Goal: Information Seeking & Learning: Learn about a topic

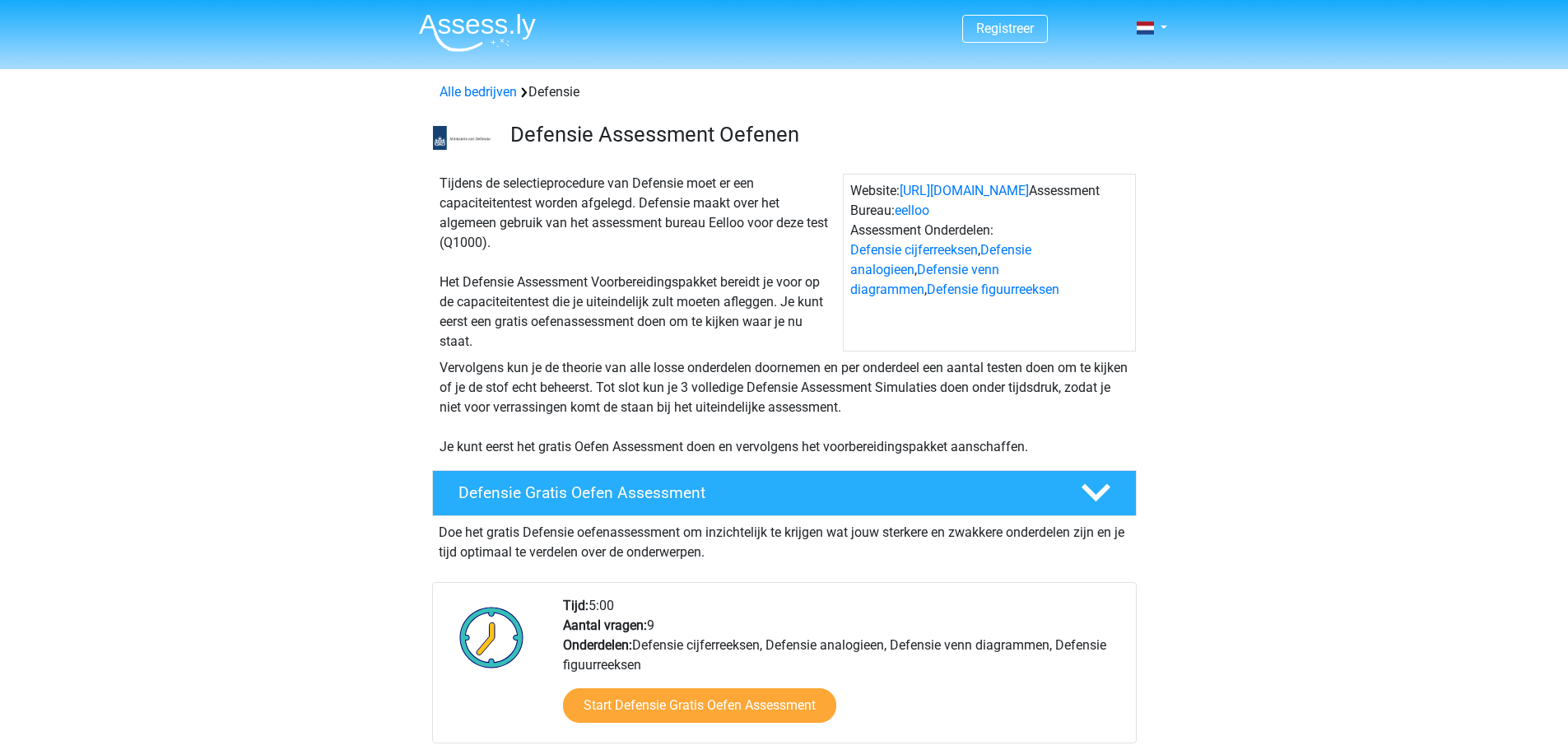
scroll to position [2141, 0]
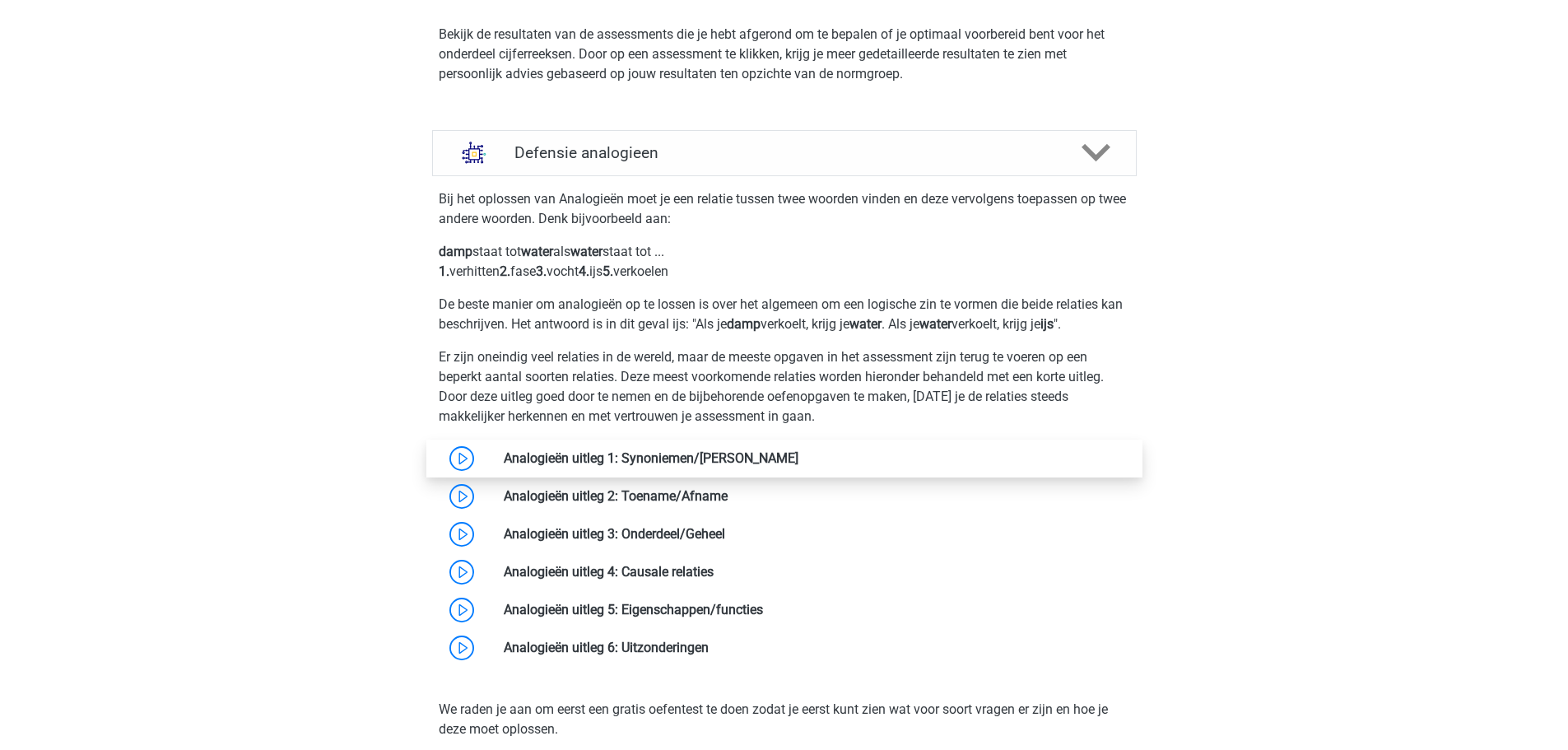
click at [798, 459] on link at bounding box center [798, 458] width 0 height 15
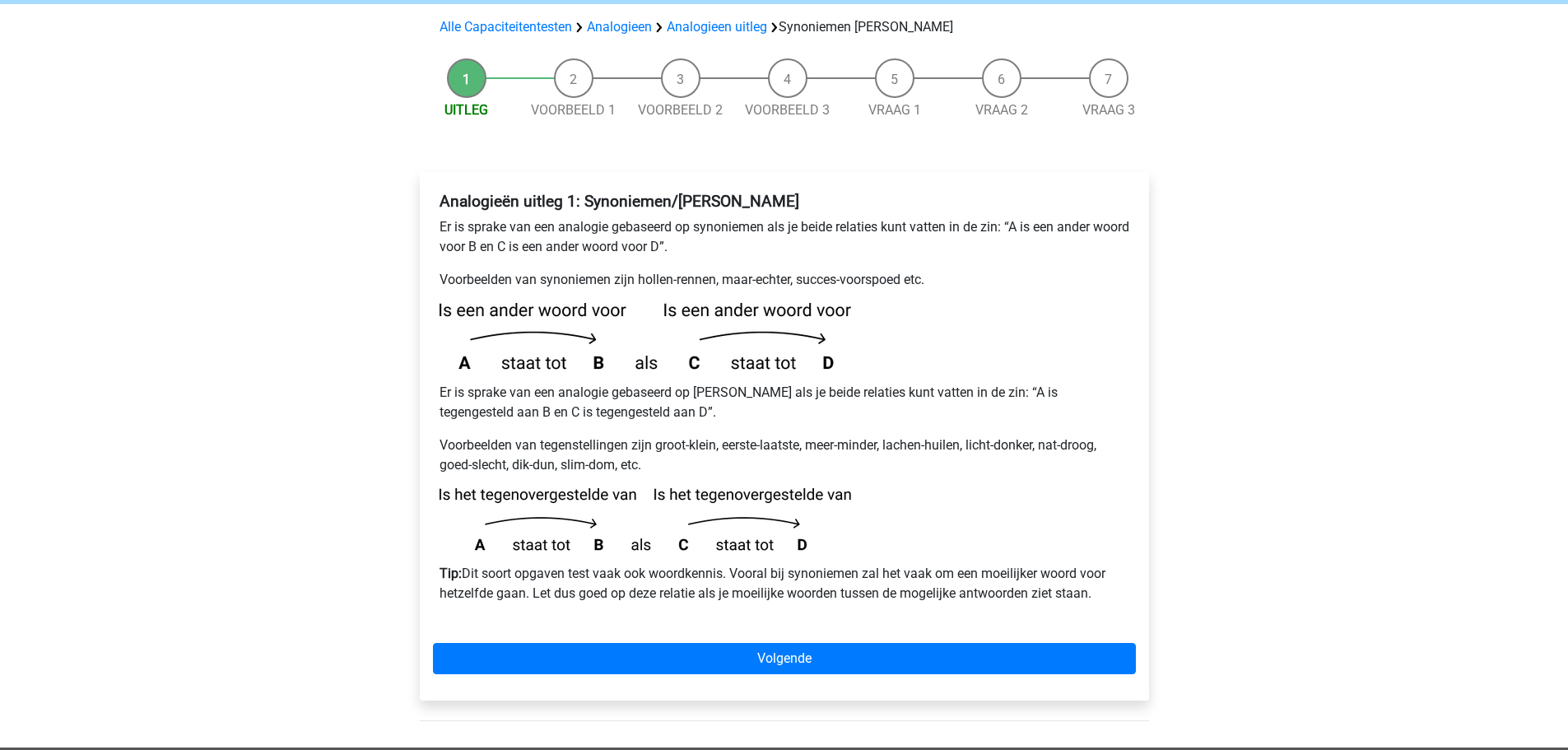
scroll to position [165, 0]
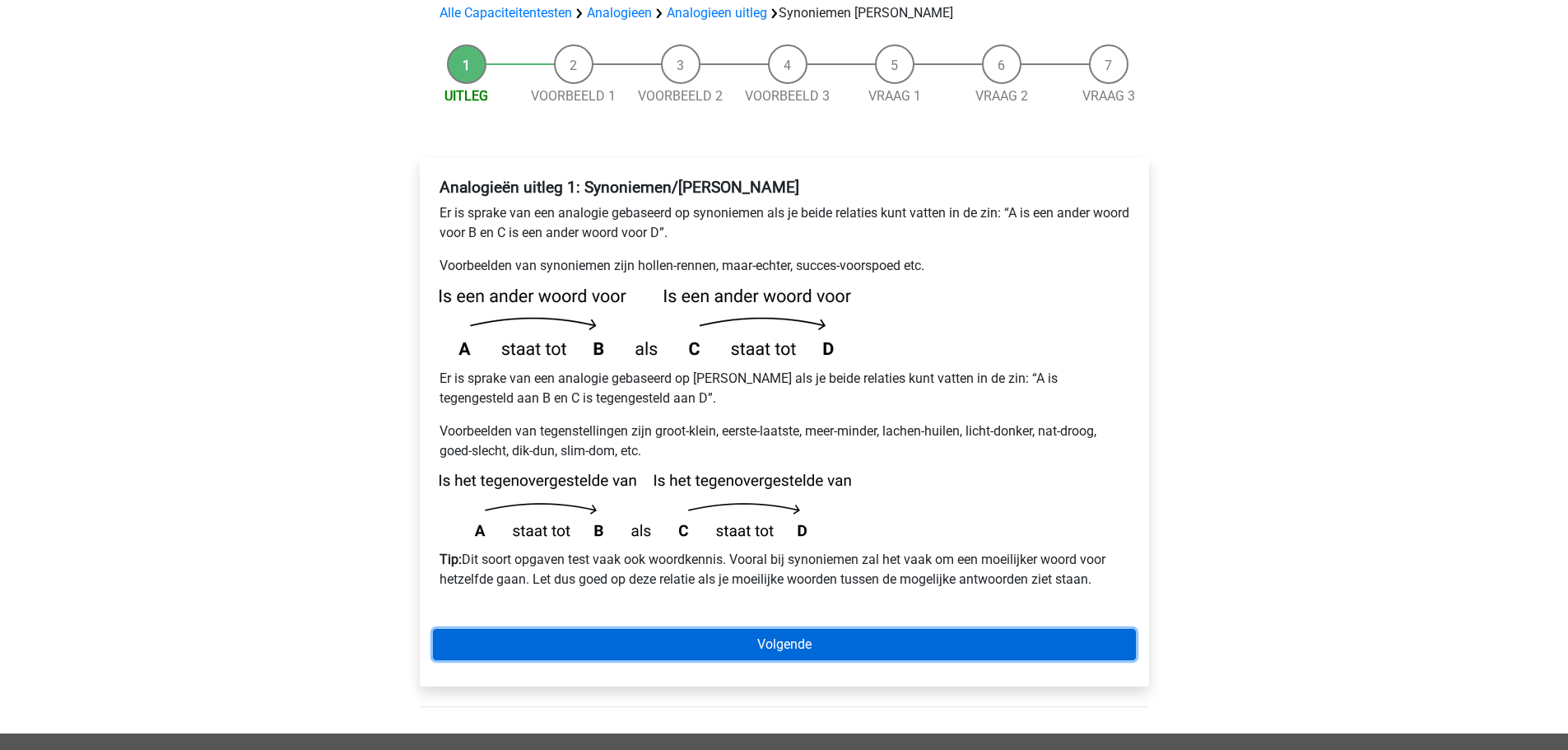
click at [520, 629] on link "Volgende" at bounding box center [784, 644] width 703 height 31
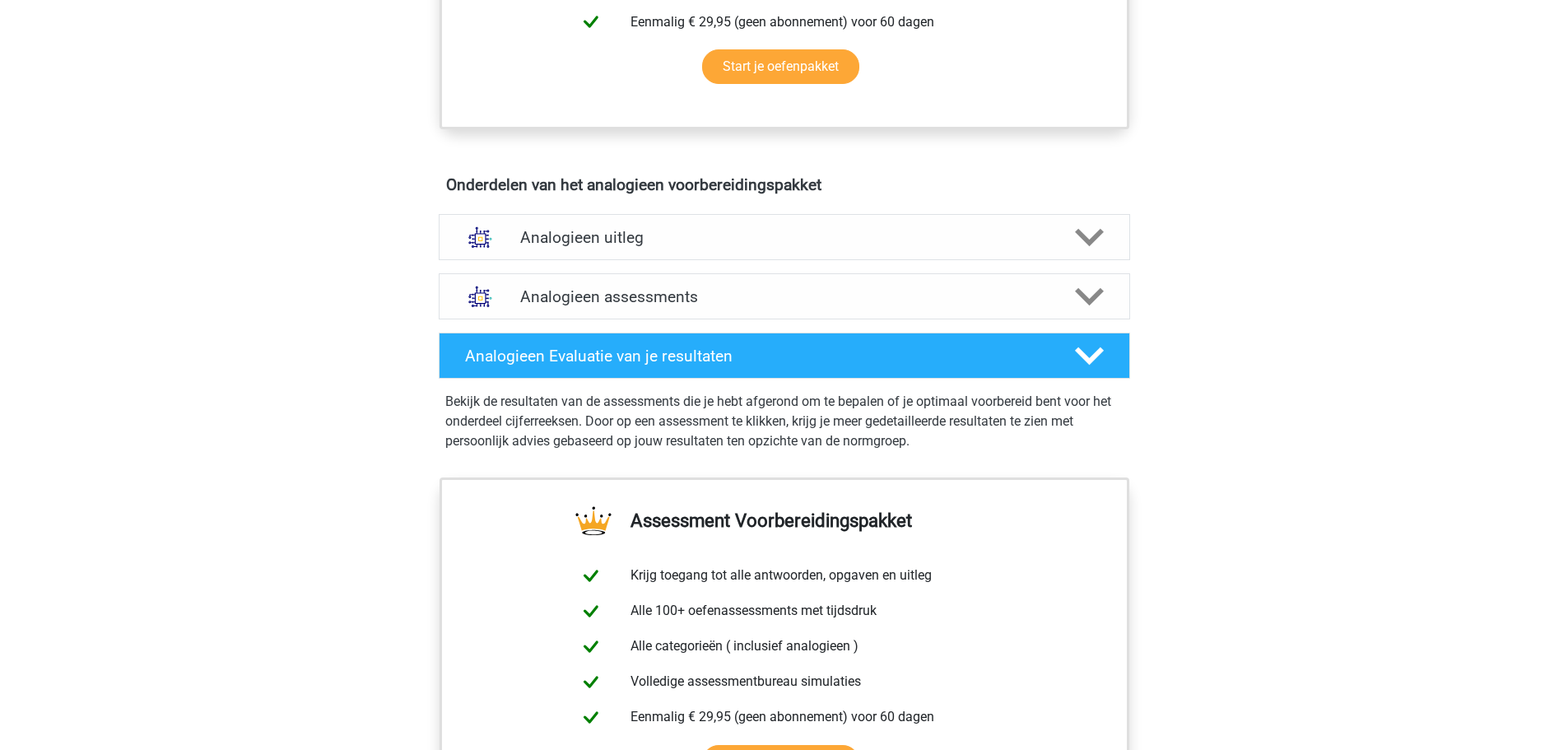
scroll to position [823, 0]
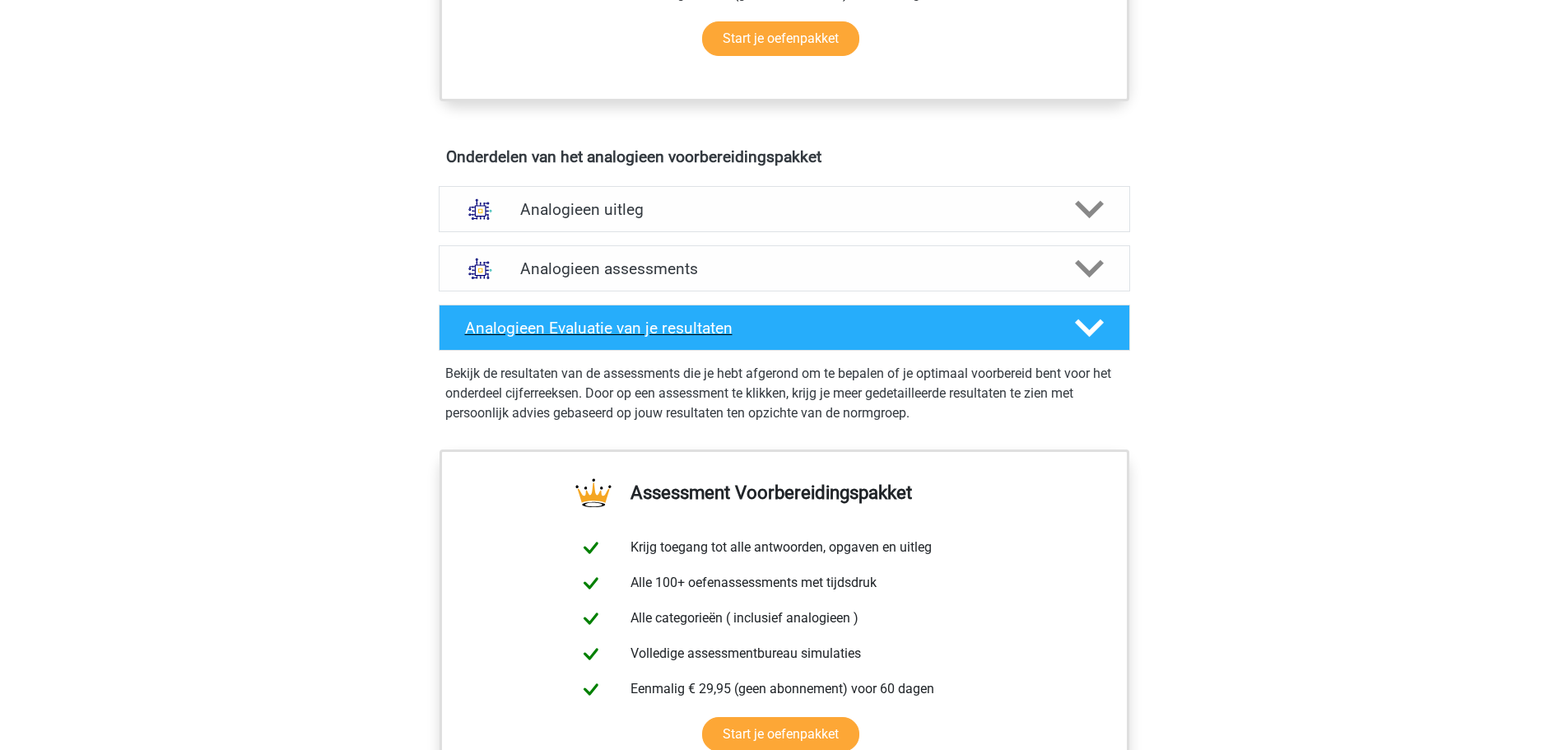
click at [633, 322] on h4 "Analogieen Evaluatie van je resultaten" at bounding box center [756, 328] width 583 height 19
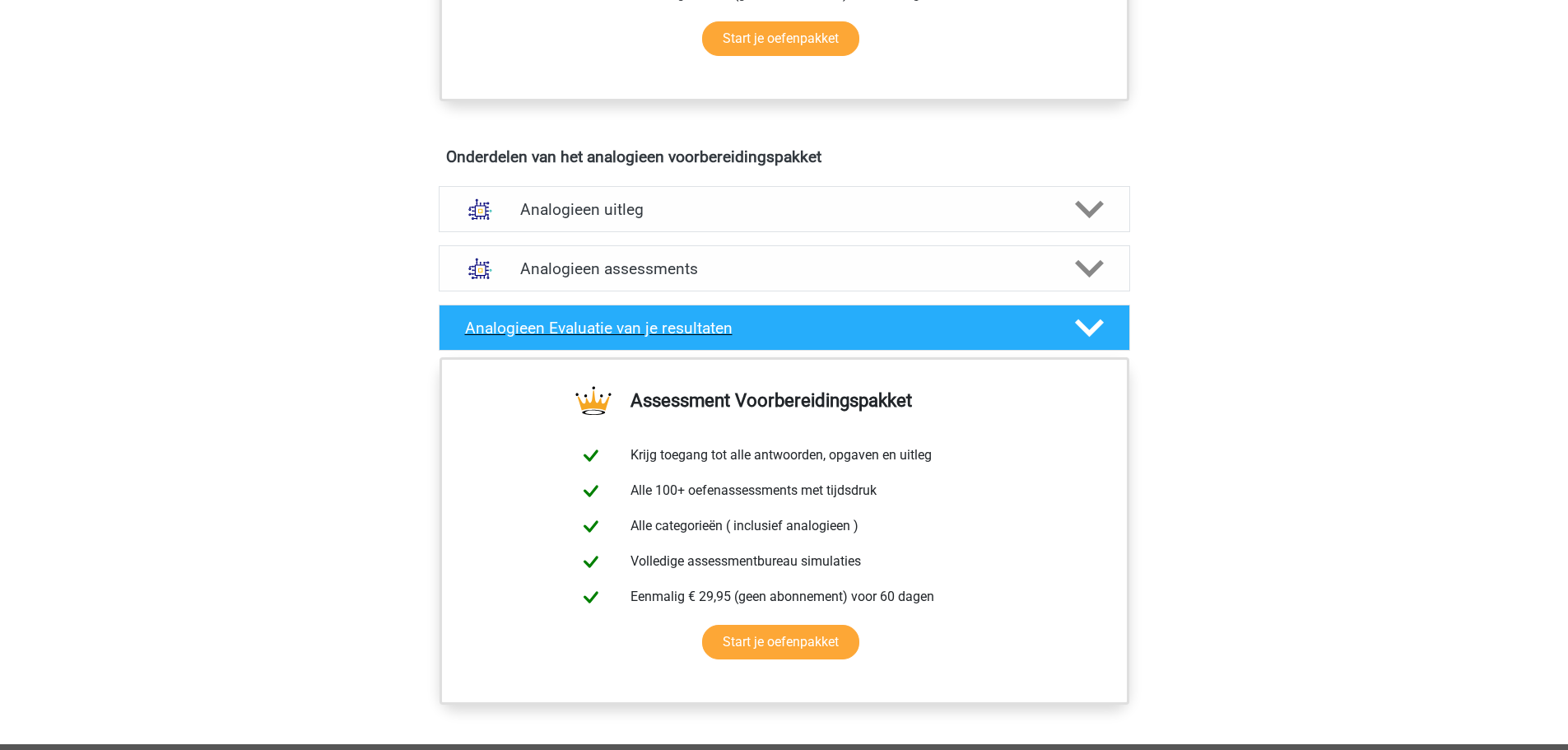
click at [633, 322] on h4 "Analogieen Evaluatie van je resultaten" at bounding box center [756, 328] width 583 height 19
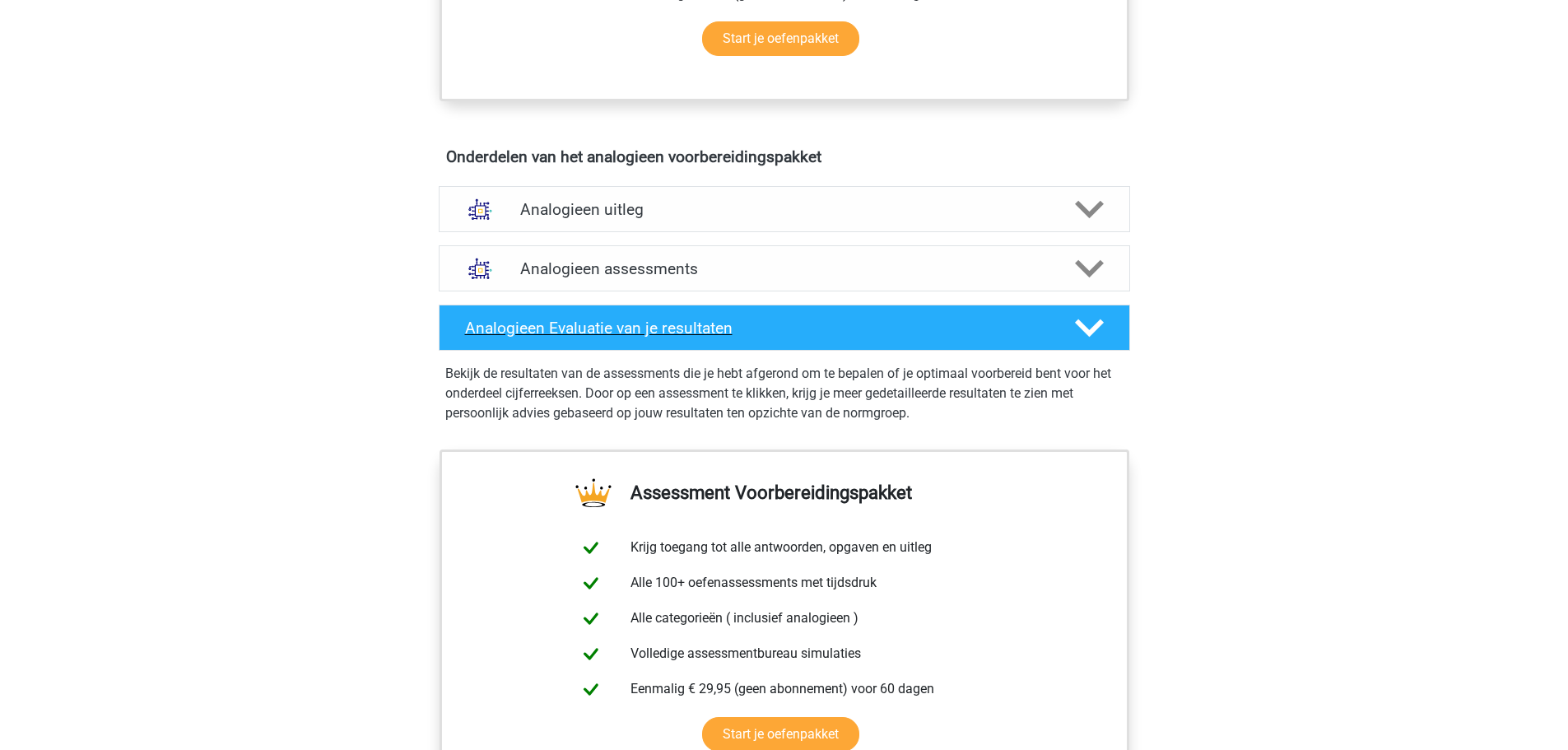
click at [633, 322] on h4 "Analogieen Evaluatie van je resultaten" at bounding box center [756, 328] width 583 height 19
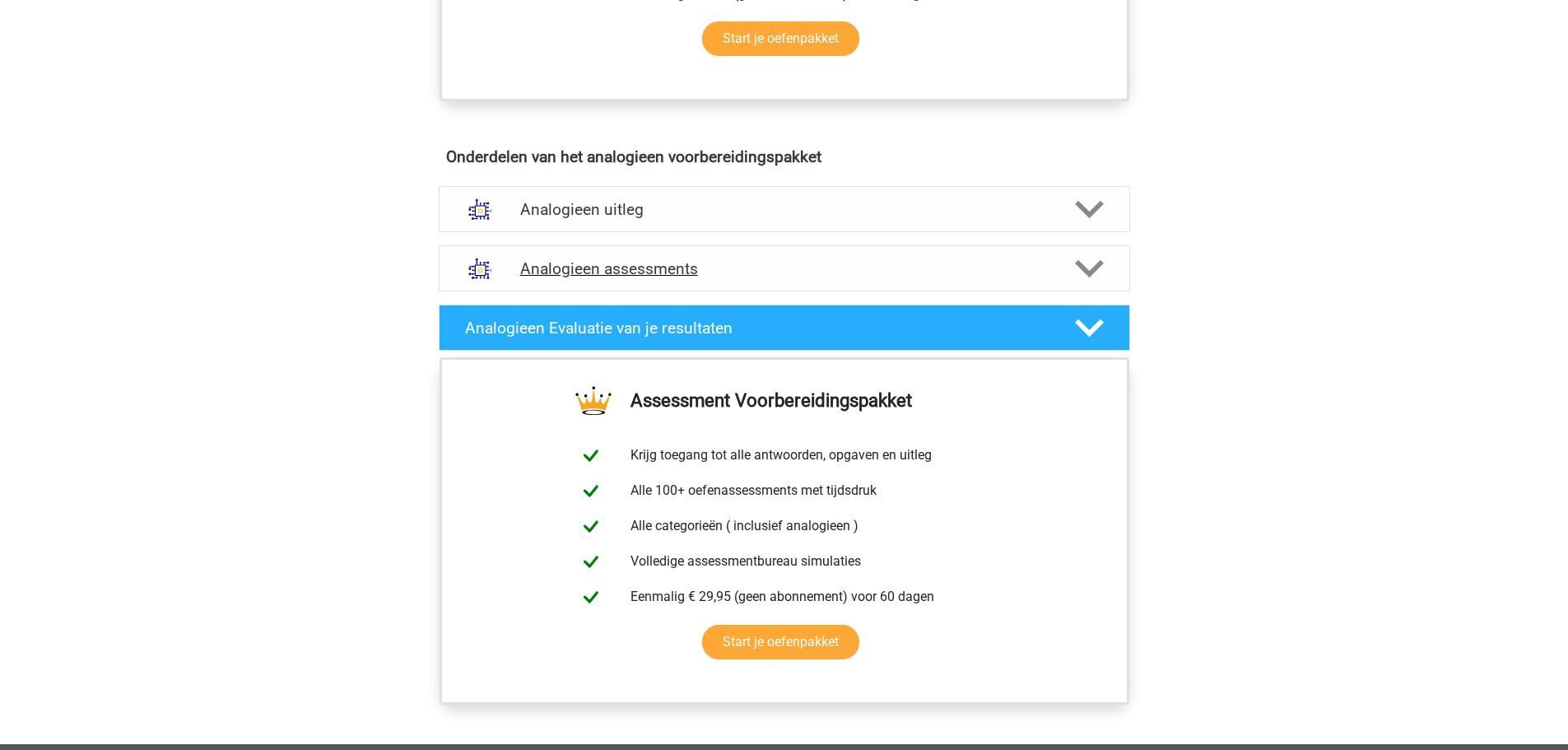
click at [627, 289] on div "Analogieen assessments" at bounding box center [784, 268] width 692 height 46
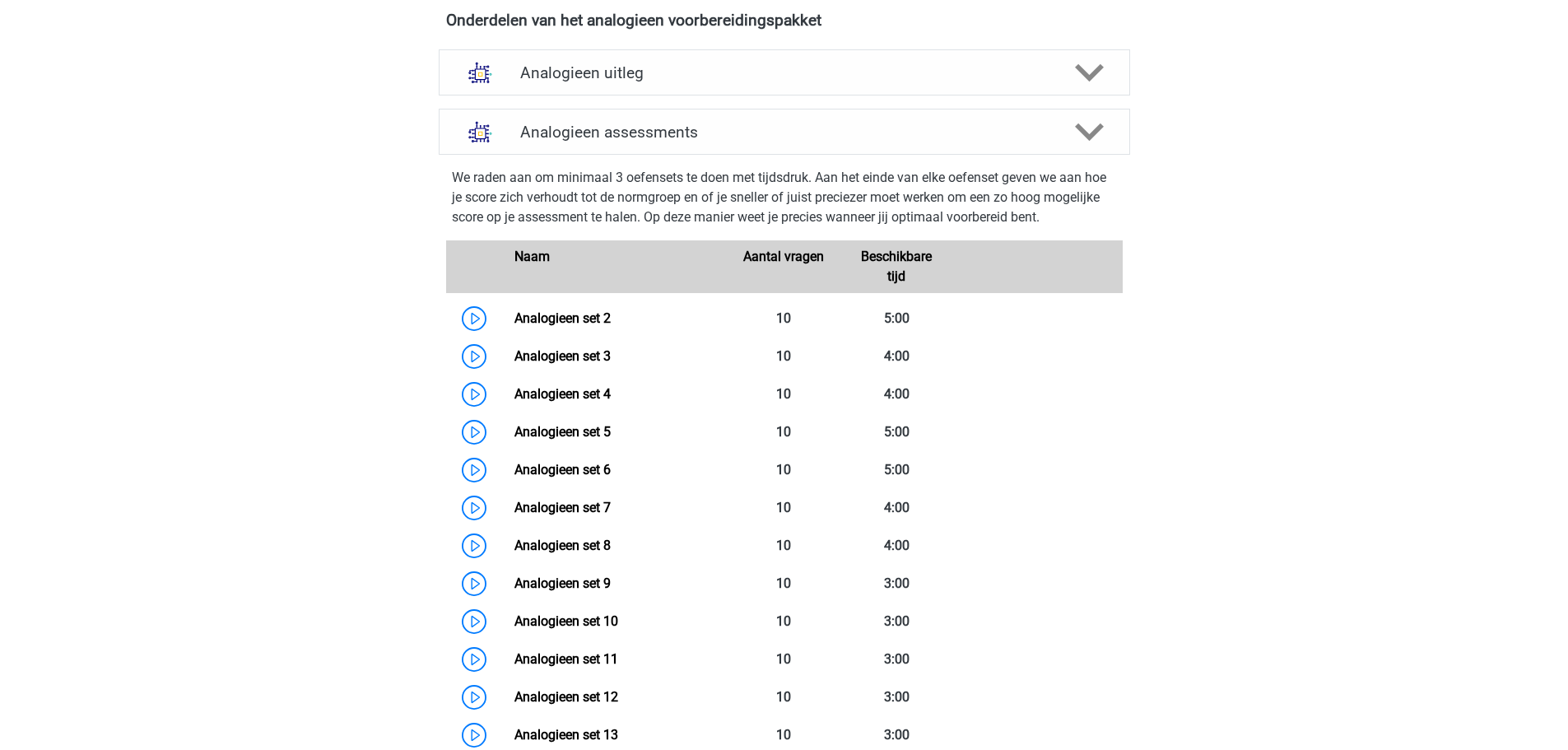
scroll to position [988, 0]
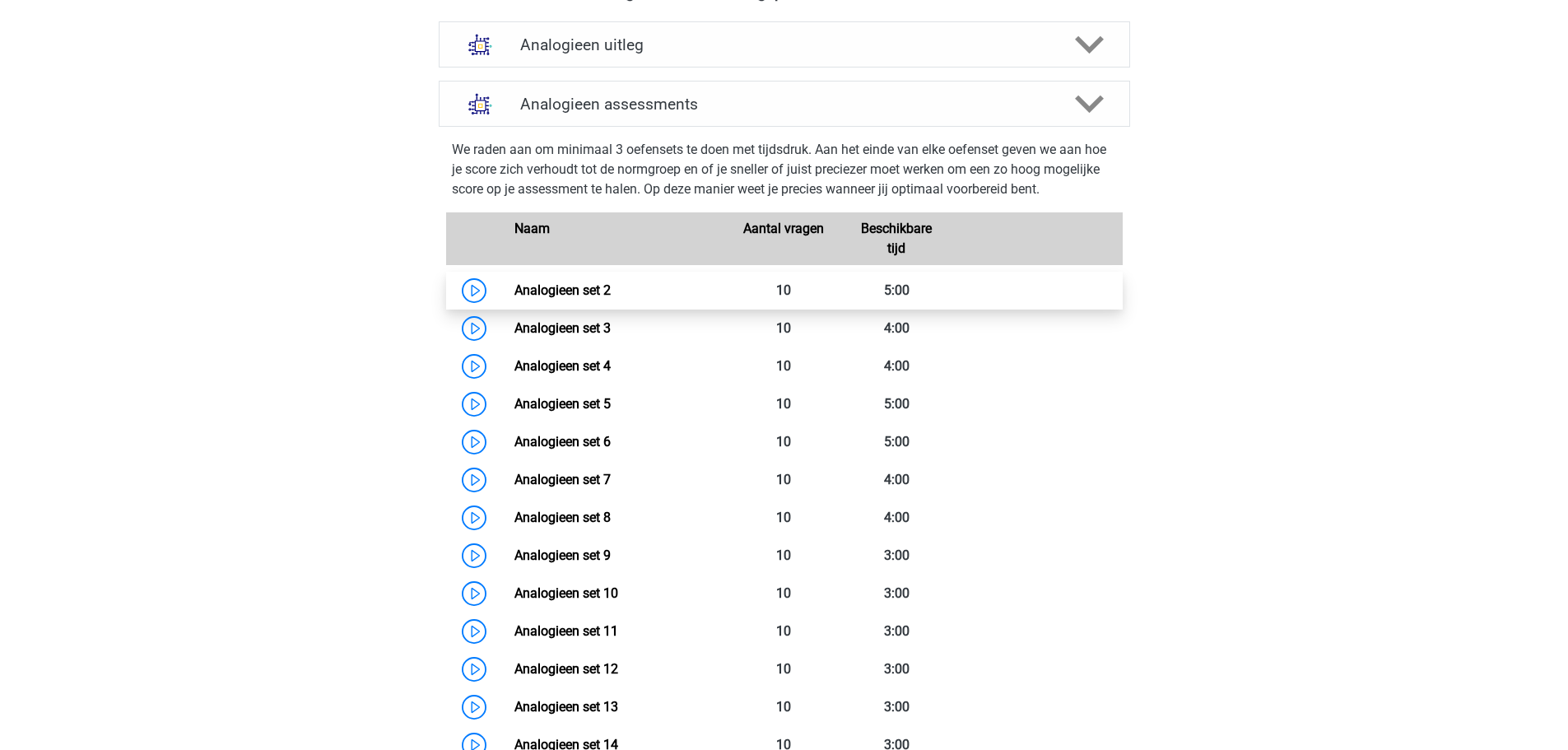
click at [515, 290] on link "Analogieen set 2" at bounding box center [562, 290] width 96 height 15
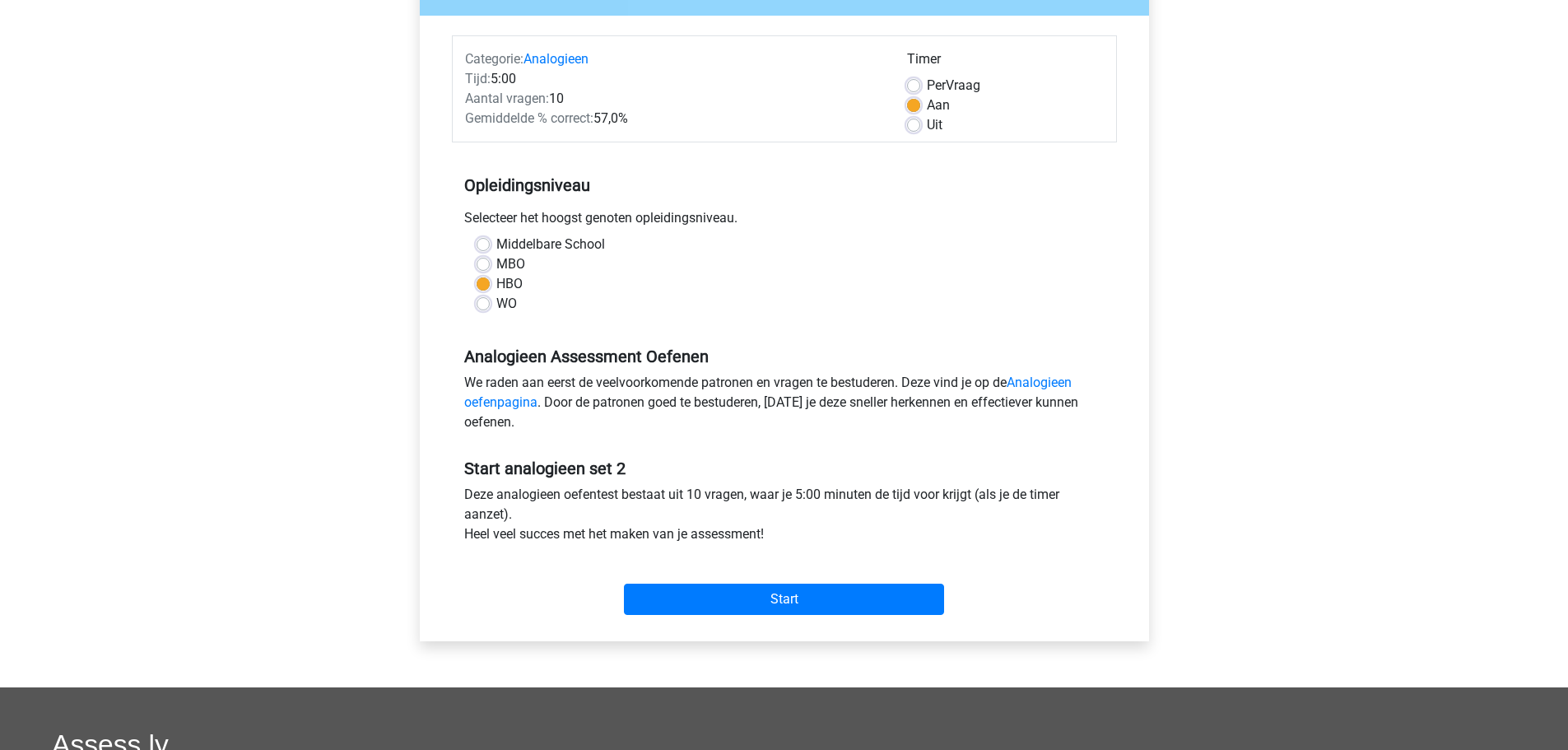
scroll to position [329, 0]
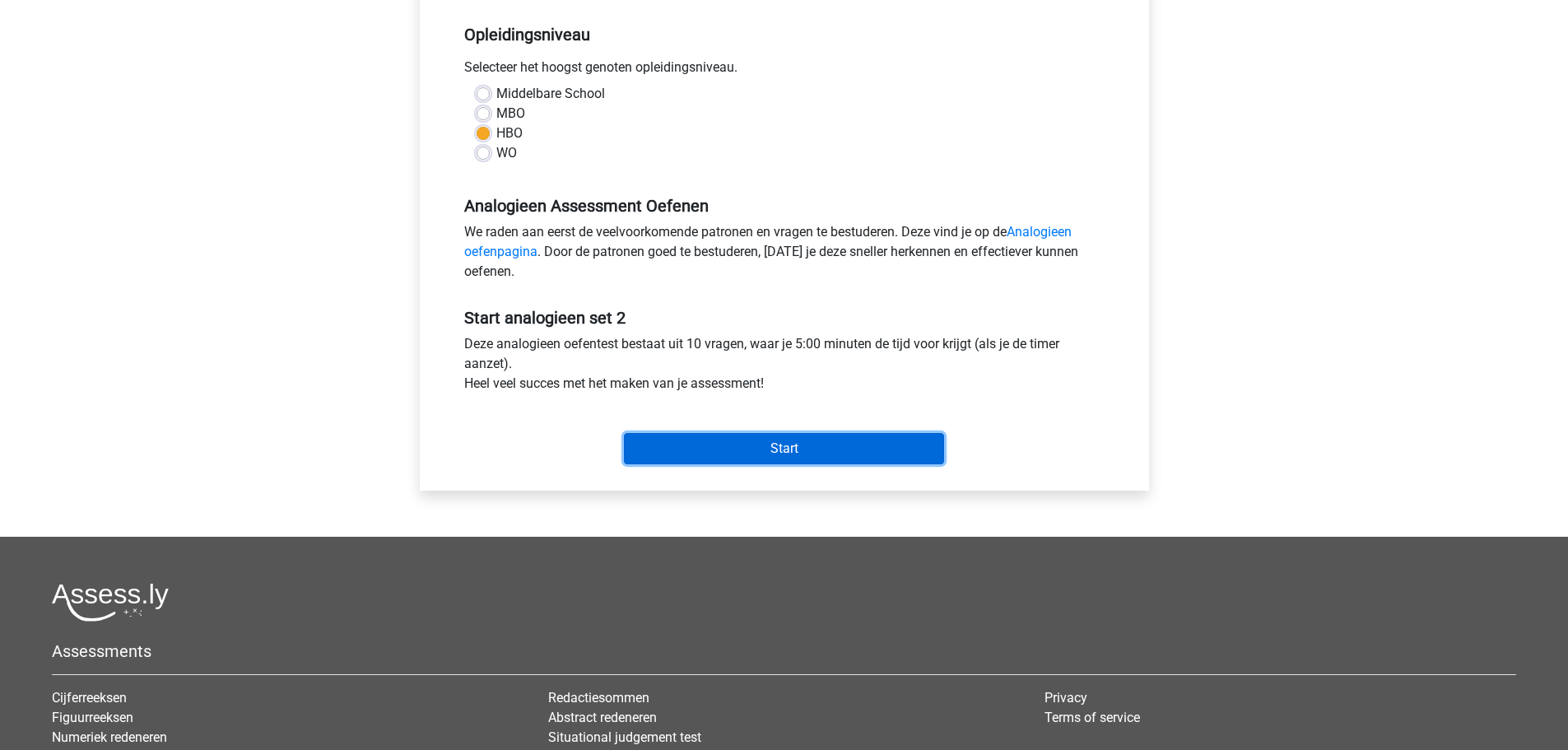
click at [746, 437] on input "Start" at bounding box center [784, 448] width 321 height 31
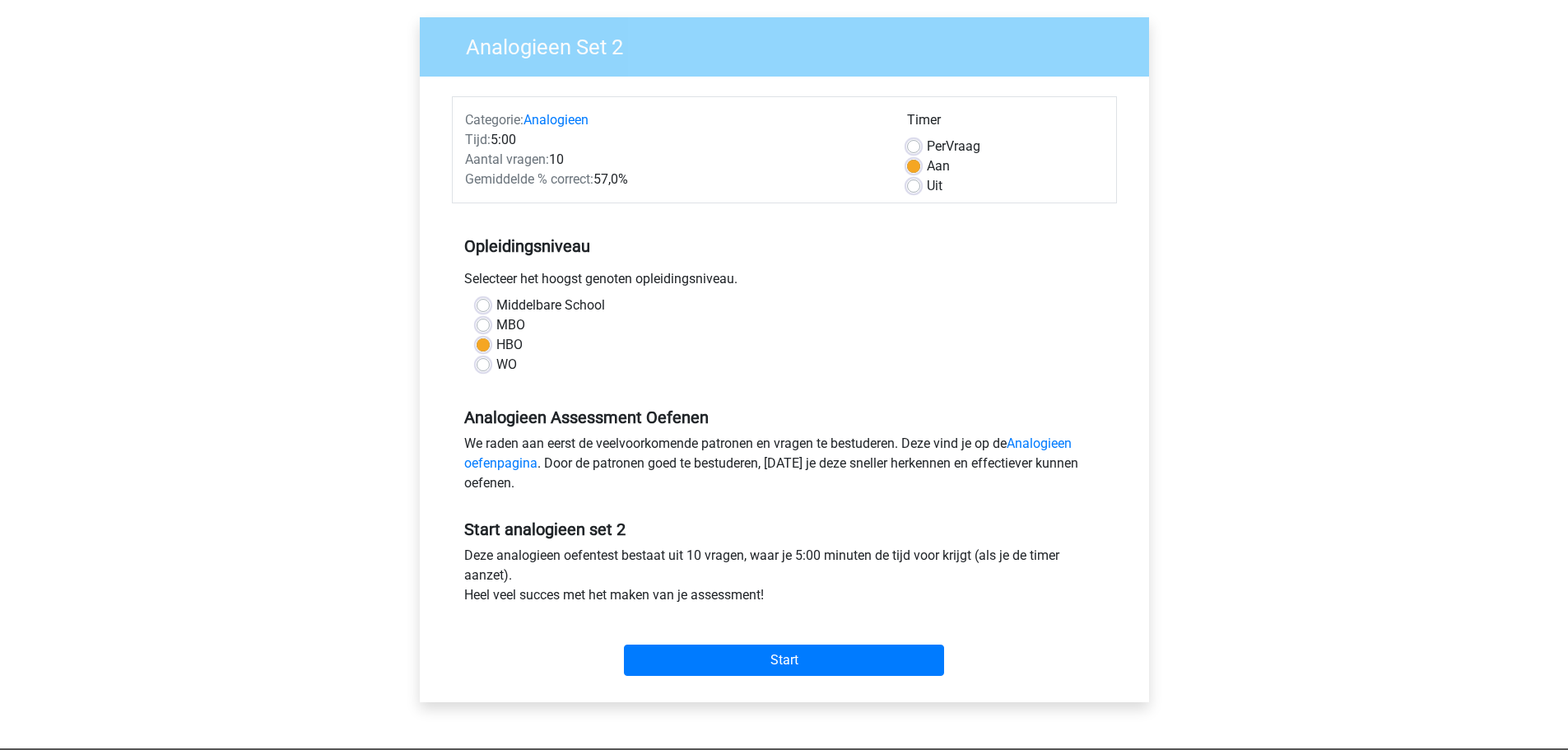
scroll to position [0, 0]
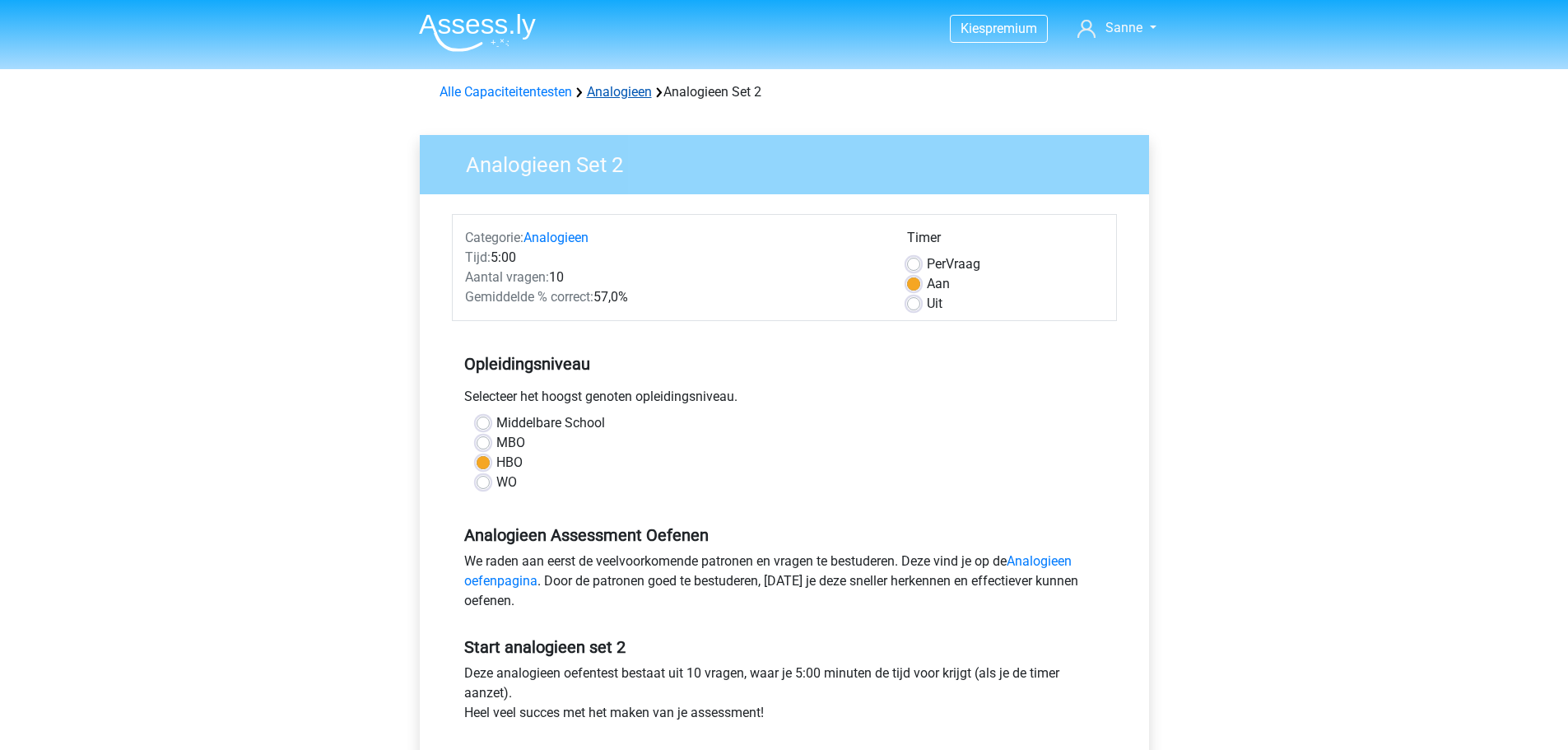
click at [637, 98] on link "Analogieen" at bounding box center [619, 91] width 65 height 15
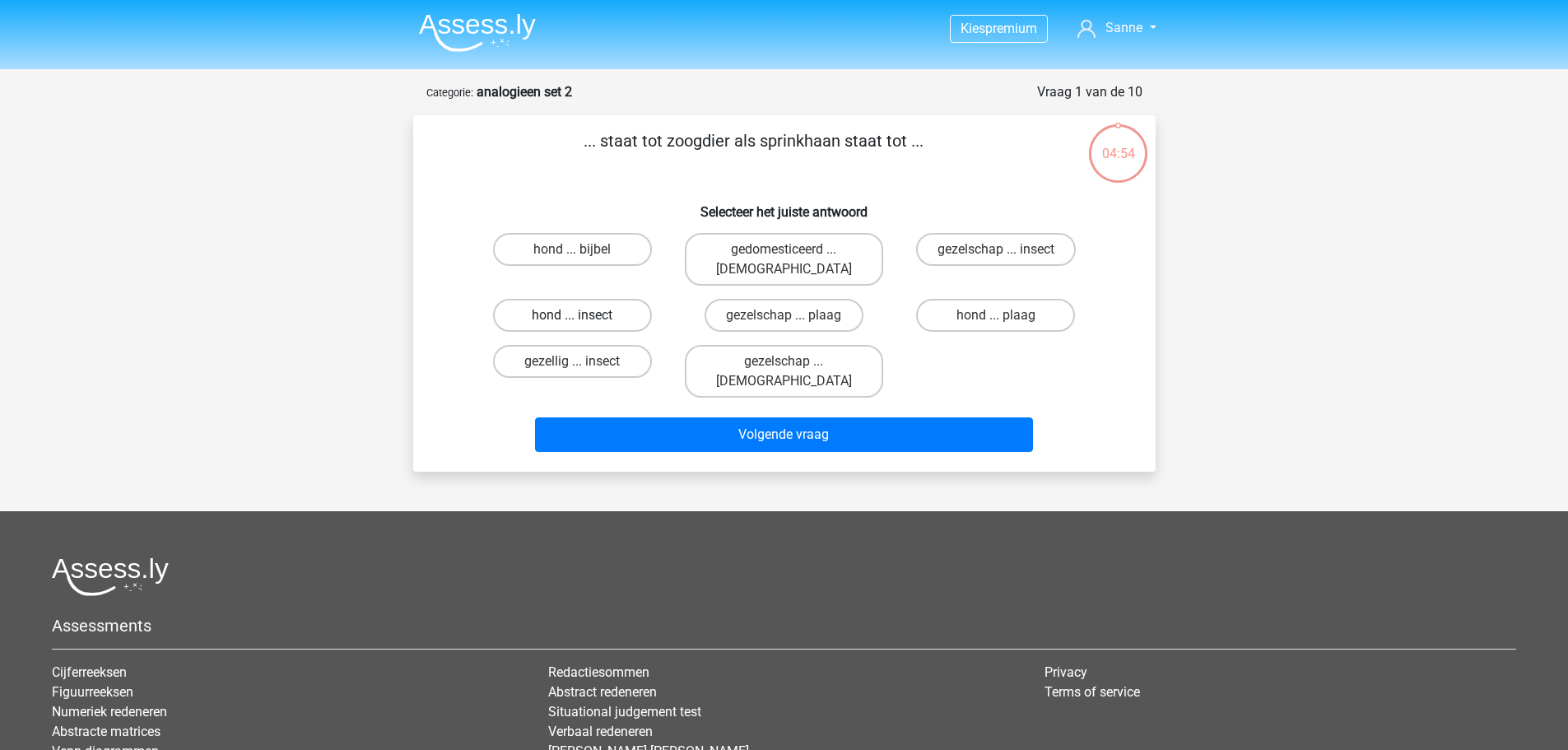
click at [555, 299] on label "hond ... insect" at bounding box center [572, 315] width 159 height 33
click at [572, 315] on input "hond ... insect" at bounding box center [577, 320] width 10 height 10
radio input "true"
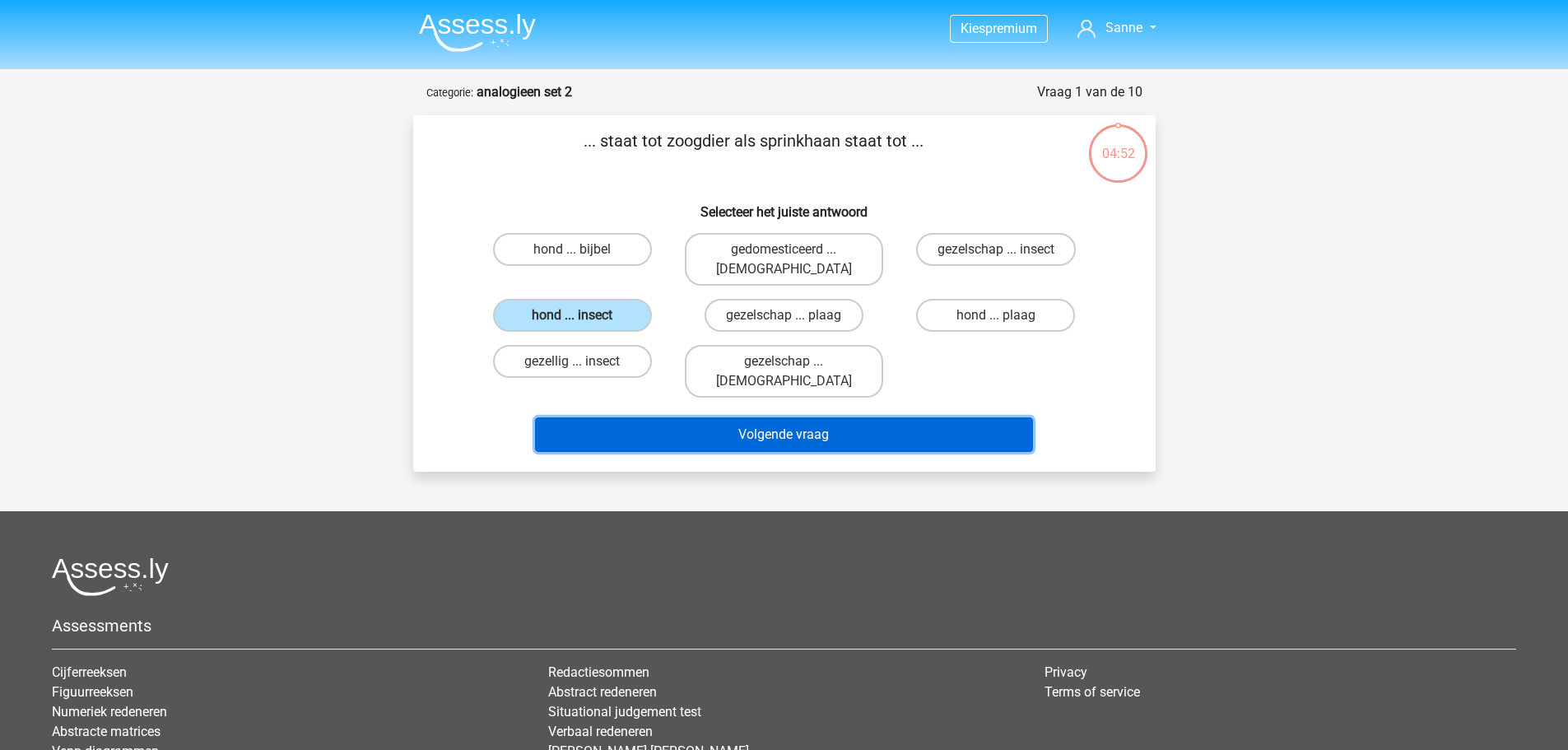
click at [739, 418] on button "Volgende vraag" at bounding box center [783, 435] width 498 height 34
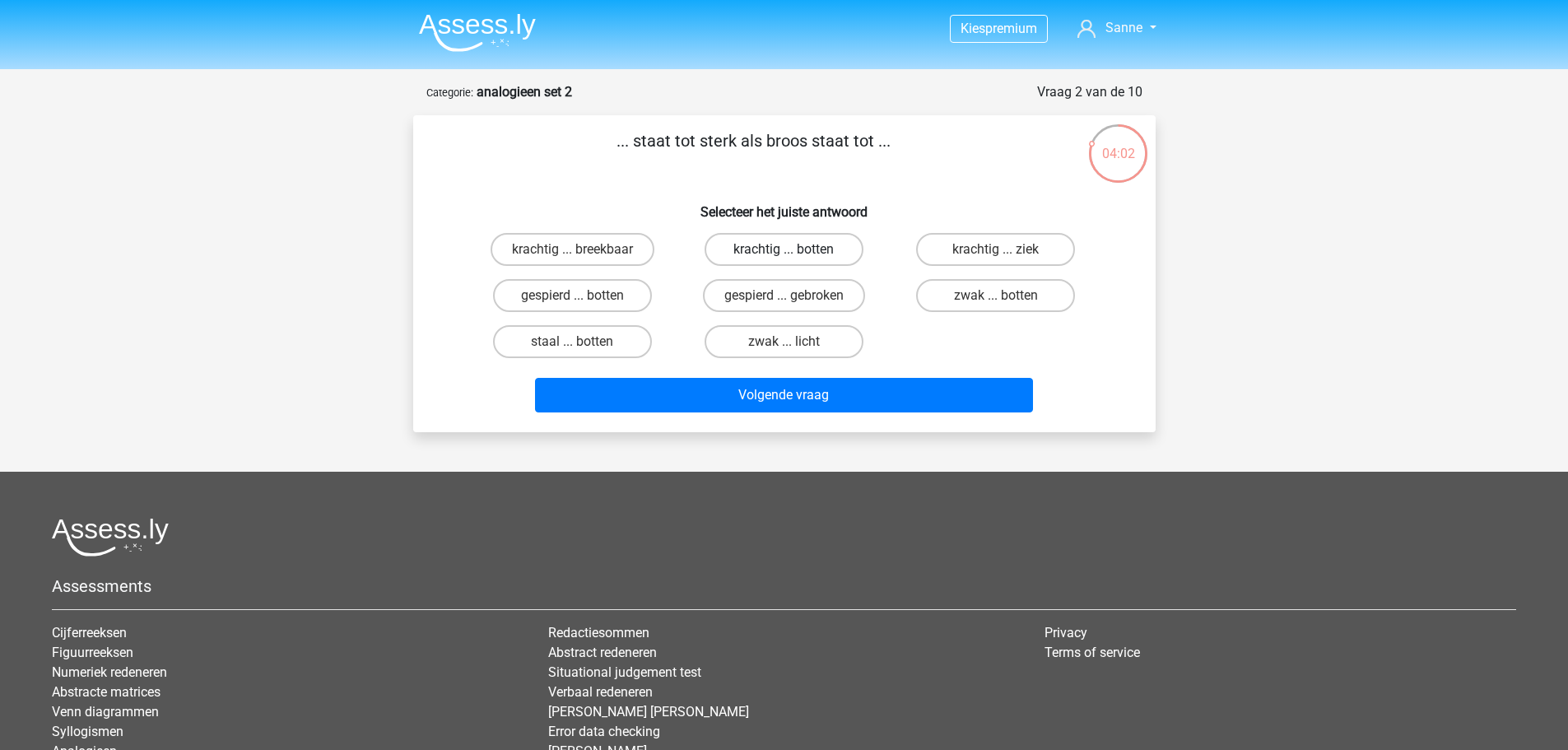
click at [735, 256] on label "krachtig ... botten" at bounding box center [784, 249] width 159 height 33
click at [784, 256] on input "krachtig ... botten" at bounding box center [789, 254] width 10 height 10
radio input "true"
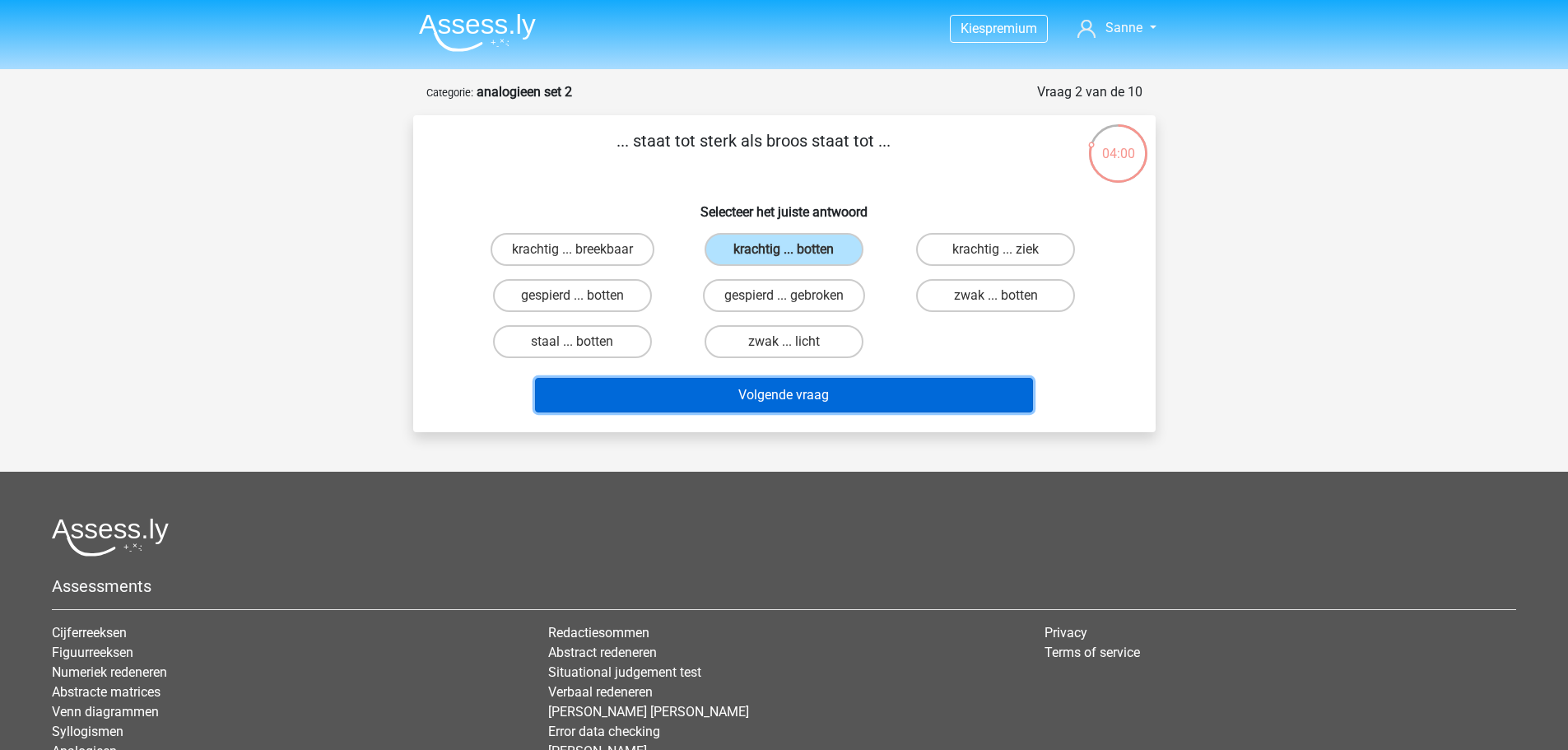
click at [754, 392] on button "Volgende vraag" at bounding box center [783, 395] width 498 height 34
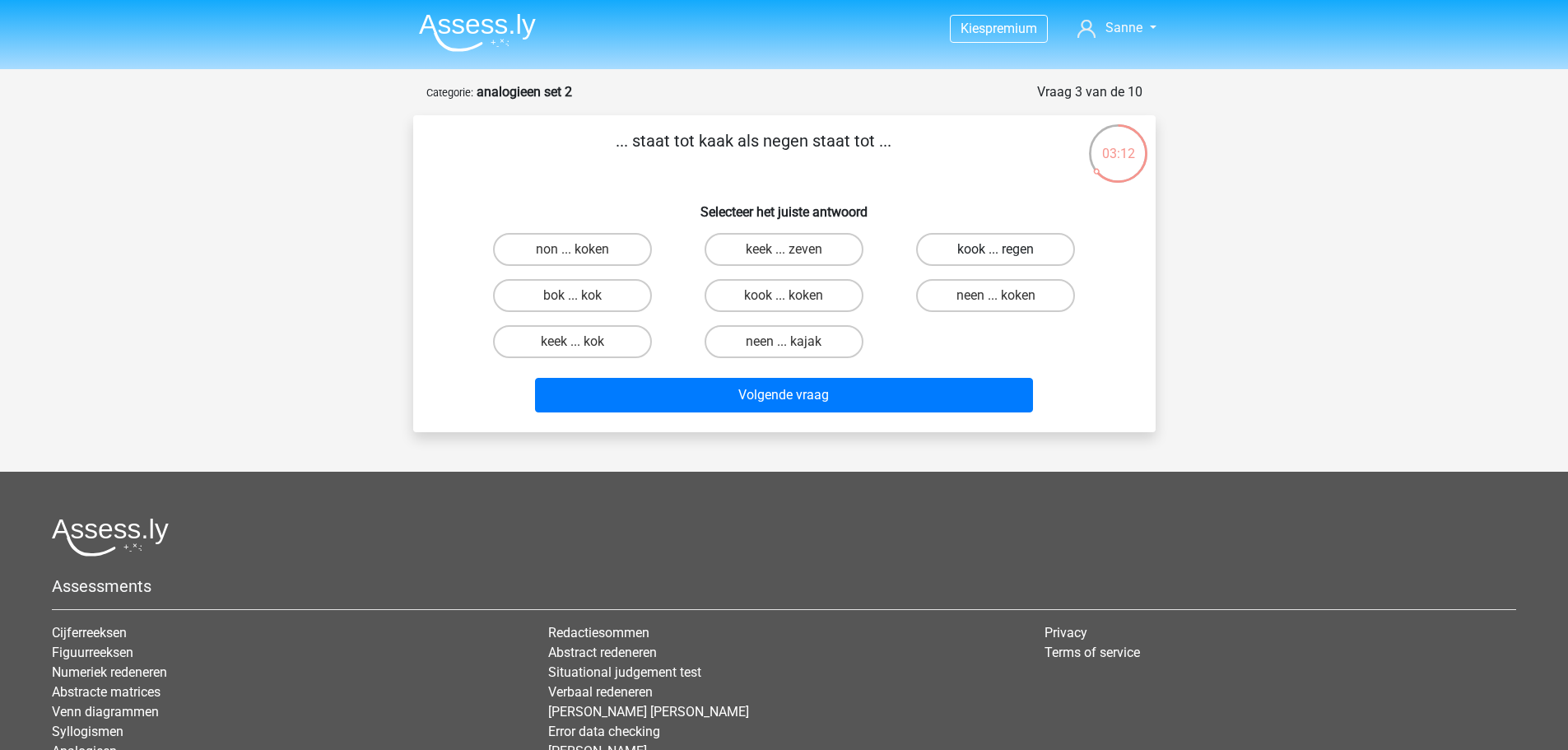
click at [1007, 238] on label "kook ... regen" at bounding box center [995, 249] width 159 height 33
click at [1007, 249] on input "kook ... regen" at bounding box center [1001, 254] width 10 height 10
radio input "true"
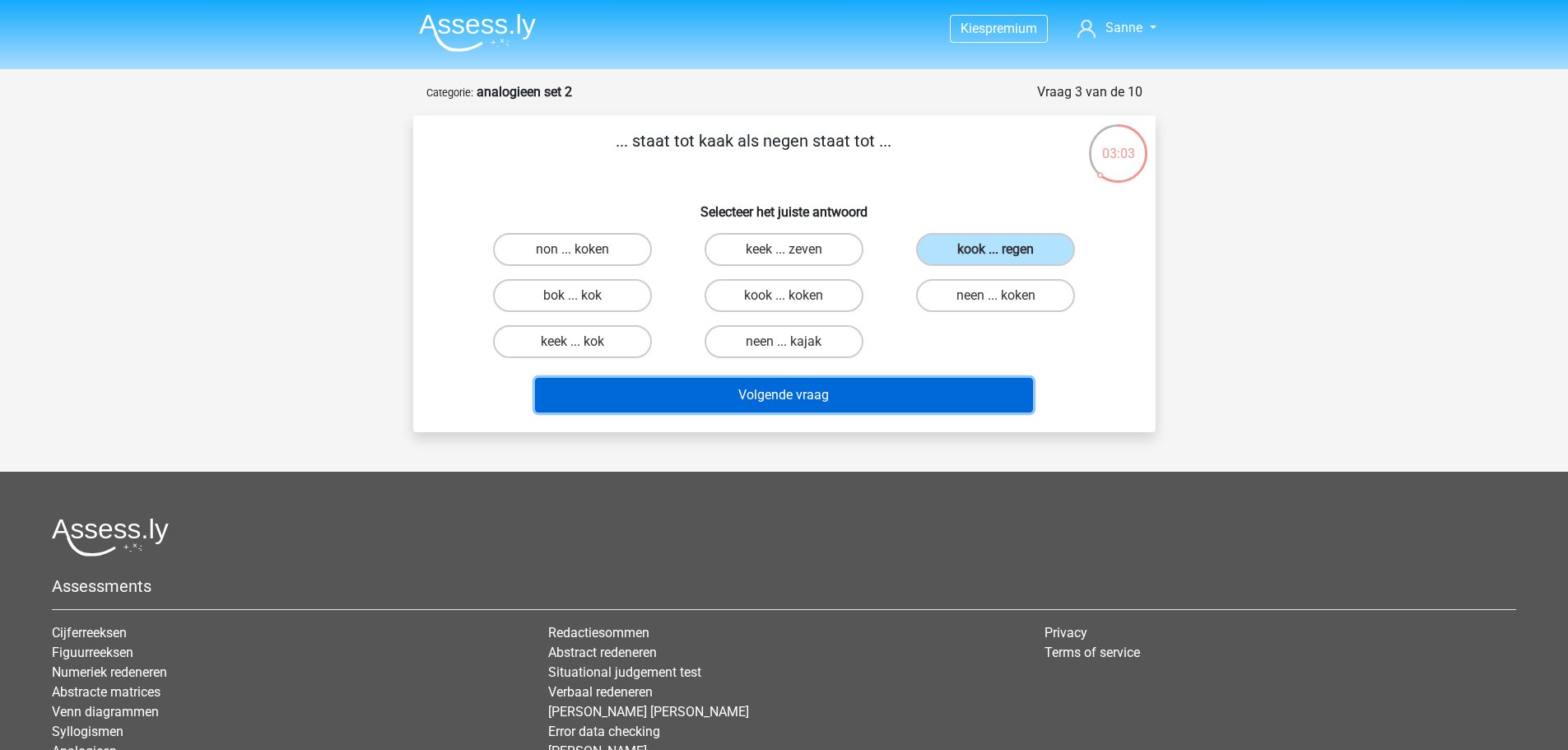
click at [760, 394] on button "Volgende vraag" at bounding box center [783, 395] width 498 height 34
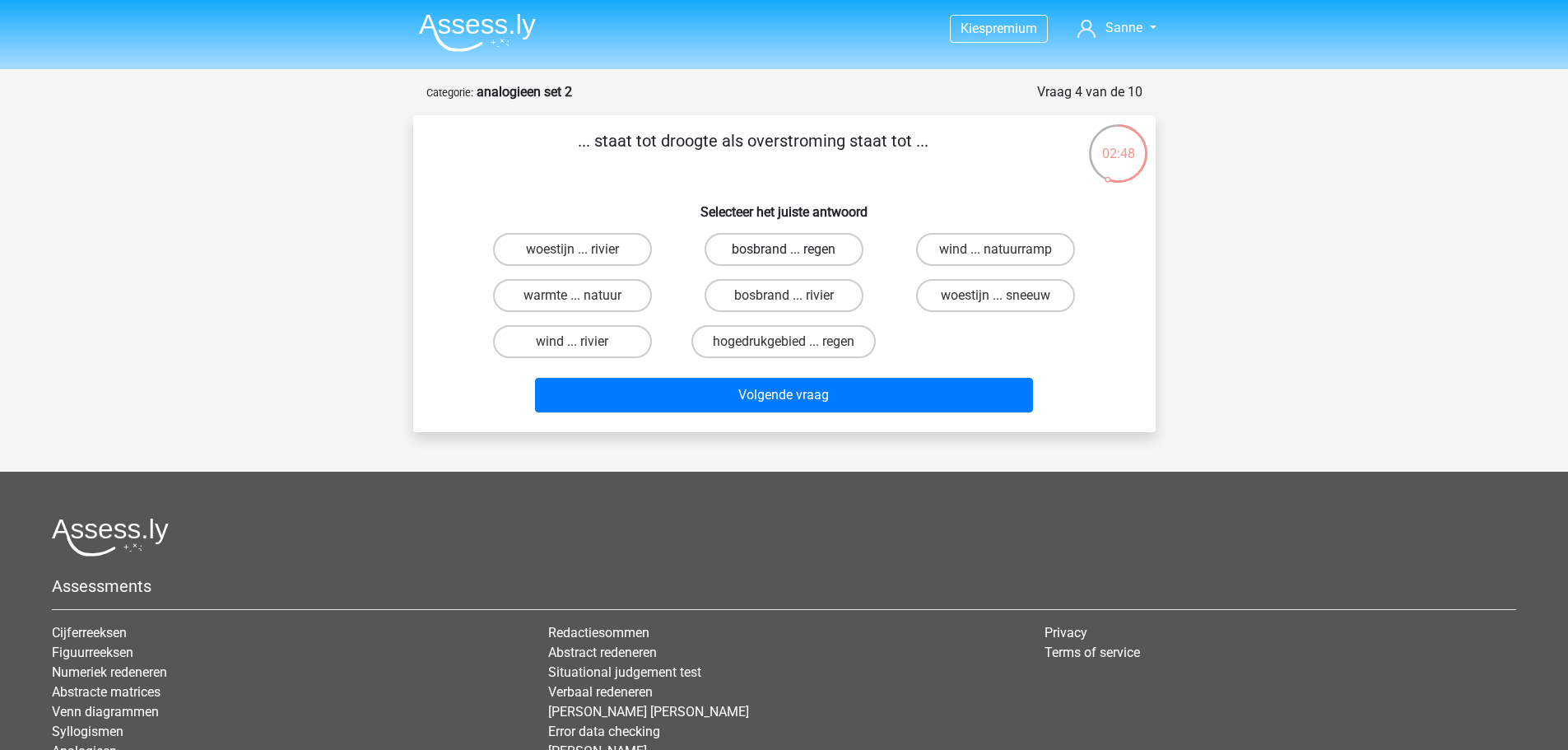
click at [753, 253] on label "bosbrand ... regen" at bounding box center [784, 249] width 159 height 33
click at [784, 253] on input "bosbrand ... regen" at bounding box center [789, 254] width 10 height 10
radio input "true"
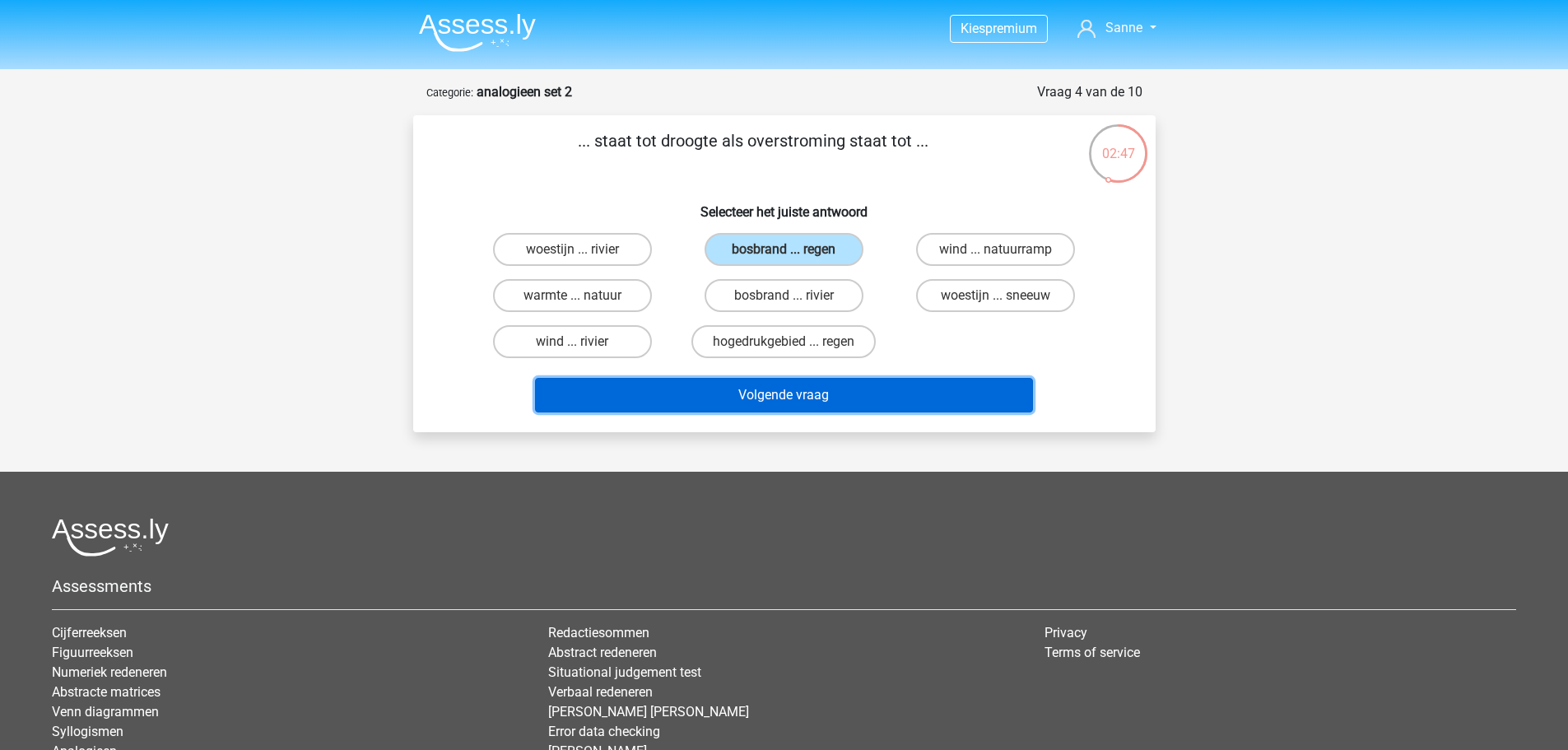
click at [746, 400] on button "Volgende vraag" at bounding box center [783, 395] width 498 height 34
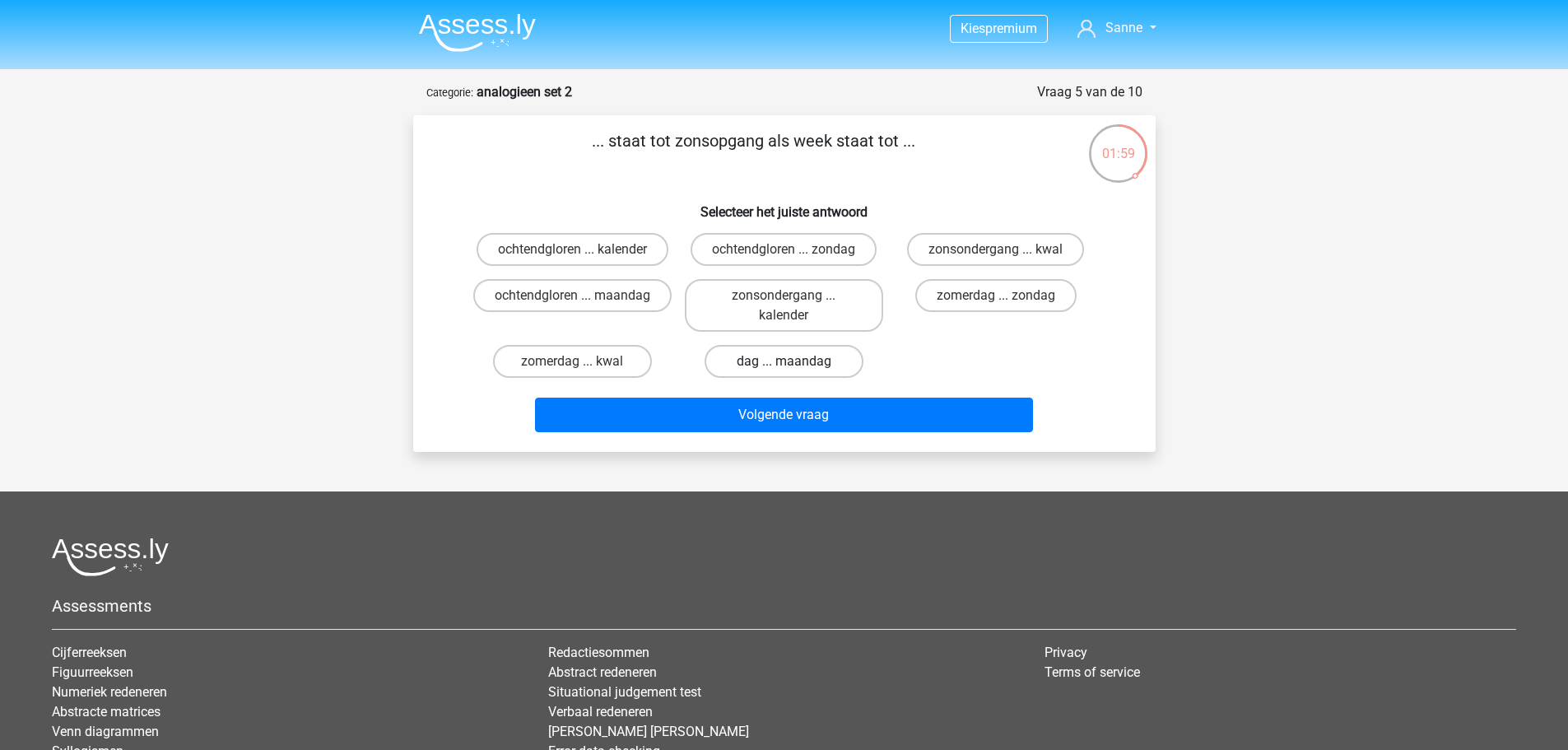
click at [755, 361] on label "dag ... maandag" at bounding box center [784, 361] width 159 height 33
click at [784, 362] on input "dag ... maandag" at bounding box center [789, 366] width 10 height 10
radio input "true"
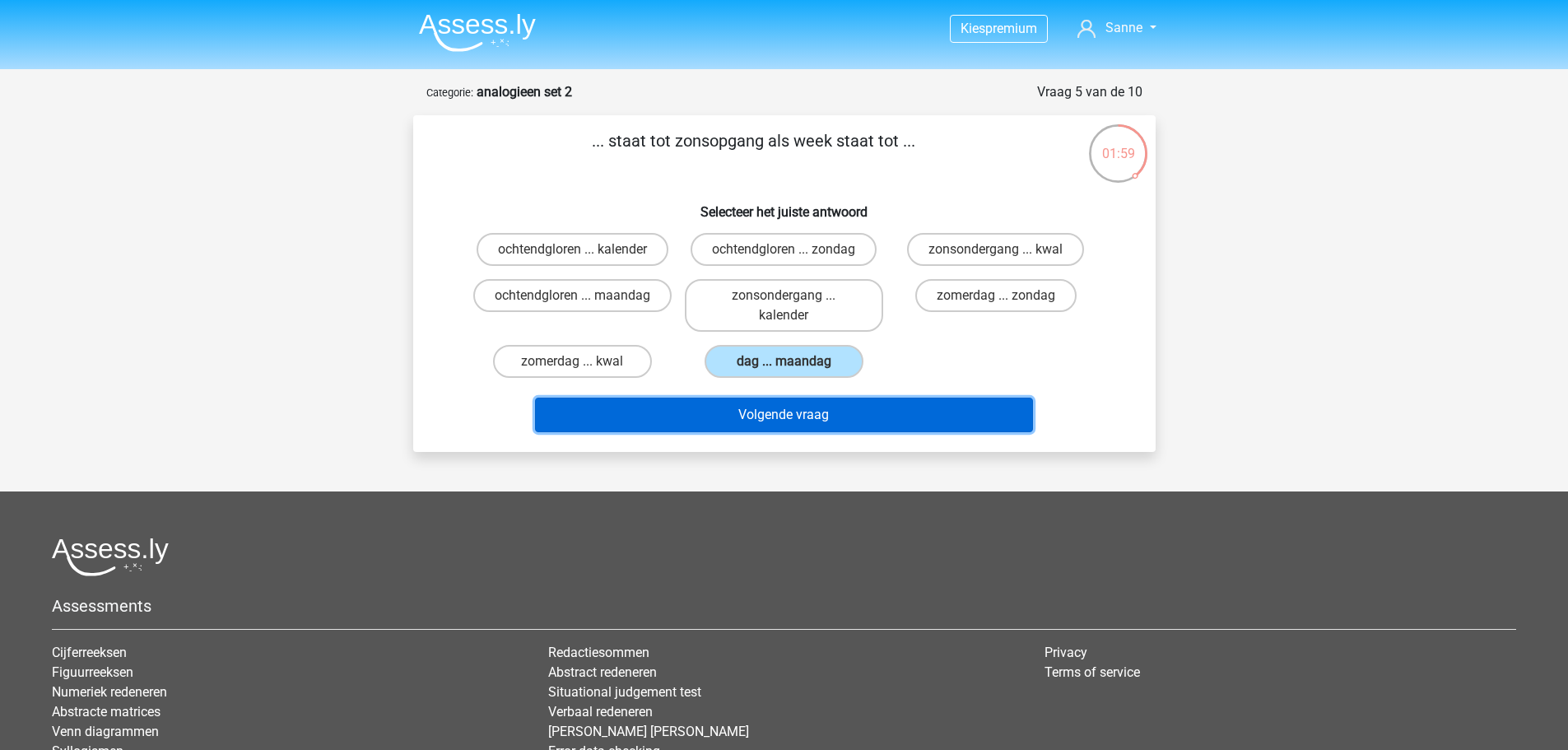
click at [760, 404] on button "Volgende vraag" at bounding box center [783, 415] width 498 height 34
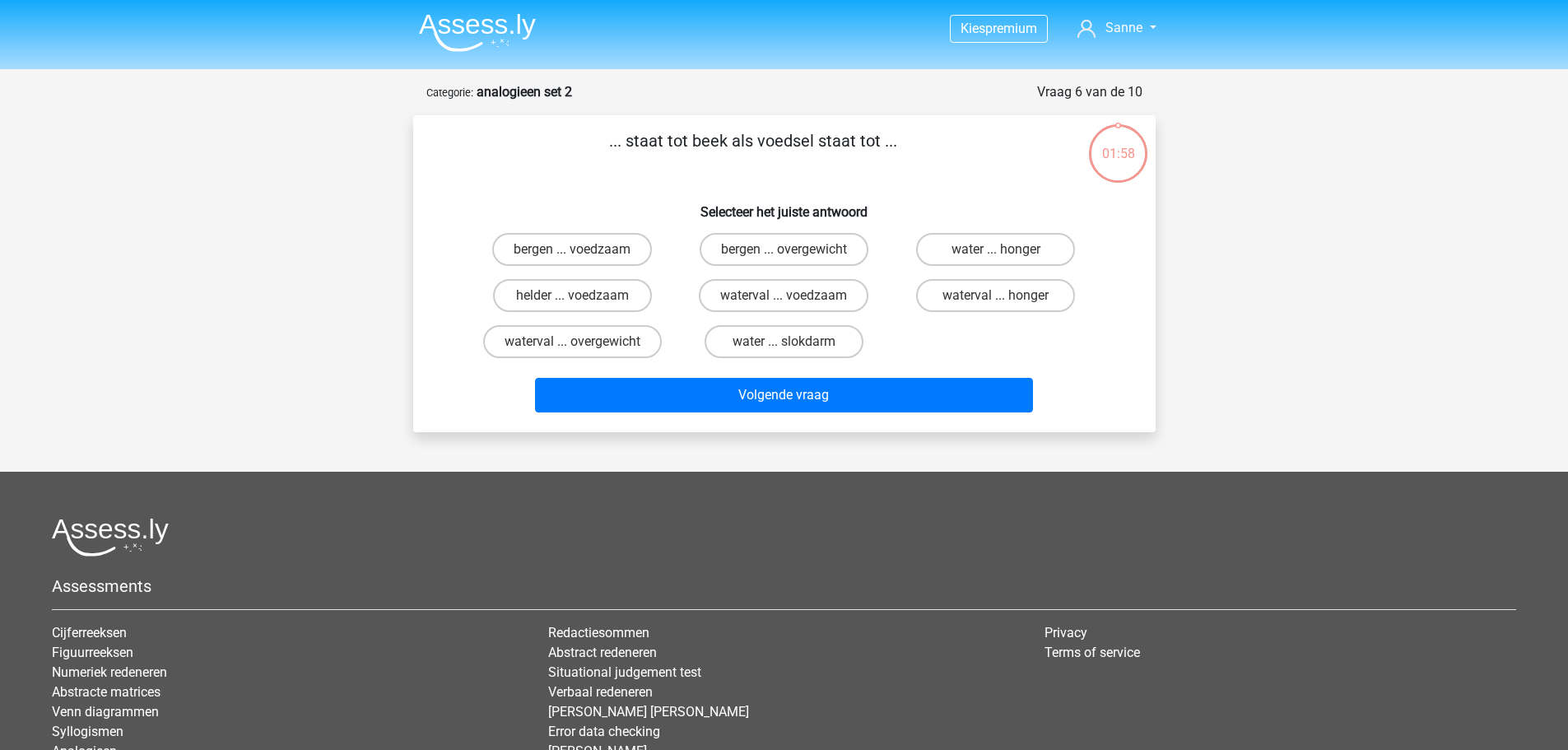
scroll to position [83, 0]
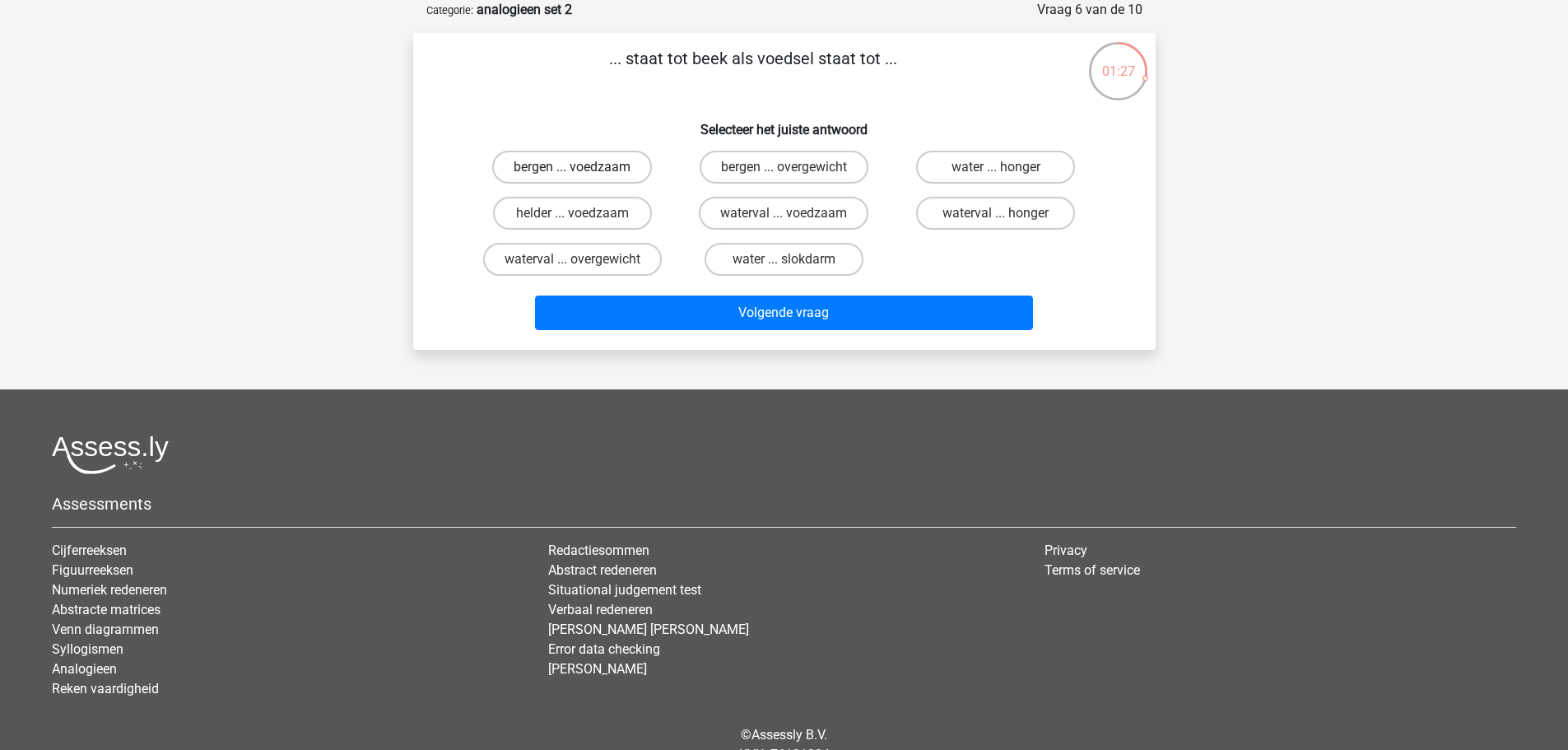
click at [594, 174] on label "bergen ... voedzaam" at bounding box center [572, 167] width 160 height 33
click at [583, 174] on input "bergen ... voedzaam" at bounding box center [577, 172] width 10 height 10
radio input "true"
drag, startPoint x: 651, startPoint y: 254, endPoint x: 667, endPoint y: 287, distance: 36.7
click at [657, 266] on label "waterval ... overgewicht" at bounding box center [573, 259] width 179 height 33
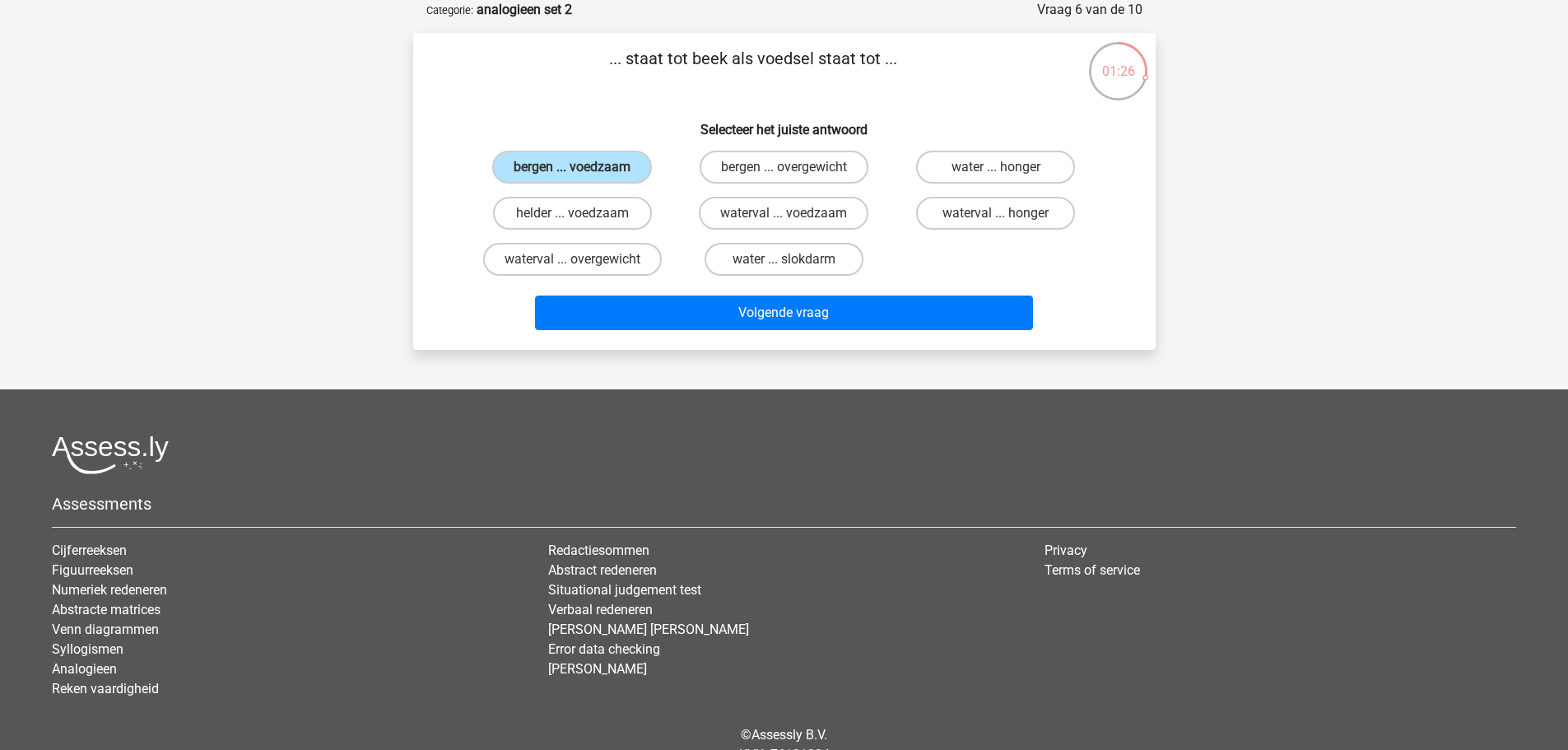
click at [583, 266] on input "waterval ... overgewicht" at bounding box center [577, 265] width 10 height 10
radio input "true"
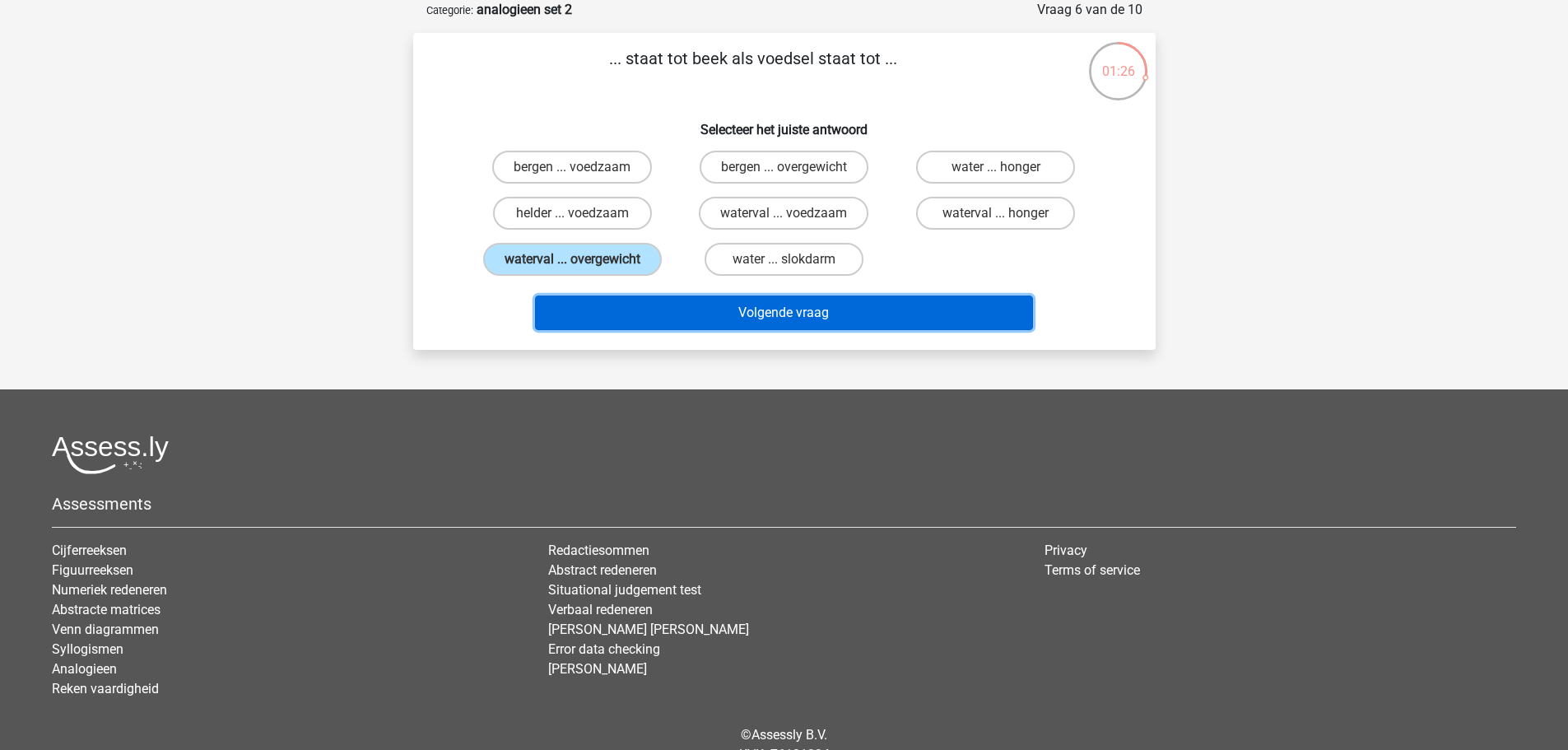
click at [678, 306] on button "Volgende vraag" at bounding box center [783, 313] width 498 height 34
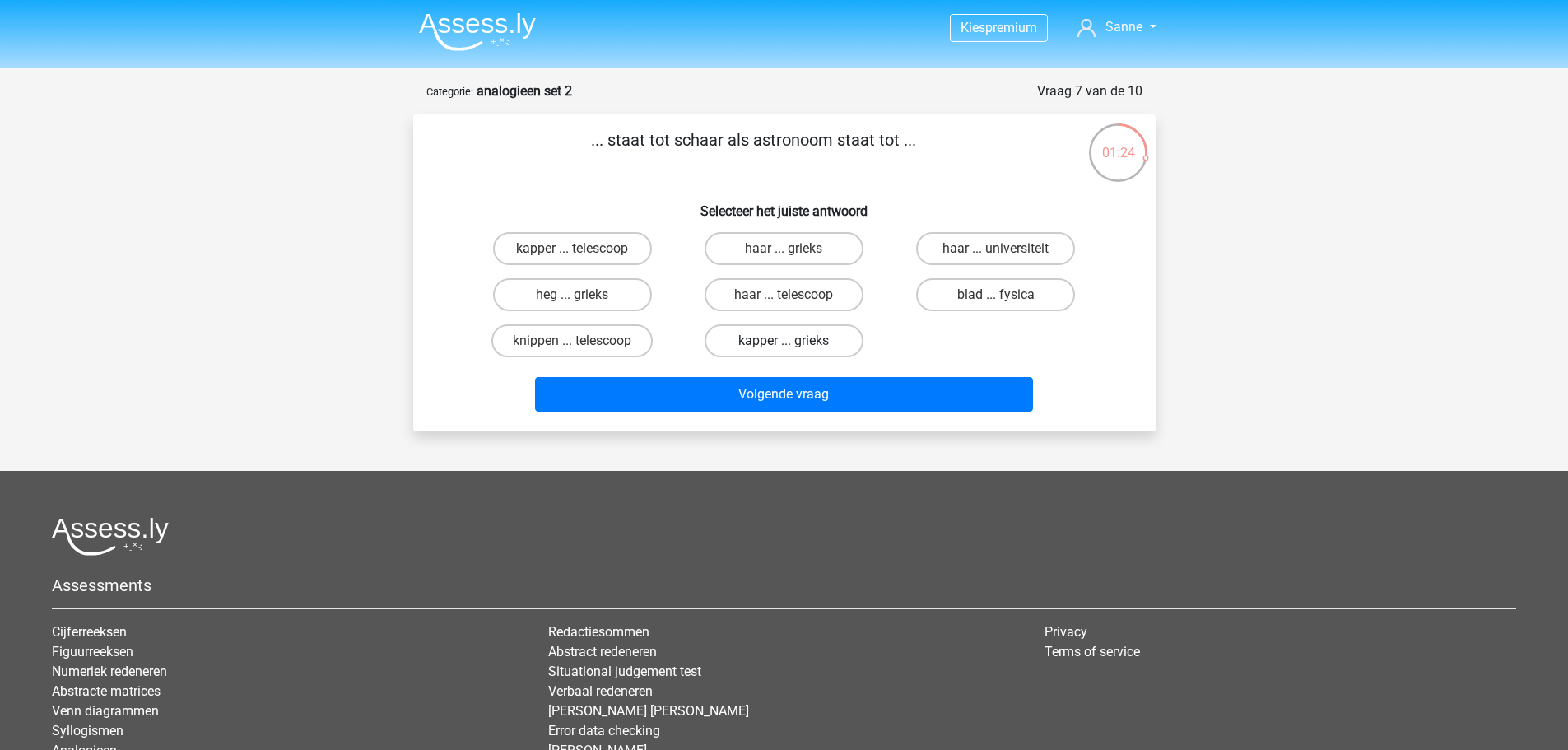
scroll to position [0, 0]
click at [540, 258] on label "kapper ... telescoop" at bounding box center [572, 249] width 159 height 33
click at [572, 258] on input "kapper ... telescoop" at bounding box center [577, 254] width 10 height 10
radio input "true"
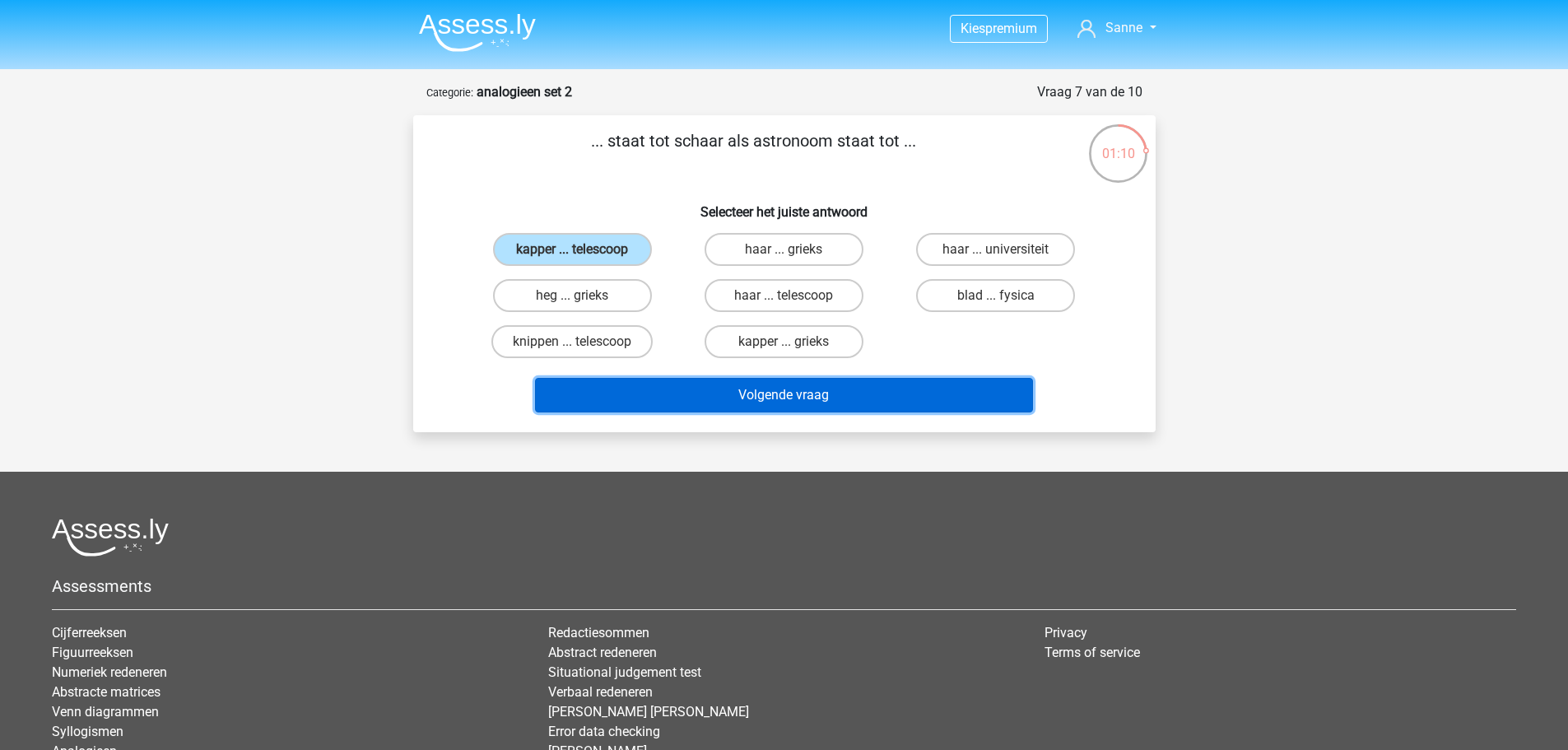
click at [721, 389] on button "Volgende vraag" at bounding box center [783, 395] width 498 height 34
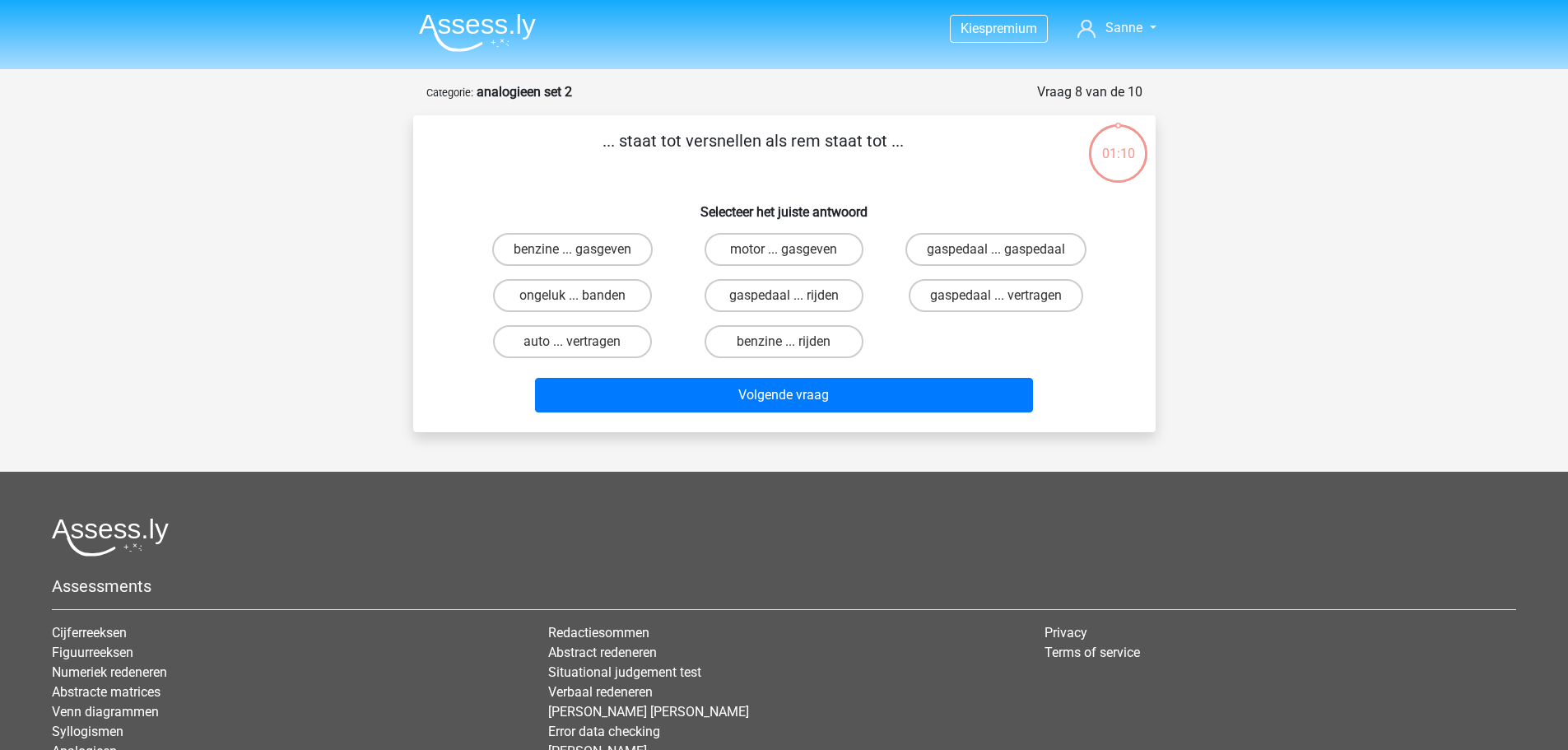
scroll to position [83, 0]
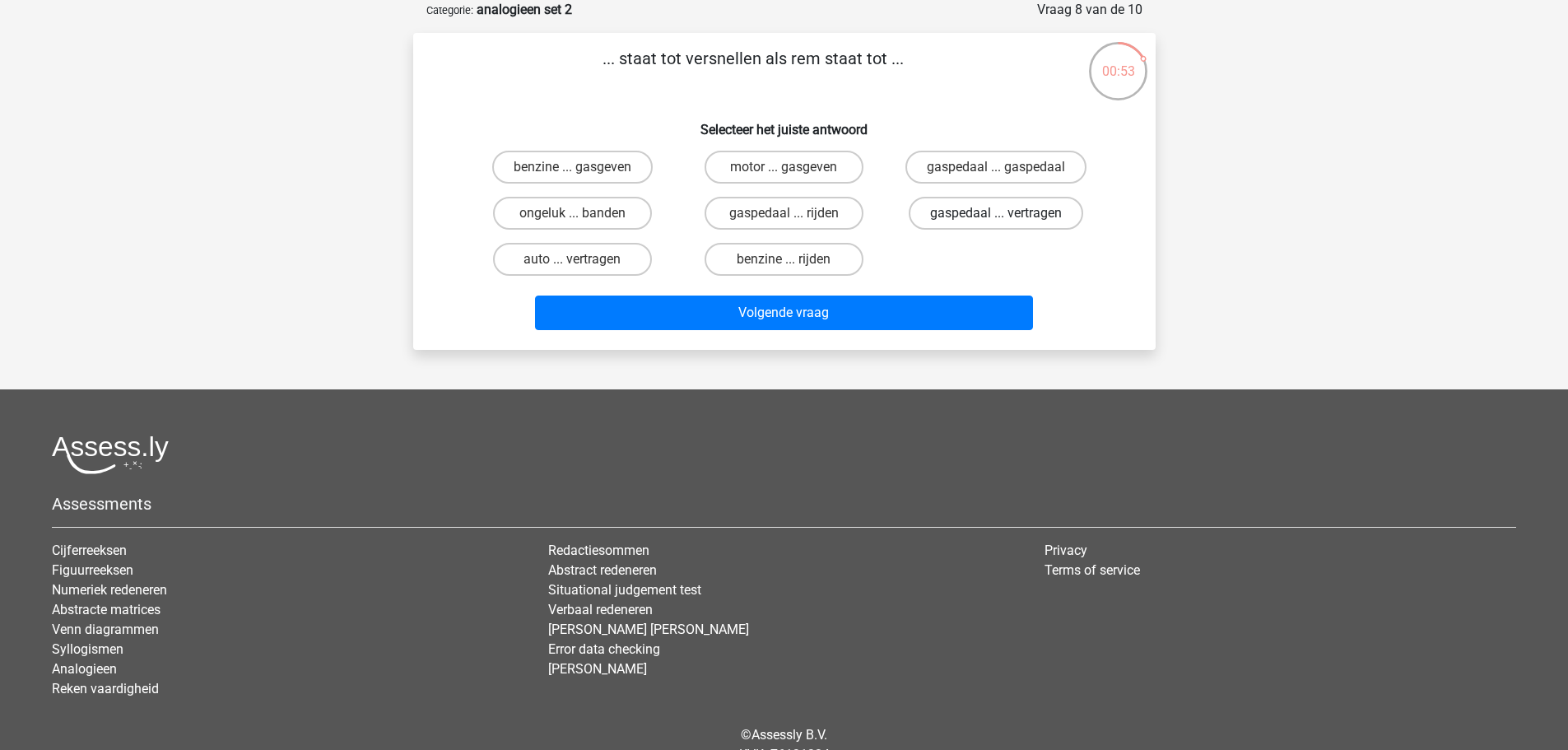
click at [926, 217] on label "gaspedaal ... vertragen" at bounding box center [995, 213] width 174 height 33
click at [996, 217] on input "gaspedaal ... vertragen" at bounding box center [1001, 218] width 10 height 10
radio input "true"
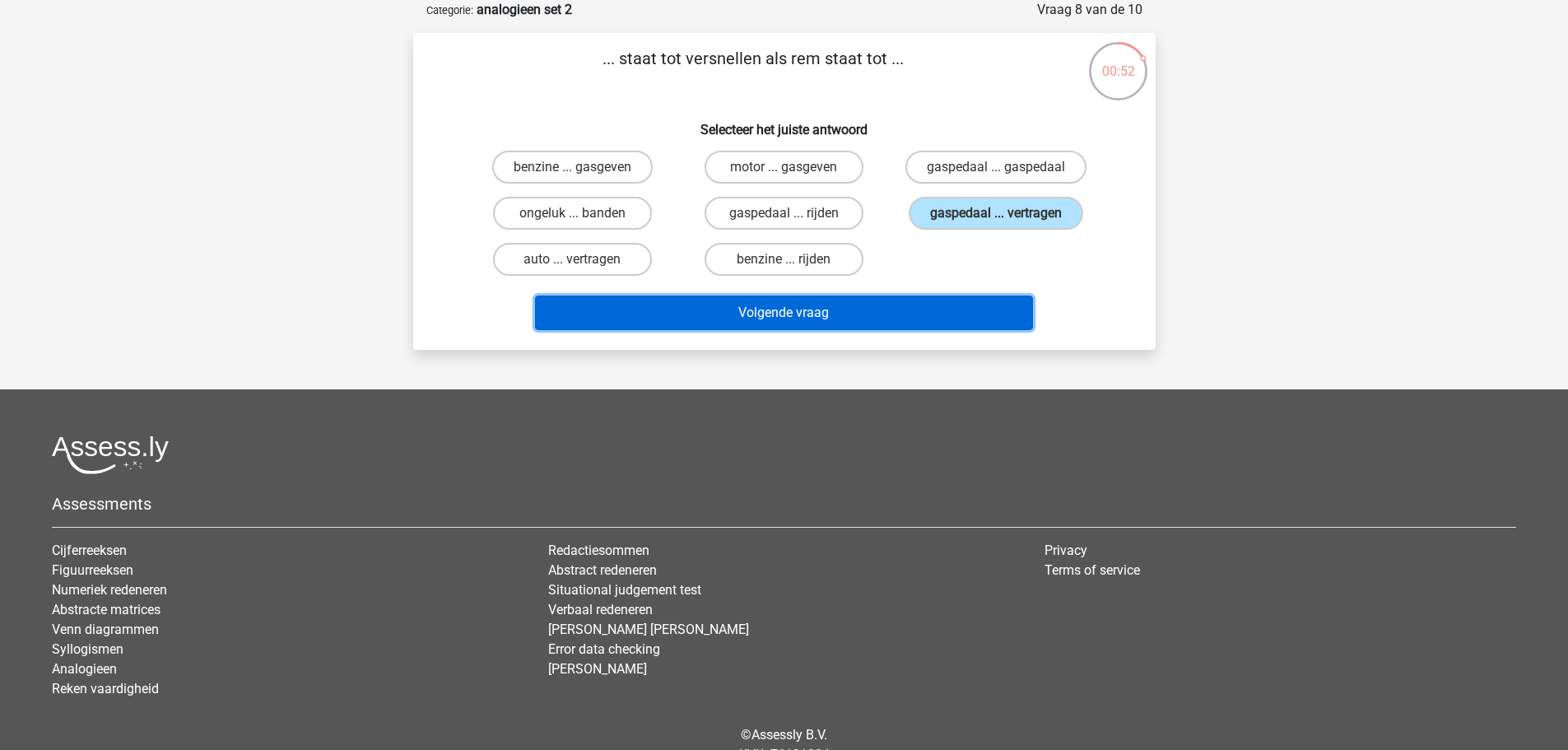
click at [887, 330] on button "Volgende vraag" at bounding box center [783, 313] width 498 height 34
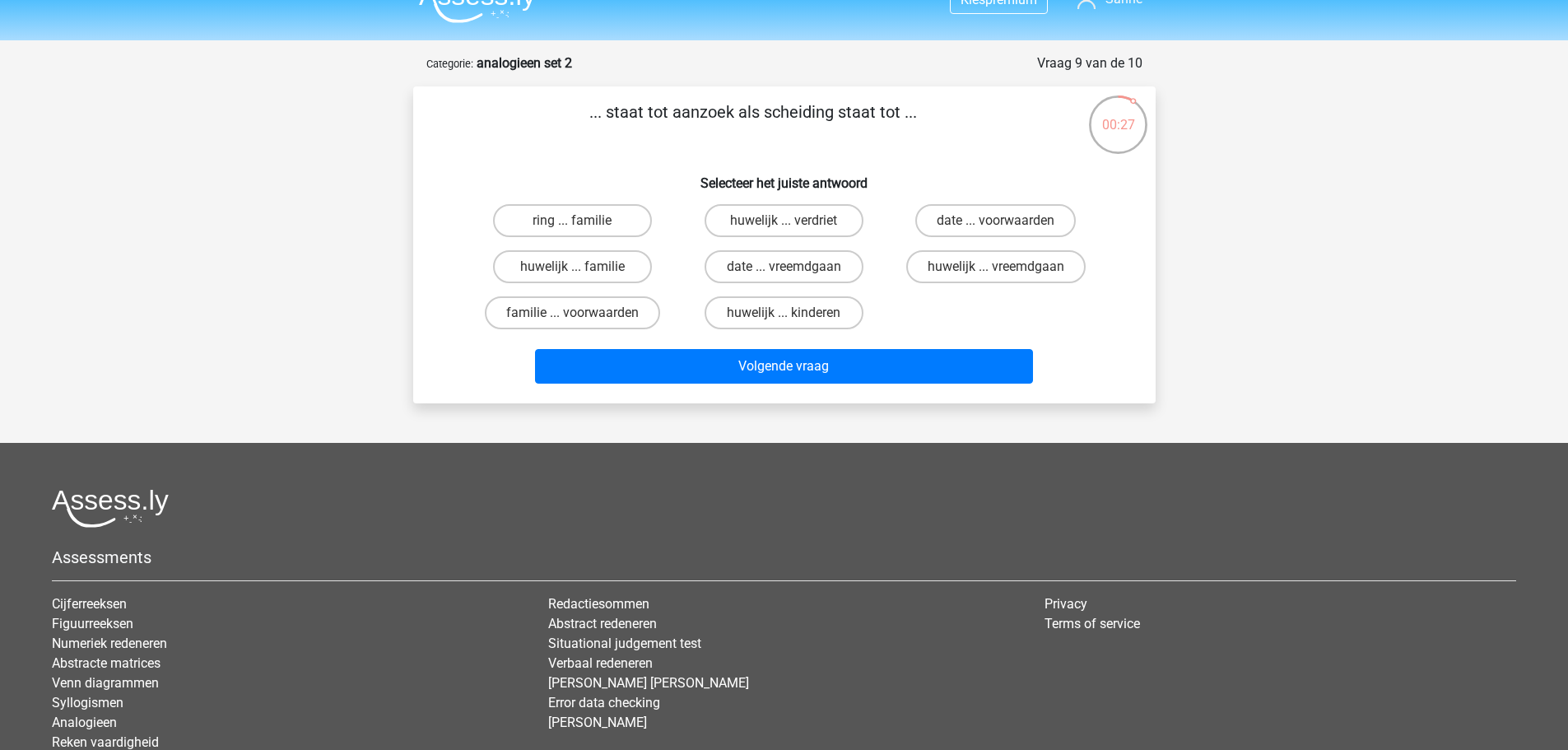
scroll to position [0, 0]
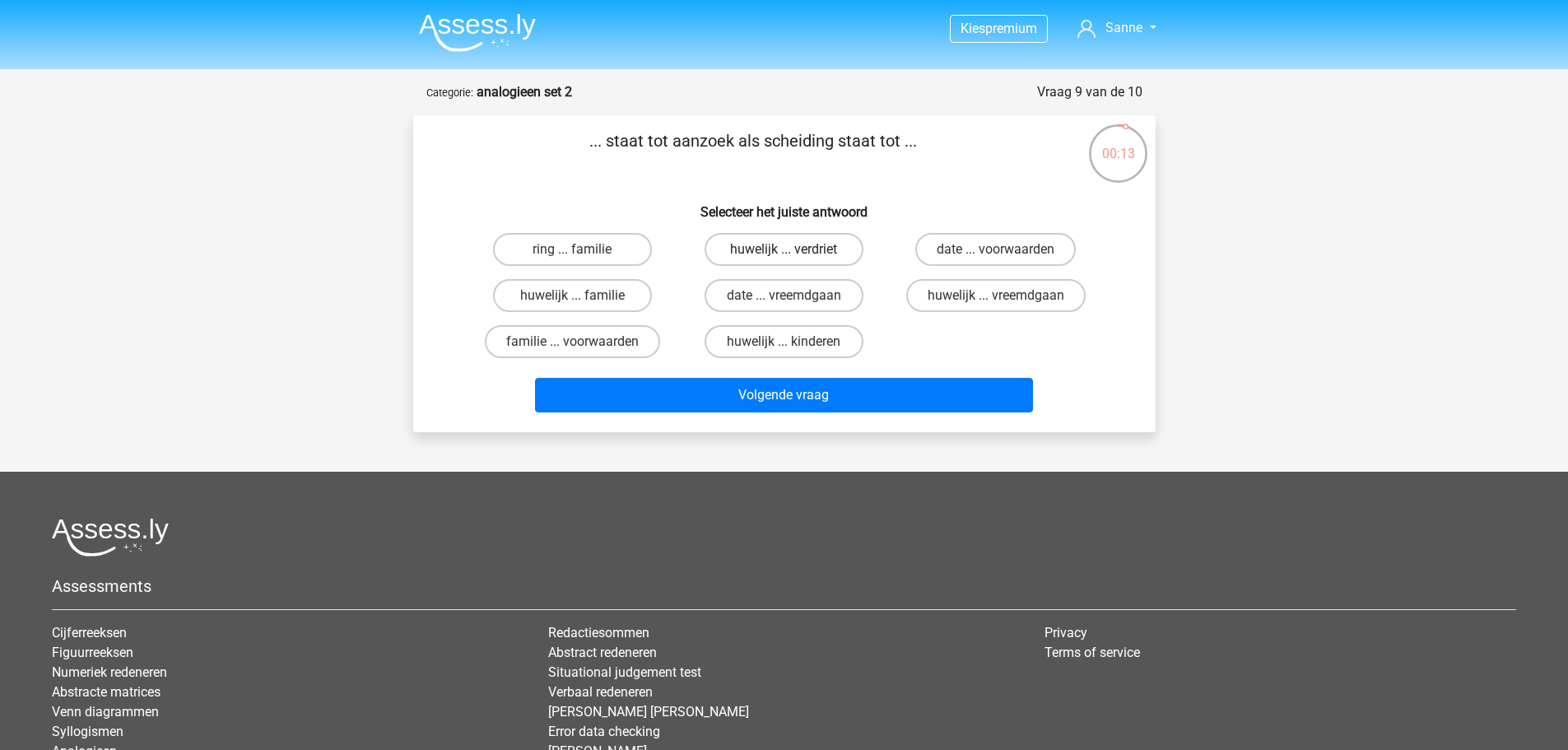
click at [794, 263] on label "huwelijk ... verdriet" at bounding box center [784, 249] width 159 height 33
click at [794, 260] on input "huwelijk ... verdriet" at bounding box center [789, 254] width 10 height 10
radio input "true"
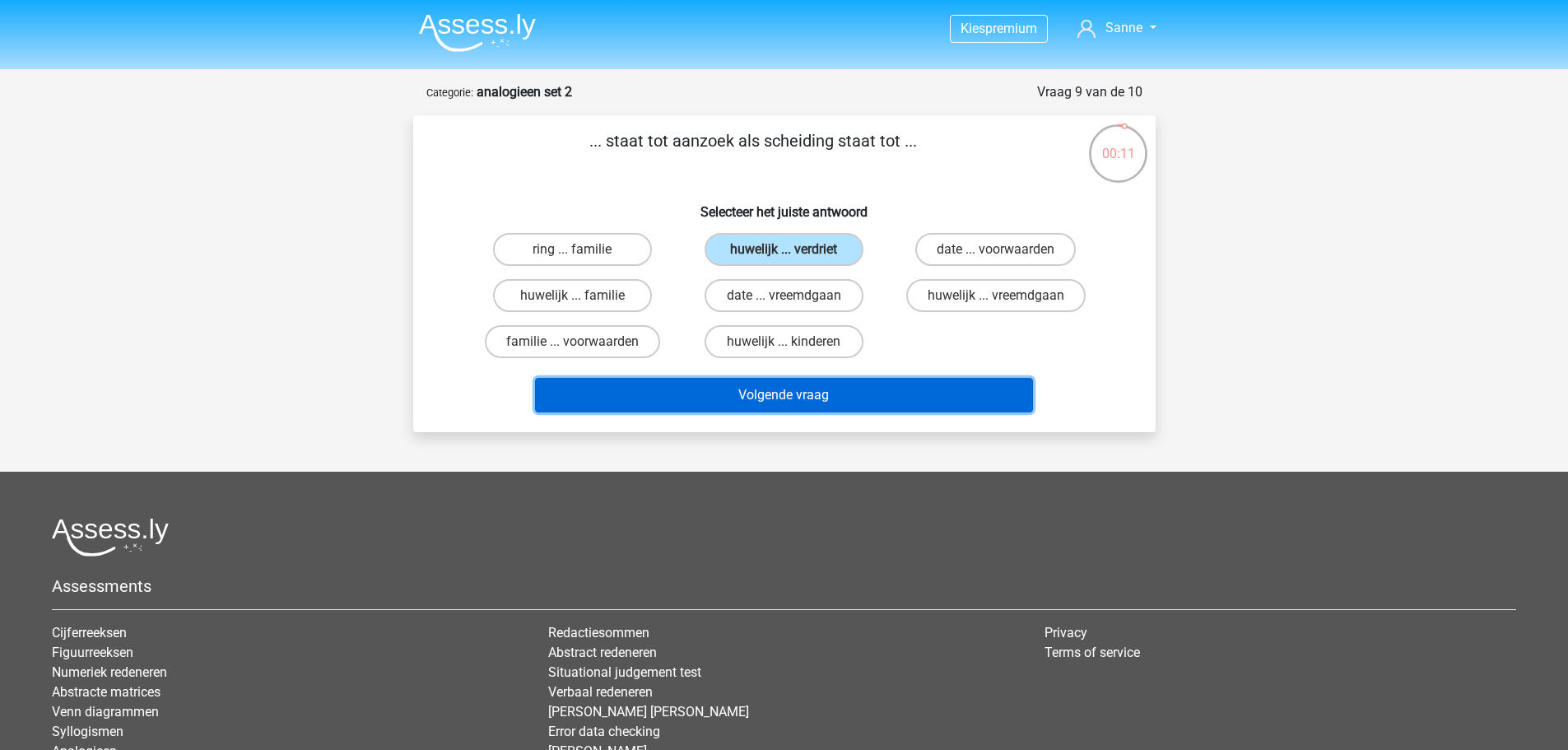
click at [730, 384] on button "Volgende vraag" at bounding box center [783, 395] width 498 height 34
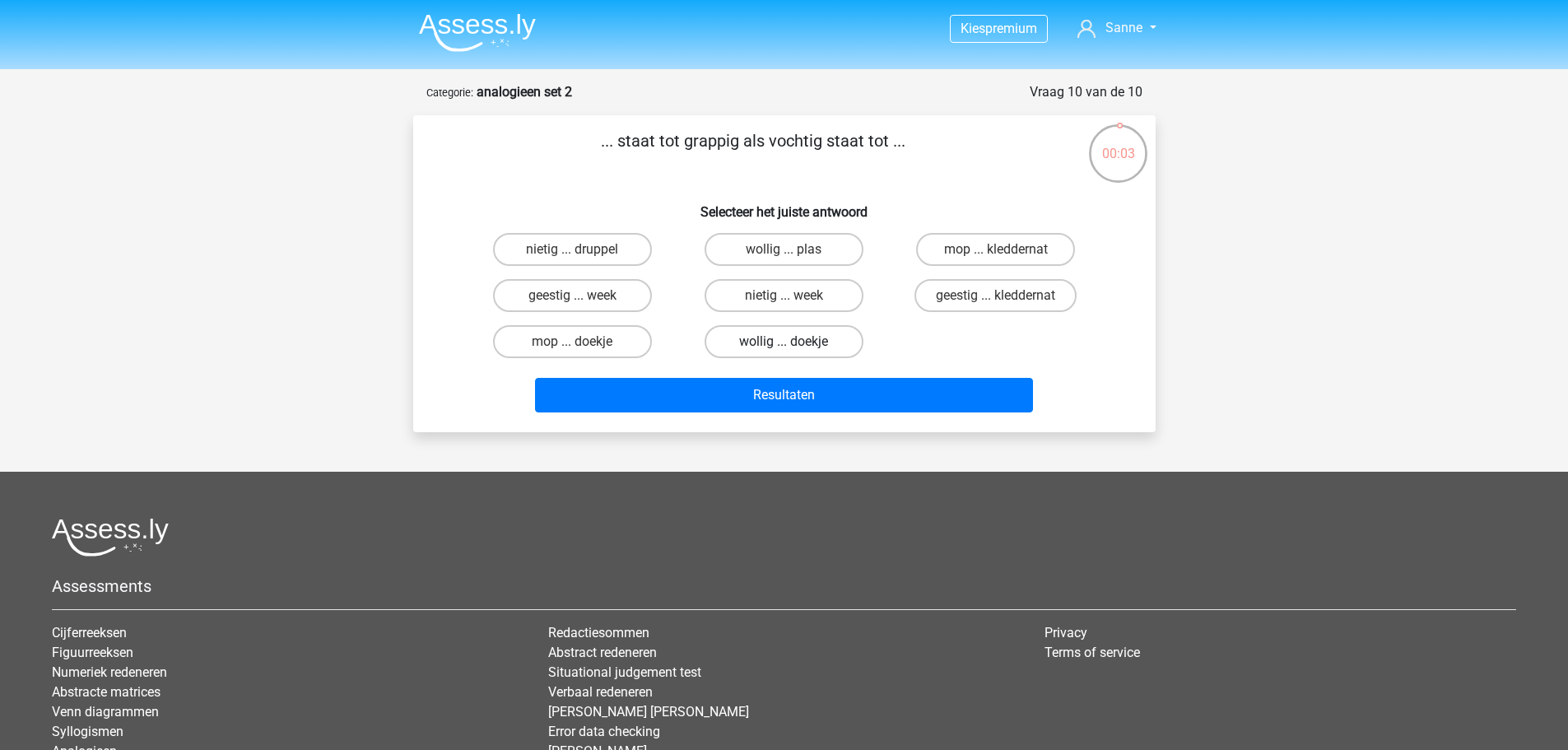
click at [791, 337] on label "wollig ... doekje" at bounding box center [784, 342] width 159 height 33
click at [791, 342] on input "wollig ... doekje" at bounding box center [789, 346] width 10 height 10
radio input "true"
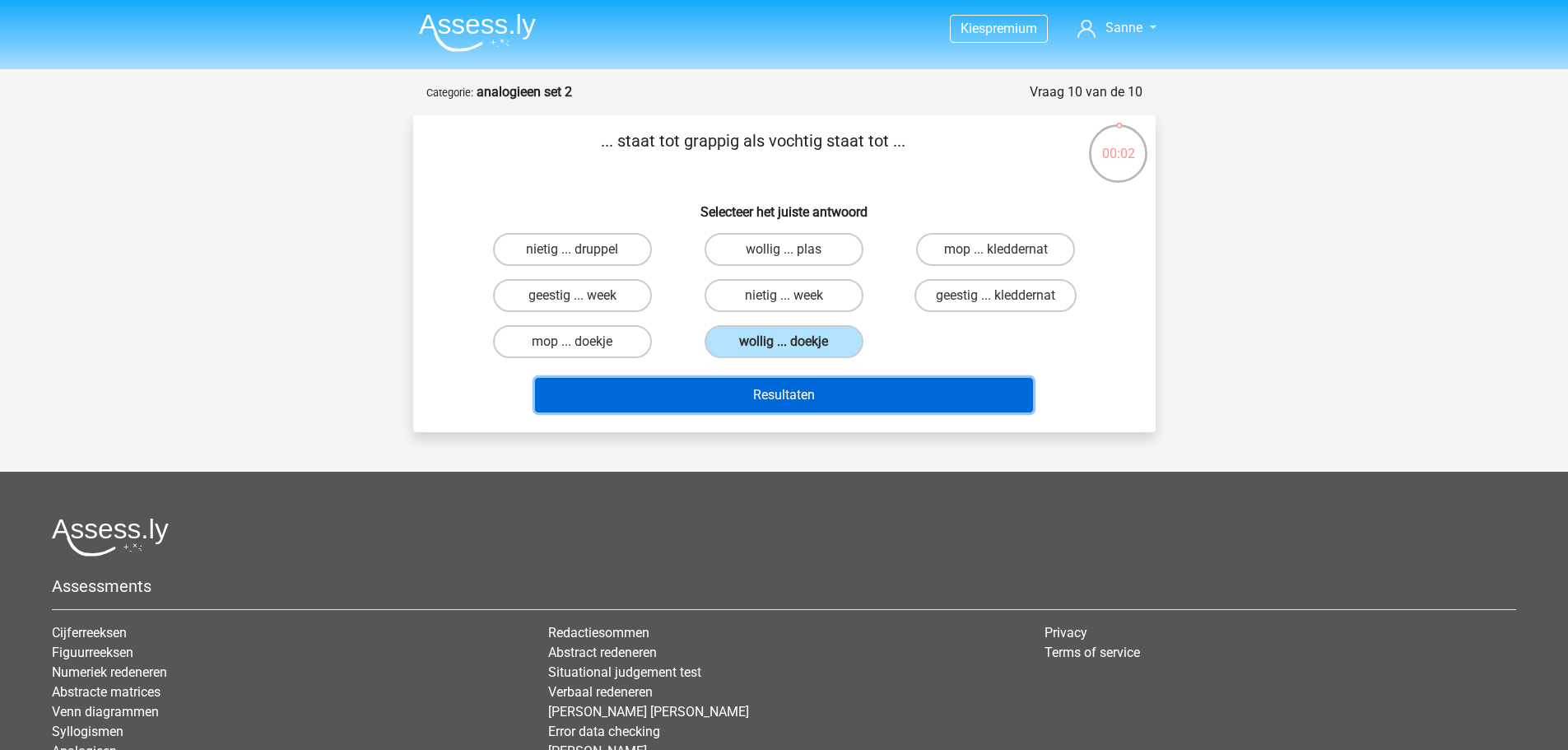
click at [780, 388] on button "Resultaten" at bounding box center [783, 395] width 498 height 34
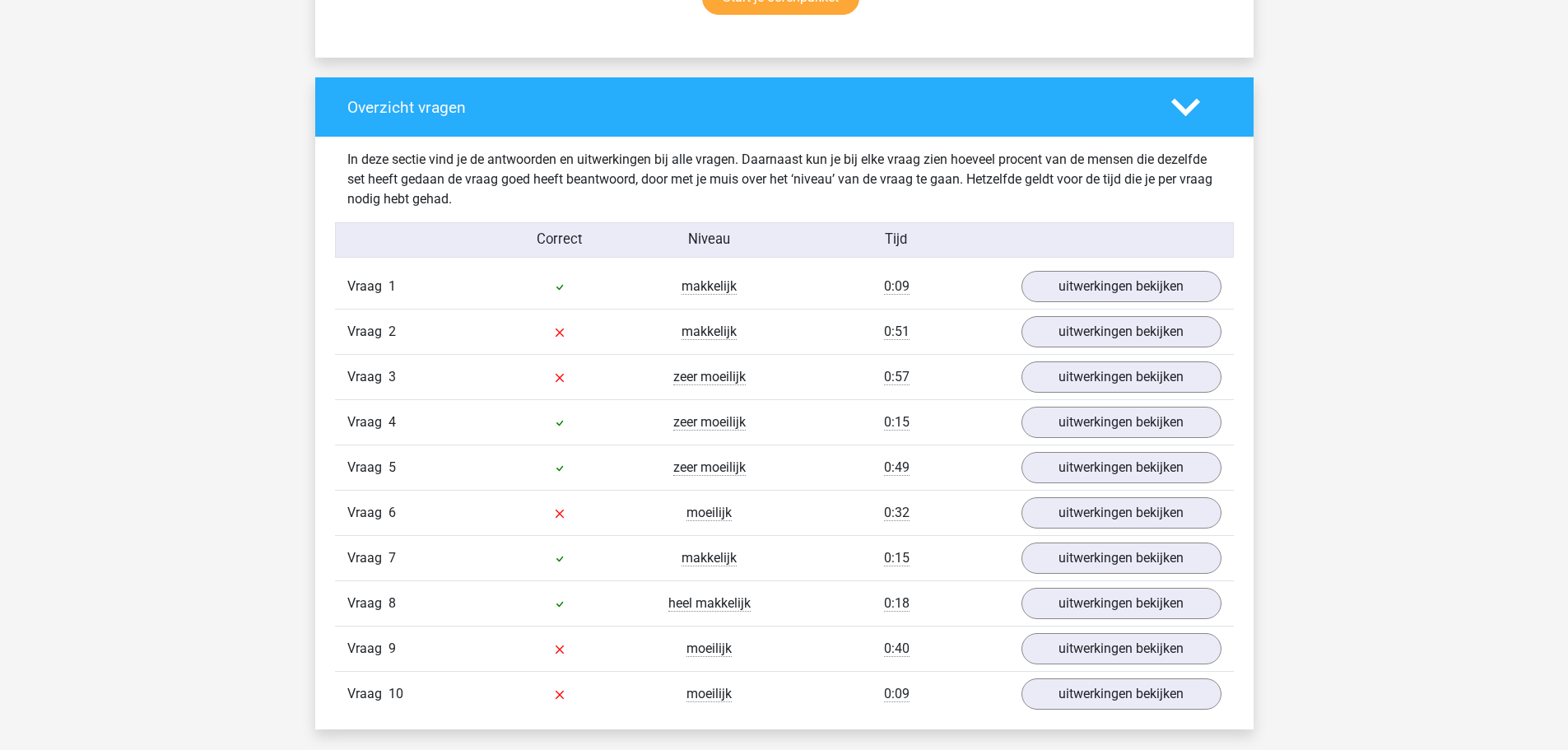
scroll to position [1235, 0]
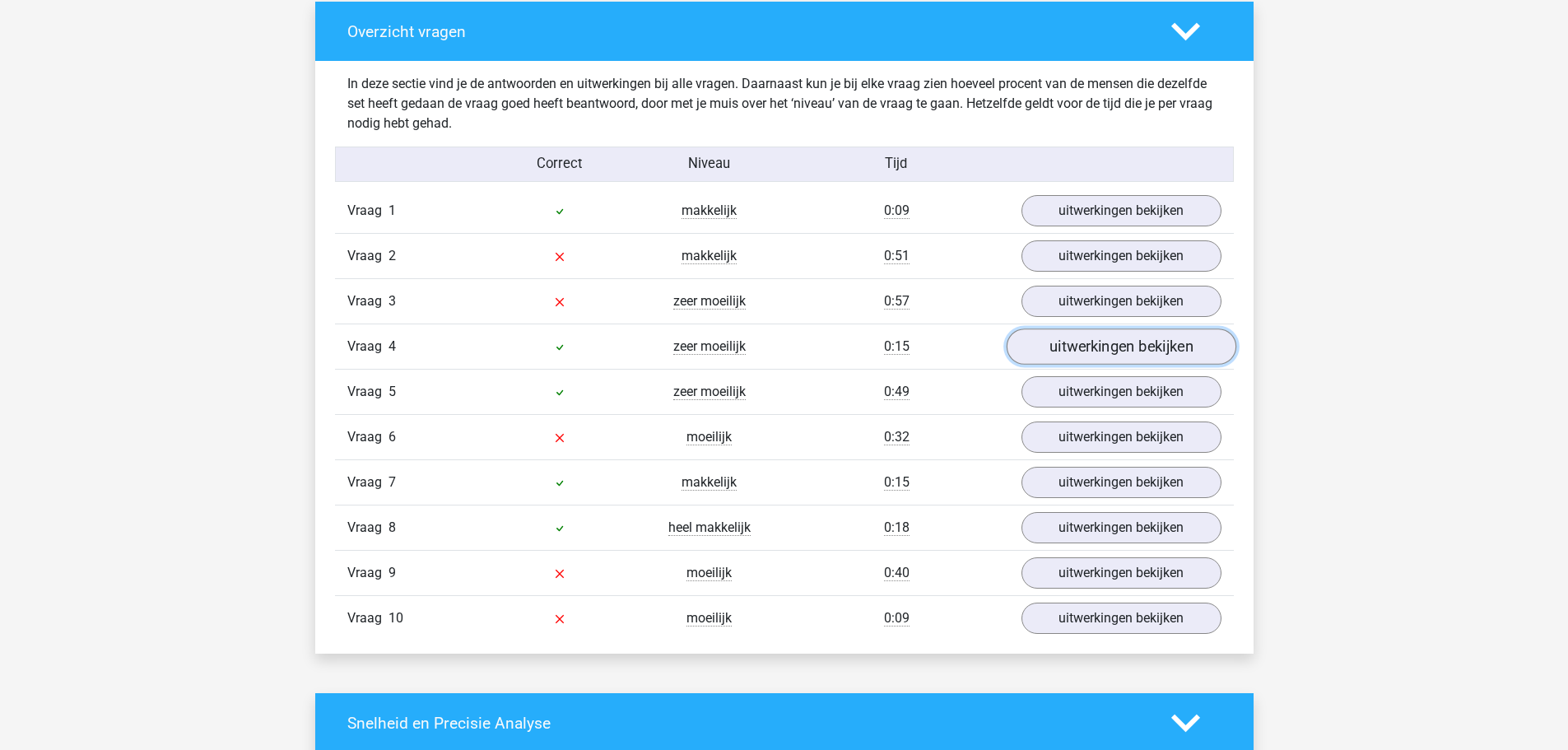
click at [1125, 346] on link "uitwerkingen bekijken" at bounding box center [1120, 347] width 229 height 36
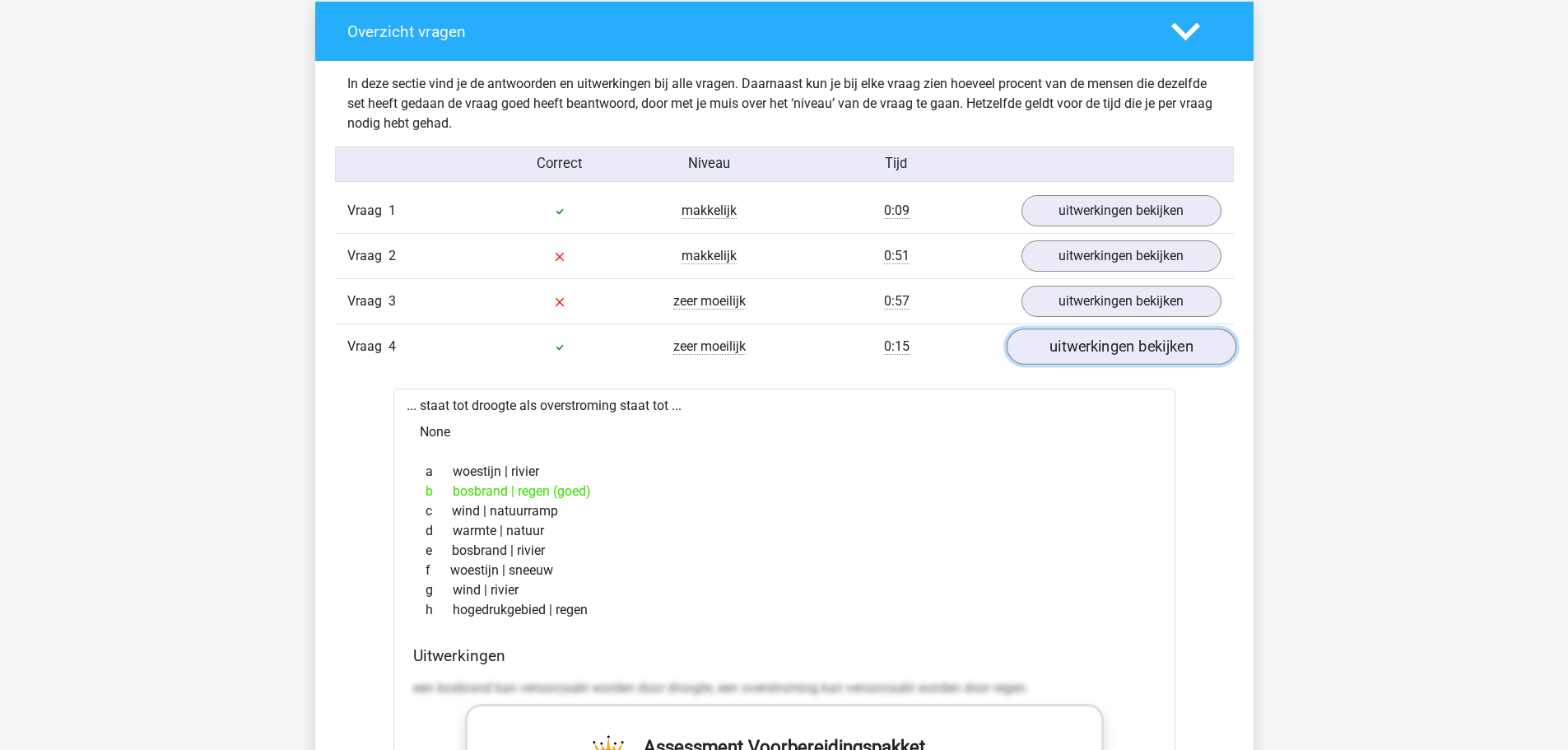
click at [1120, 352] on link "uitwerkingen bekijken" at bounding box center [1120, 347] width 229 height 36
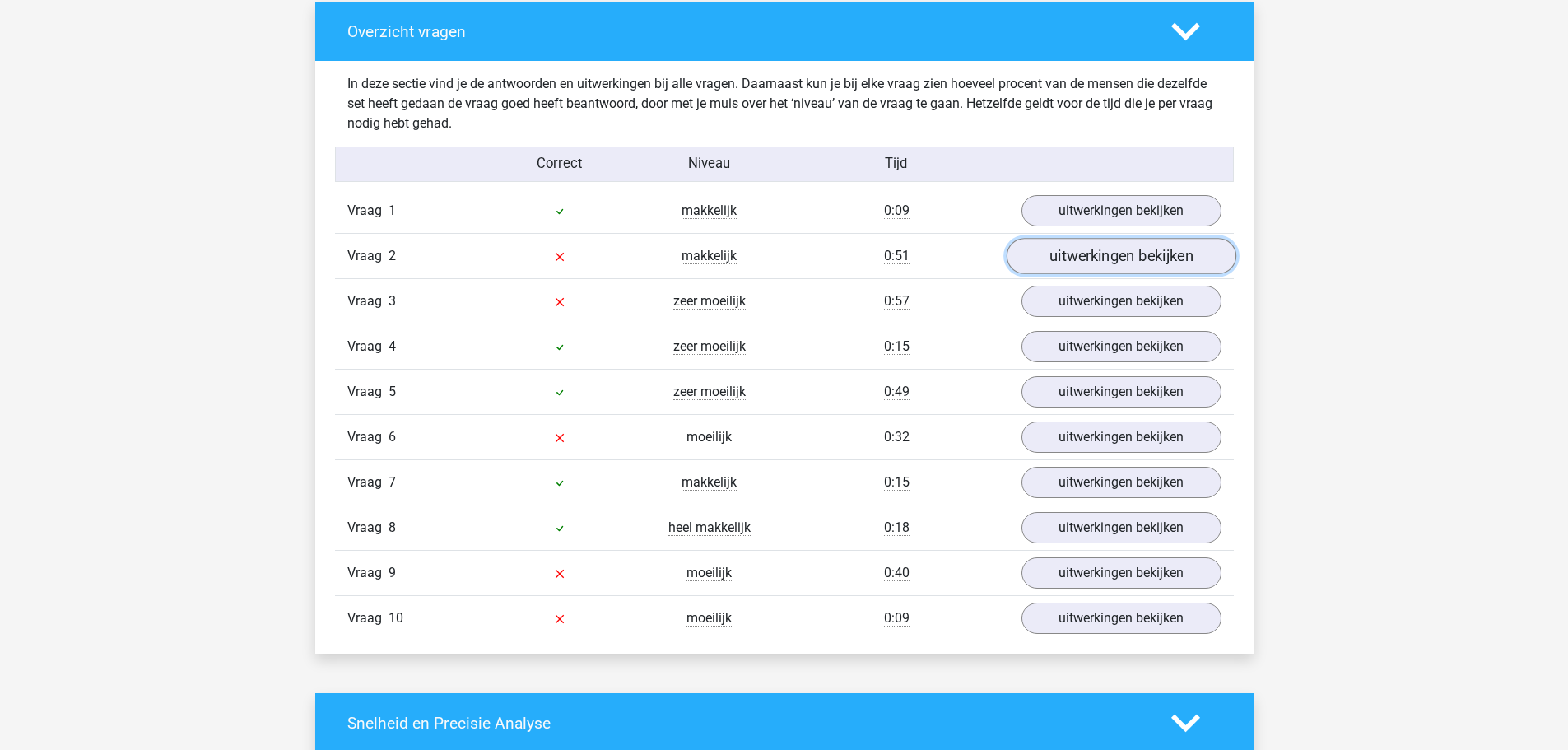
click at [1123, 255] on link "uitwerkingen bekijken" at bounding box center [1120, 257] width 229 height 36
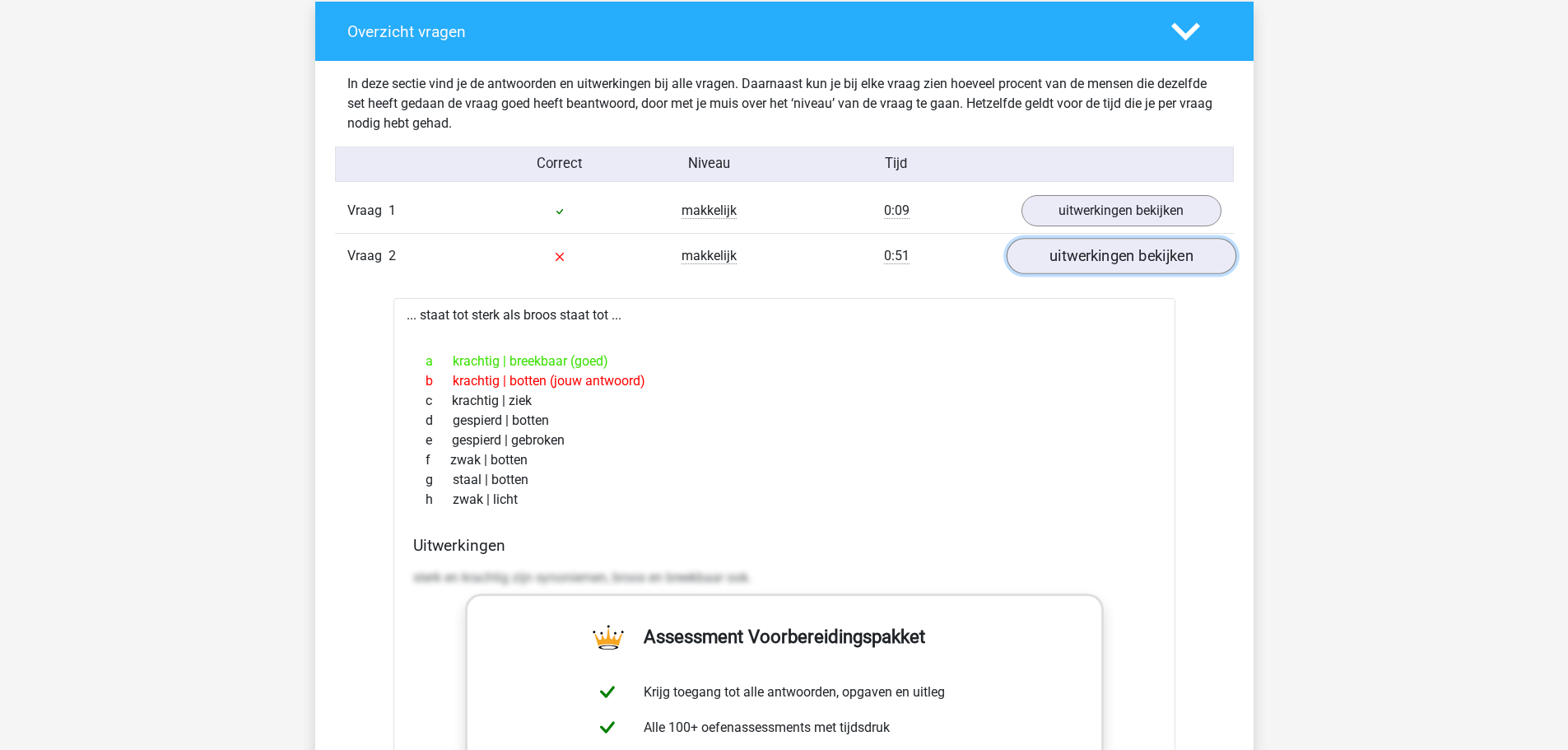
click at [1123, 255] on link "uitwerkingen bekijken" at bounding box center [1120, 257] width 229 height 36
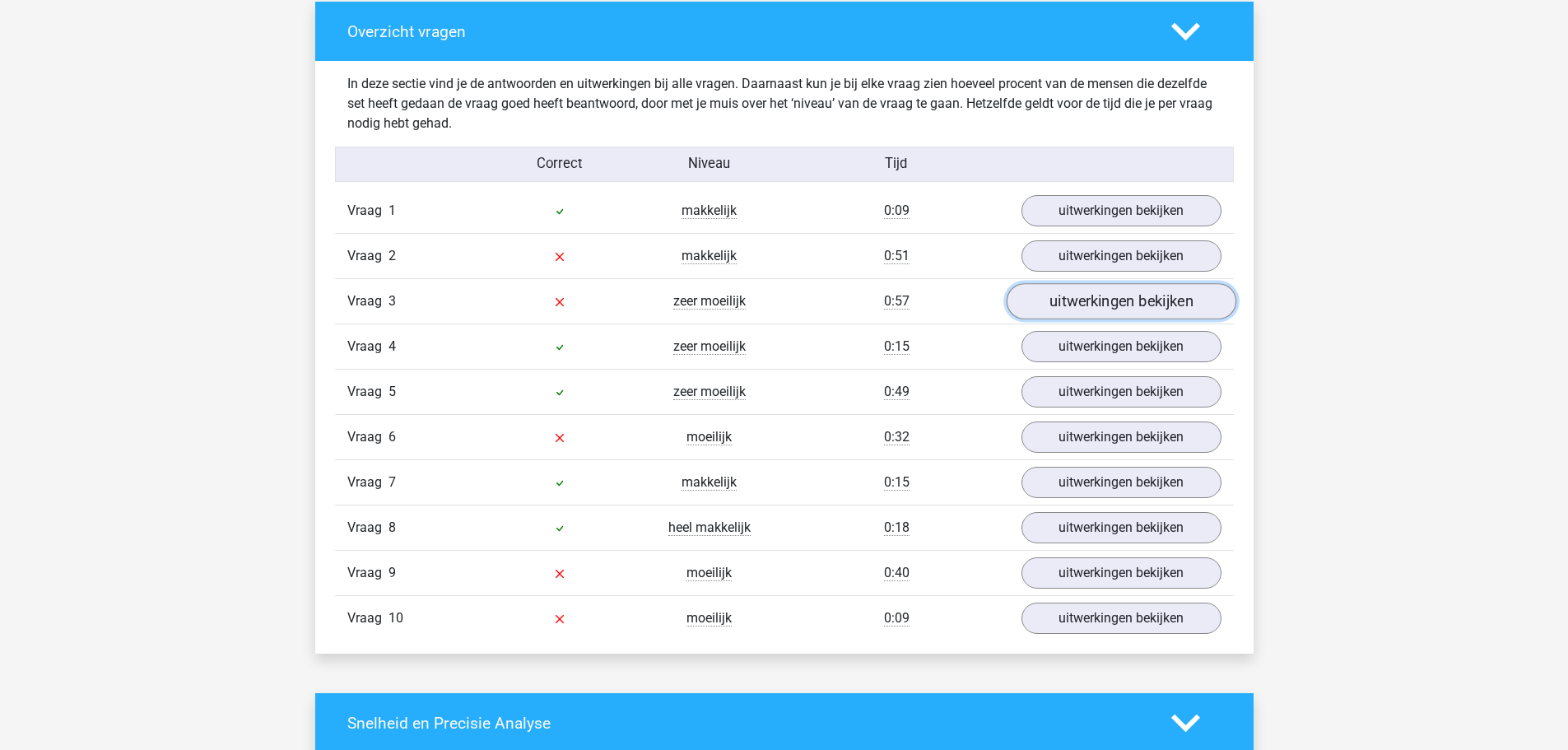
click at [1129, 299] on link "uitwerkingen bekijken" at bounding box center [1120, 302] width 229 height 36
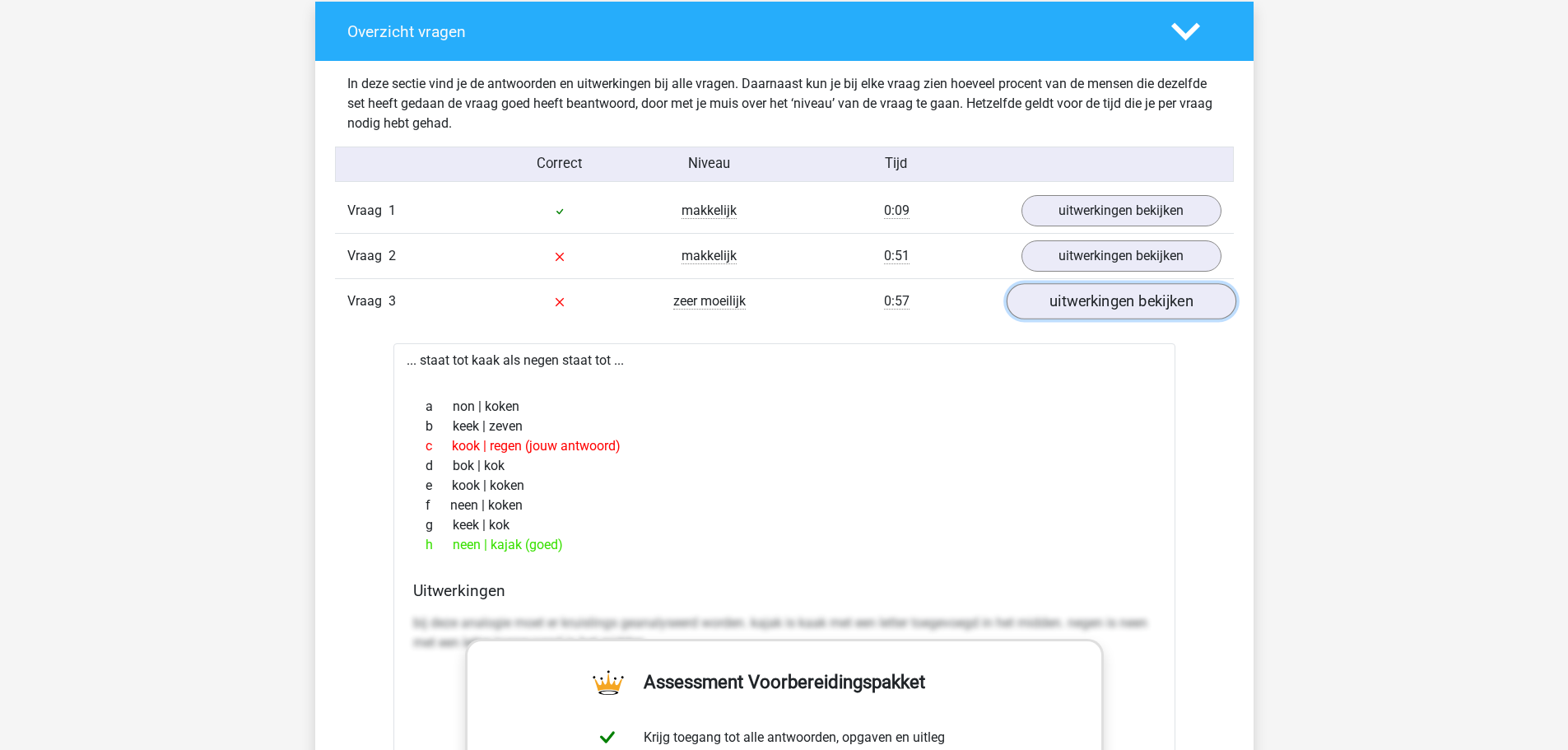
click at [1129, 299] on link "uitwerkingen bekijken" at bounding box center [1120, 302] width 229 height 36
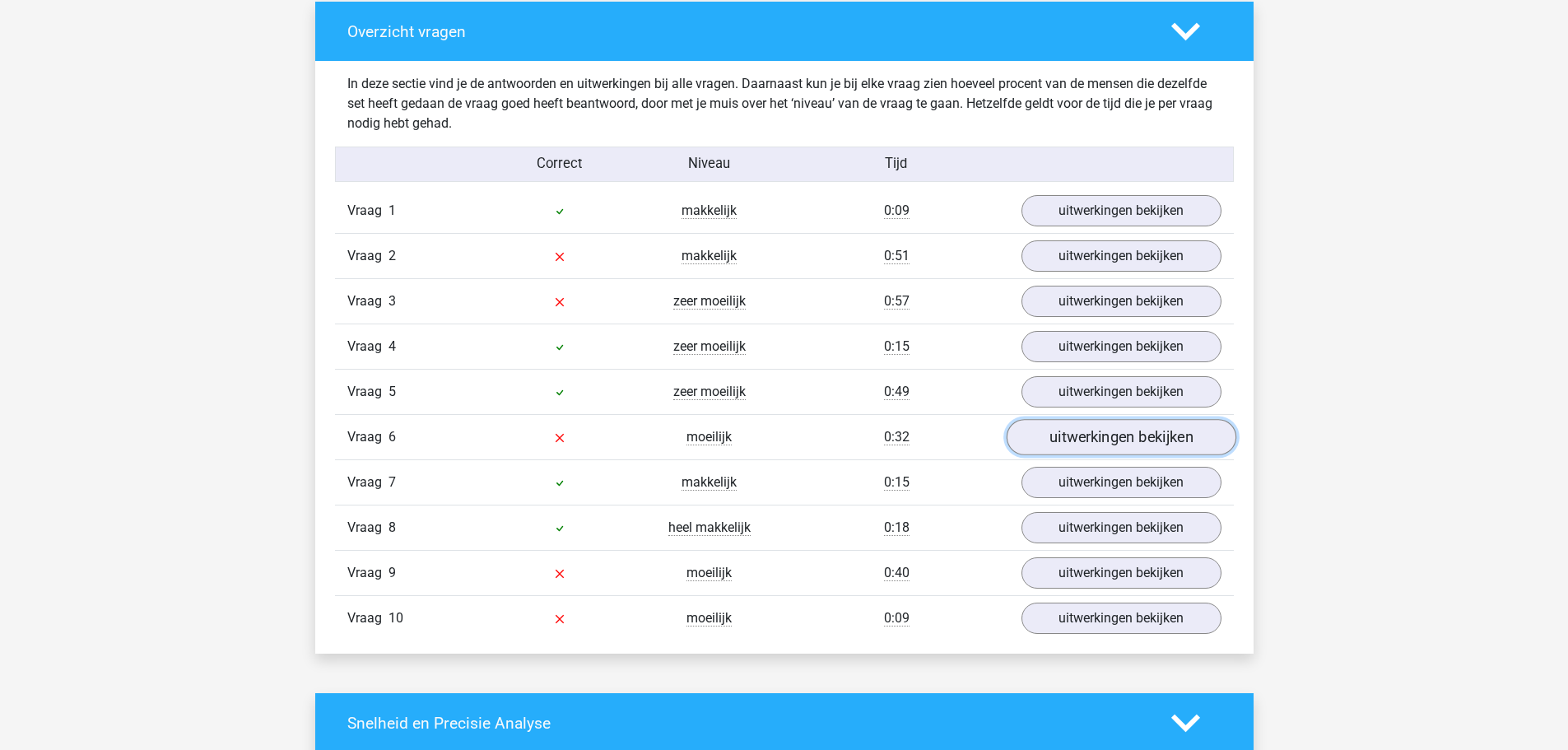
click at [1093, 427] on link "uitwerkingen bekijken" at bounding box center [1120, 438] width 229 height 36
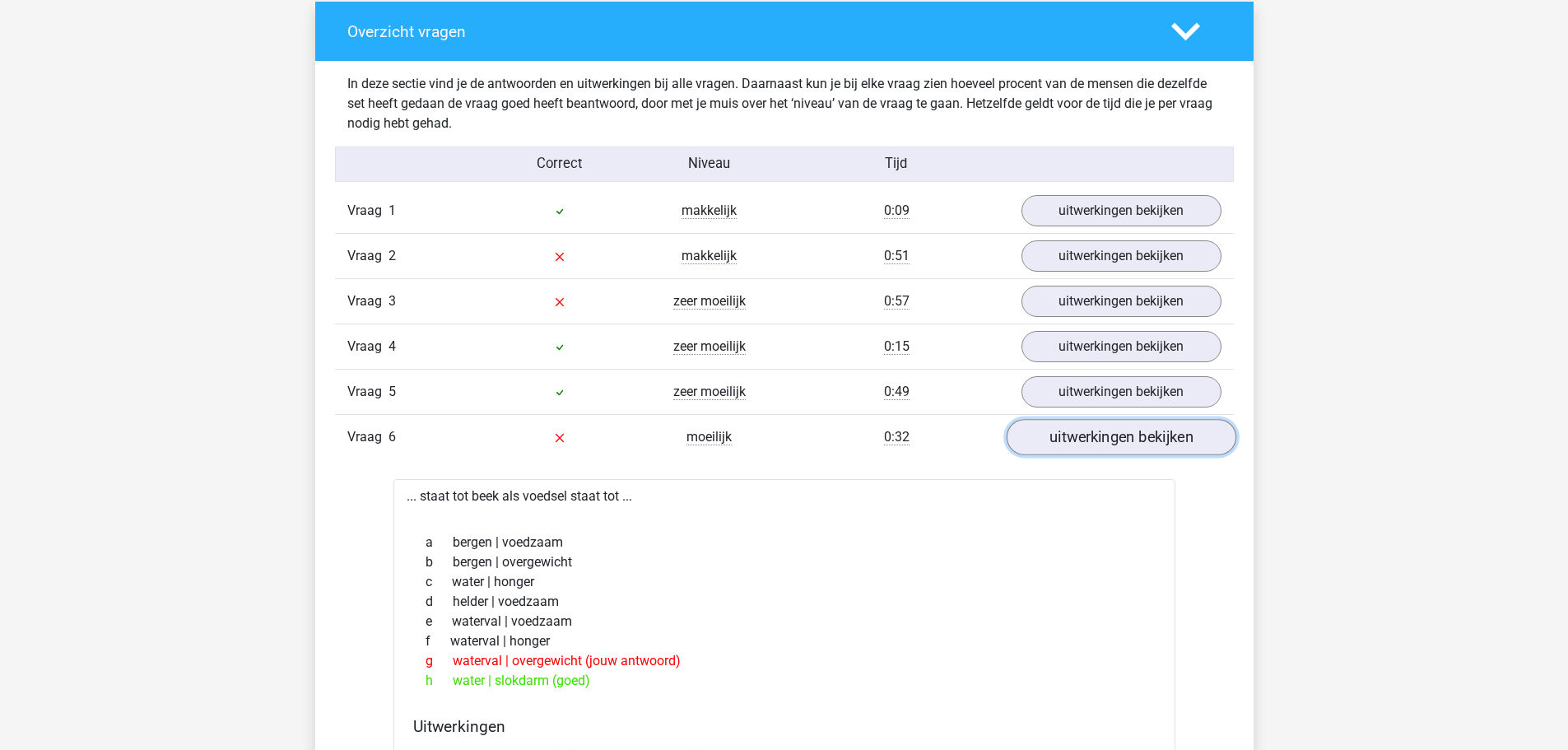
click at [1093, 427] on link "uitwerkingen bekijken" at bounding box center [1120, 438] width 229 height 36
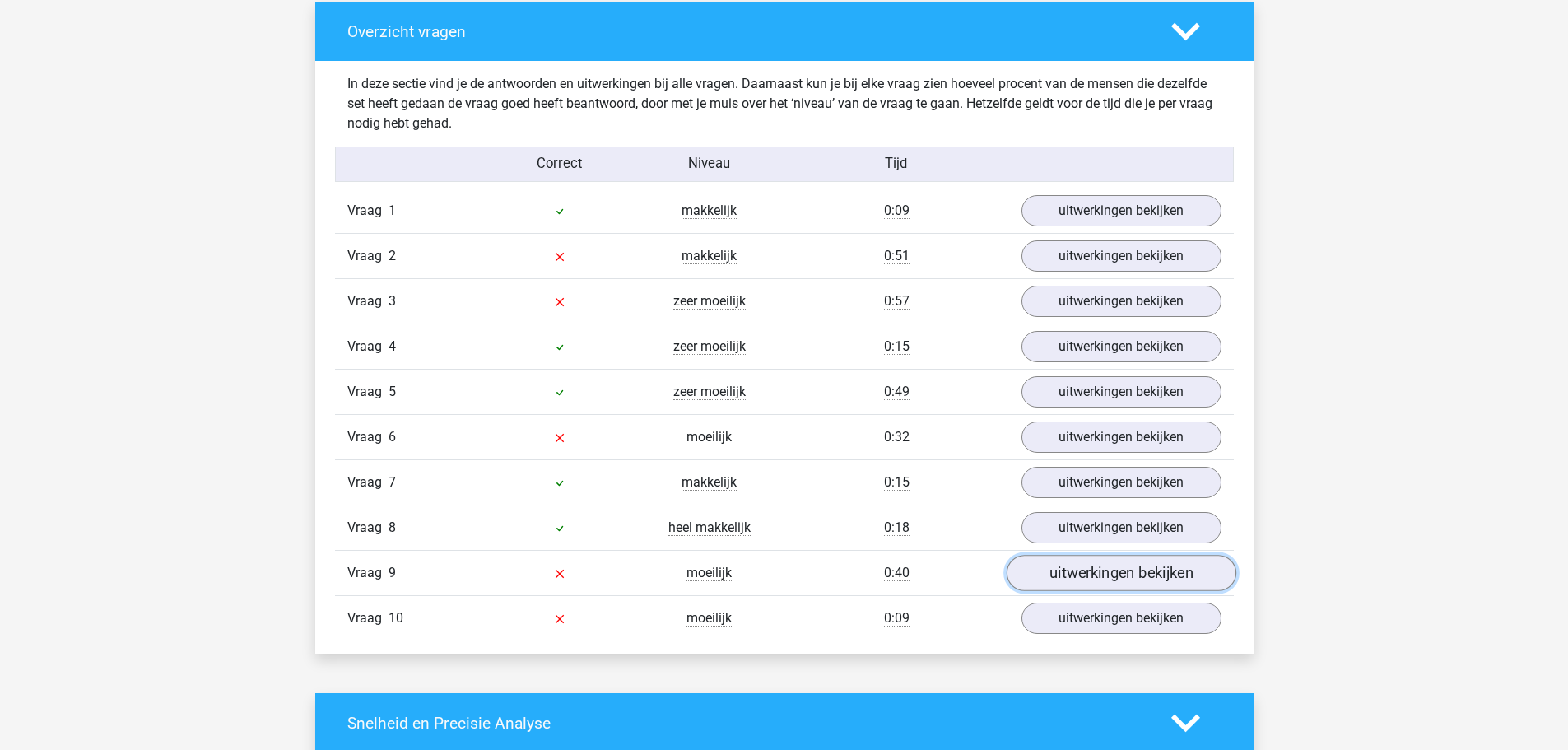
click at [1072, 563] on link "uitwerkingen bekijken" at bounding box center [1120, 574] width 229 height 36
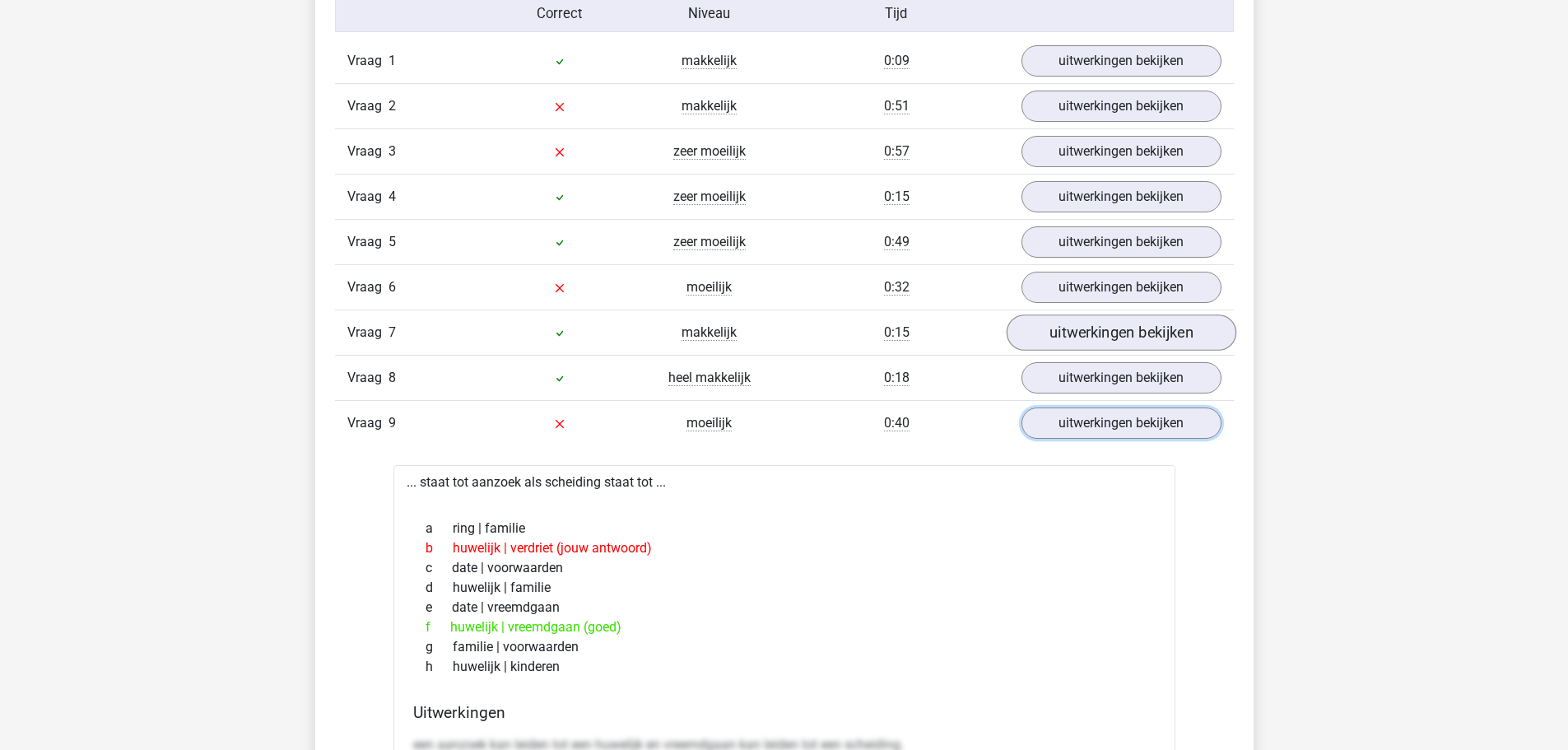
scroll to position [1400, 0]
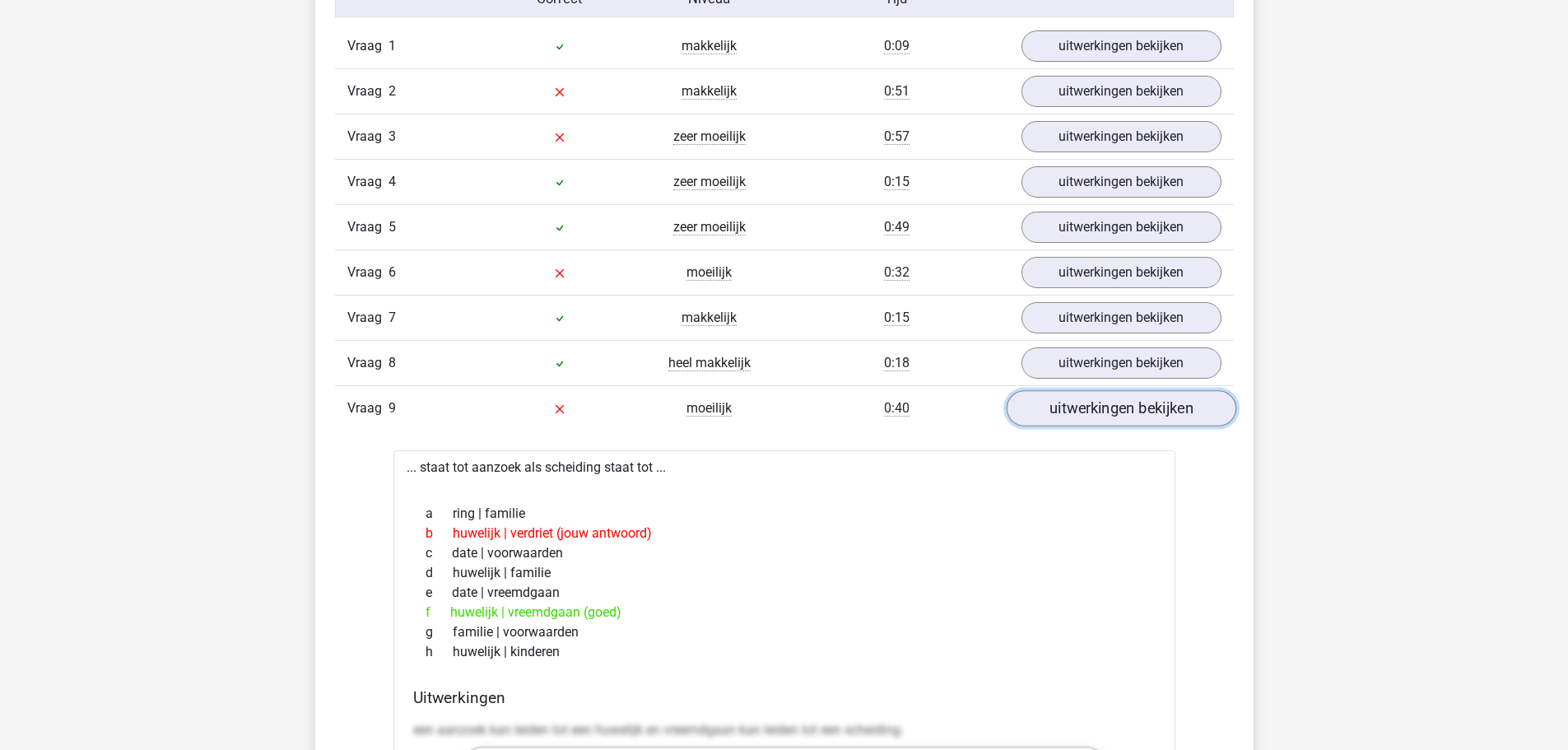
click at [1090, 416] on link "uitwerkingen bekijken" at bounding box center [1120, 409] width 229 height 36
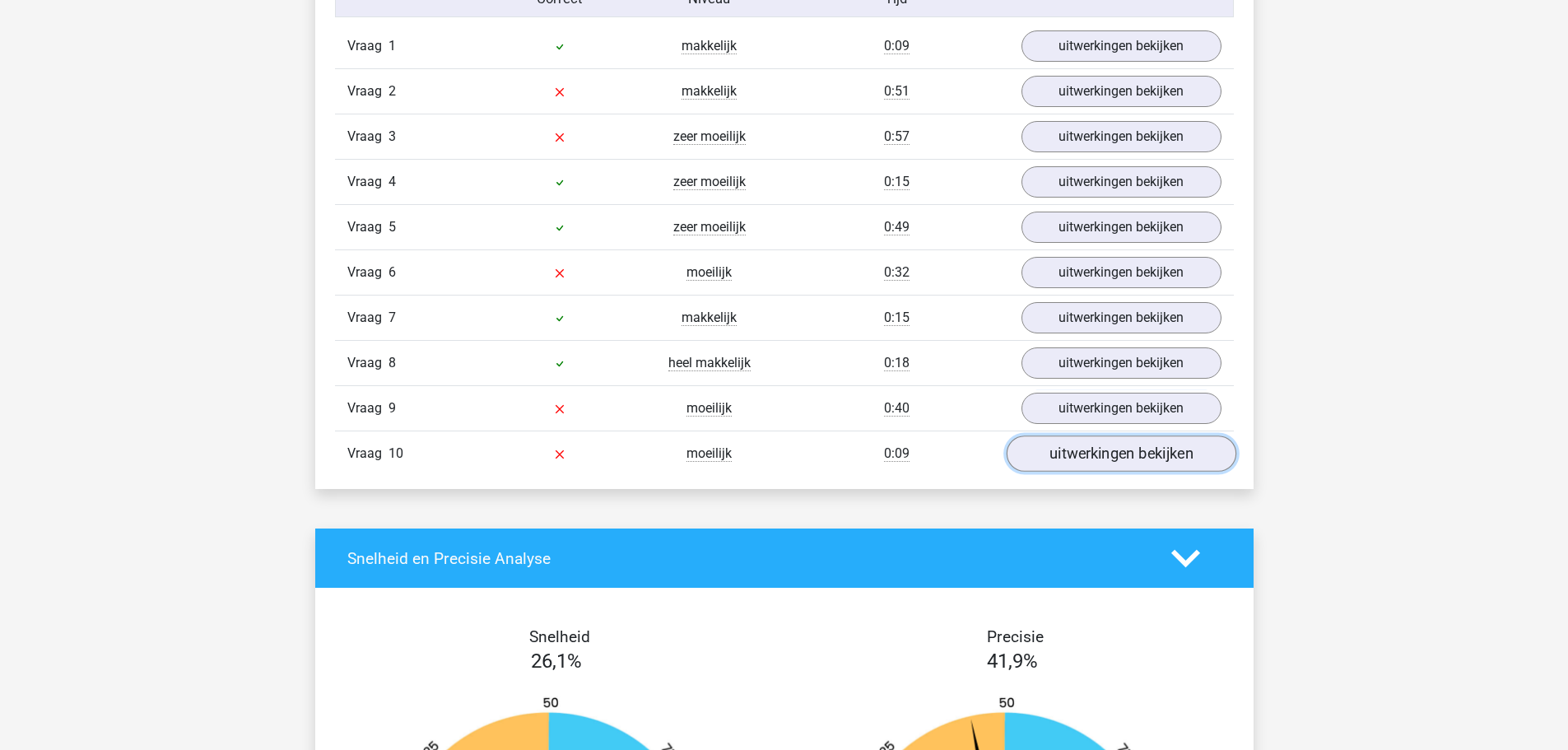
click at [1109, 460] on link "uitwerkingen bekijken" at bounding box center [1120, 455] width 229 height 36
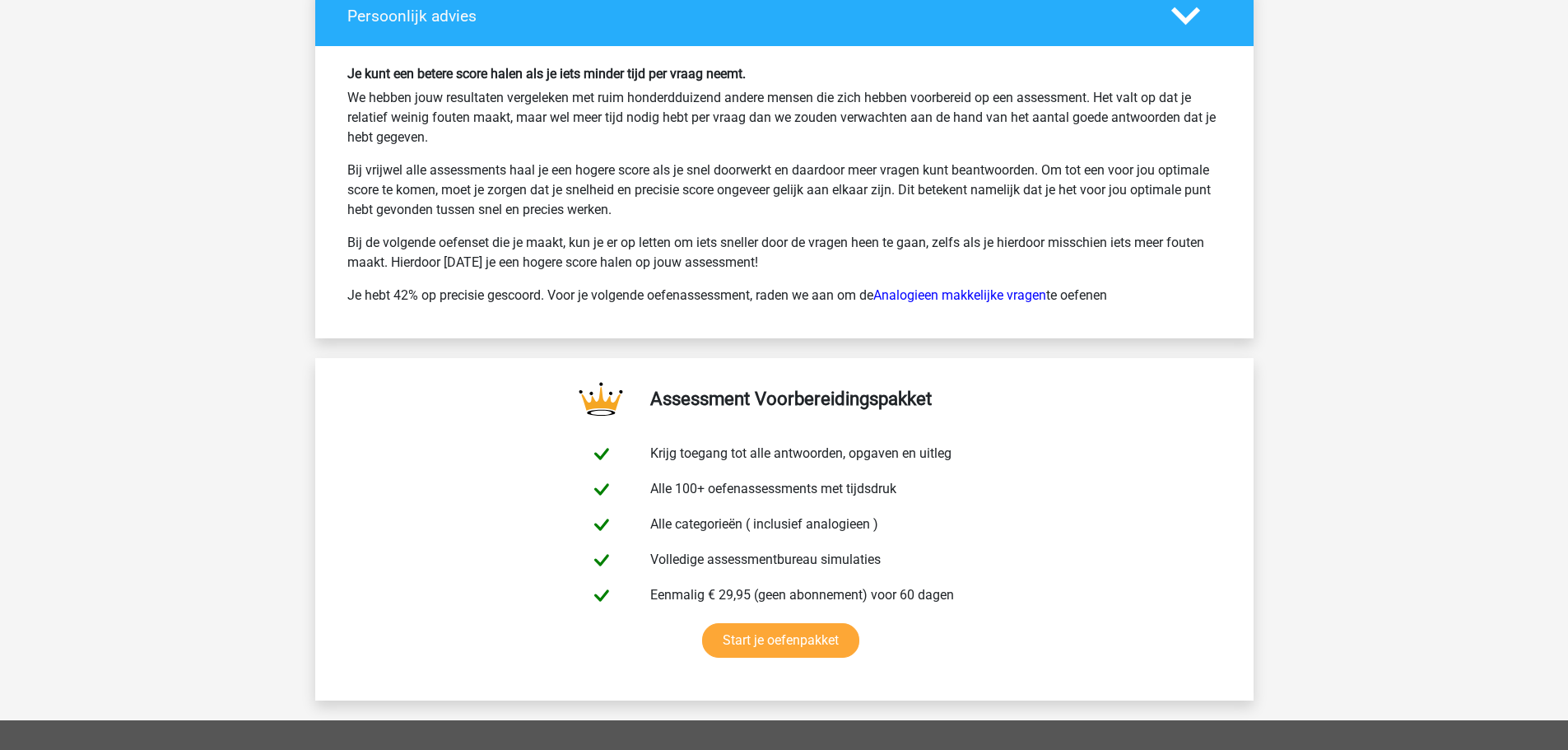
scroll to position [3376, 0]
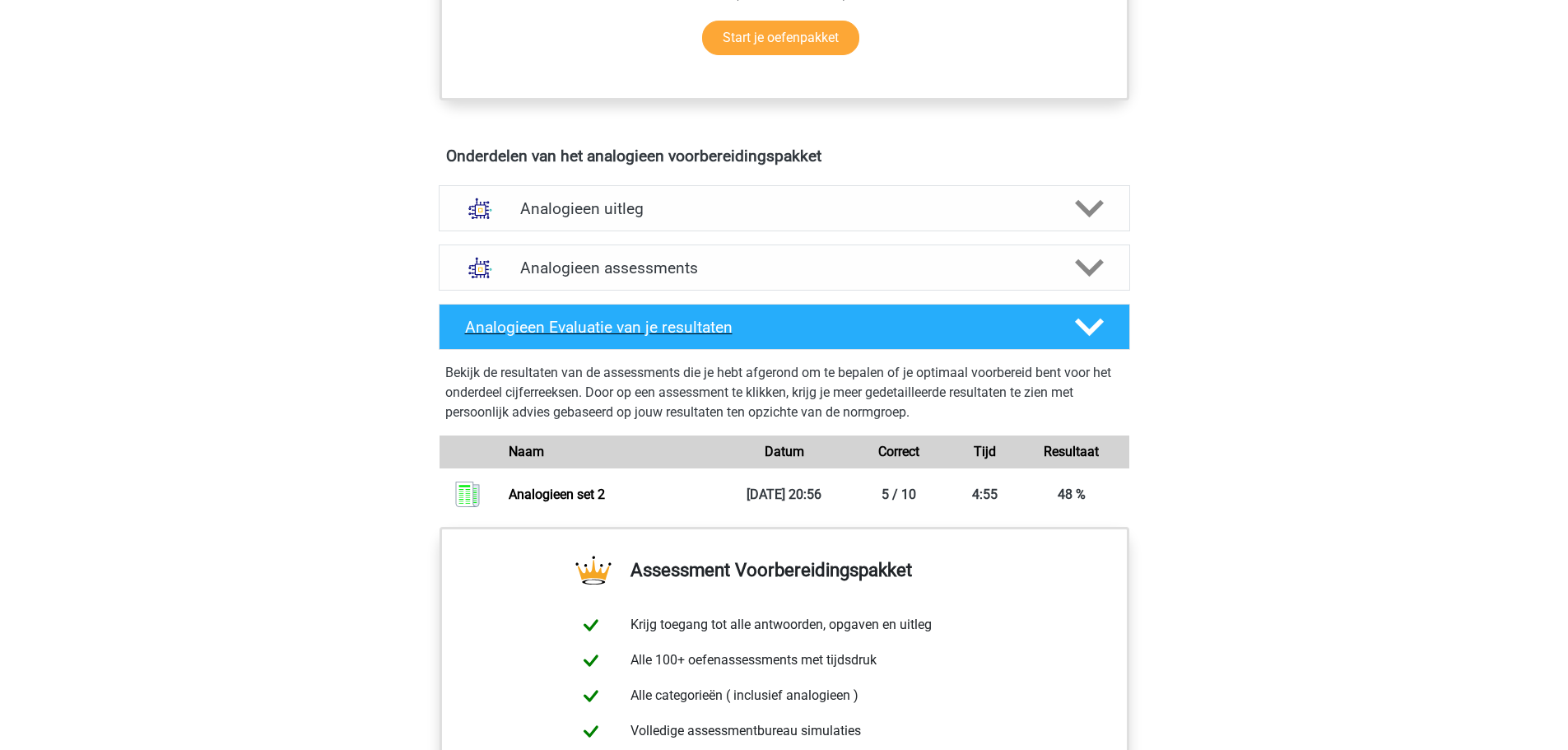
scroll to position [823, 0]
click at [651, 258] on div "Analogieen assessments" at bounding box center [784, 268] width 692 height 46
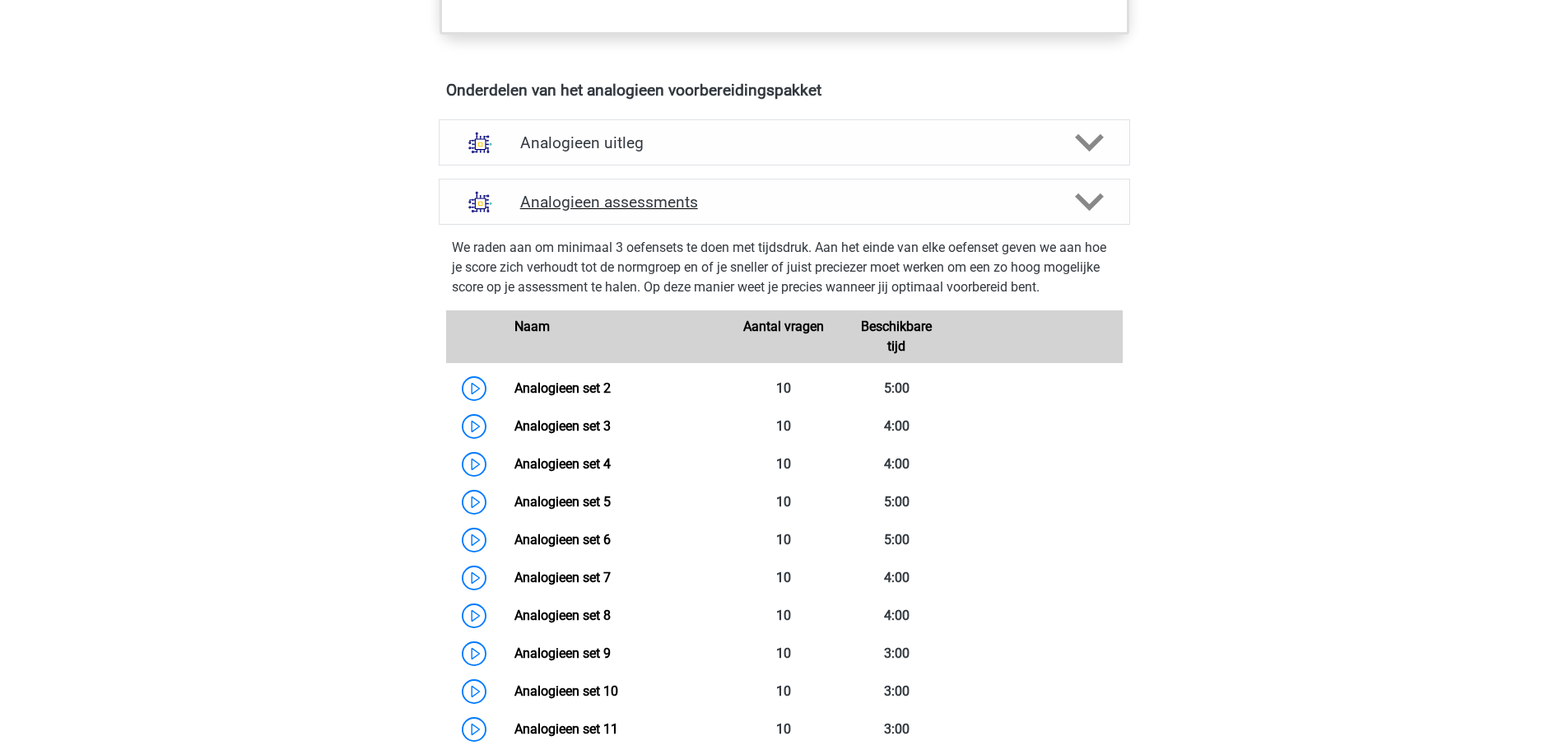
scroll to position [988, 0]
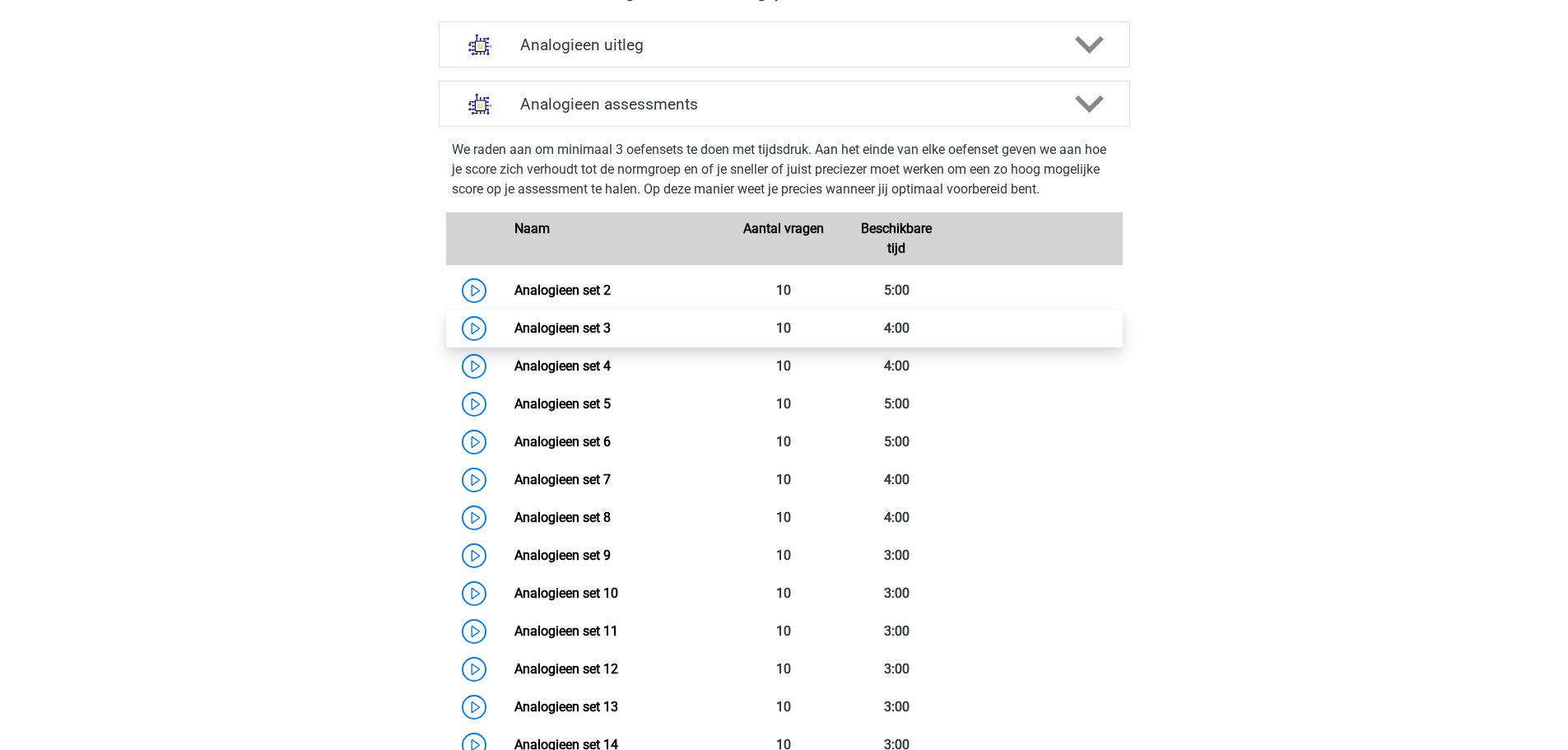
click at [516, 326] on link "Analogieen set 3" at bounding box center [562, 328] width 96 height 15
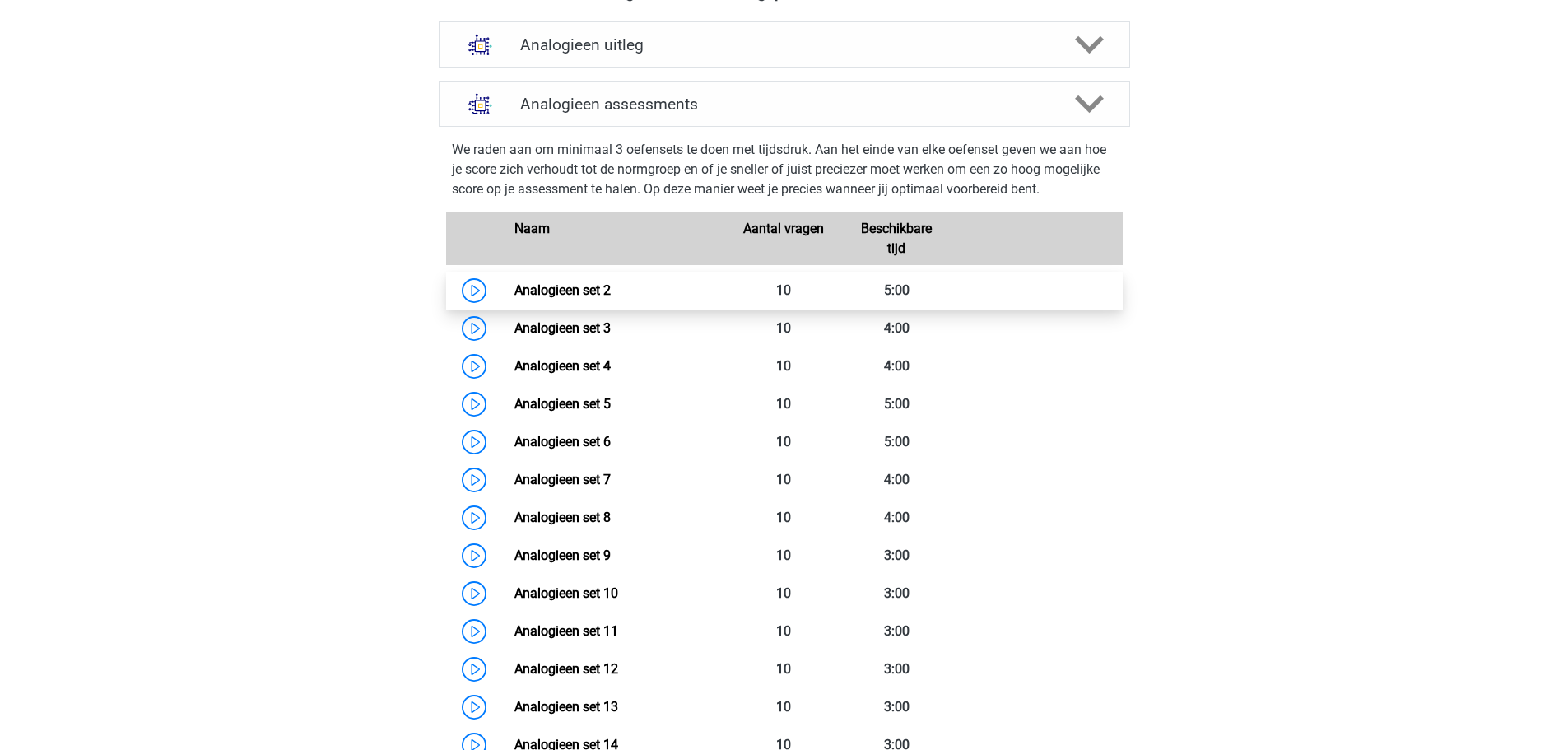
click at [559, 298] on link "Analogieen set 2" at bounding box center [562, 290] width 96 height 15
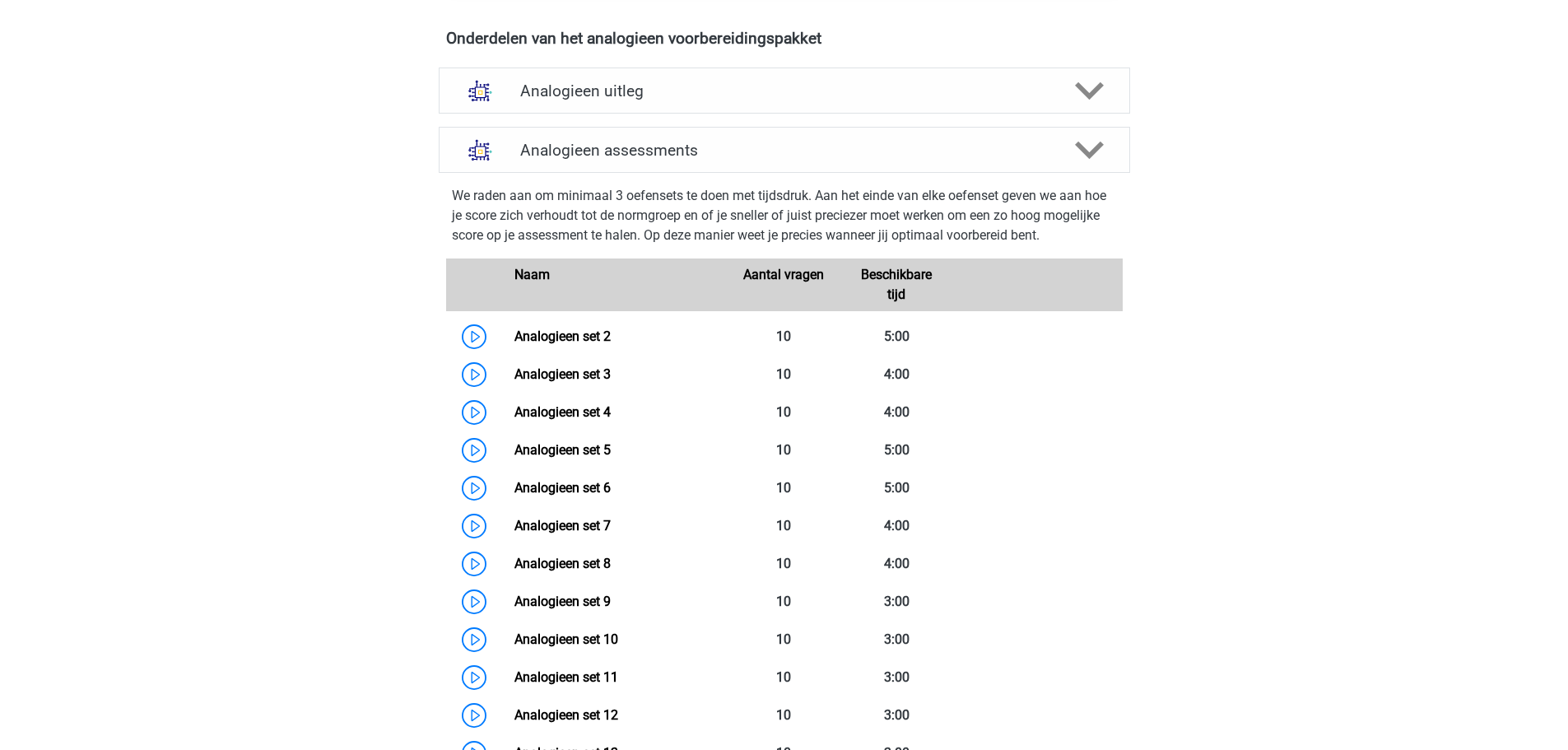
scroll to position [906, 0]
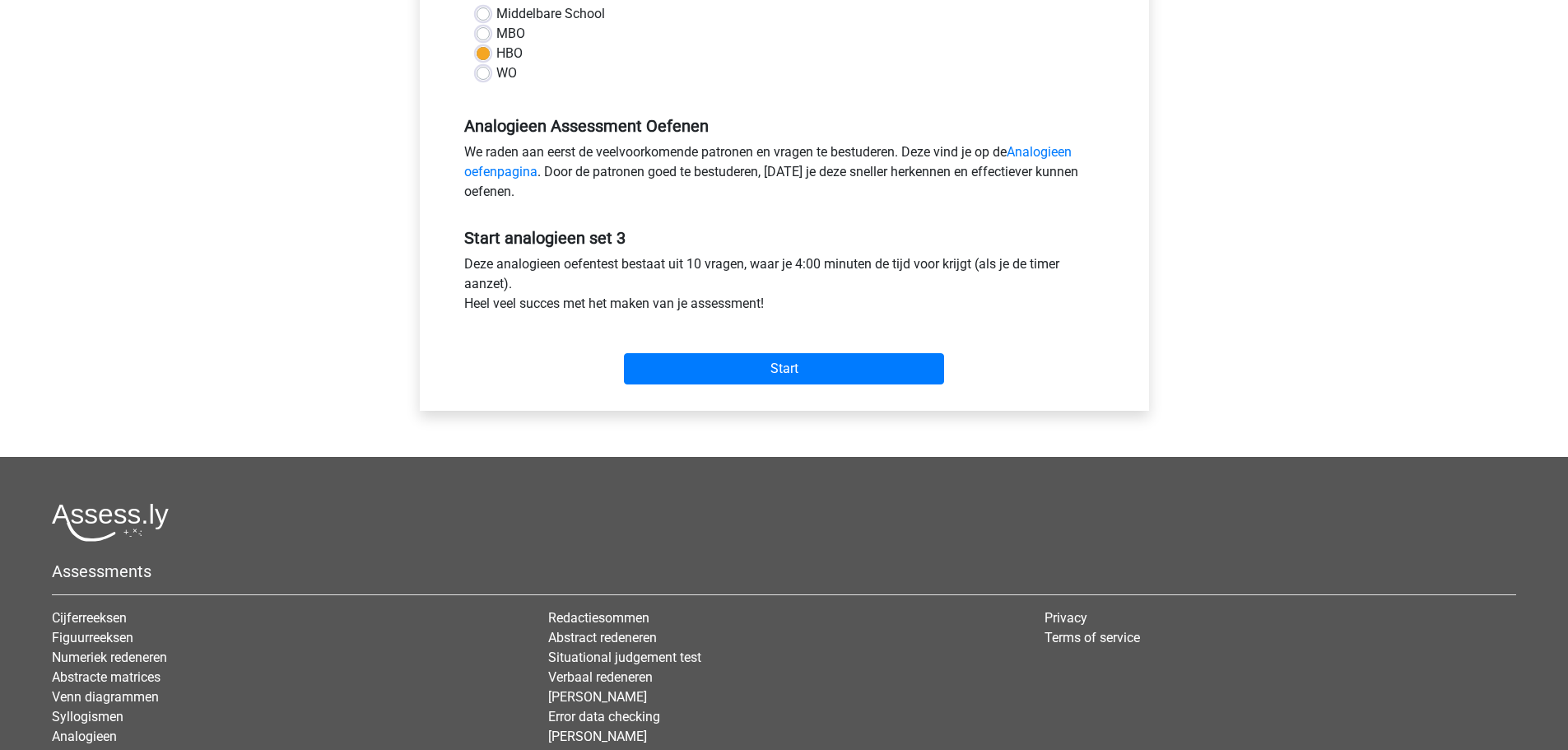
scroll to position [412, 0]
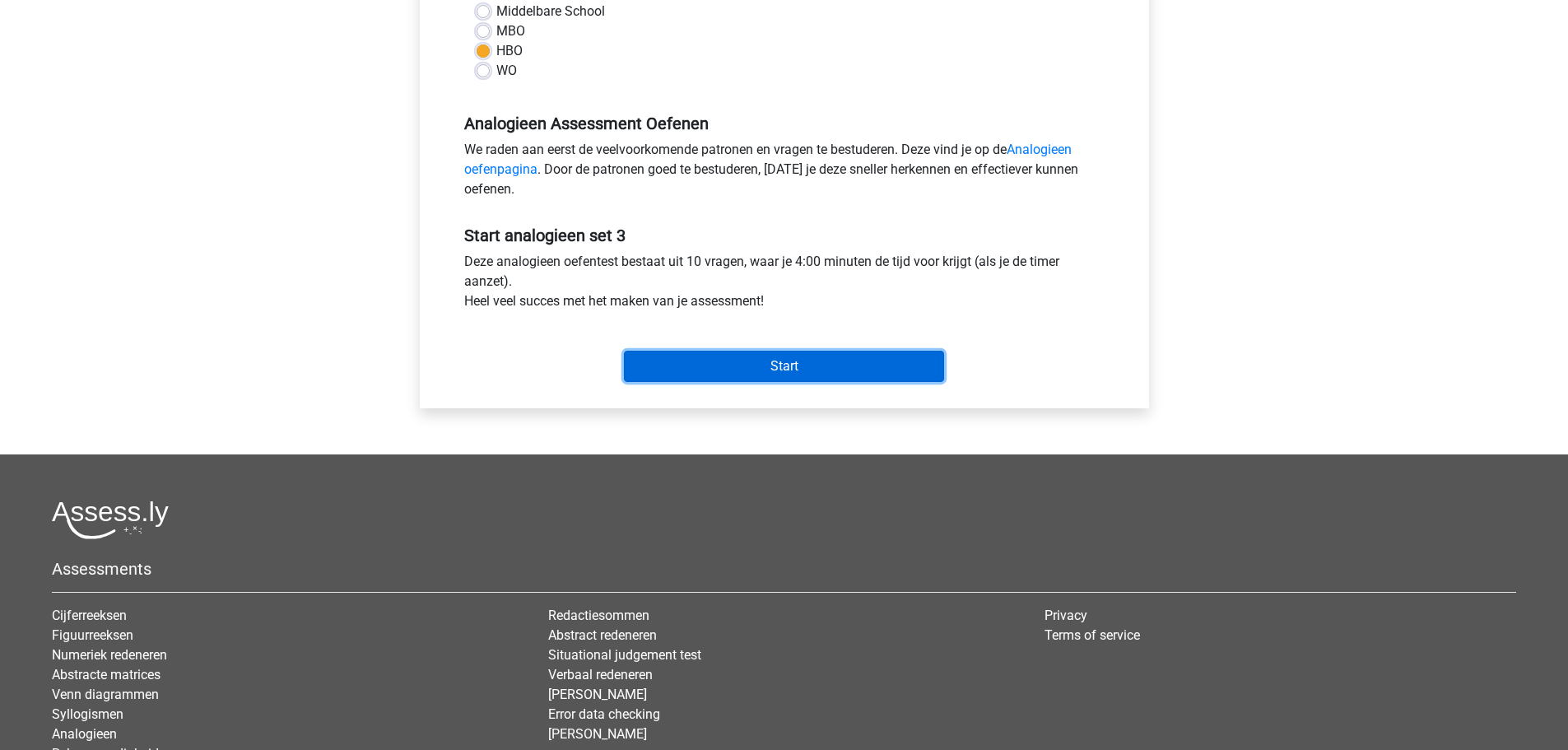
click at [669, 364] on input "Start" at bounding box center [784, 366] width 321 height 31
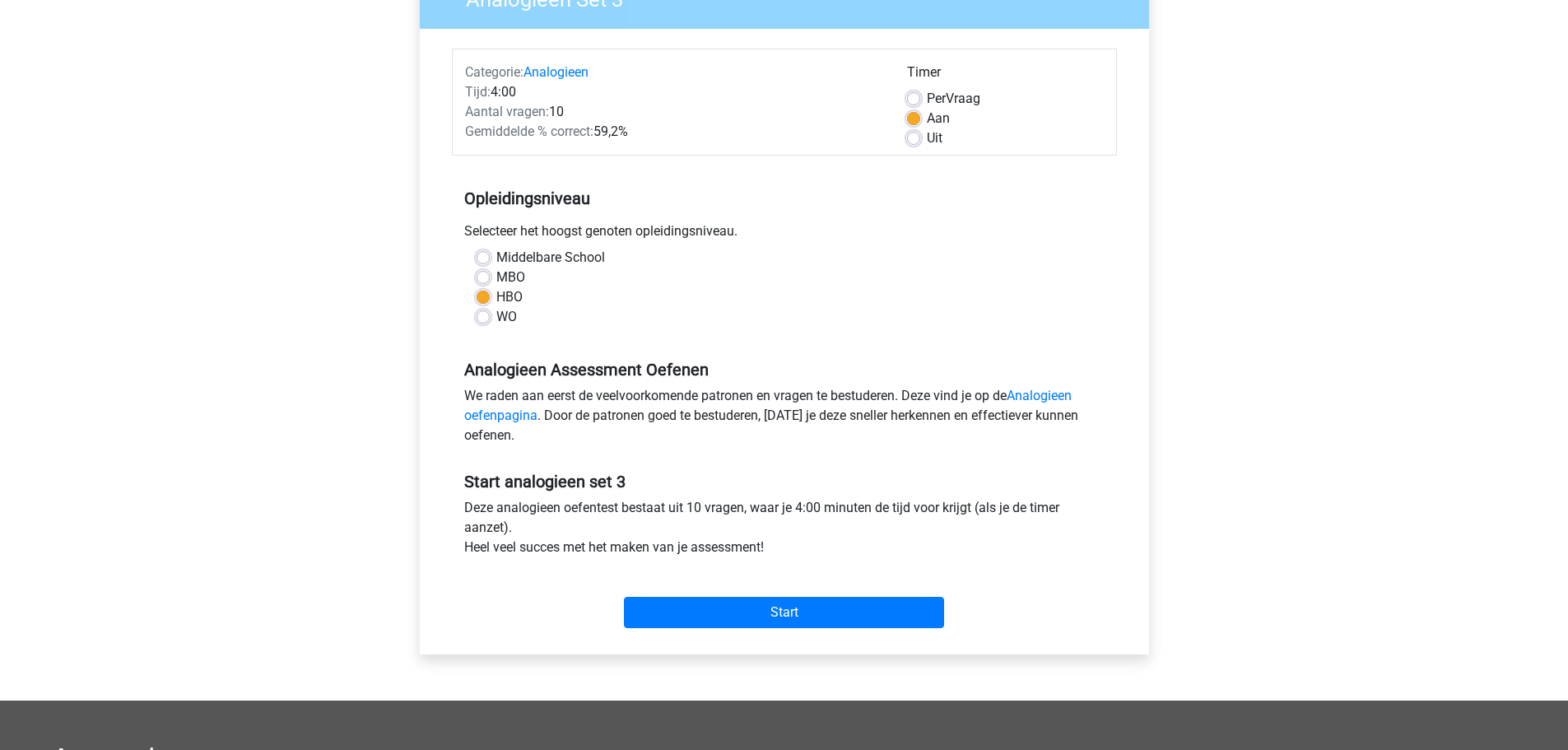
scroll to position [165, 0]
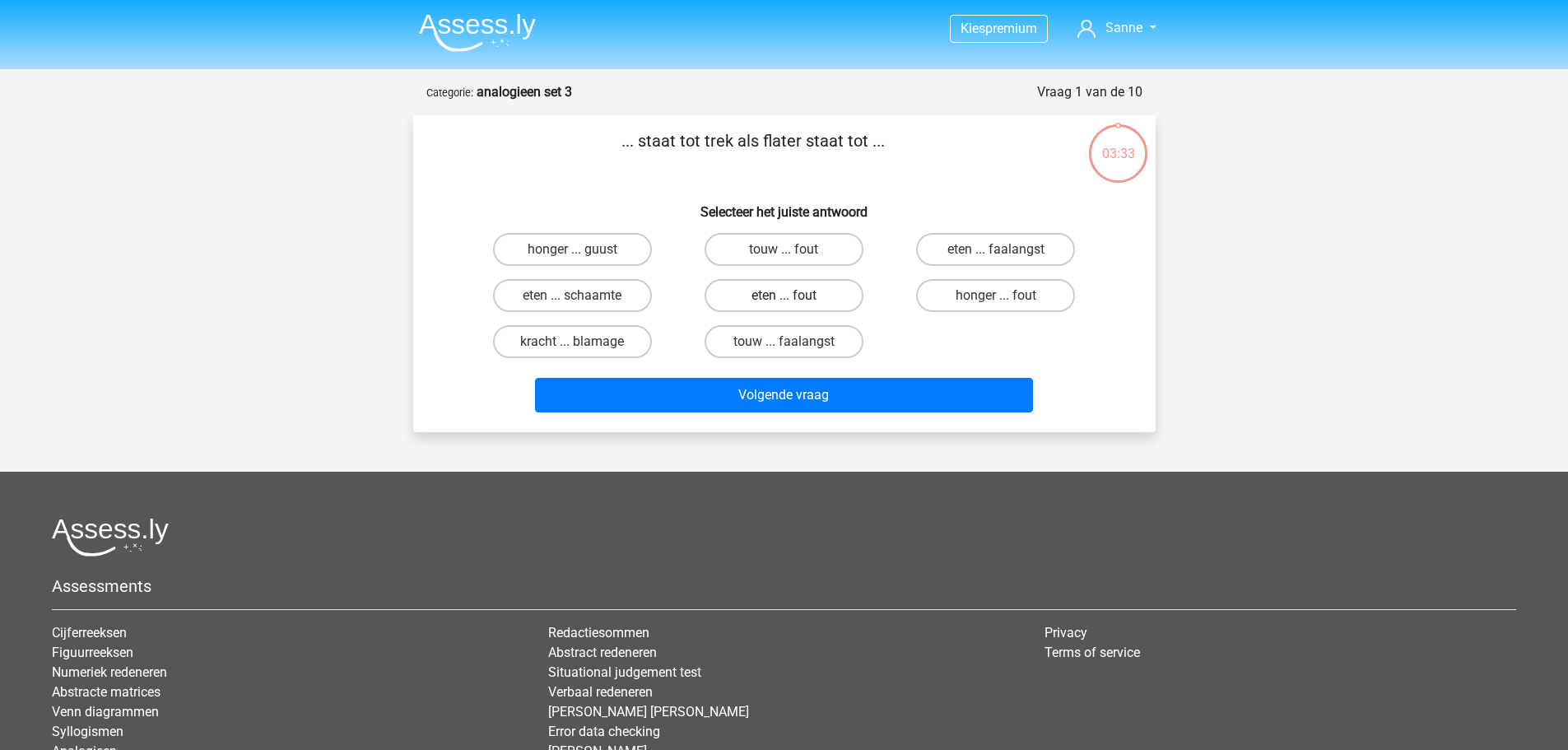
click at [714, 297] on label "eten ... fout" at bounding box center [784, 295] width 159 height 33
click at [784, 297] on input "eten ... fout" at bounding box center [789, 301] width 10 height 10
radio input "true"
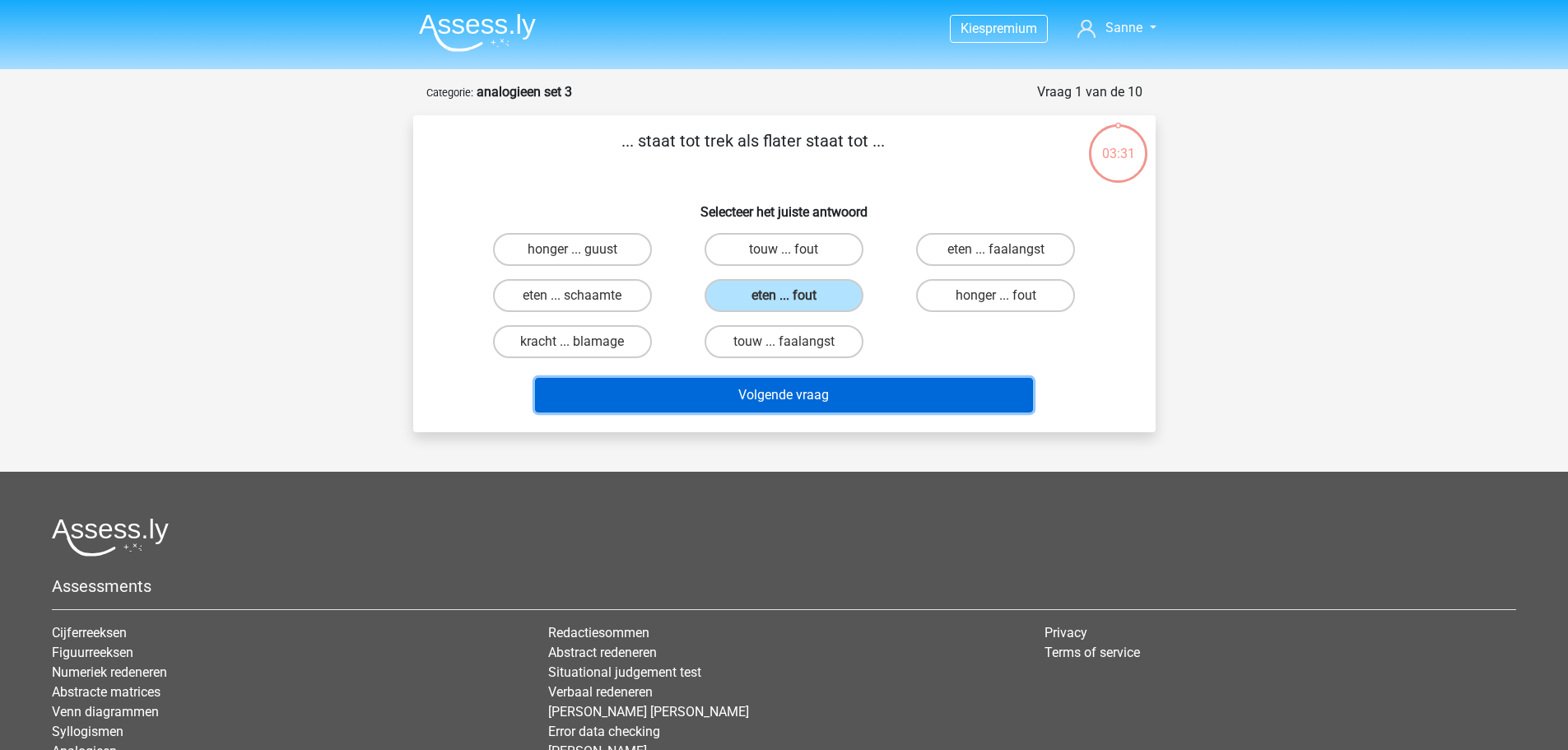
click at [741, 386] on button "Volgende vraag" at bounding box center [783, 395] width 498 height 34
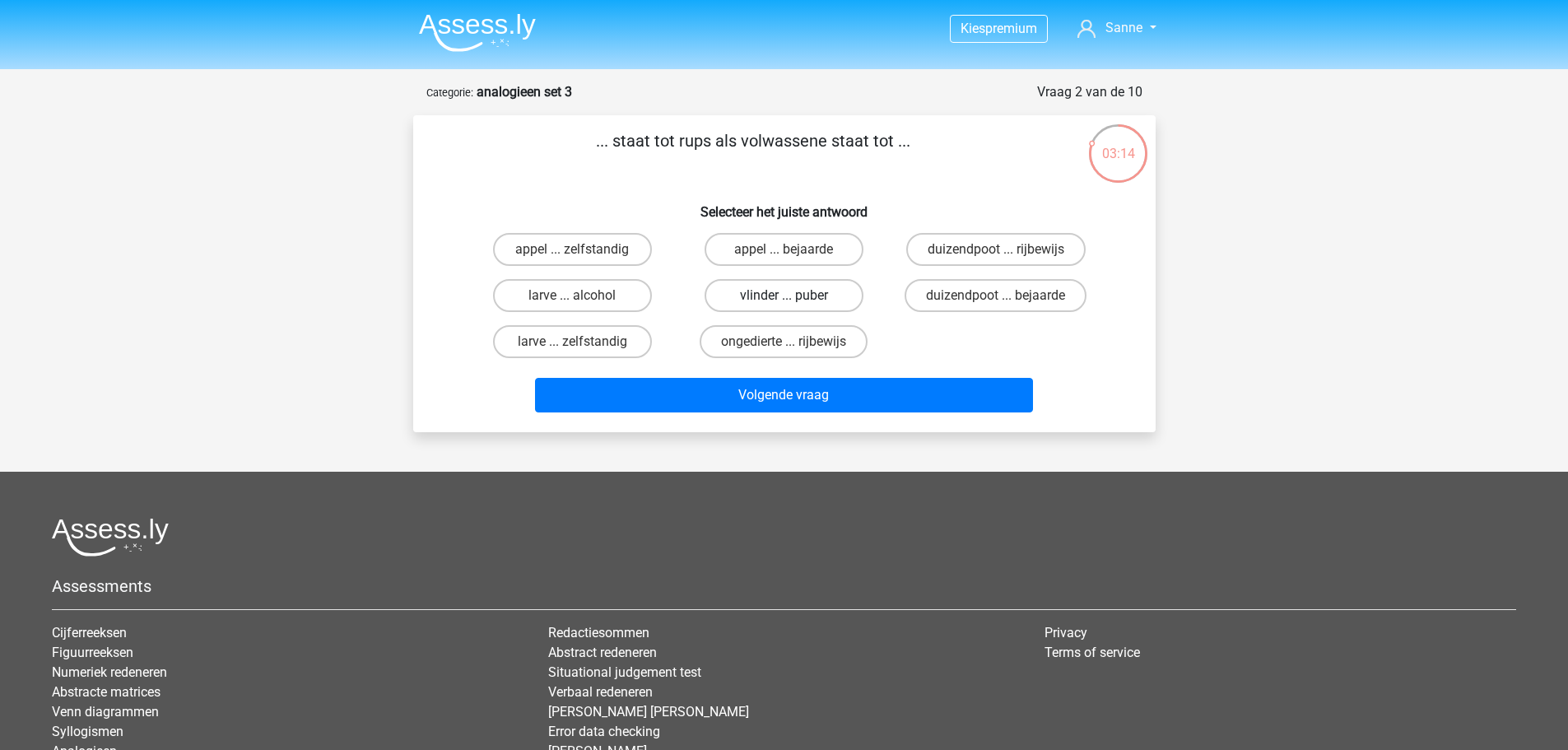
click at [755, 307] on label "vlinder ... puber" at bounding box center [784, 295] width 159 height 33
click at [784, 306] on input "vlinder ... puber" at bounding box center [789, 301] width 10 height 10
radio input "true"
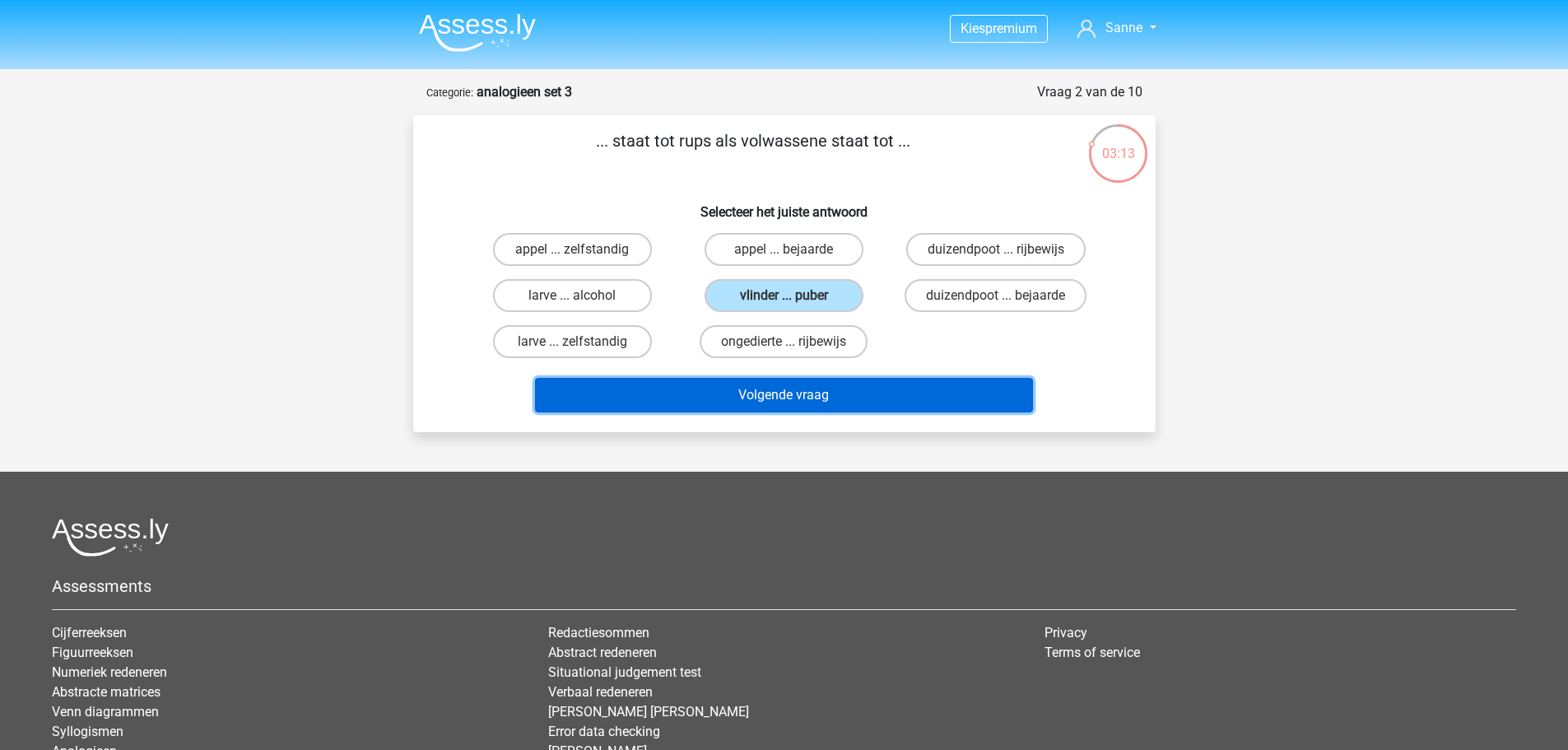
click at [740, 389] on button "Volgende vraag" at bounding box center [783, 395] width 498 height 34
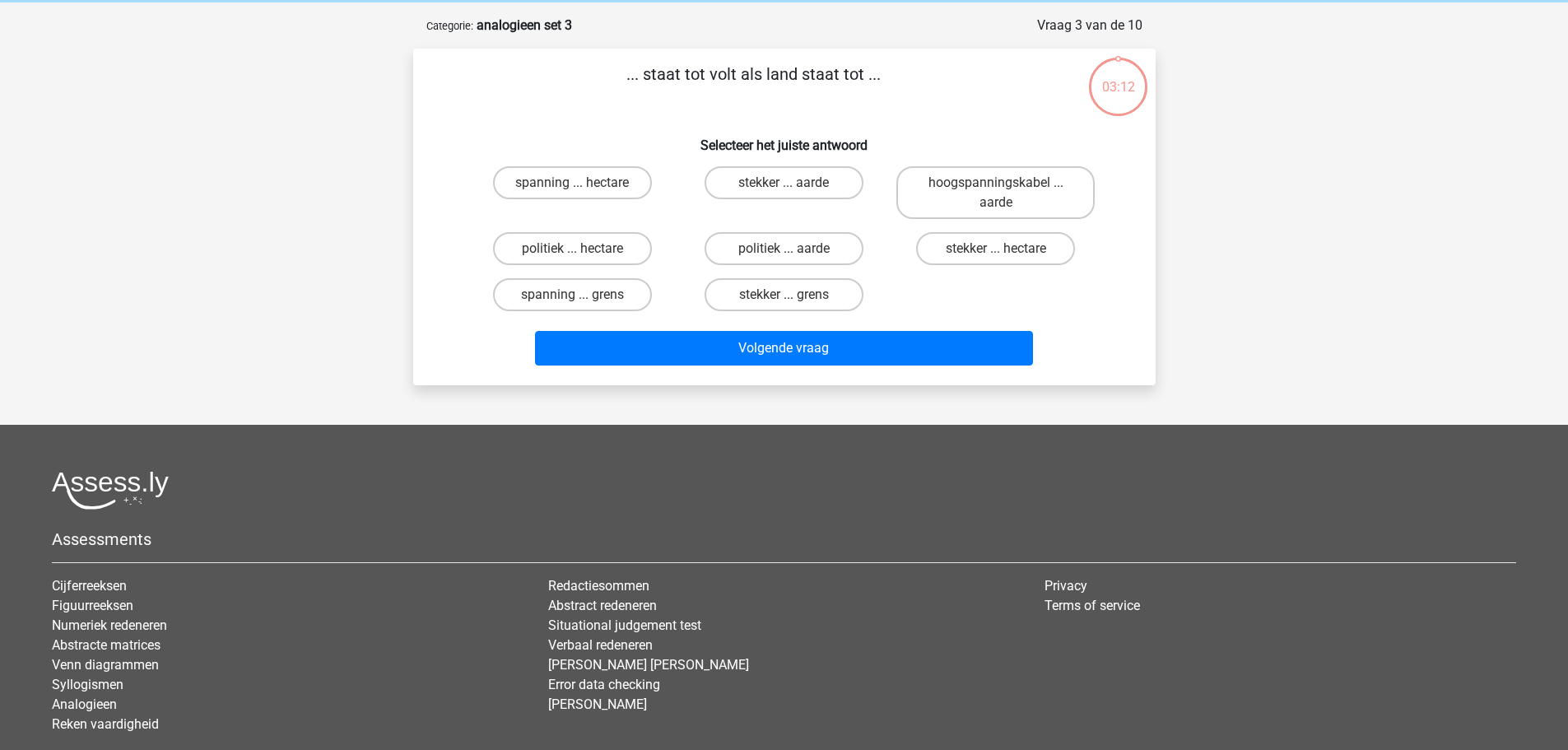
scroll to position [83, 0]
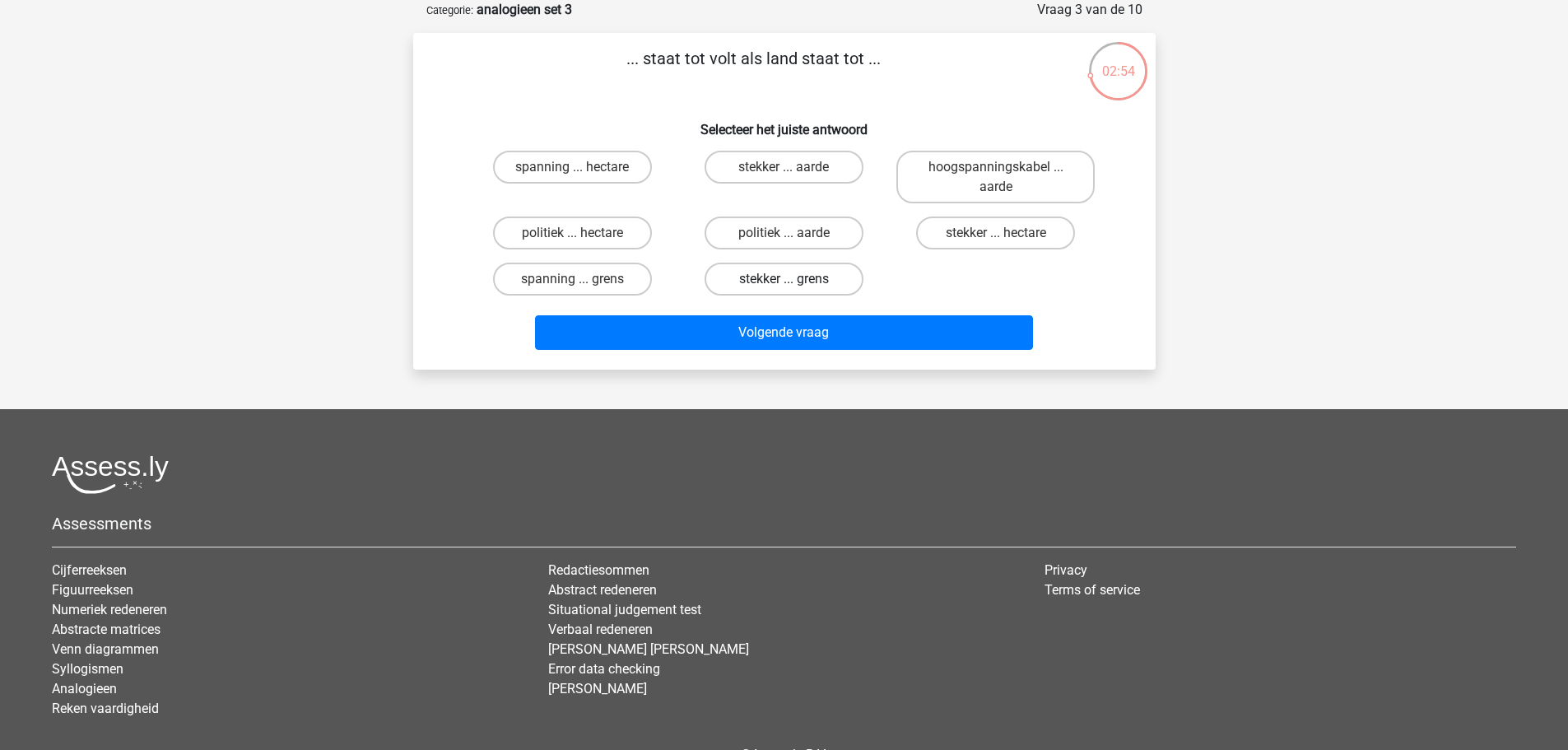
click at [807, 276] on label "stekker ... grens" at bounding box center [784, 279] width 159 height 33
click at [794, 279] on input "stekker ... grens" at bounding box center [789, 284] width 10 height 10
radio input "true"
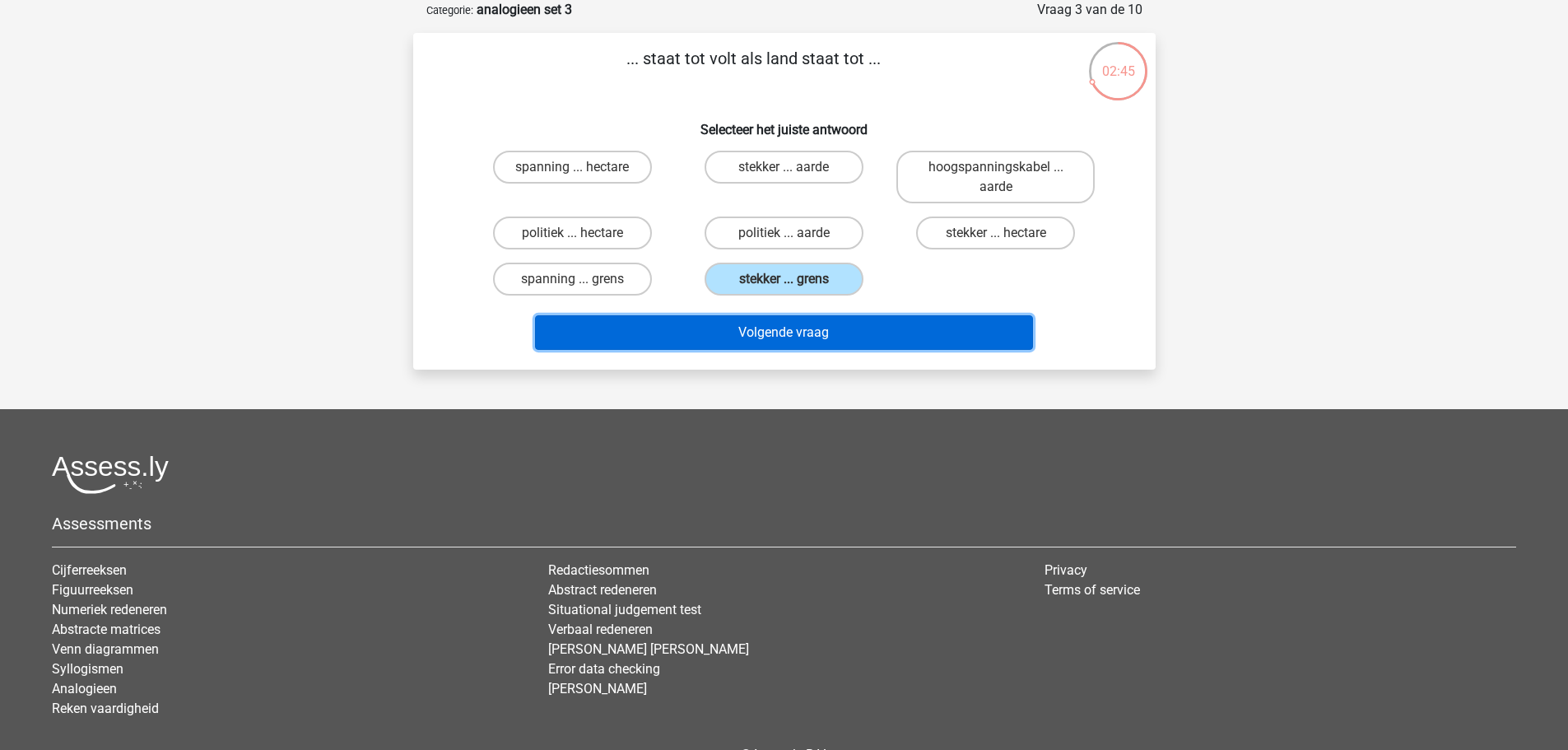
click at [828, 336] on button "Volgende vraag" at bounding box center [783, 332] width 498 height 34
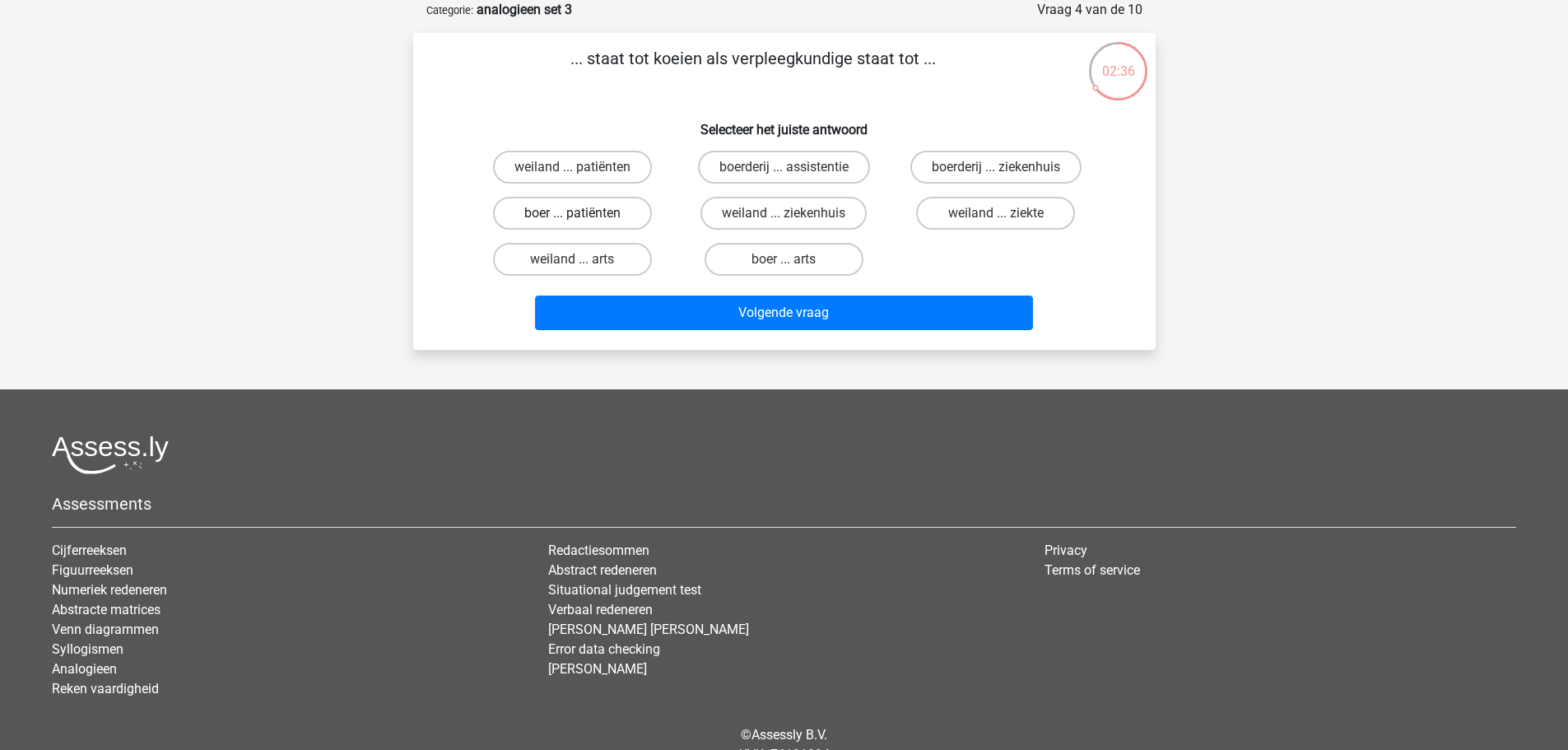
click at [623, 216] on label "boer ... patiënten" at bounding box center [572, 213] width 159 height 33
click at [583, 216] on input "boer ... patiënten" at bounding box center [577, 218] width 10 height 10
radio input "true"
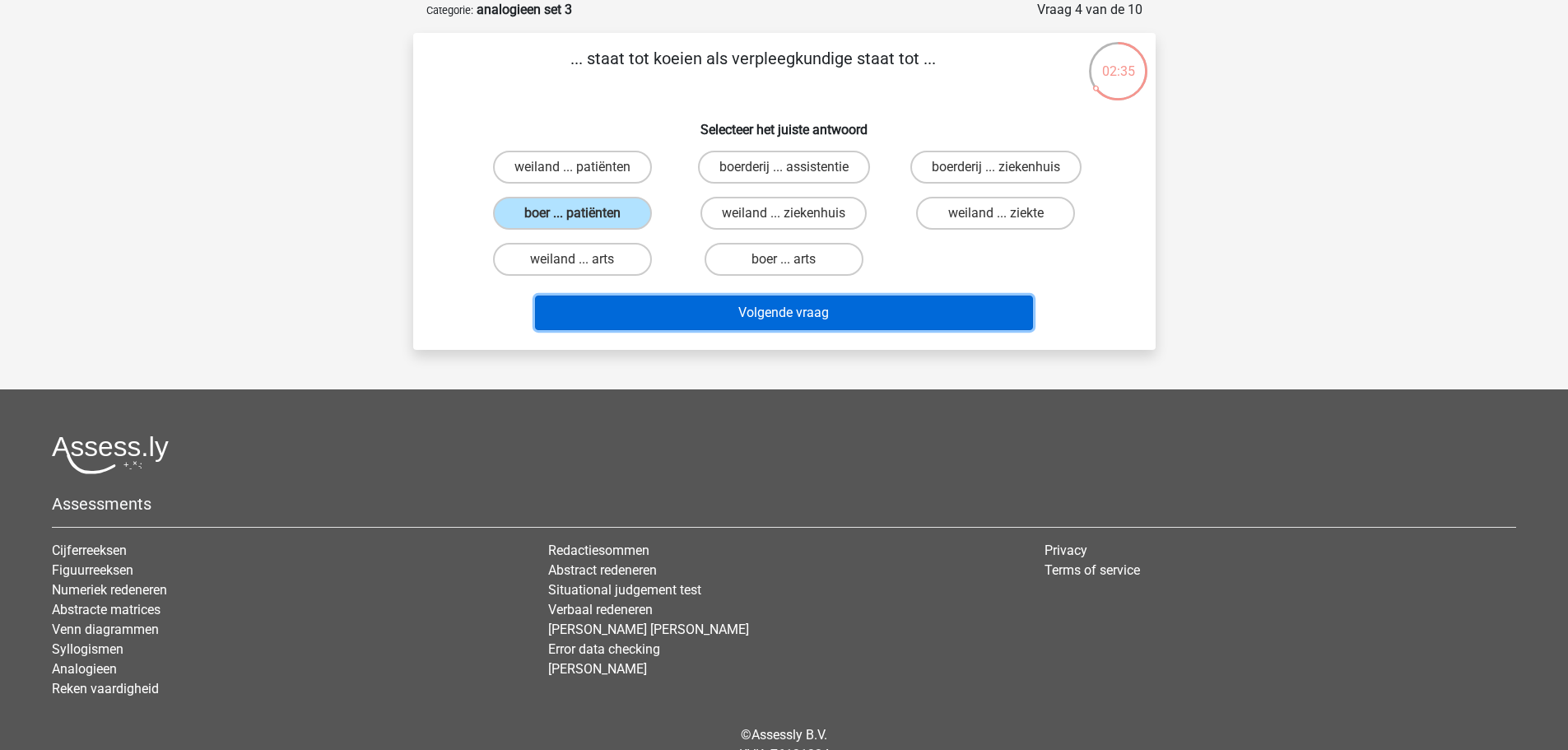
click at [735, 306] on button "Volgende vraag" at bounding box center [783, 313] width 498 height 34
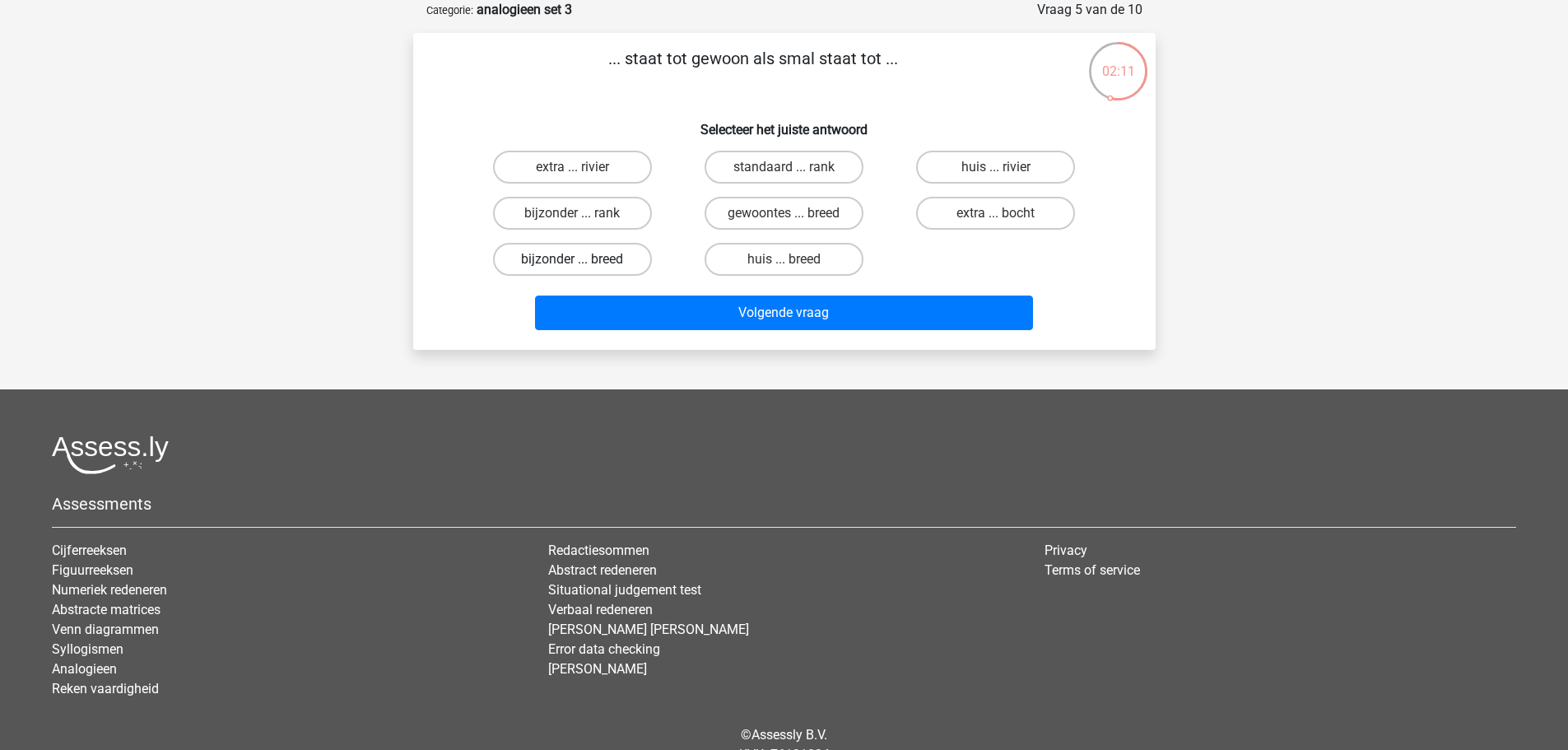
click at [589, 244] on label "bijzonder ... breed" at bounding box center [572, 259] width 159 height 33
click at [583, 260] on input "bijzonder ... breed" at bounding box center [577, 265] width 10 height 10
radio input "true"
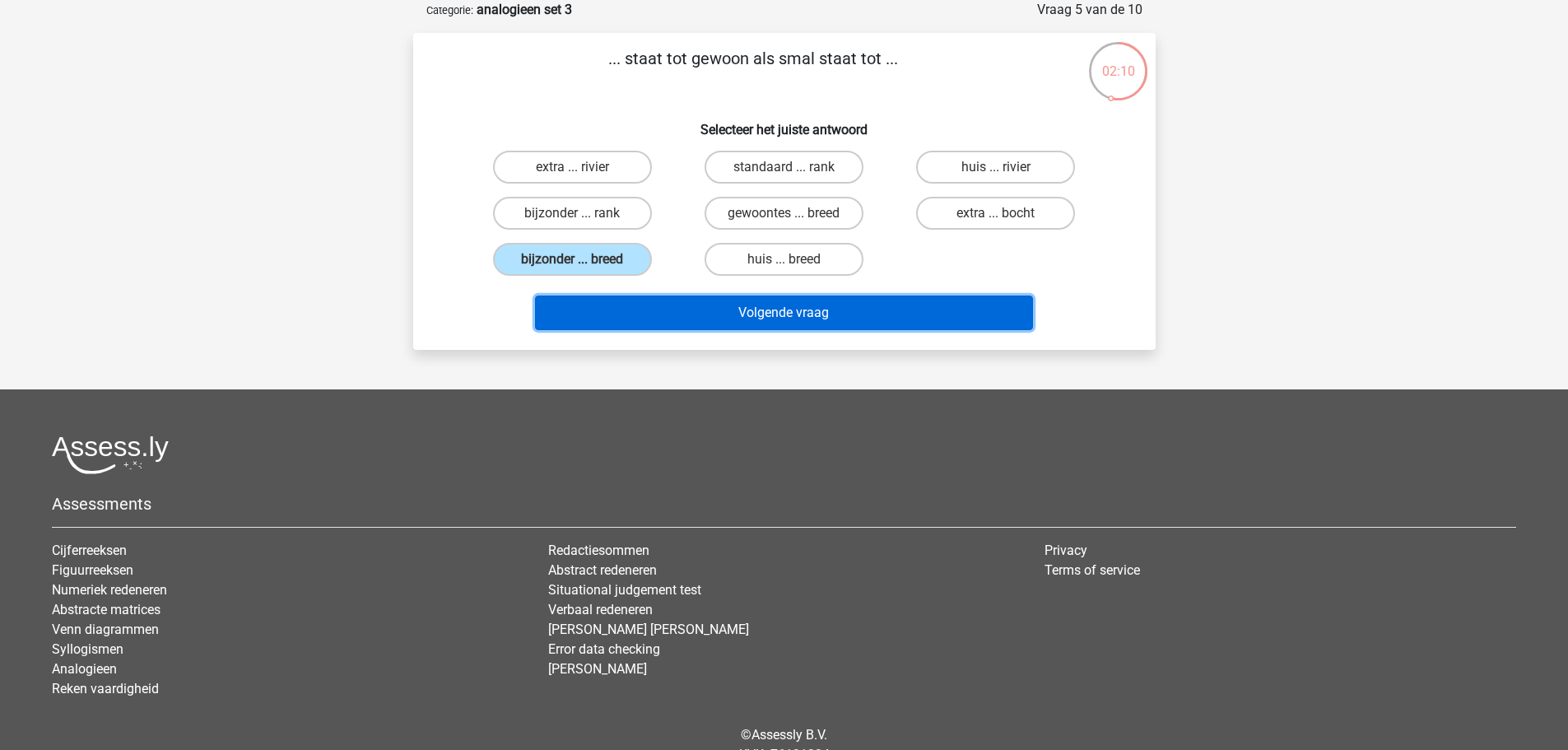
click at [677, 314] on button "Volgende vraag" at bounding box center [783, 313] width 498 height 34
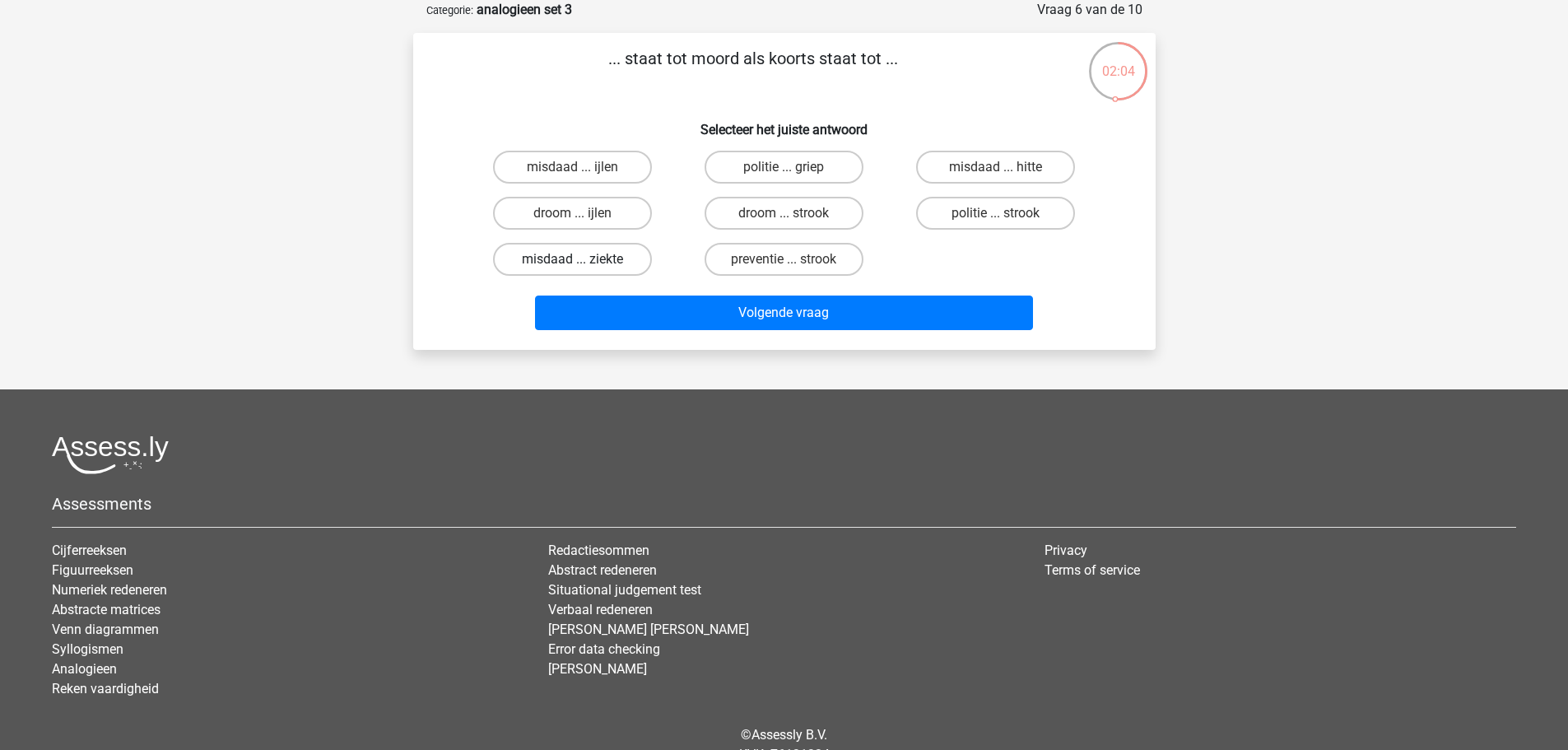
click at [623, 262] on label "misdaad ... ziekte" at bounding box center [572, 259] width 159 height 33
click at [583, 262] on input "misdaad ... ziekte" at bounding box center [577, 265] width 10 height 10
radio input "true"
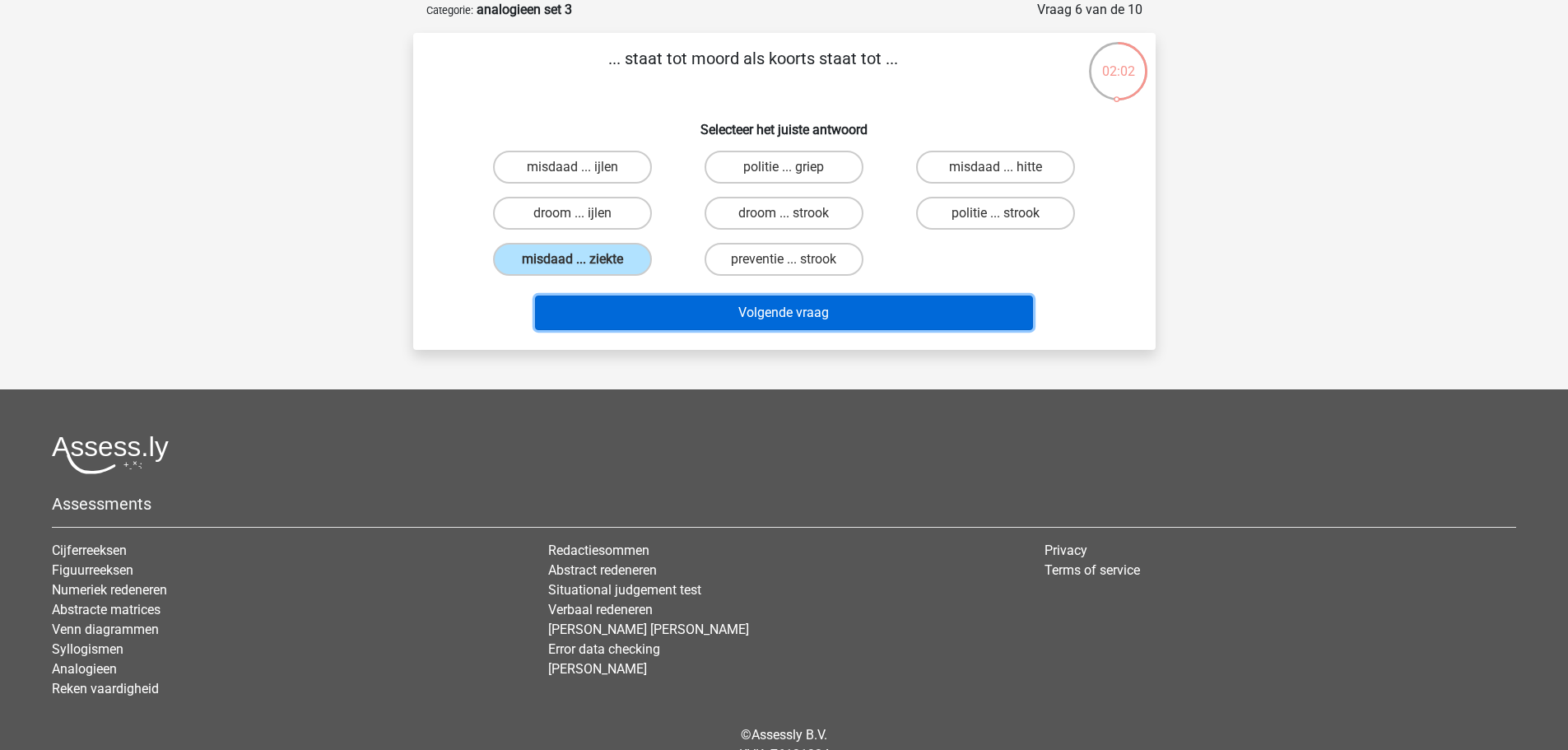
click at [760, 316] on button "Volgende vraag" at bounding box center [783, 313] width 498 height 34
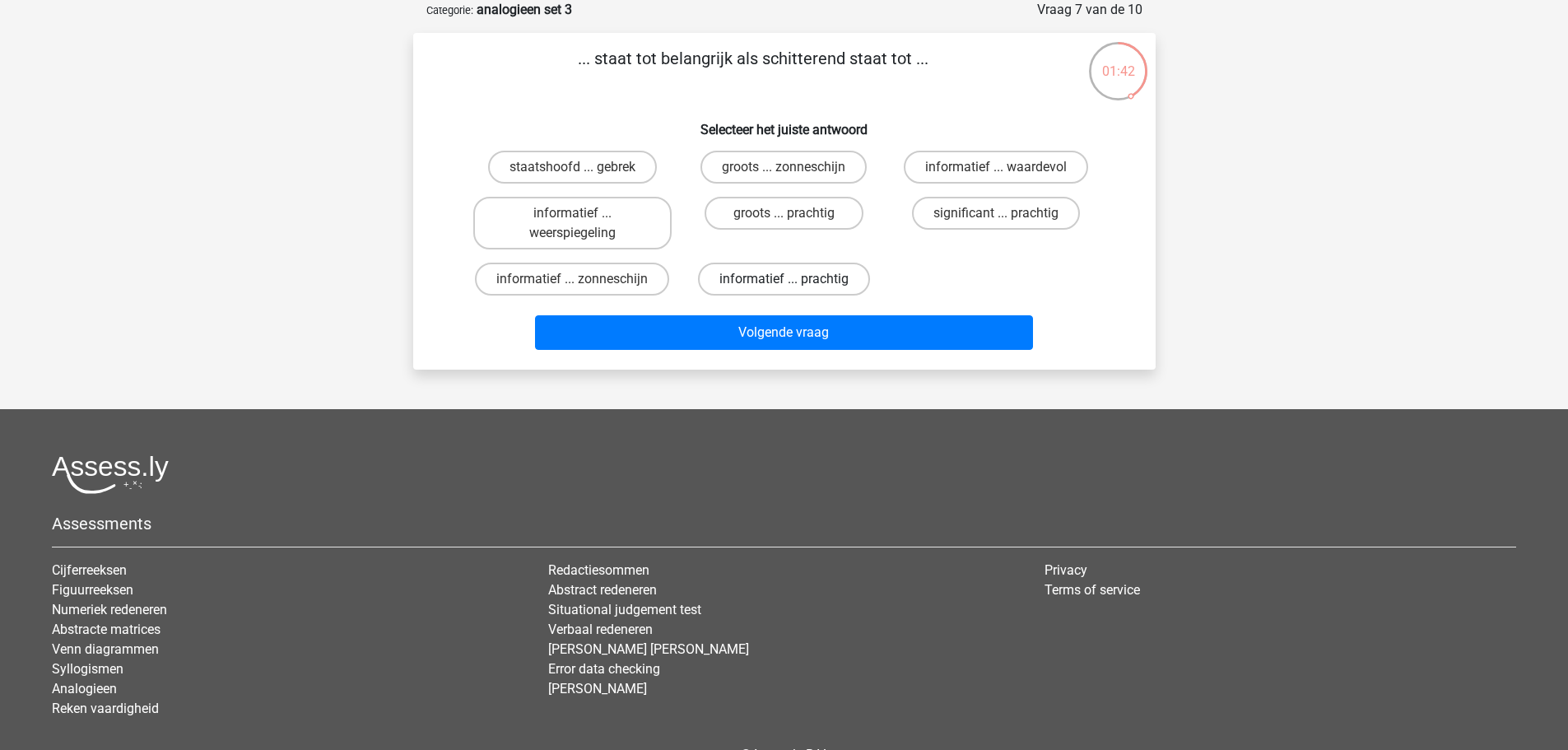
click at [806, 288] on label "informatief ... prachtig" at bounding box center [784, 279] width 172 height 33
click at [794, 288] on input "informatief ... prachtig" at bounding box center [789, 284] width 10 height 10
radio input "true"
click at [820, 314] on div "Volgende vraag" at bounding box center [784, 329] width 690 height 54
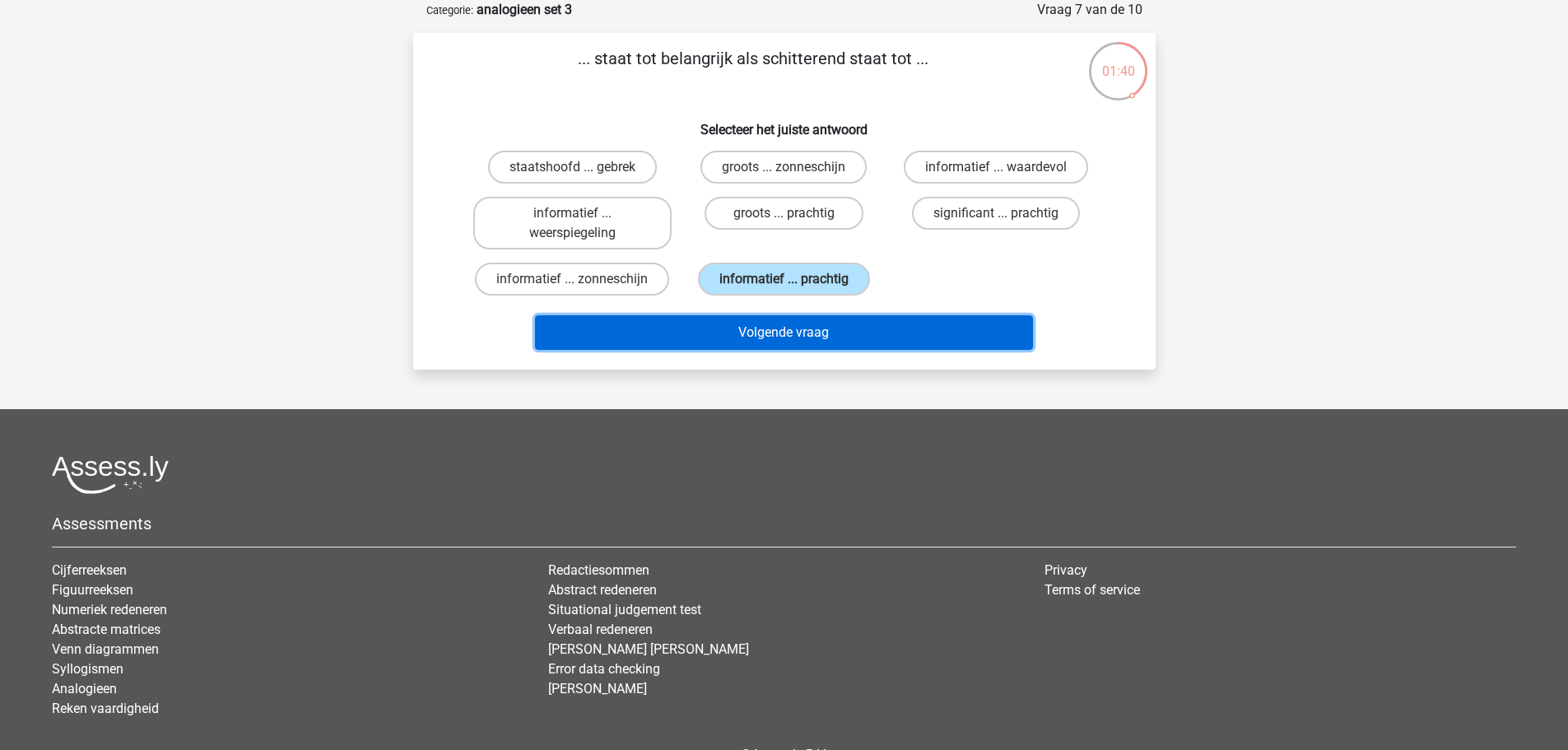
click at [833, 340] on button "Volgende vraag" at bounding box center [783, 332] width 498 height 34
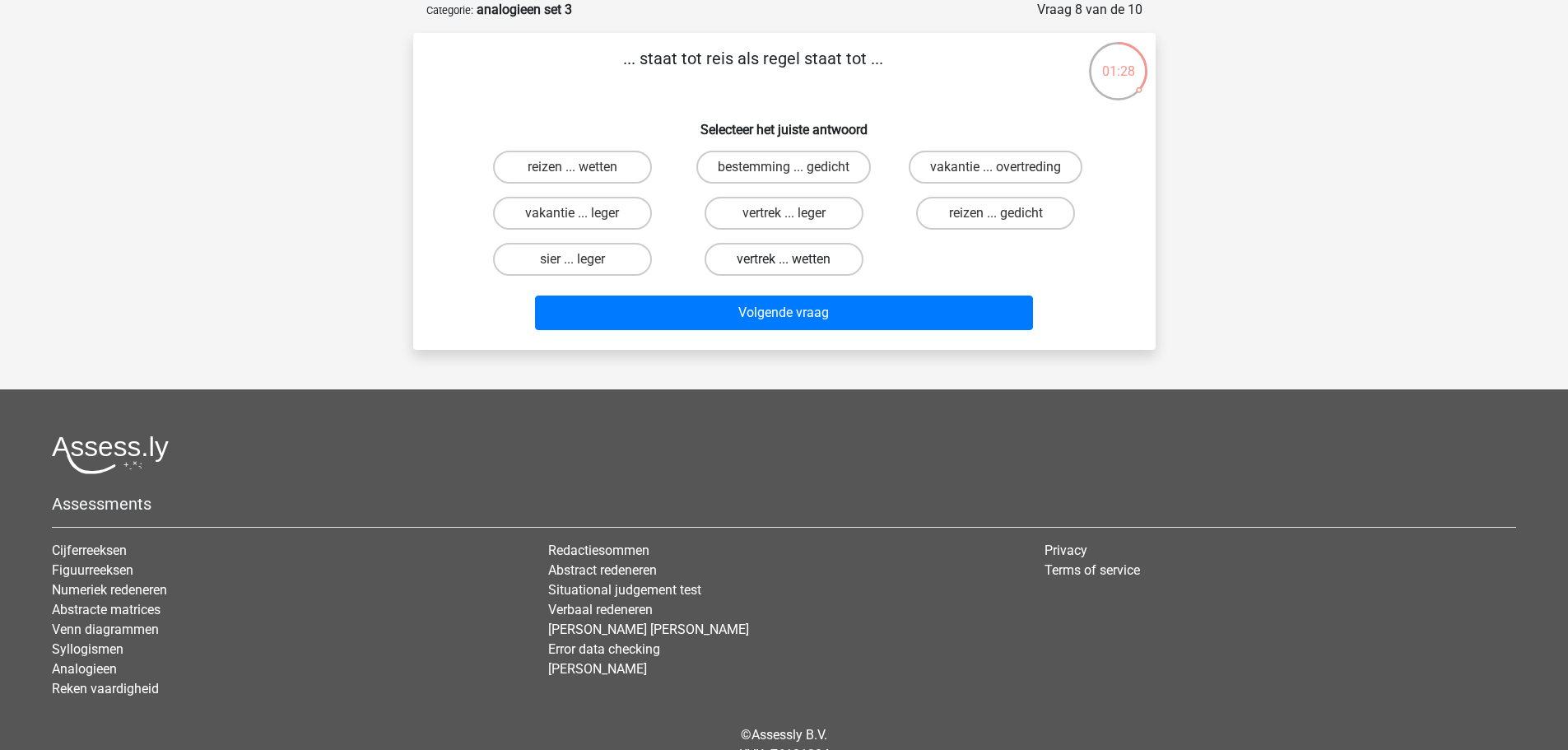
click at [766, 246] on label "vertrek ... wetten" at bounding box center [784, 259] width 159 height 33
click at [784, 260] on input "vertrek ... wetten" at bounding box center [789, 265] width 10 height 10
radio input "true"
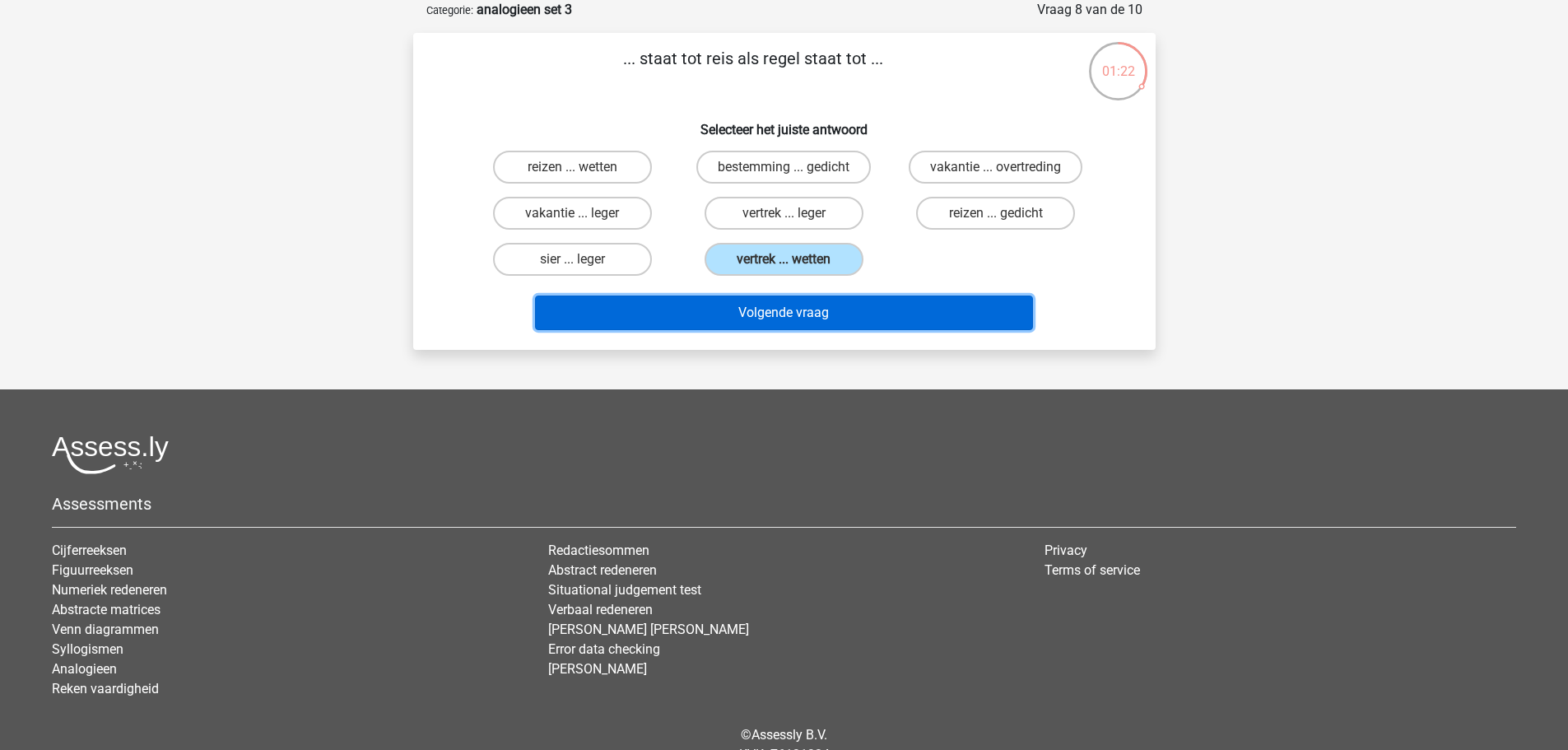
click at [784, 305] on button "Volgende vraag" at bounding box center [783, 313] width 498 height 34
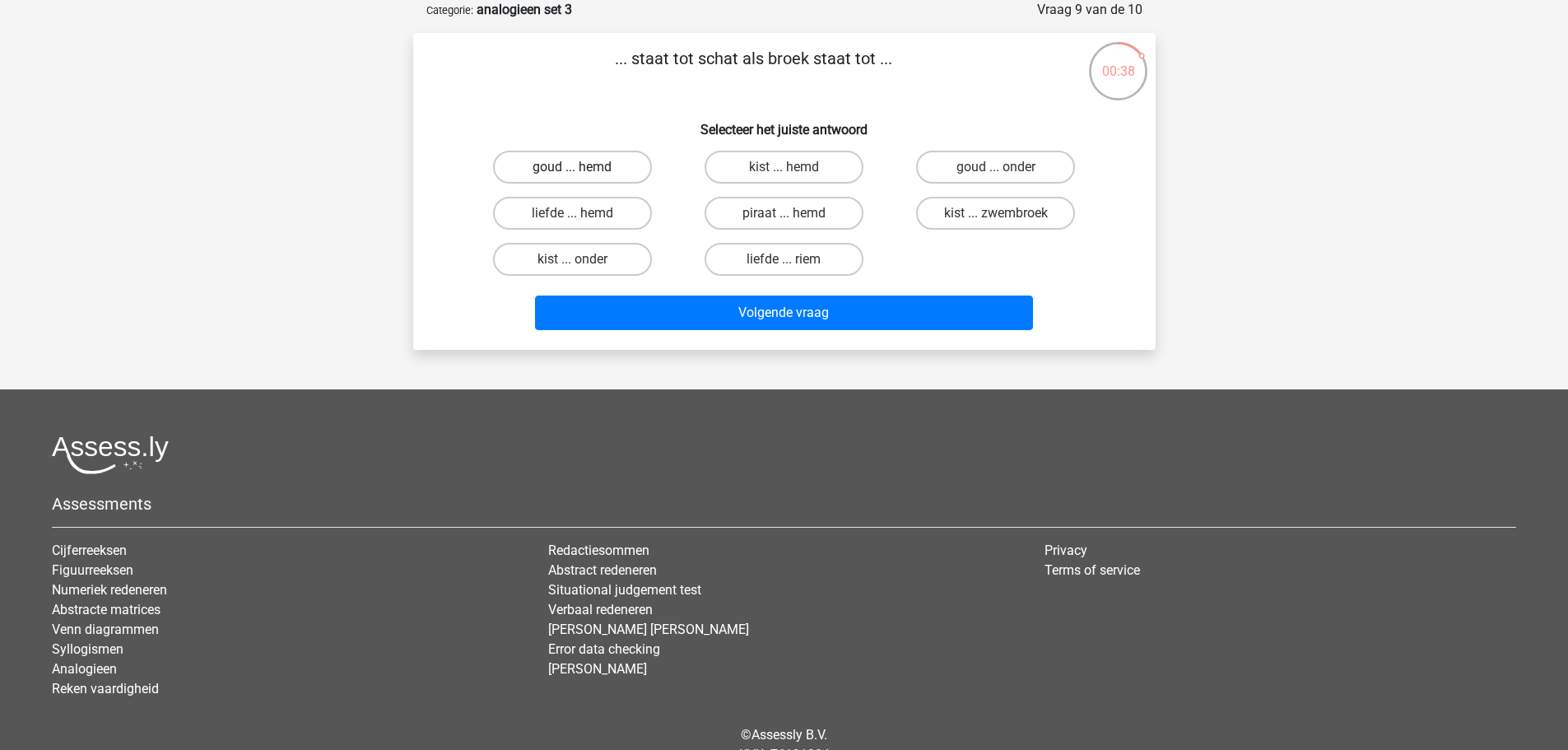
click at [534, 159] on label "goud ... hemd" at bounding box center [572, 167] width 159 height 33
click at [572, 168] on input "goud ... hemd" at bounding box center [577, 172] width 10 height 10
radio input "true"
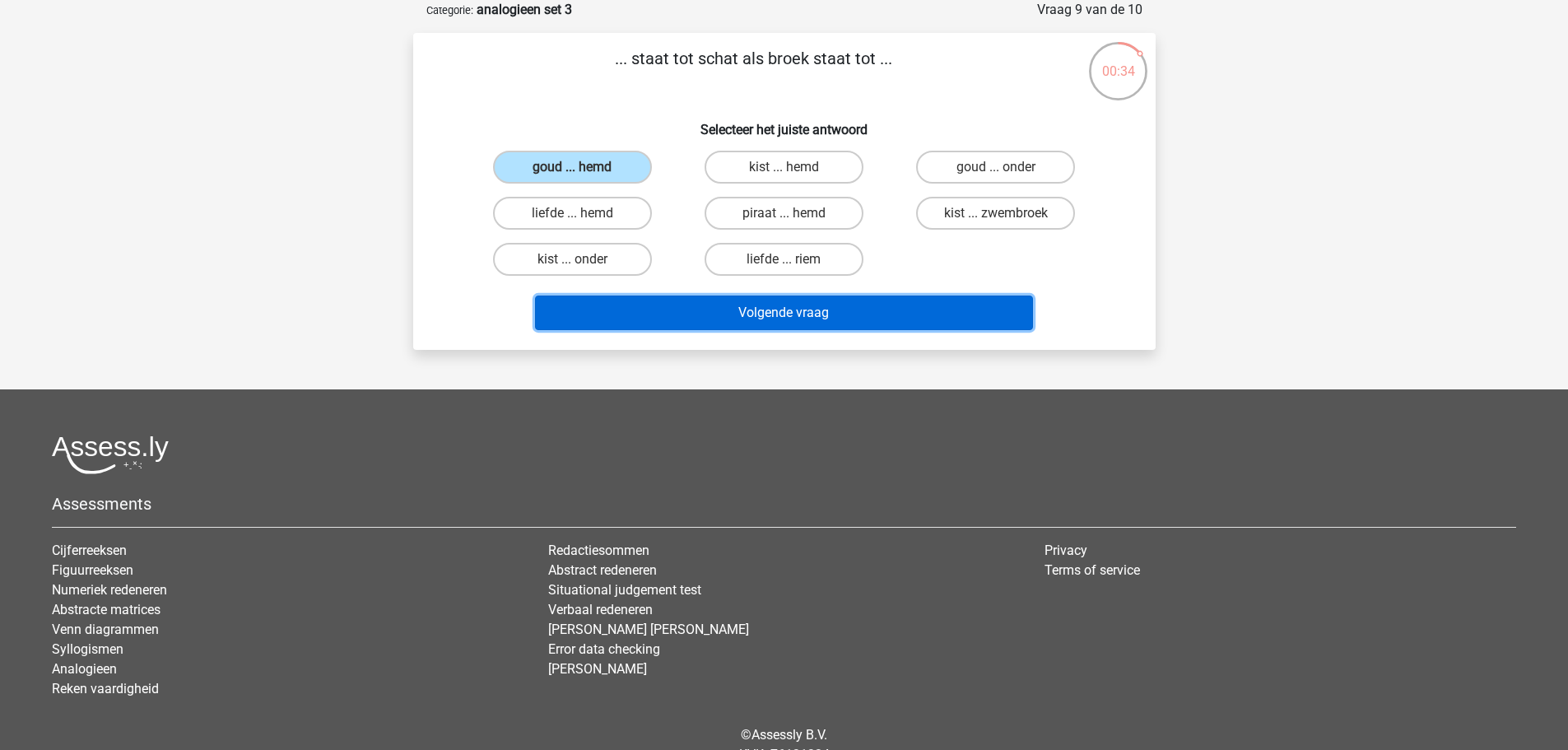
click at [754, 314] on button "Volgende vraag" at bounding box center [783, 313] width 498 height 34
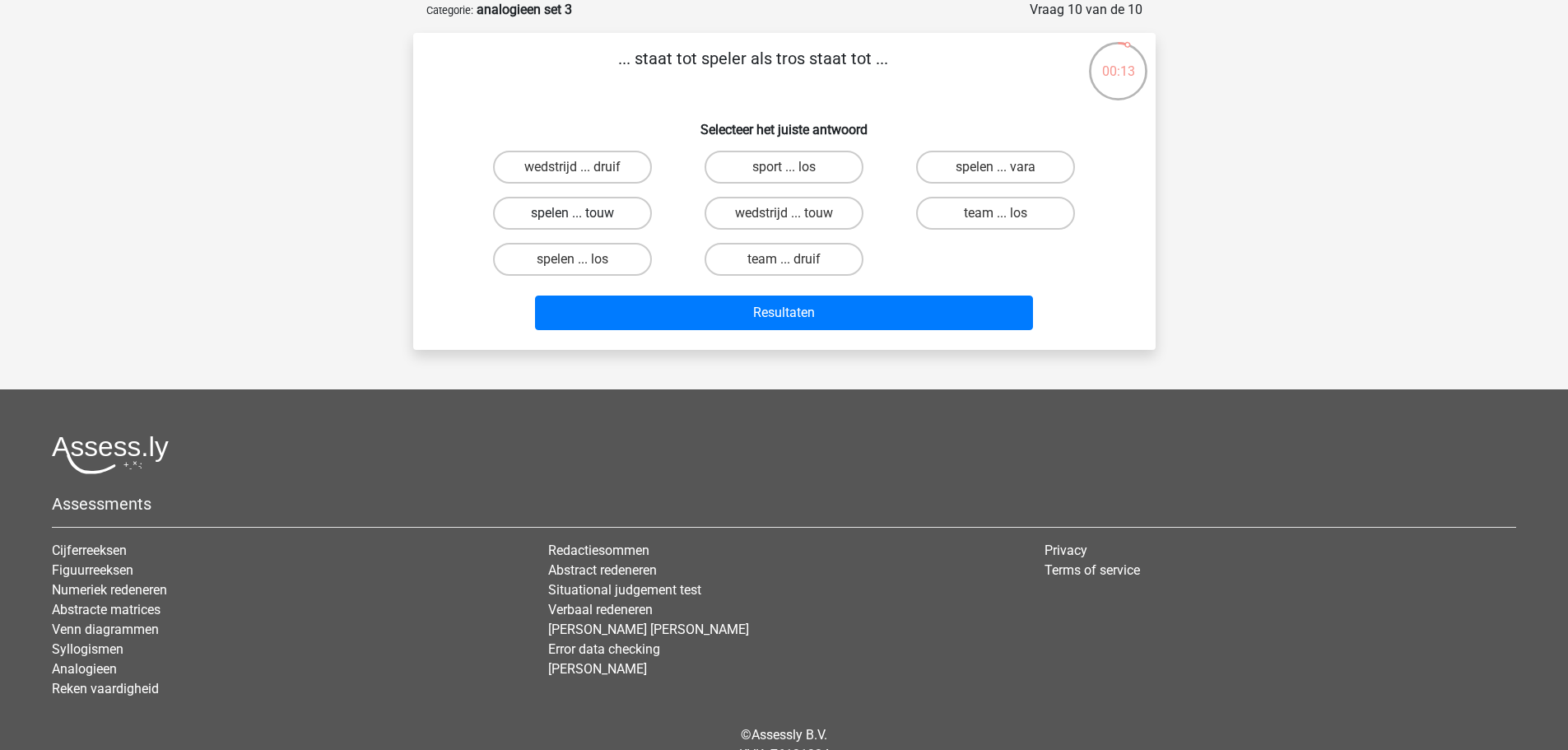
click at [602, 229] on label "spelen ... touw" at bounding box center [572, 213] width 159 height 33
click at [583, 224] on input "spelen ... touw" at bounding box center [577, 218] width 10 height 10
radio input "true"
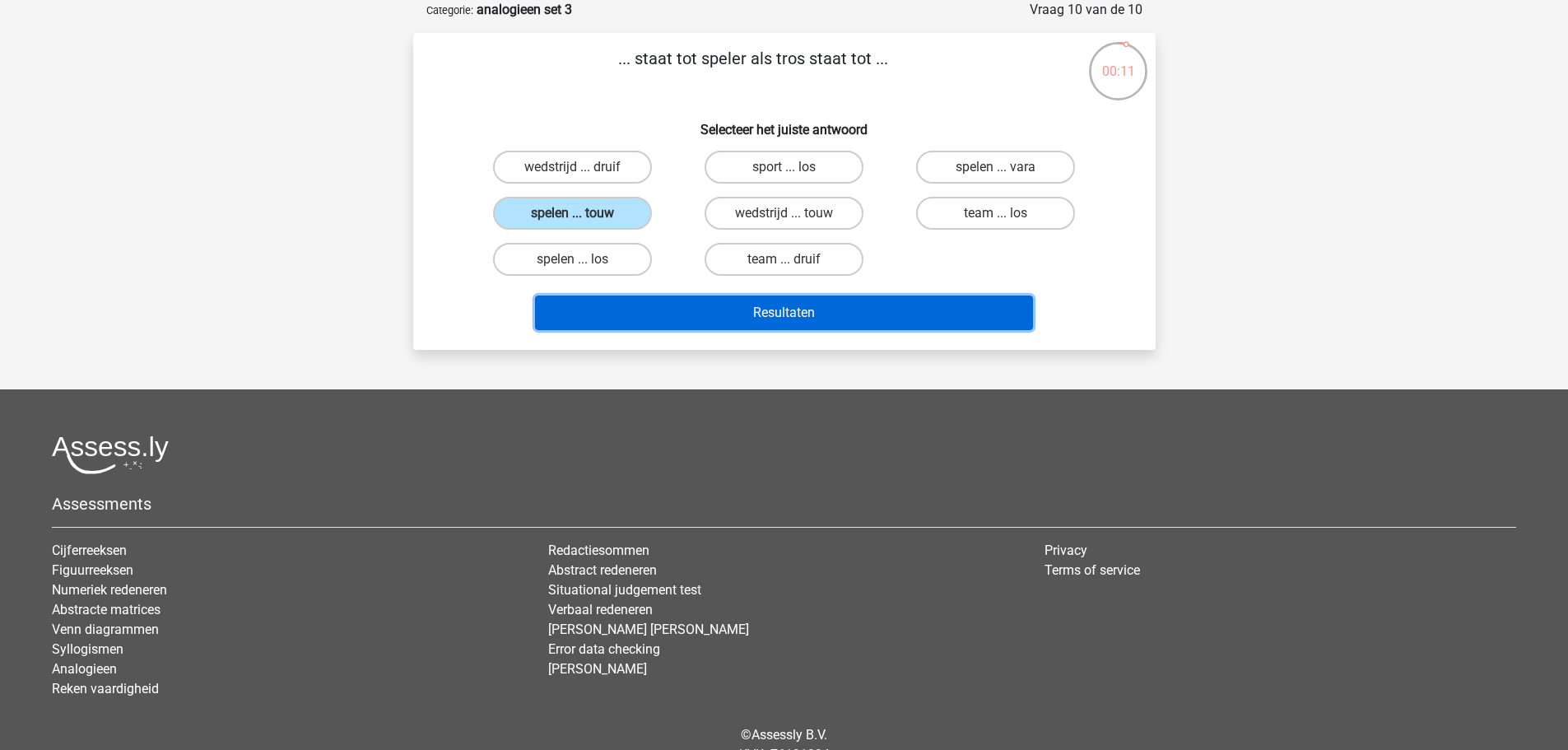
click at [678, 303] on button "Resultaten" at bounding box center [783, 313] width 498 height 34
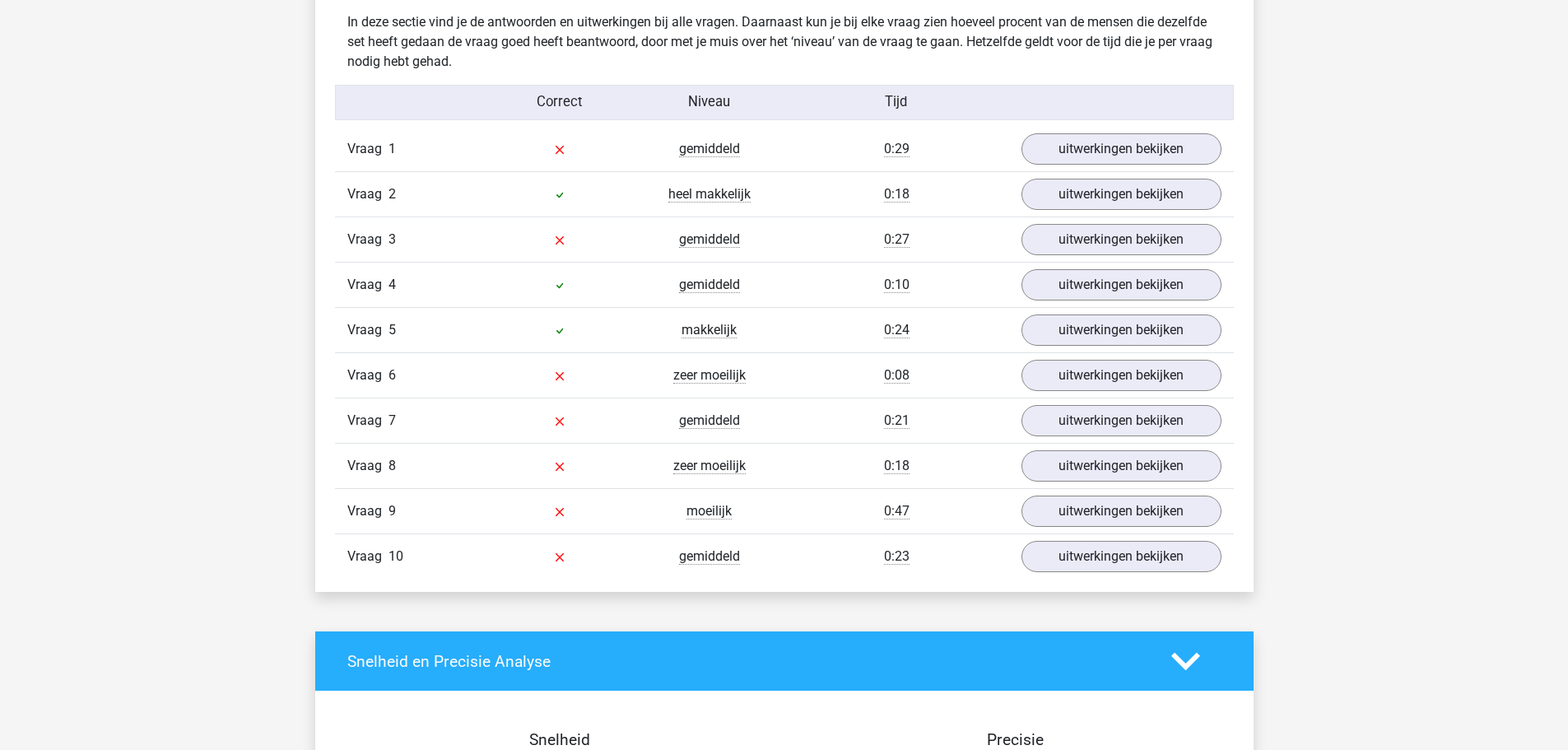
scroll to position [1235, 0]
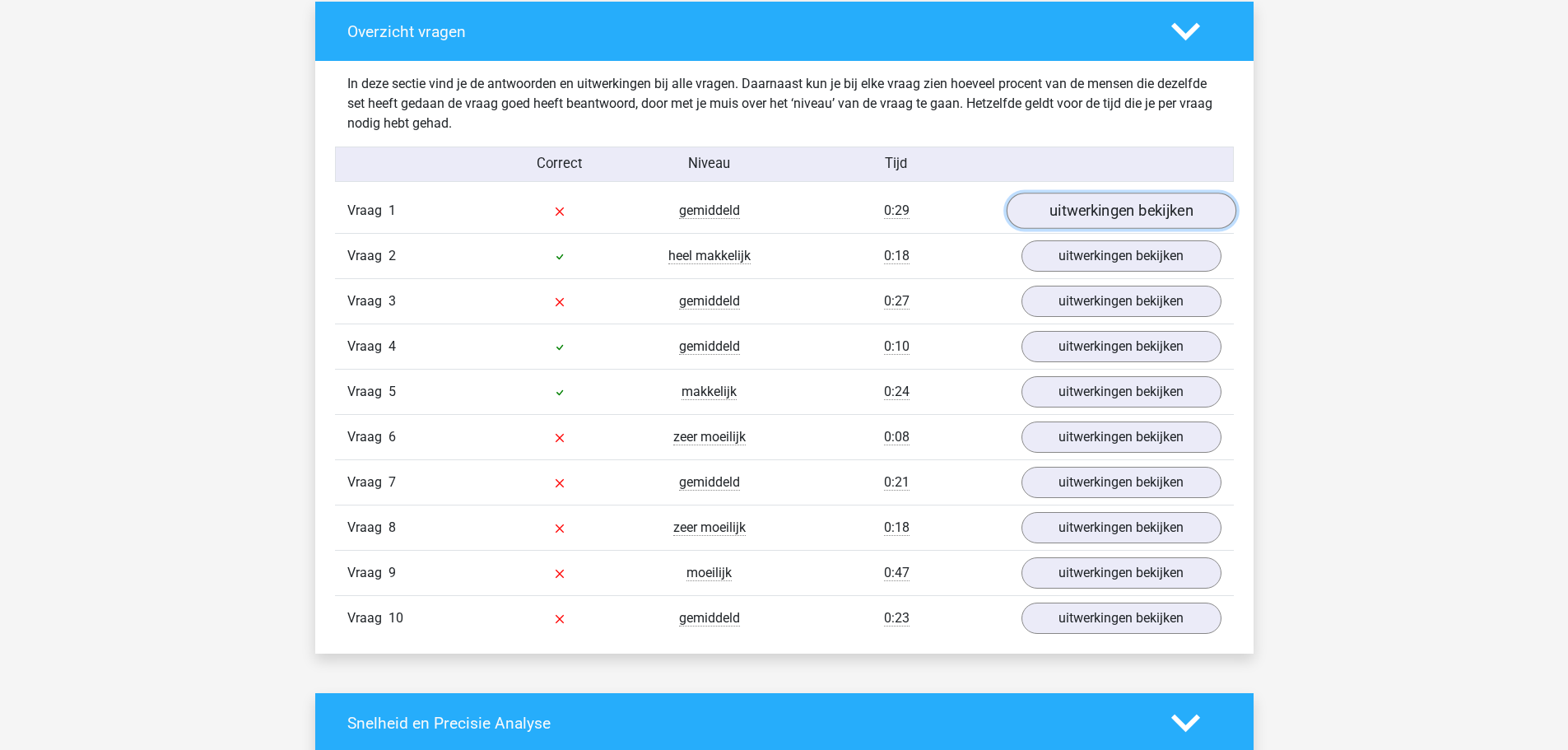
click at [1090, 218] on link "uitwerkingen bekijken" at bounding box center [1120, 211] width 229 height 36
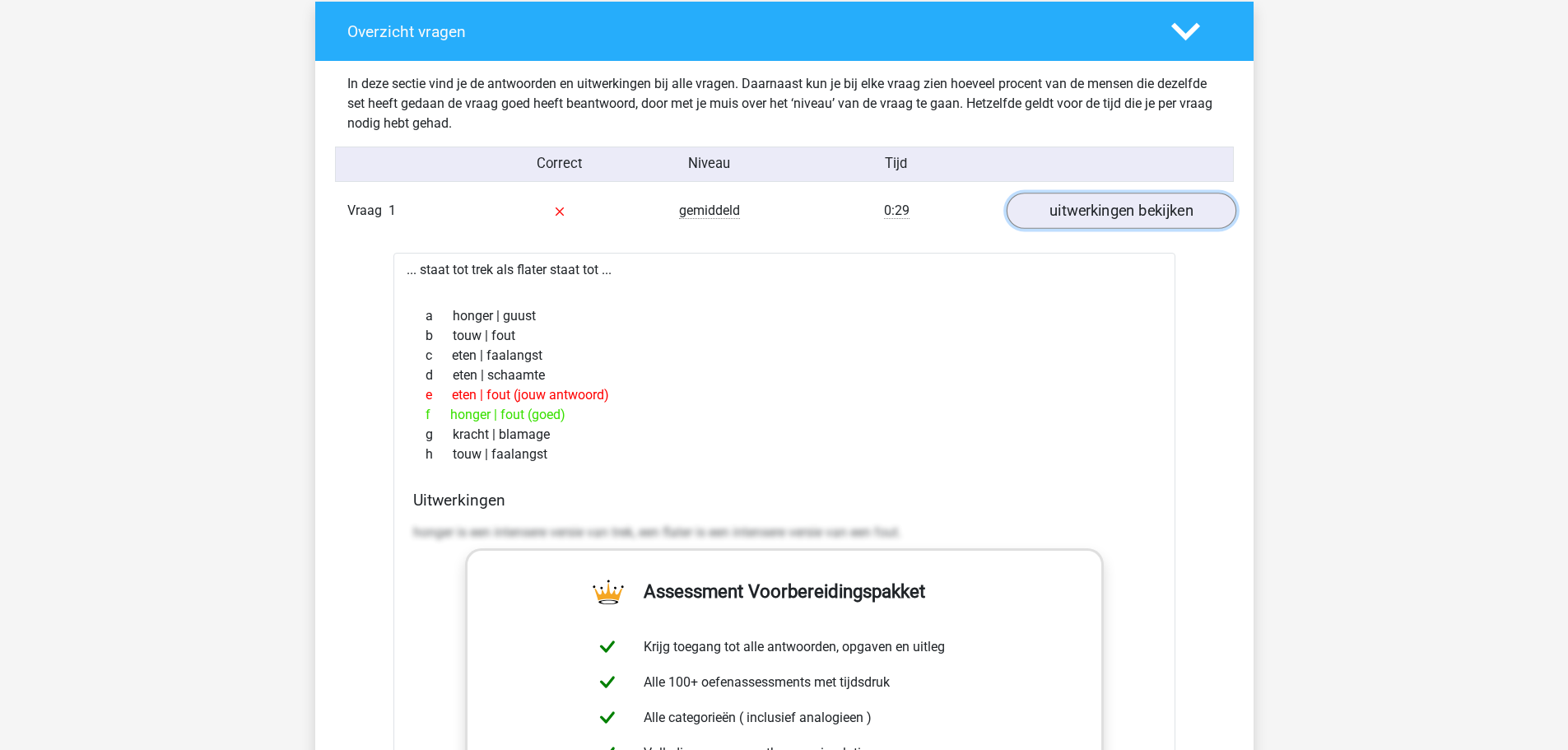
click at [1104, 204] on link "uitwerkingen bekijken" at bounding box center [1120, 211] width 229 height 36
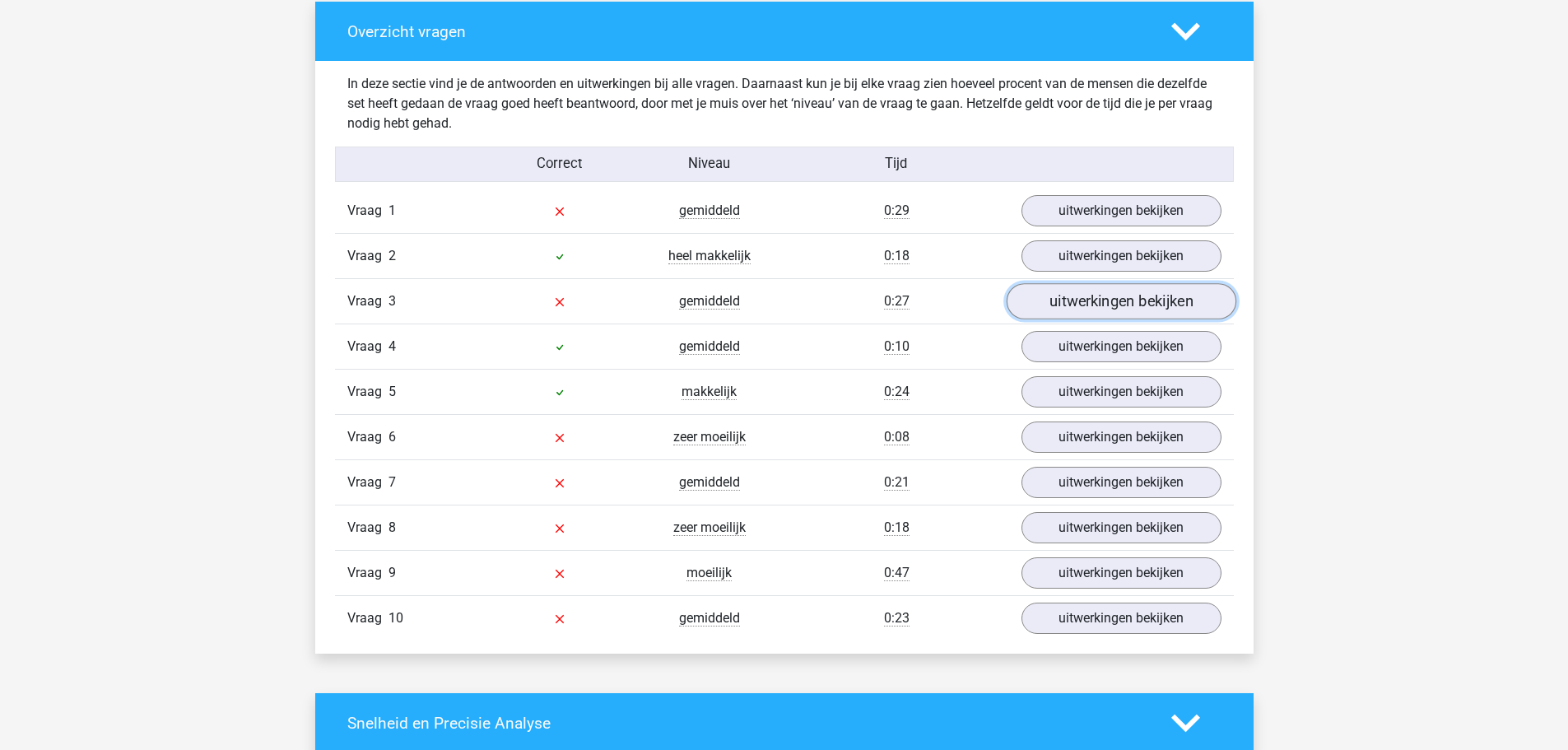
click at [1083, 299] on link "uitwerkingen bekijken" at bounding box center [1120, 302] width 229 height 36
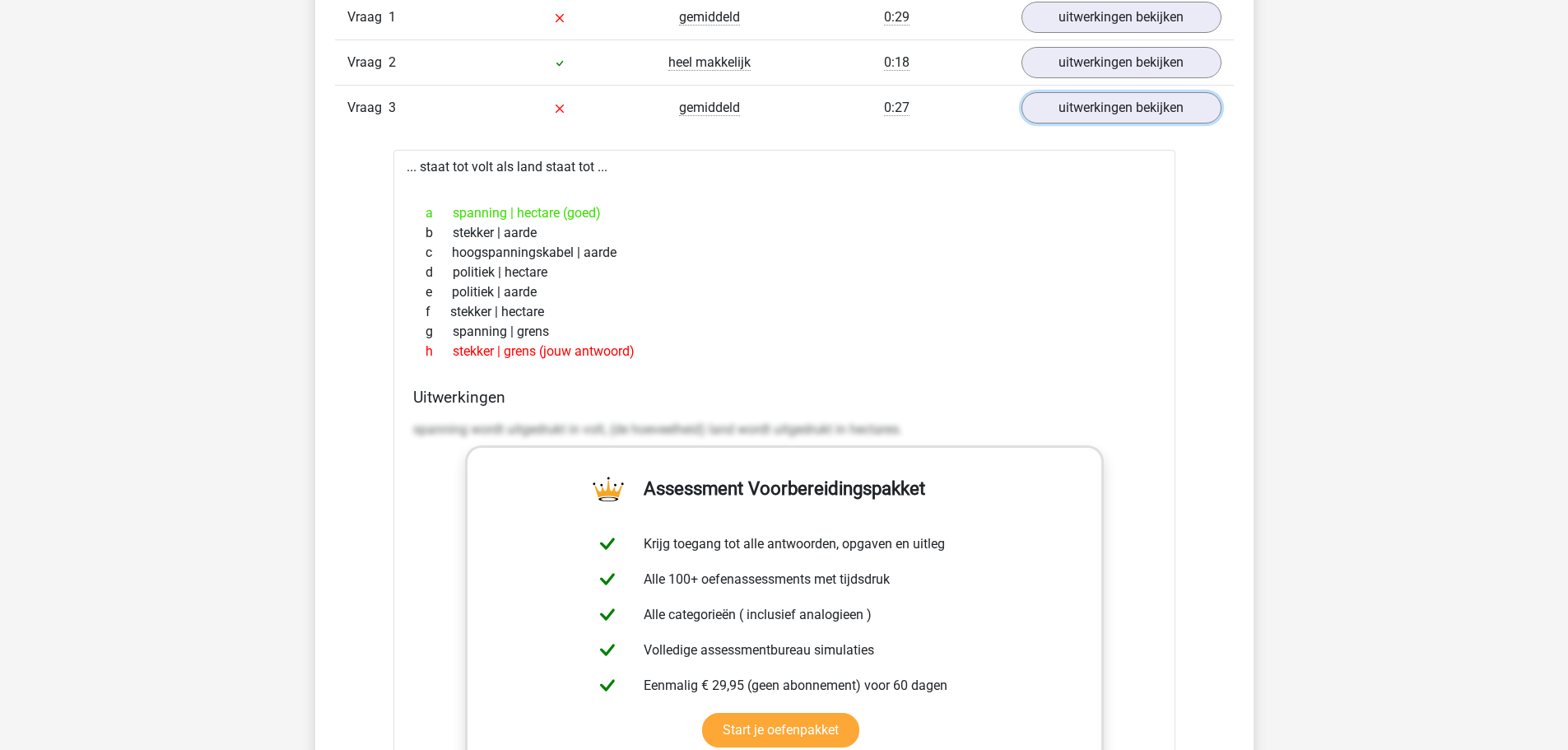
scroll to position [1400, 0]
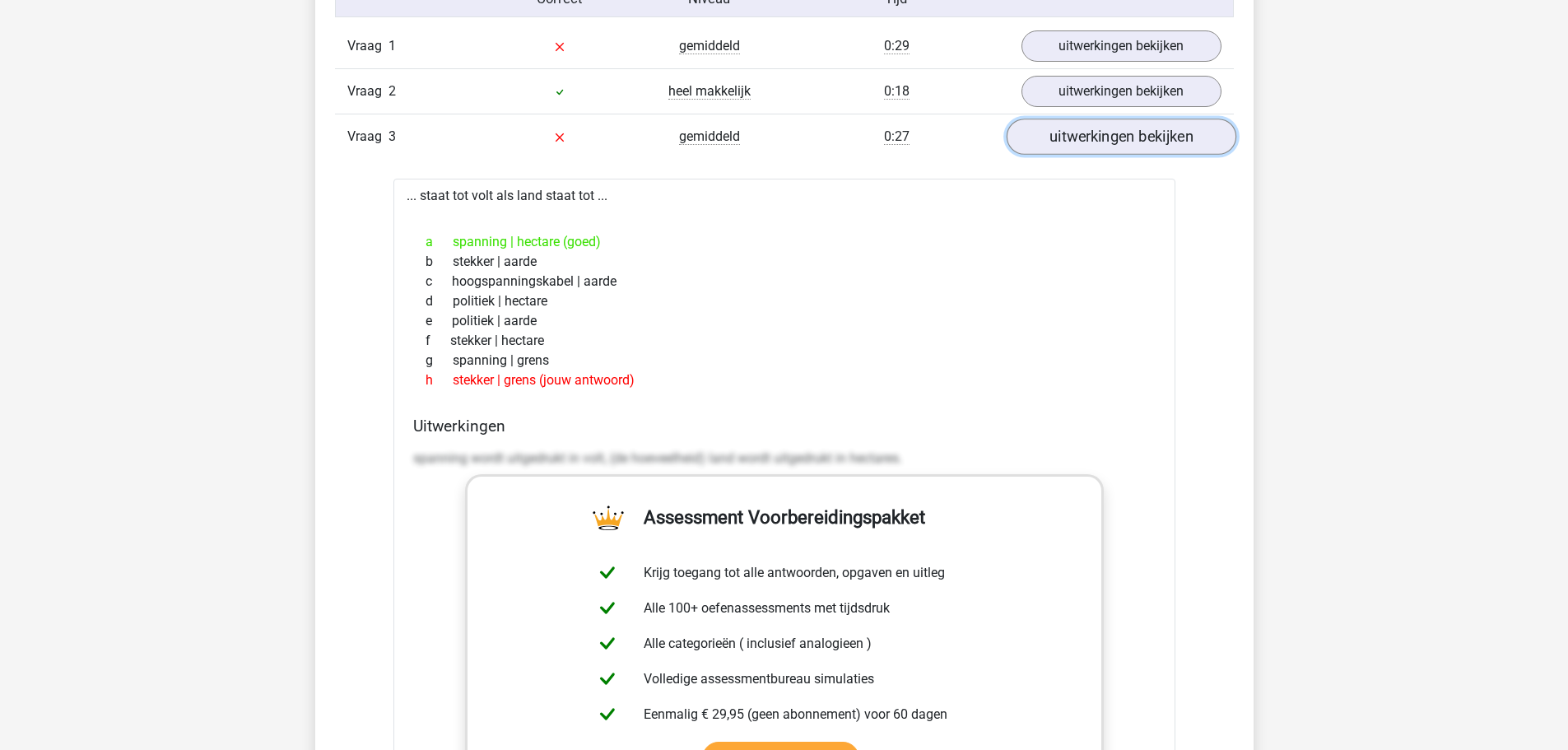
click at [1127, 145] on link "uitwerkingen bekijken" at bounding box center [1120, 137] width 229 height 36
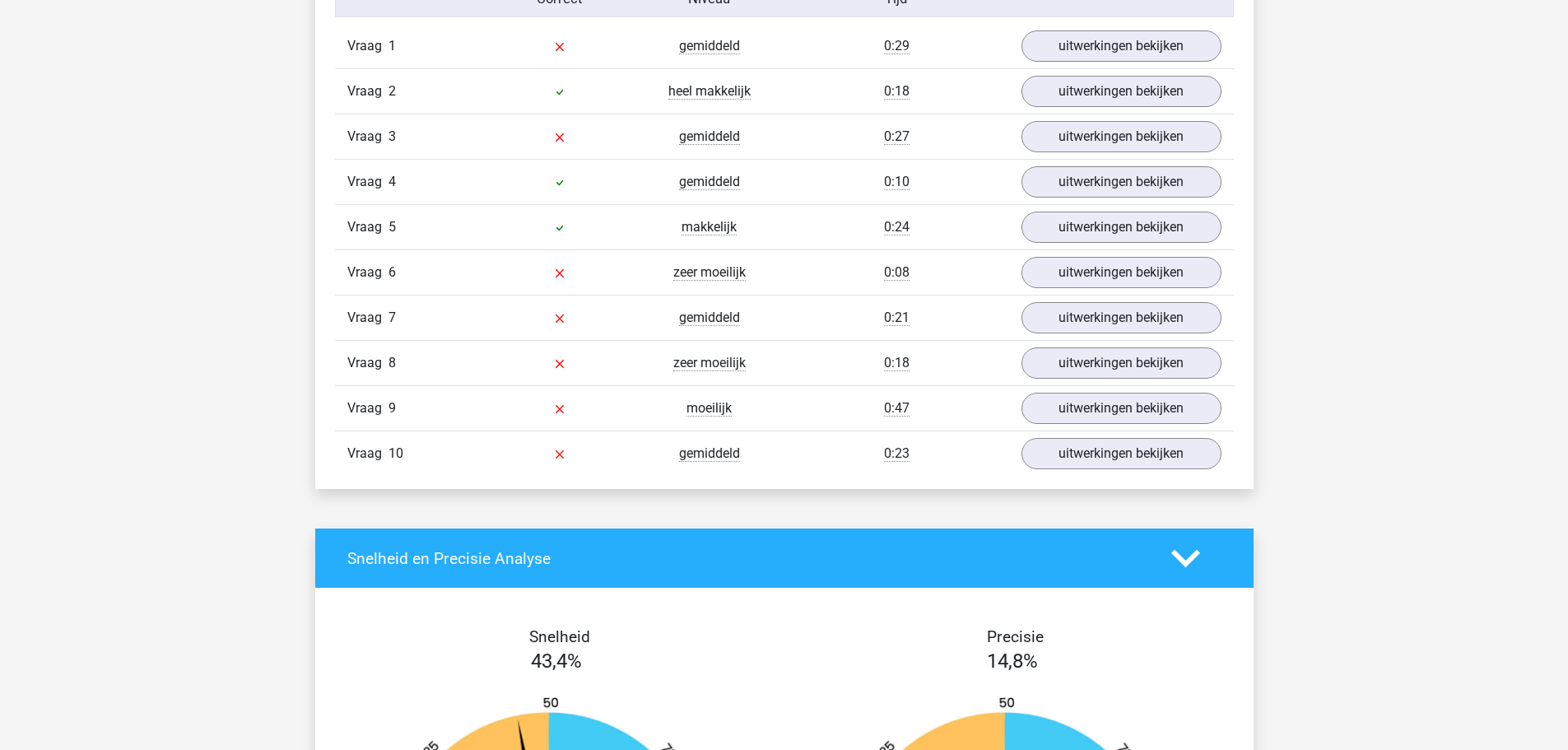
click at [1101, 199] on div "Vraag 4 gemiddeld 0:10 uitwerkingen bekijken" at bounding box center [784, 182] width 899 height 46
click at [1098, 180] on link "uitwerkingen bekijken" at bounding box center [1120, 183] width 229 height 36
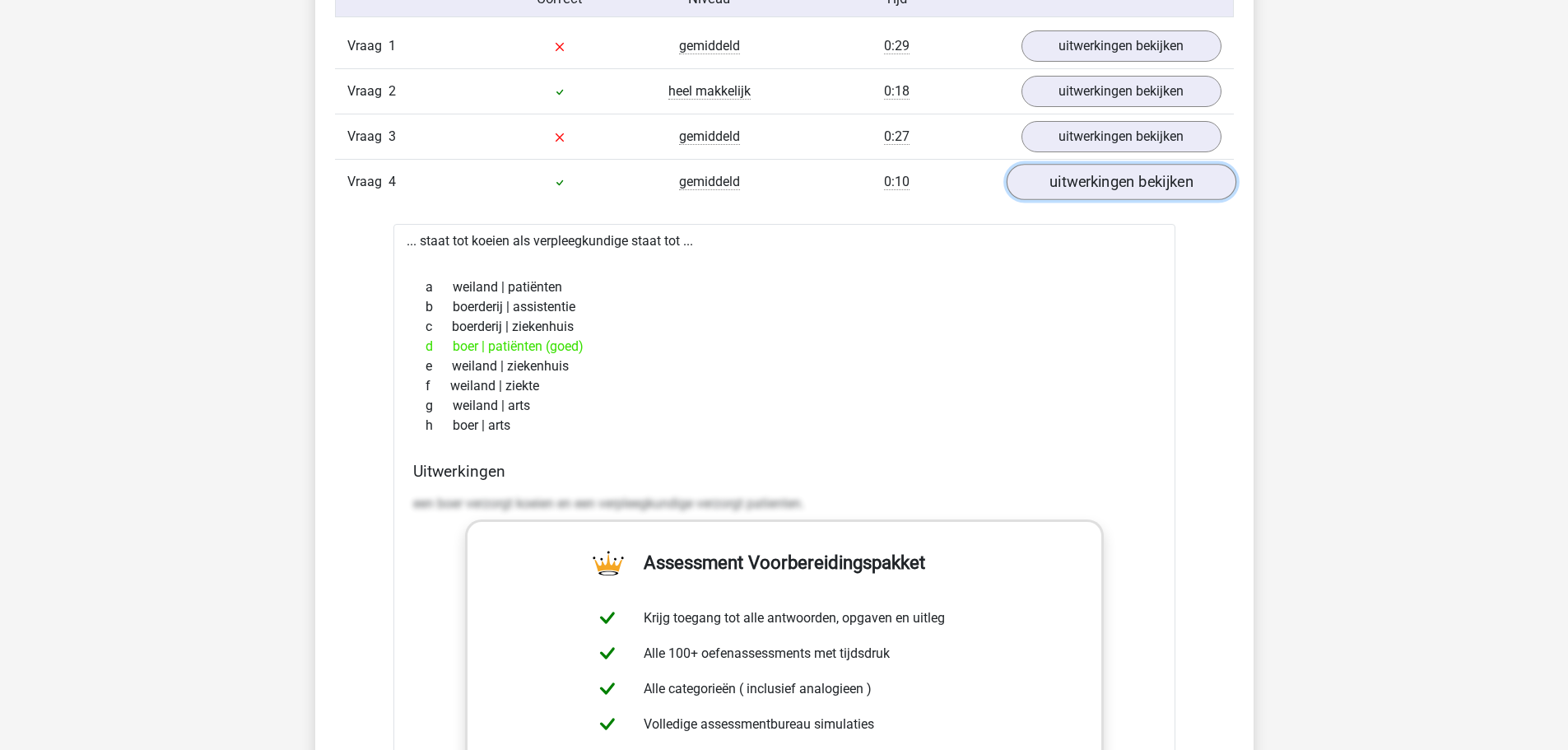
click at [1098, 180] on link "uitwerkingen bekijken" at bounding box center [1120, 183] width 229 height 36
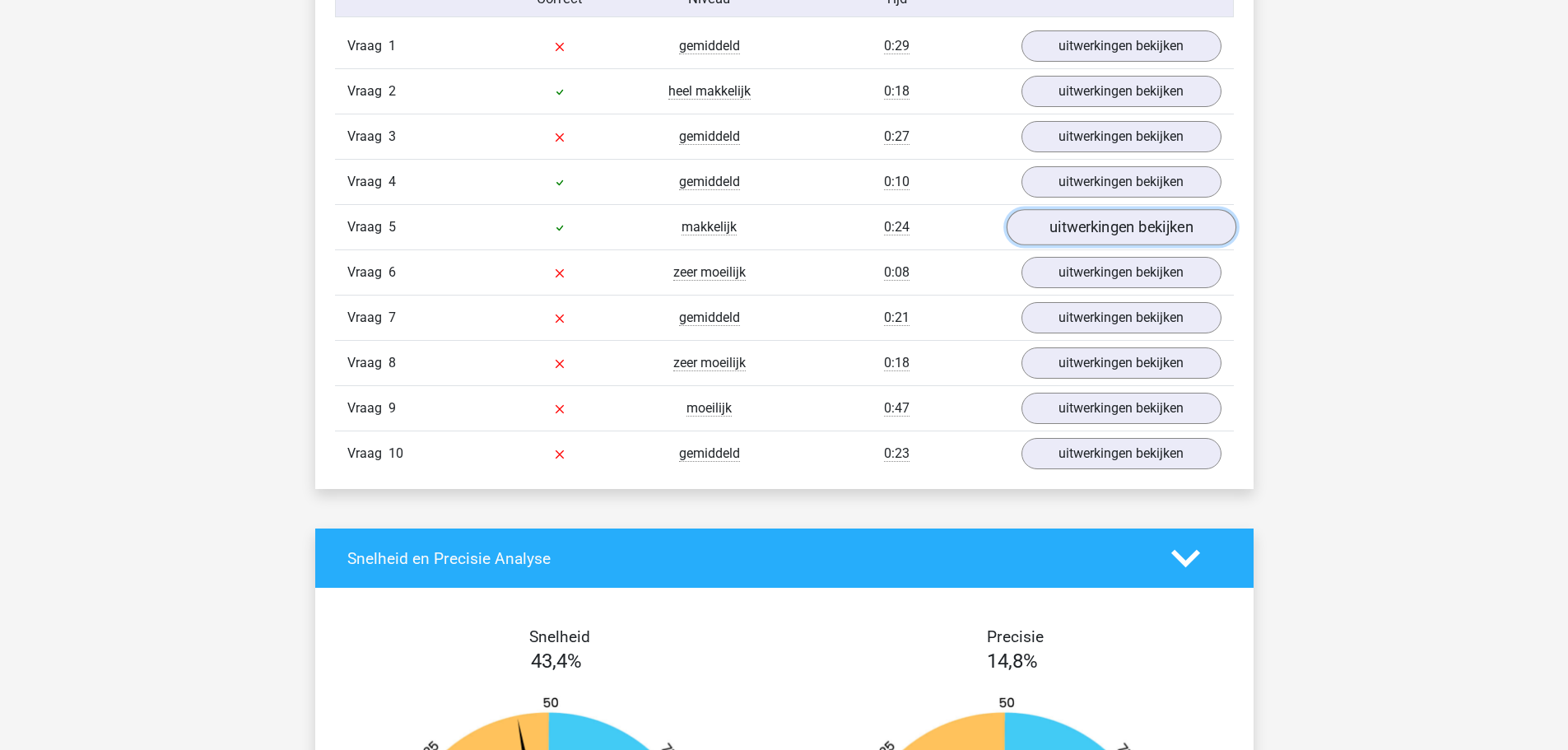
click at [1106, 223] on link "uitwerkingen bekijken" at bounding box center [1120, 228] width 229 height 36
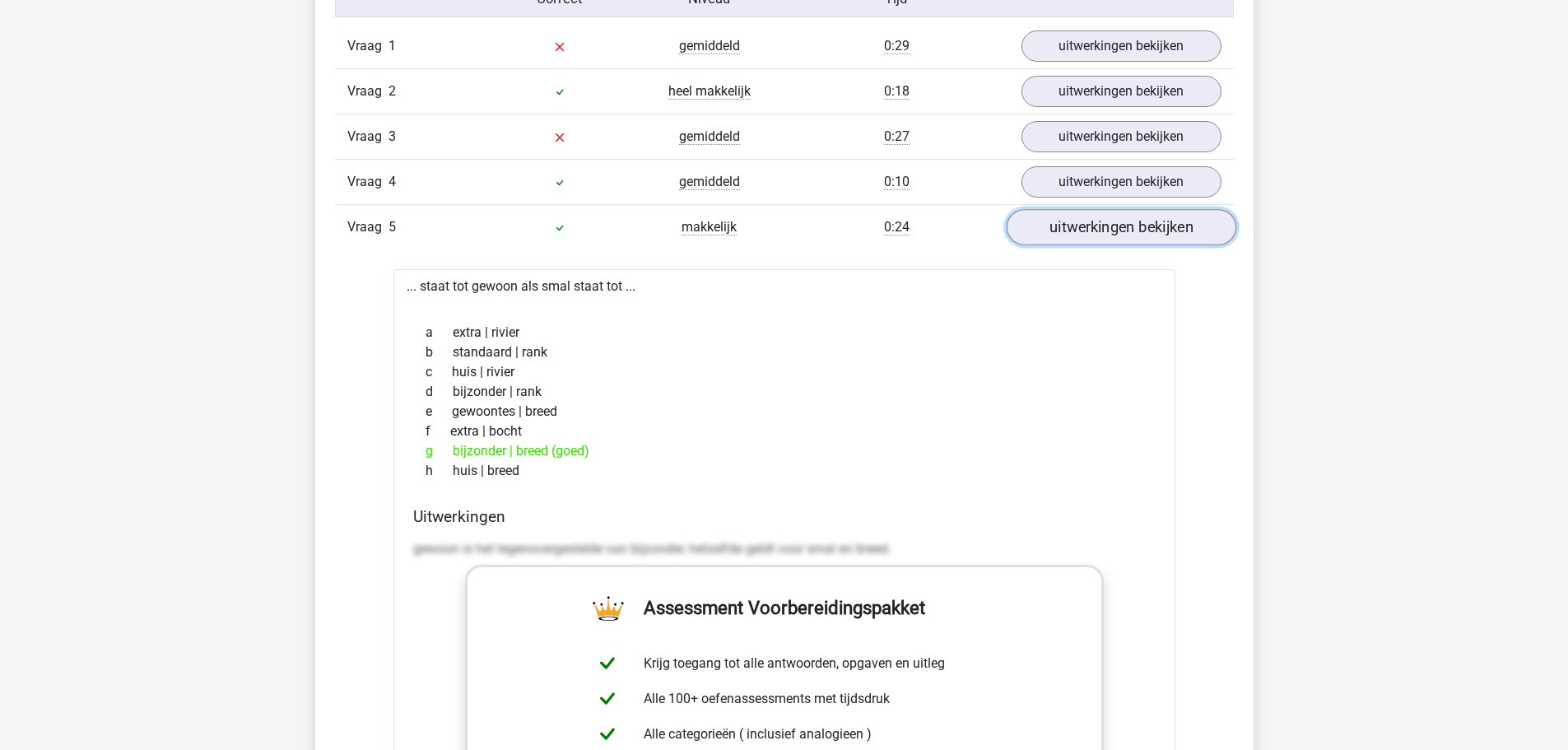
click at [1106, 223] on link "uitwerkingen bekijken" at bounding box center [1120, 228] width 229 height 36
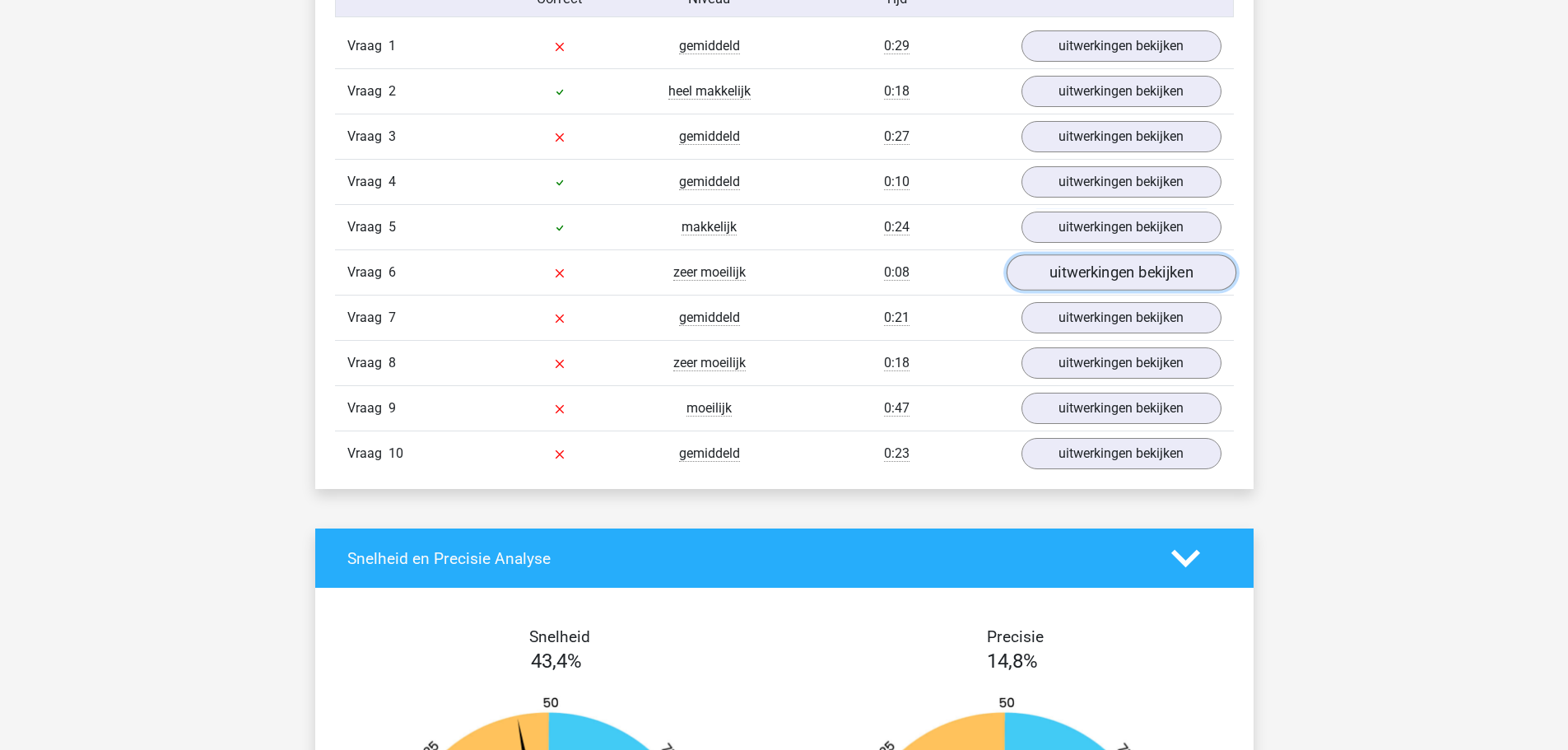
click at [1107, 277] on link "uitwerkingen bekijken" at bounding box center [1120, 273] width 229 height 36
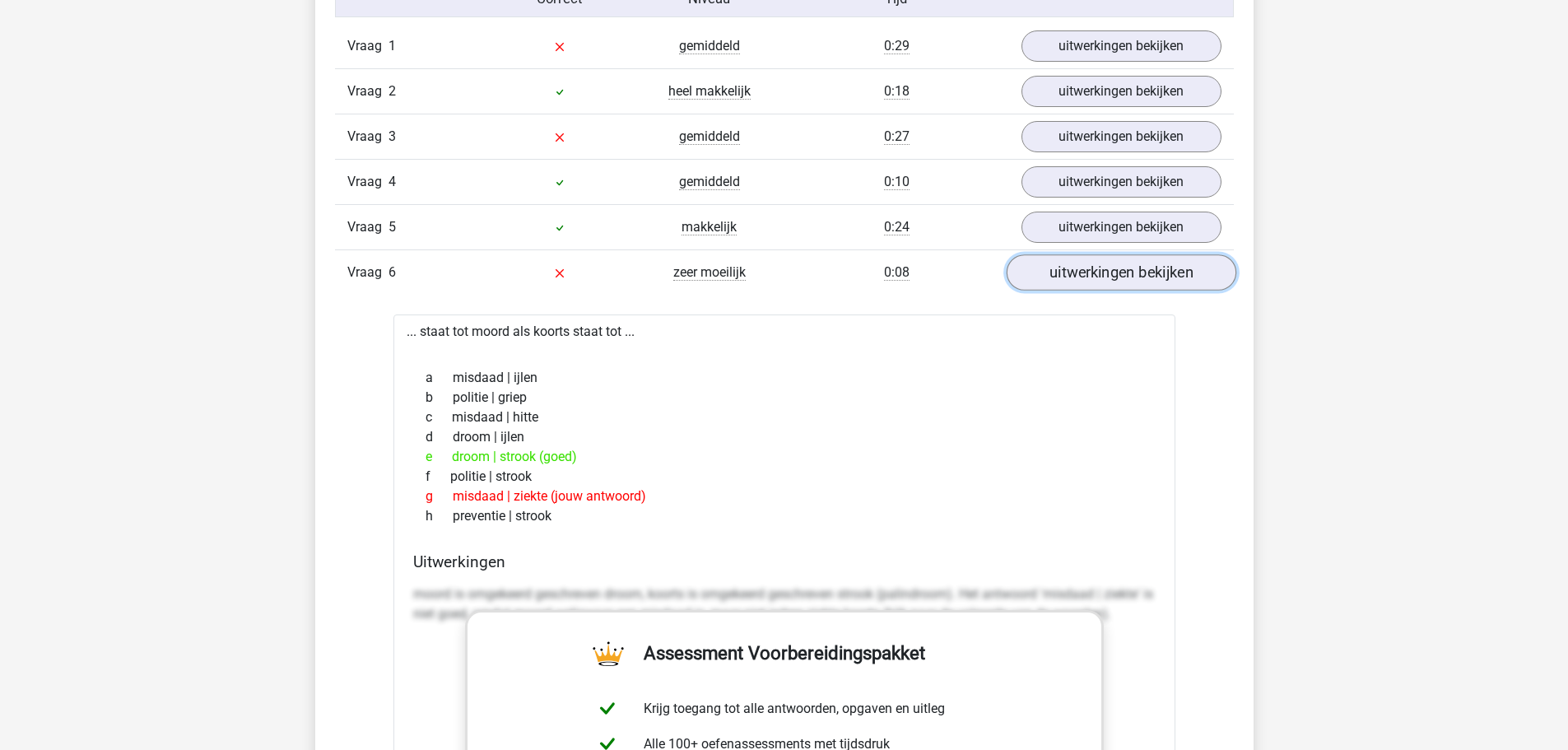
click at [1107, 276] on link "uitwerkingen bekijken" at bounding box center [1120, 273] width 229 height 36
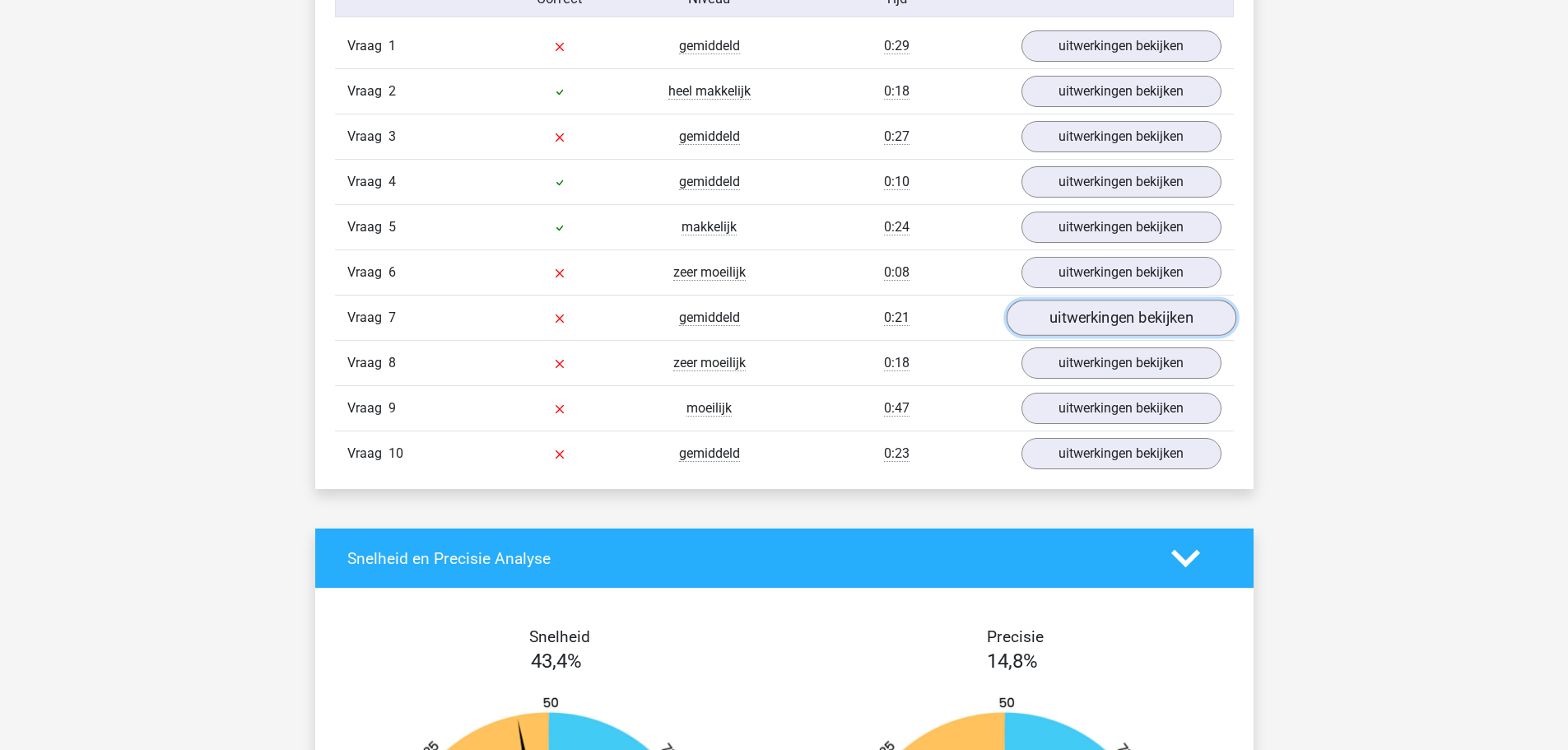
click at [1095, 306] on link "uitwerkingen bekijken" at bounding box center [1120, 319] width 229 height 36
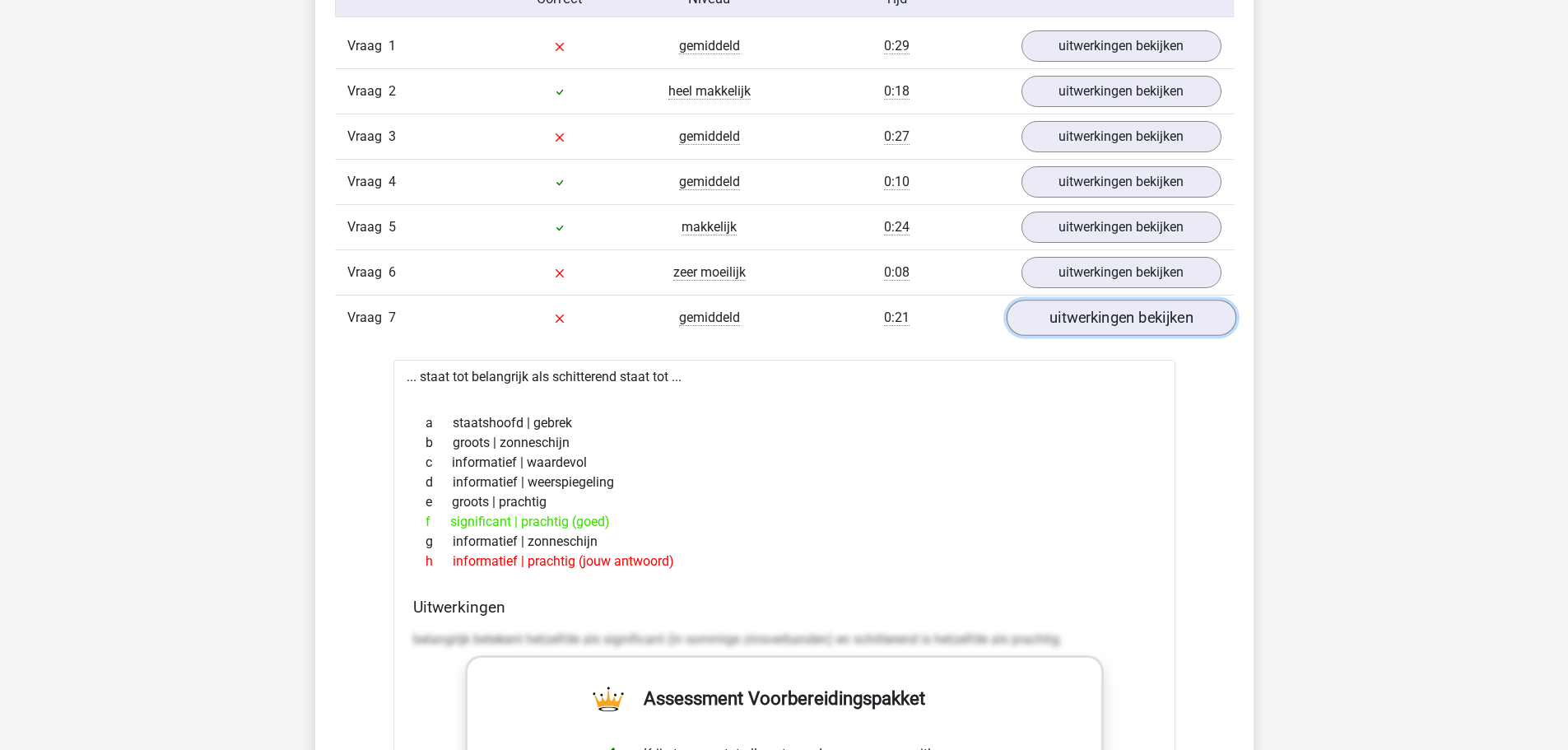
click at [1087, 305] on link "uitwerkingen bekijken" at bounding box center [1120, 319] width 229 height 36
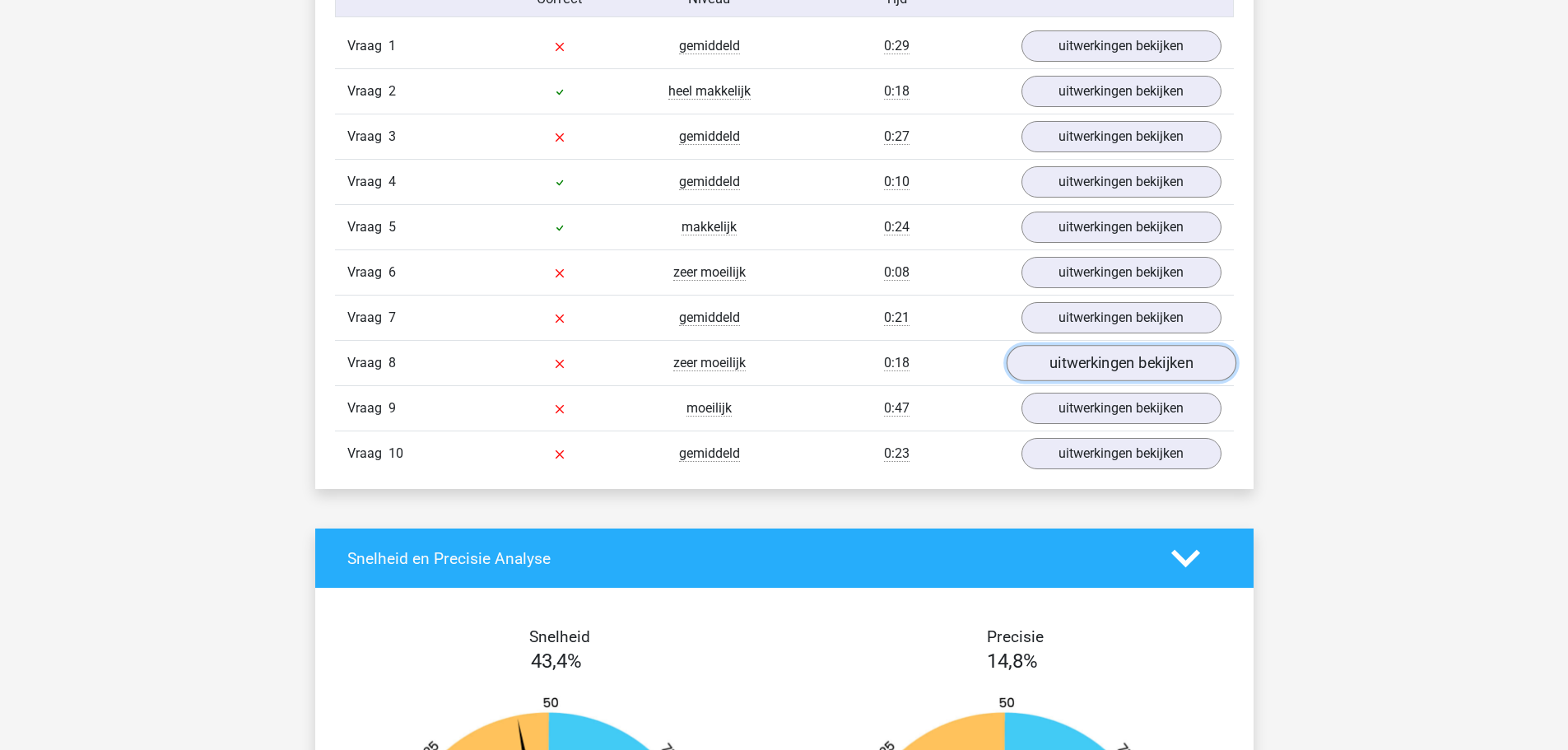
click at [1063, 349] on link "uitwerkingen bekijken" at bounding box center [1120, 364] width 229 height 36
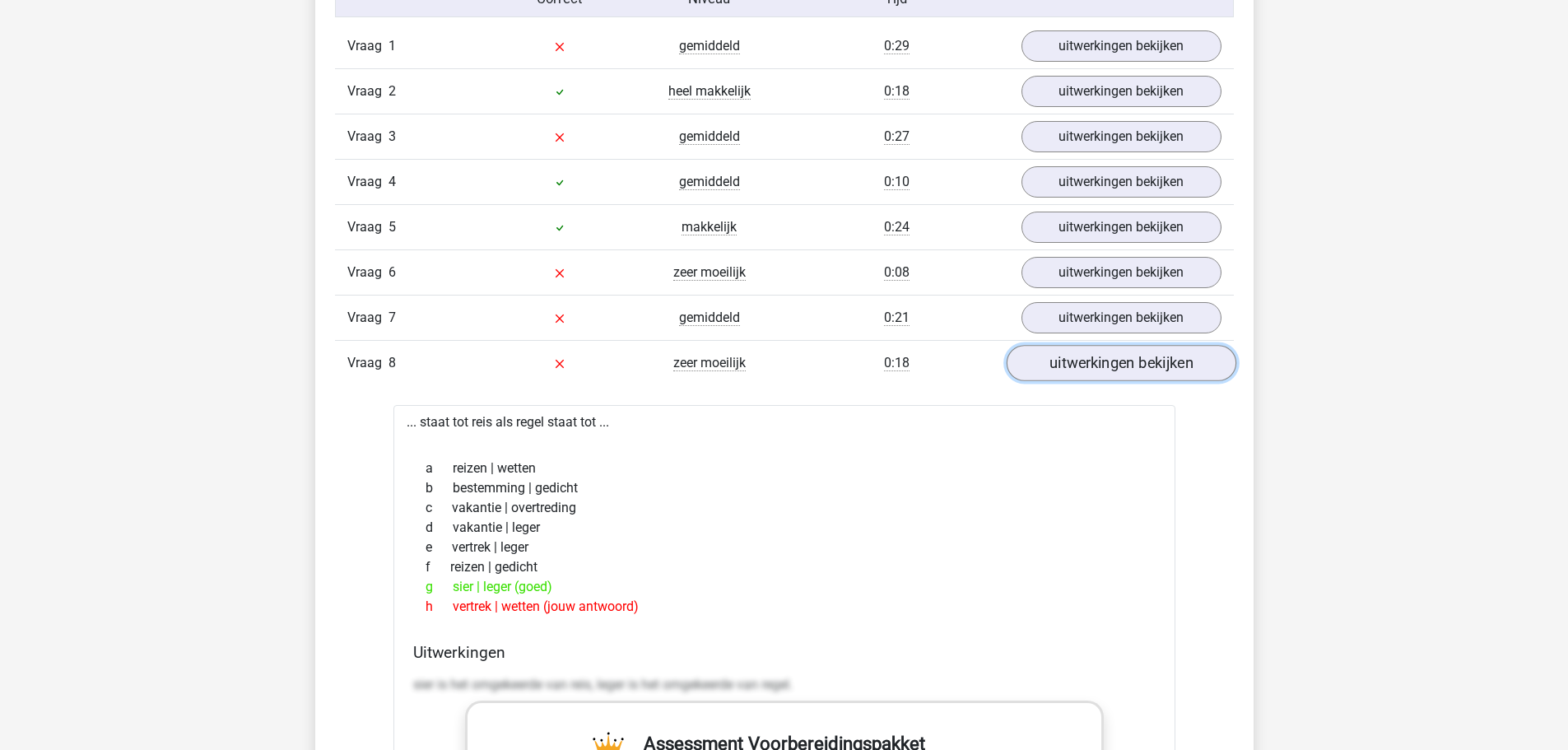
click at [1062, 346] on link "uitwerkingen bekijken" at bounding box center [1120, 364] width 229 height 36
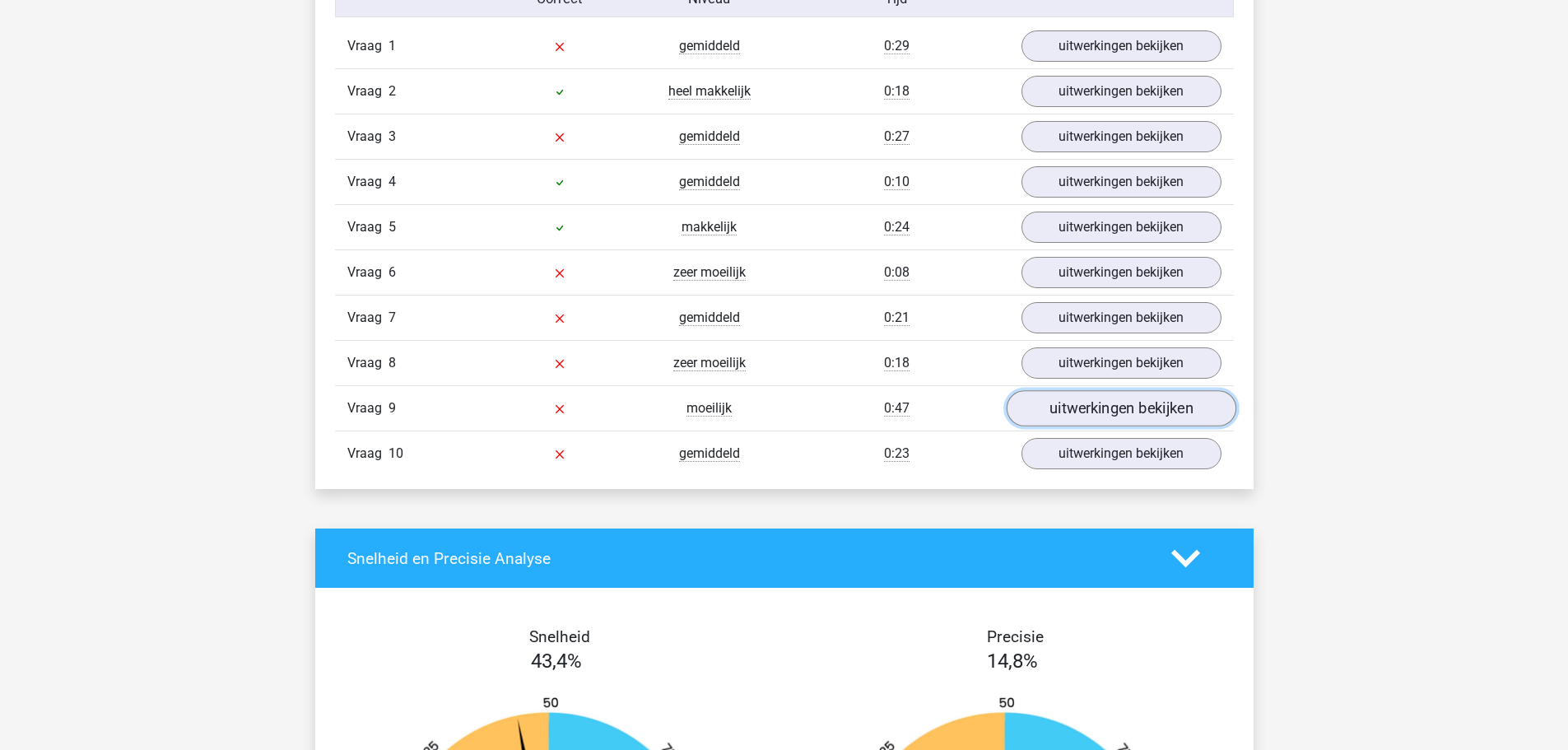
click at [1072, 395] on link "uitwerkingen bekijken" at bounding box center [1120, 409] width 229 height 36
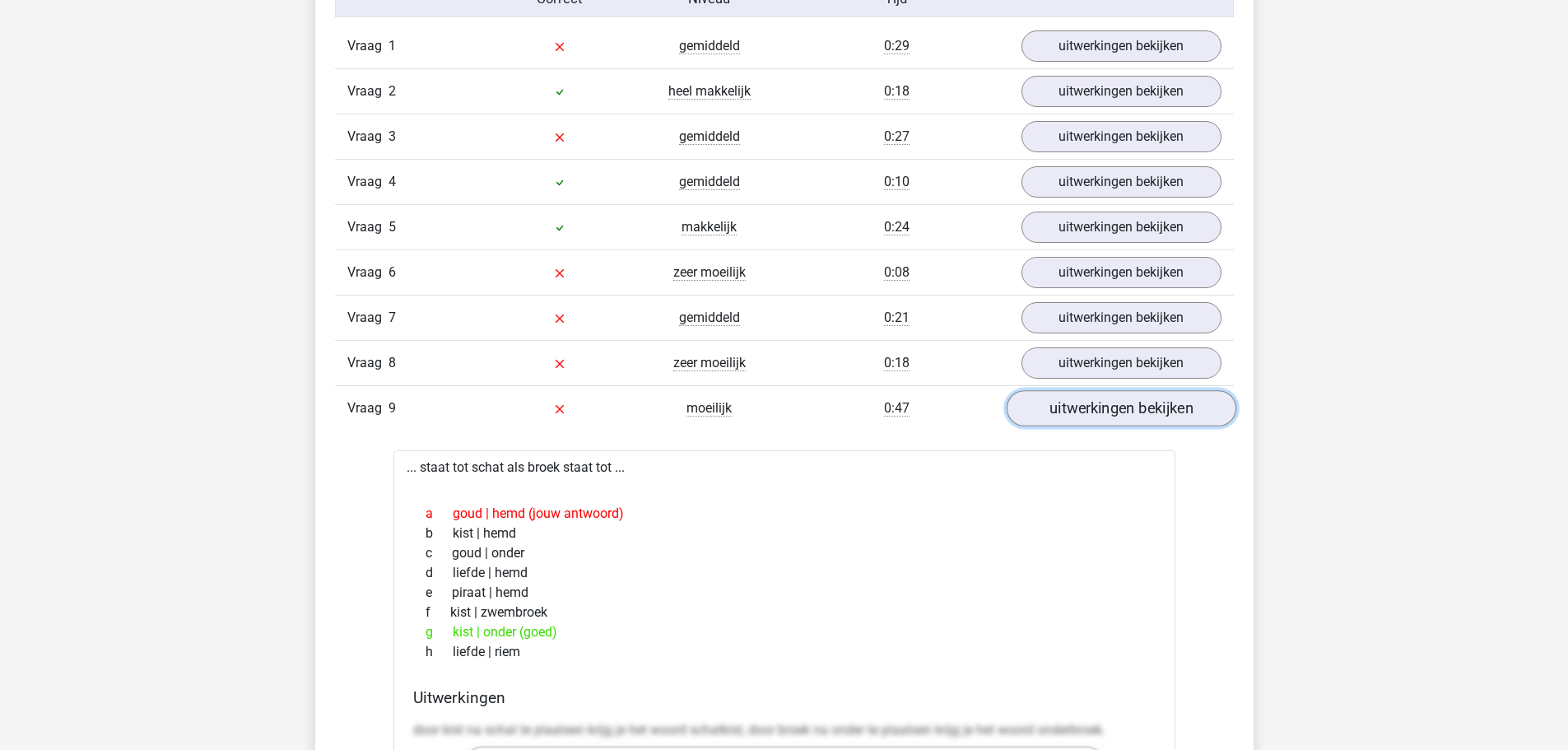
click at [1066, 405] on link "uitwerkingen bekijken" at bounding box center [1120, 409] width 229 height 36
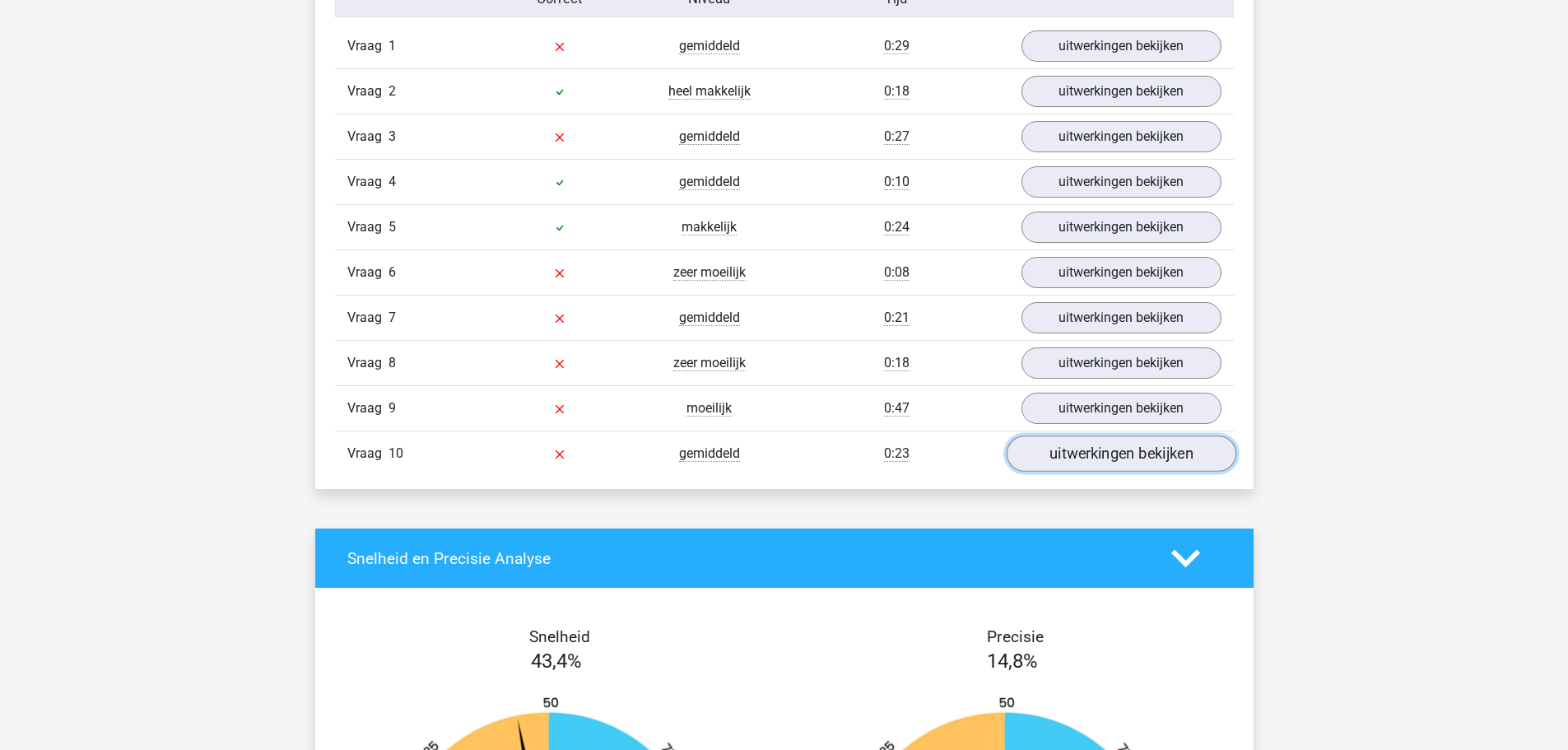
click at [1071, 446] on link "uitwerkingen bekijken" at bounding box center [1120, 455] width 229 height 36
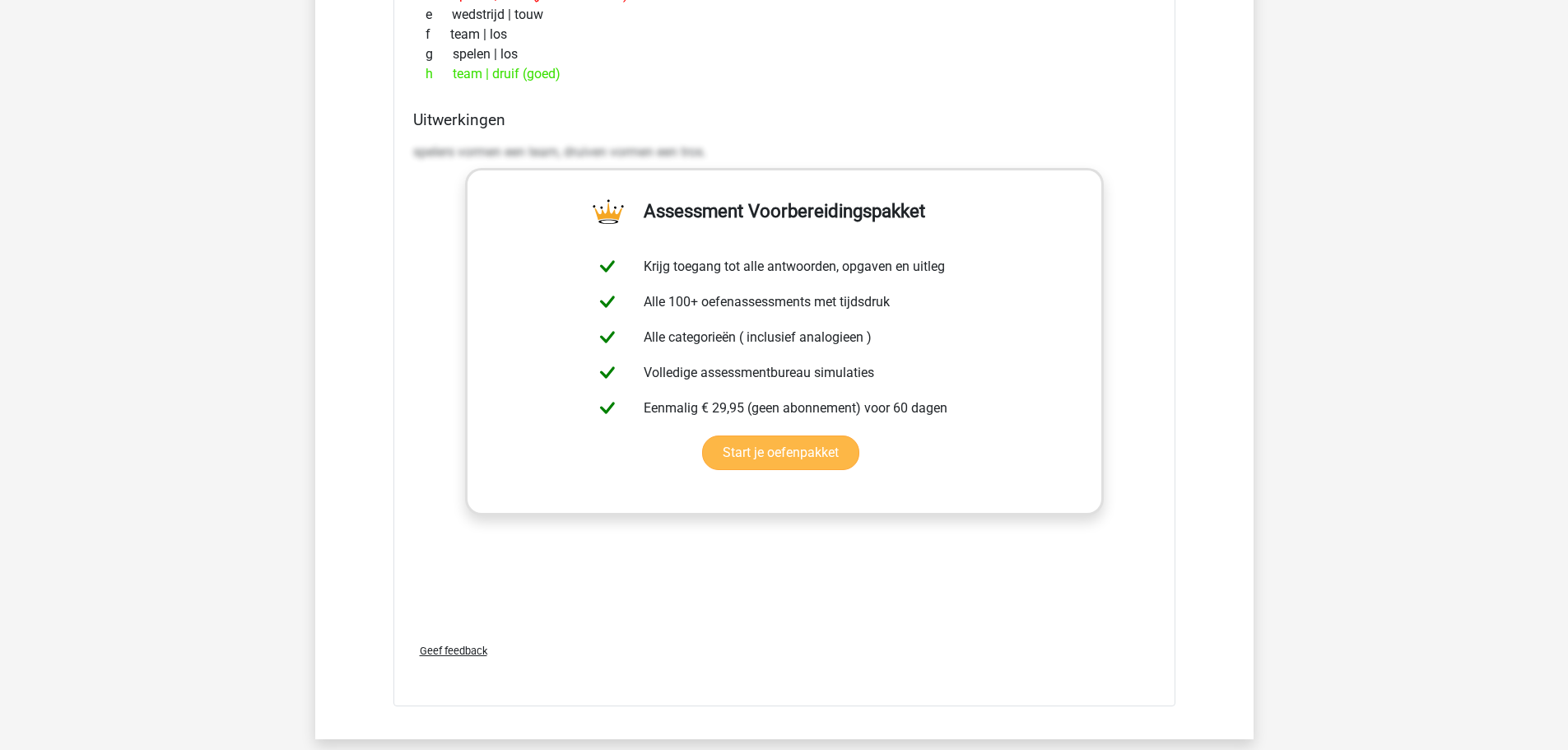
scroll to position [2059, 0]
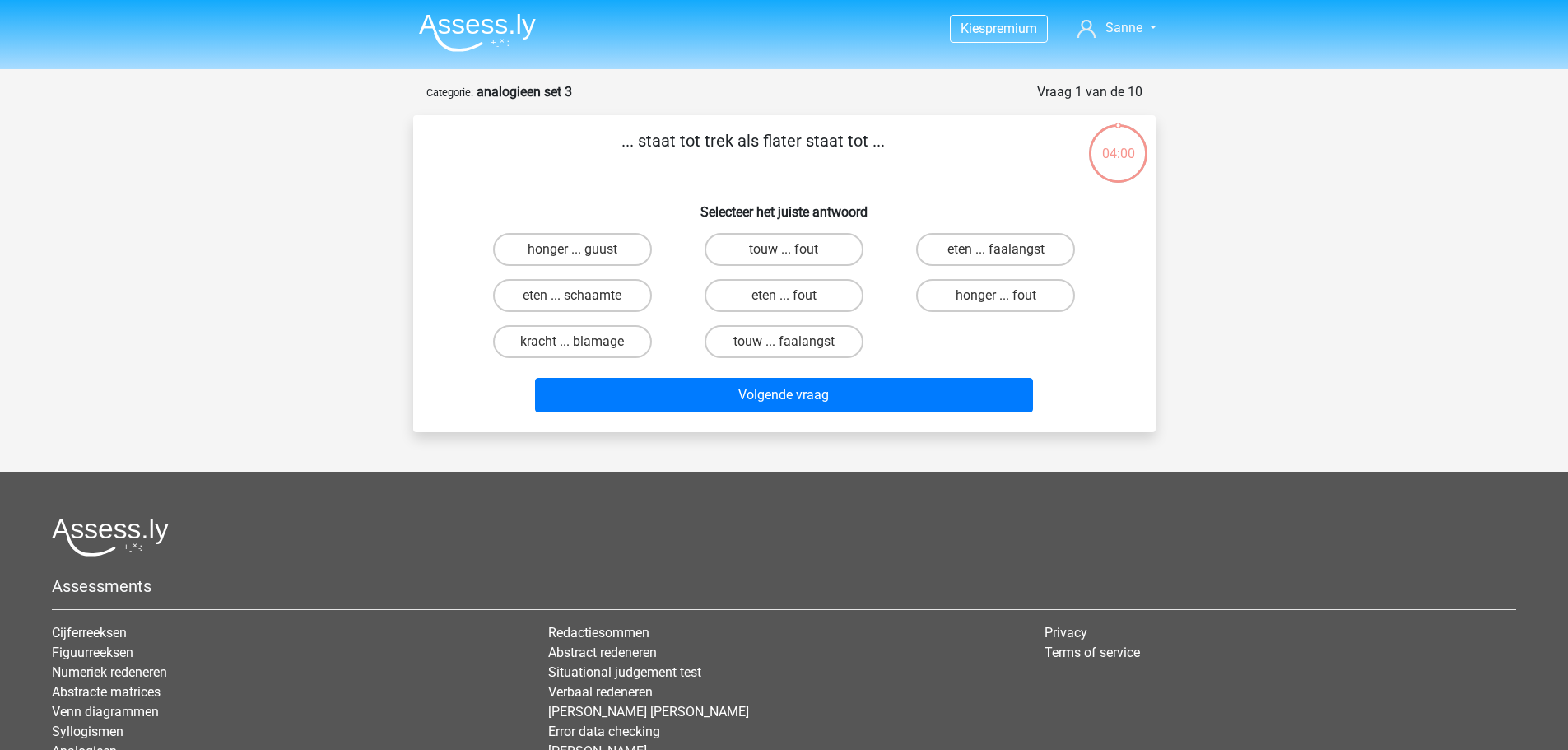
scroll to position [83, 0]
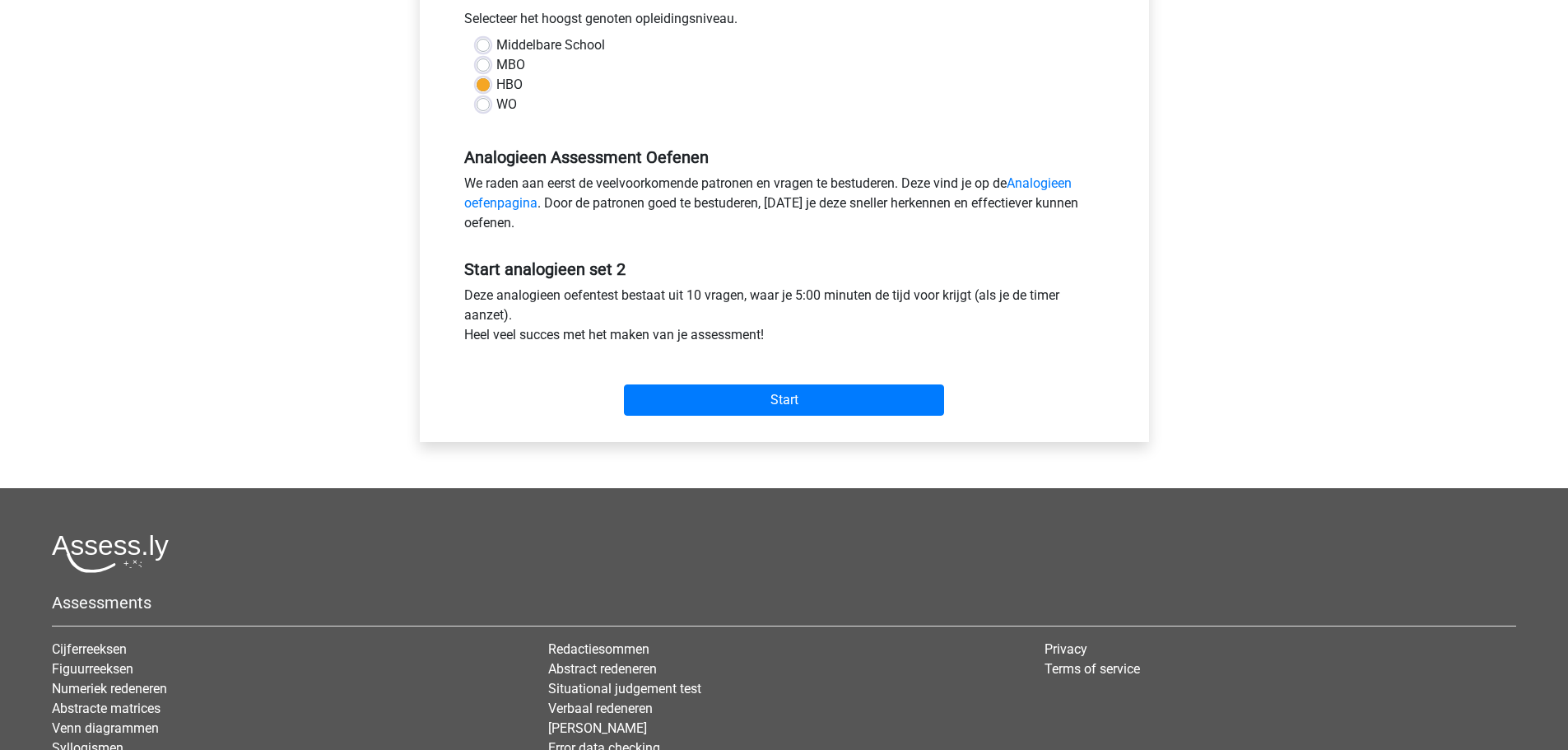
scroll to position [412, 0]
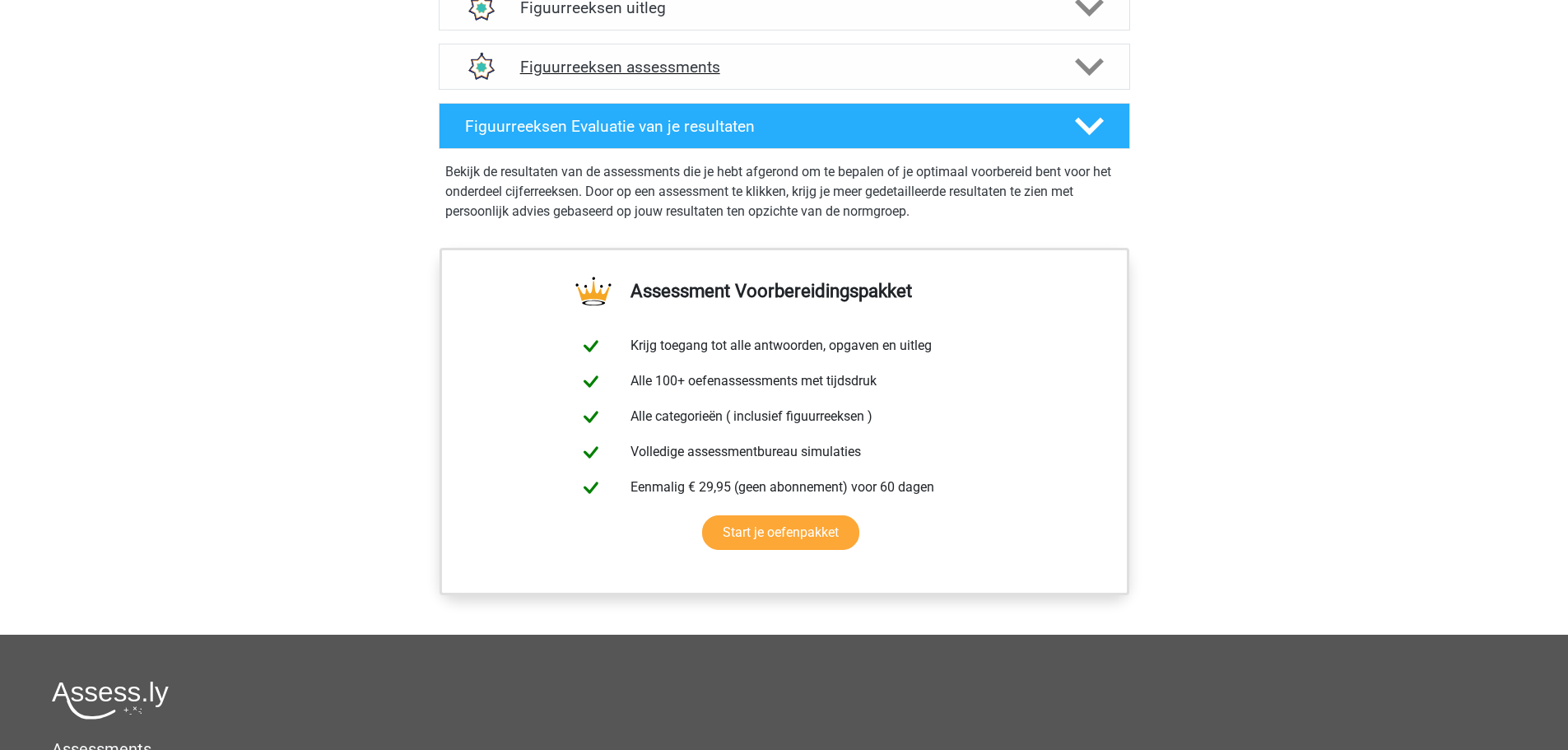
scroll to position [906, 0]
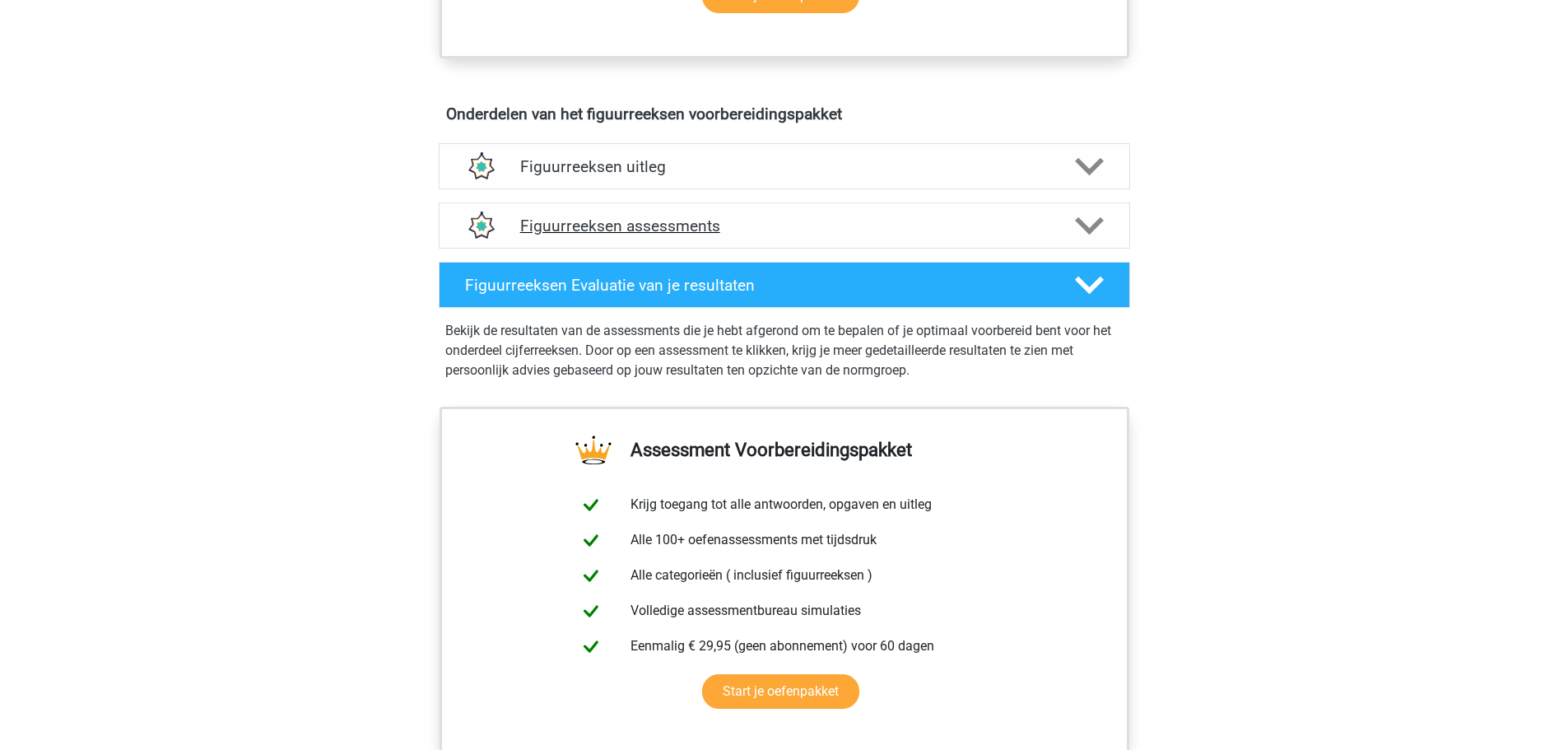
click at [583, 223] on h4 "Figuurreeksen assessments" at bounding box center [784, 227] width 528 height 19
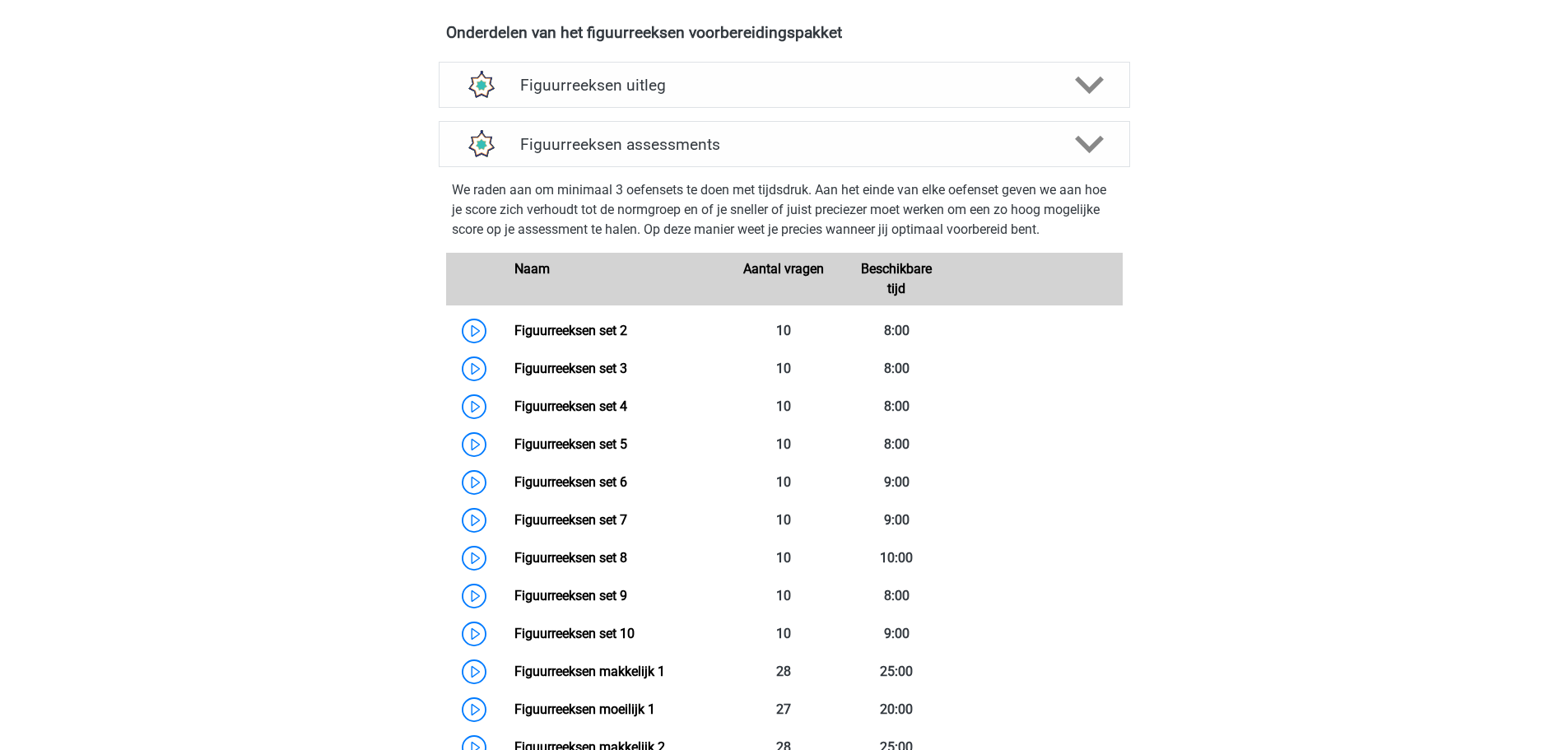
scroll to position [988, 0]
click at [584, 334] on link "Figuurreeksen set 2" at bounding box center [571, 329] width 113 height 15
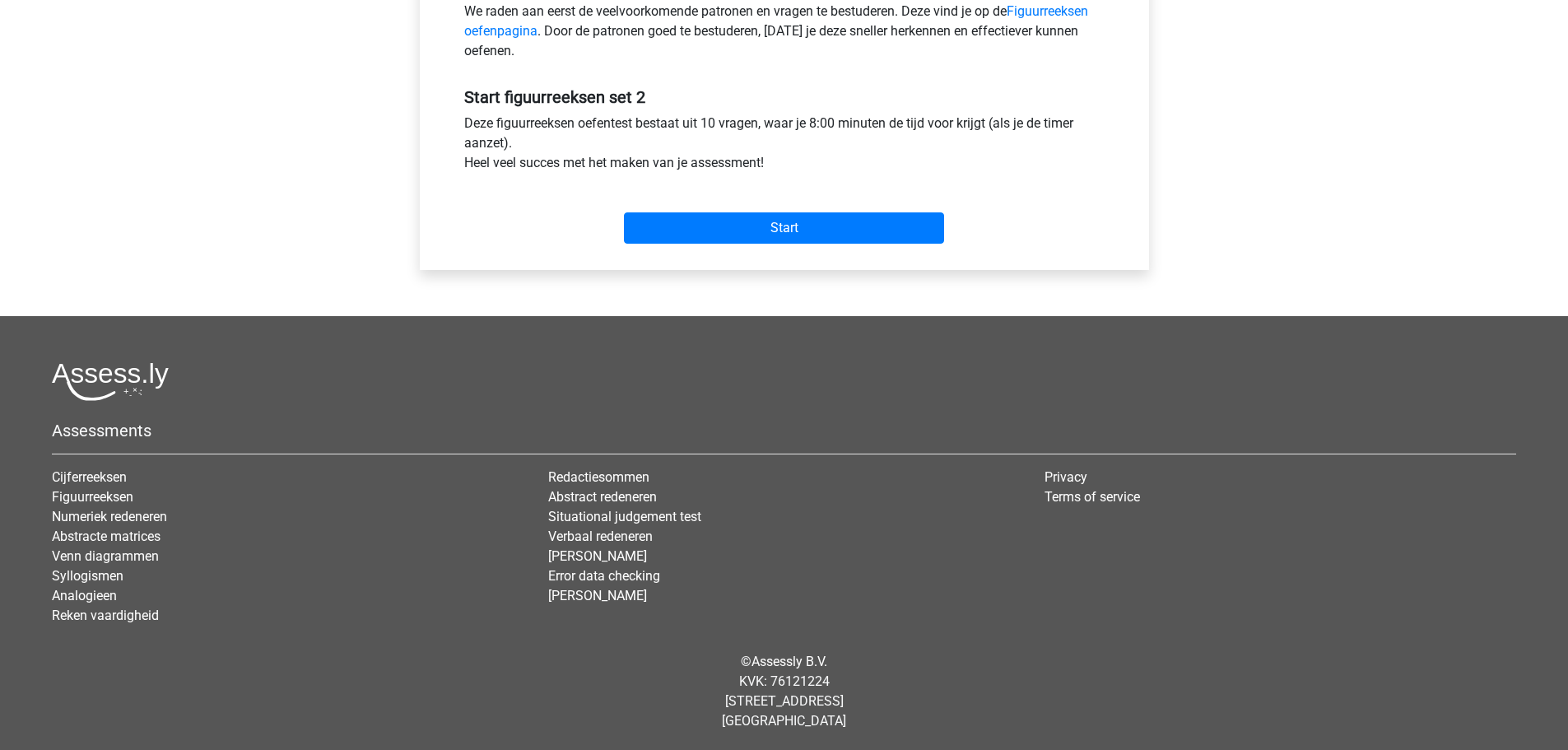
scroll to position [551, 0]
click at [721, 217] on input "Start" at bounding box center [784, 227] width 321 height 31
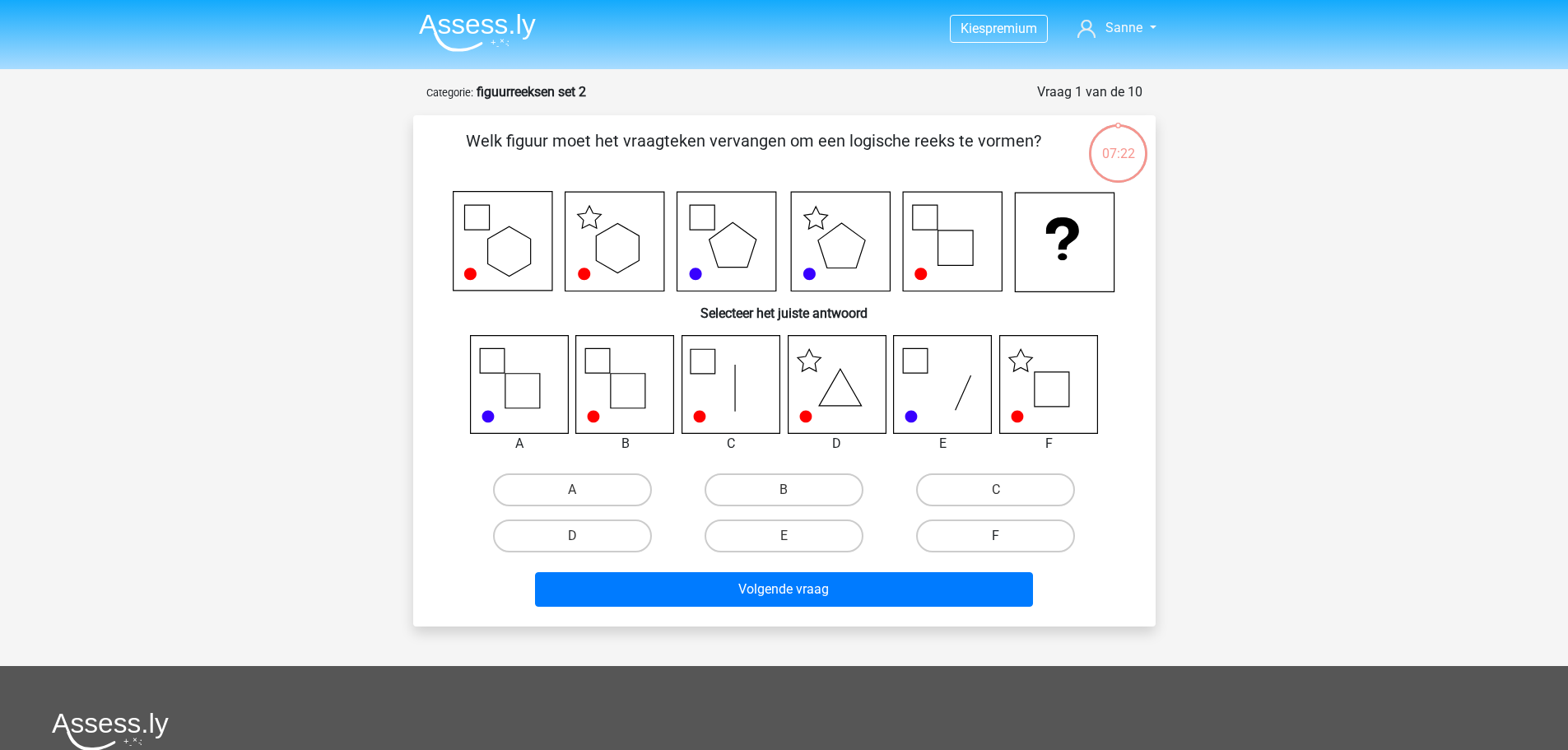
click at [973, 537] on label "F" at bounding box center [995, 536] width 159 height 33
click at [996, 537] on input "F" at bounding box center [1001, 541] width 10 height 10
radio input "true"
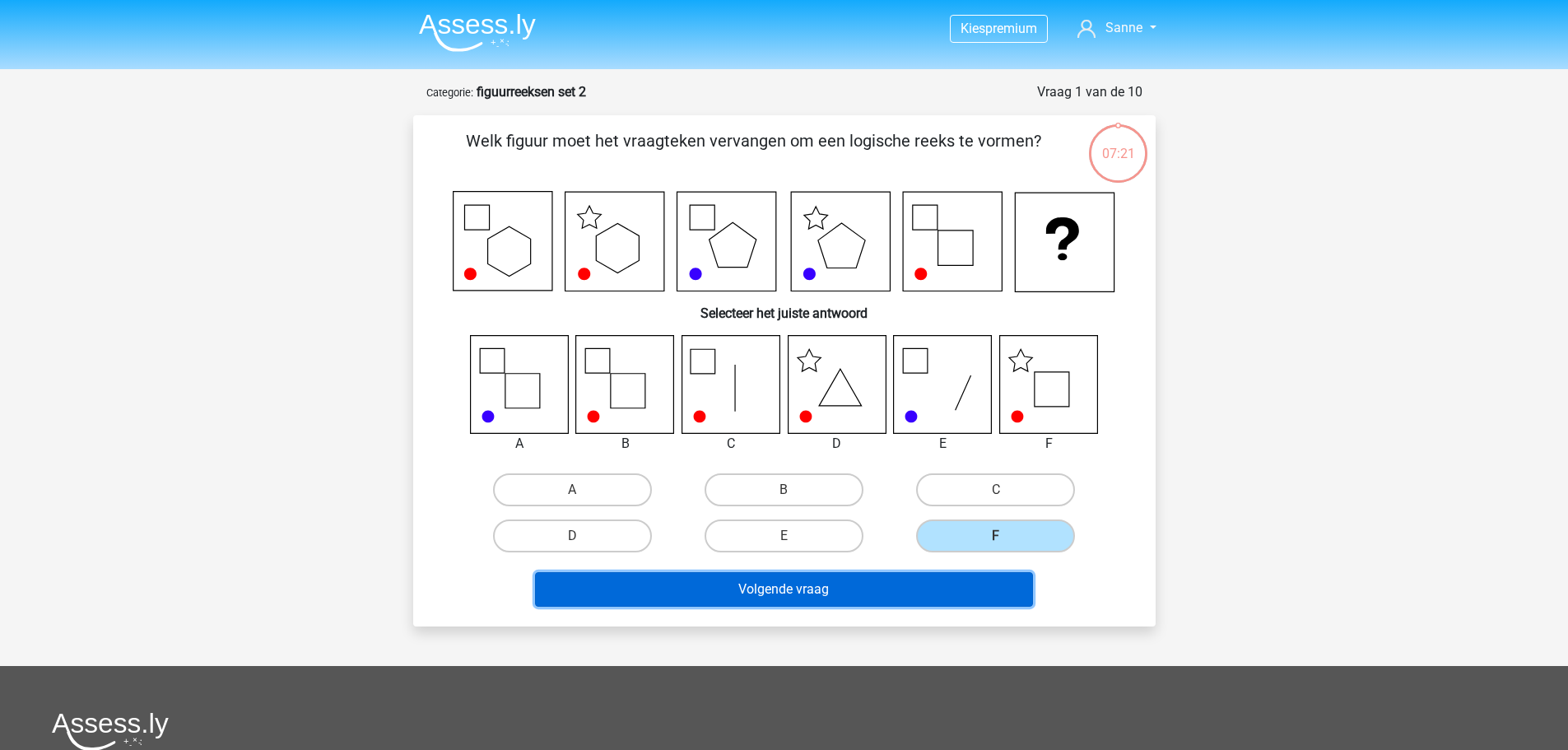
click at [926, 584] on button "Volgende vraag" at bounding box center [783, 589] width 498 height 34
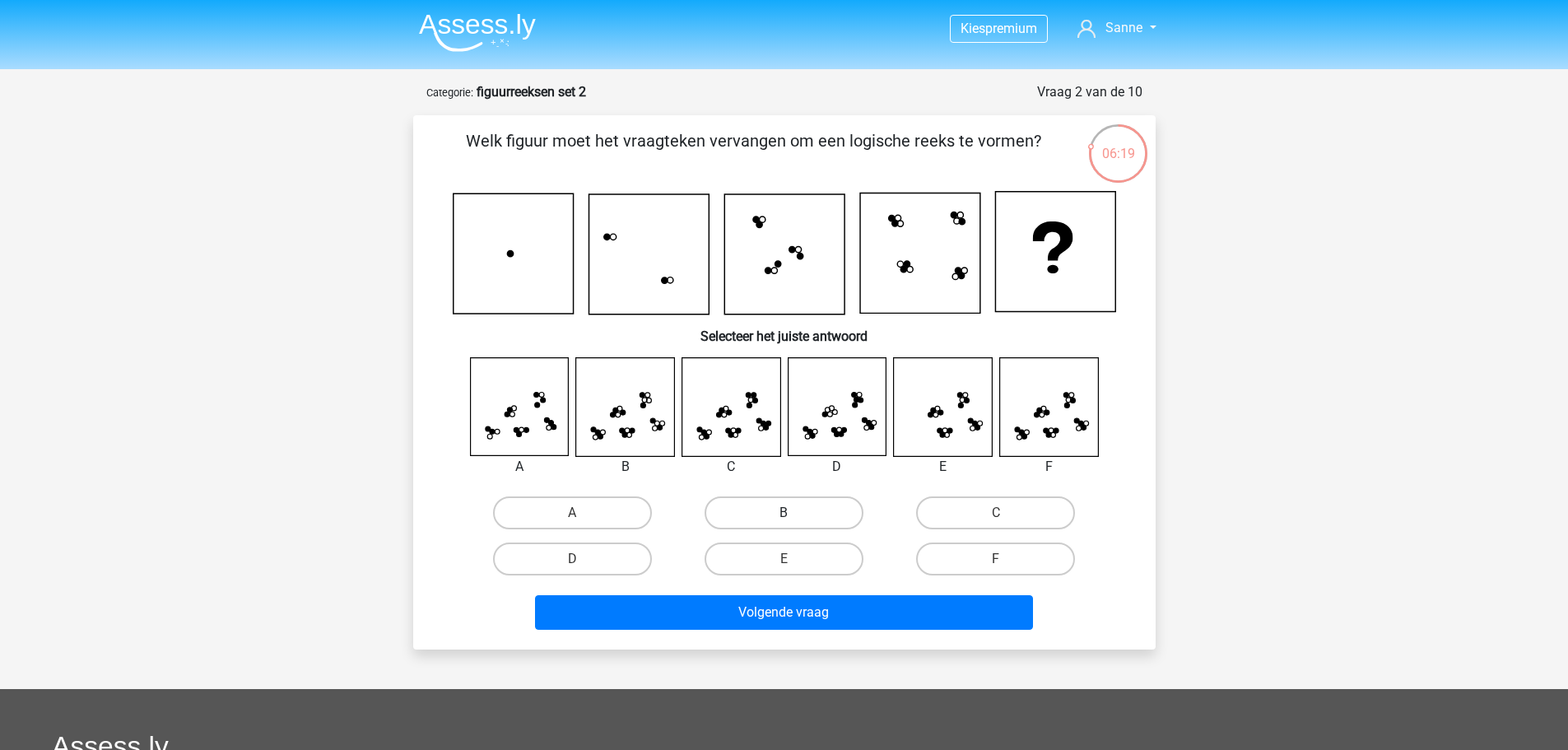
click at [774, 502] on label "B" at bounding box center [784, 513] width 159 height 33
click at [784, 513] on input "B" at bounding box center [789, 518] width 10 height 10
radio input "true"
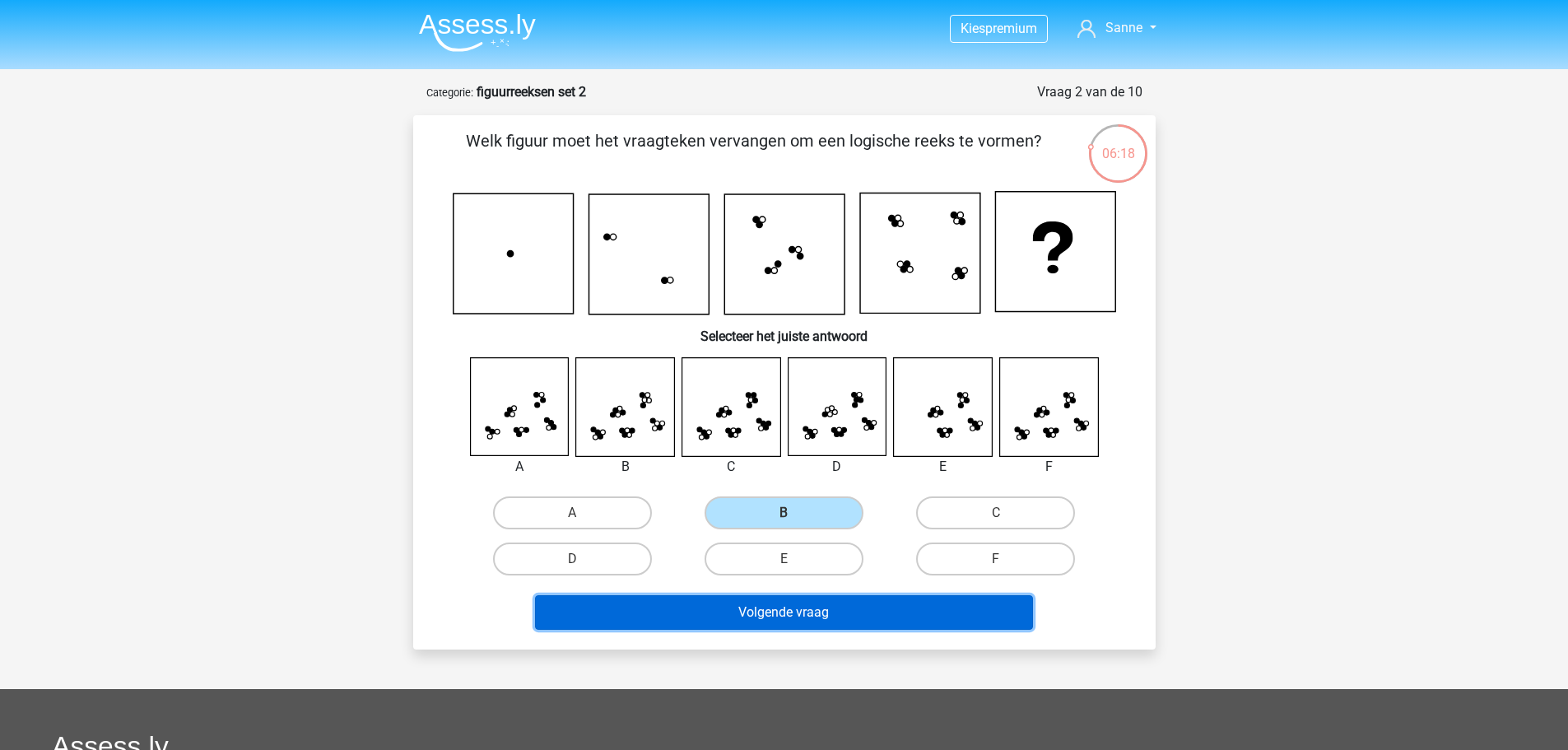
click at [787, 614] on button "Volgende vraag" at bounding box center [783, 613] width 498 height 34
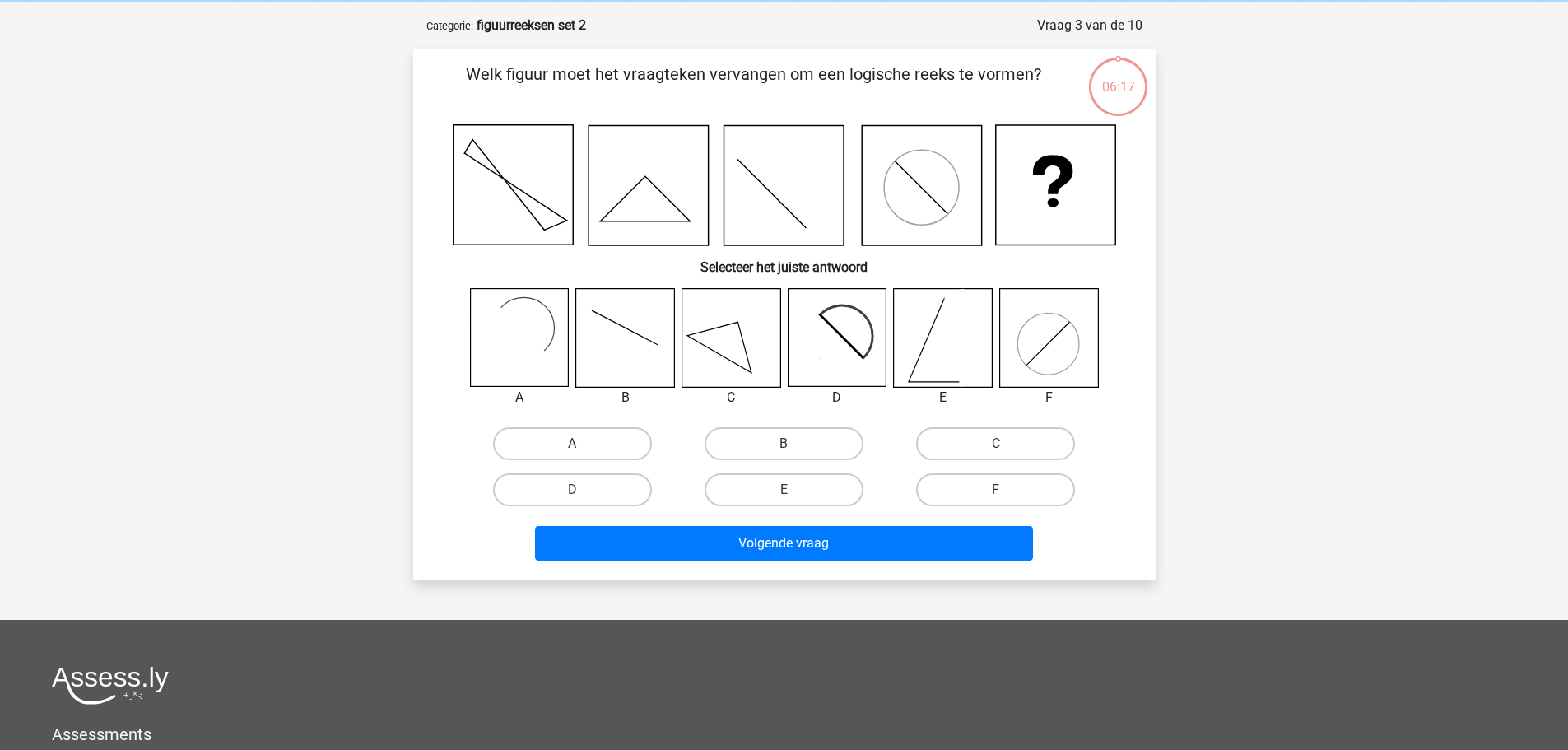
scroll to position [83, 0]
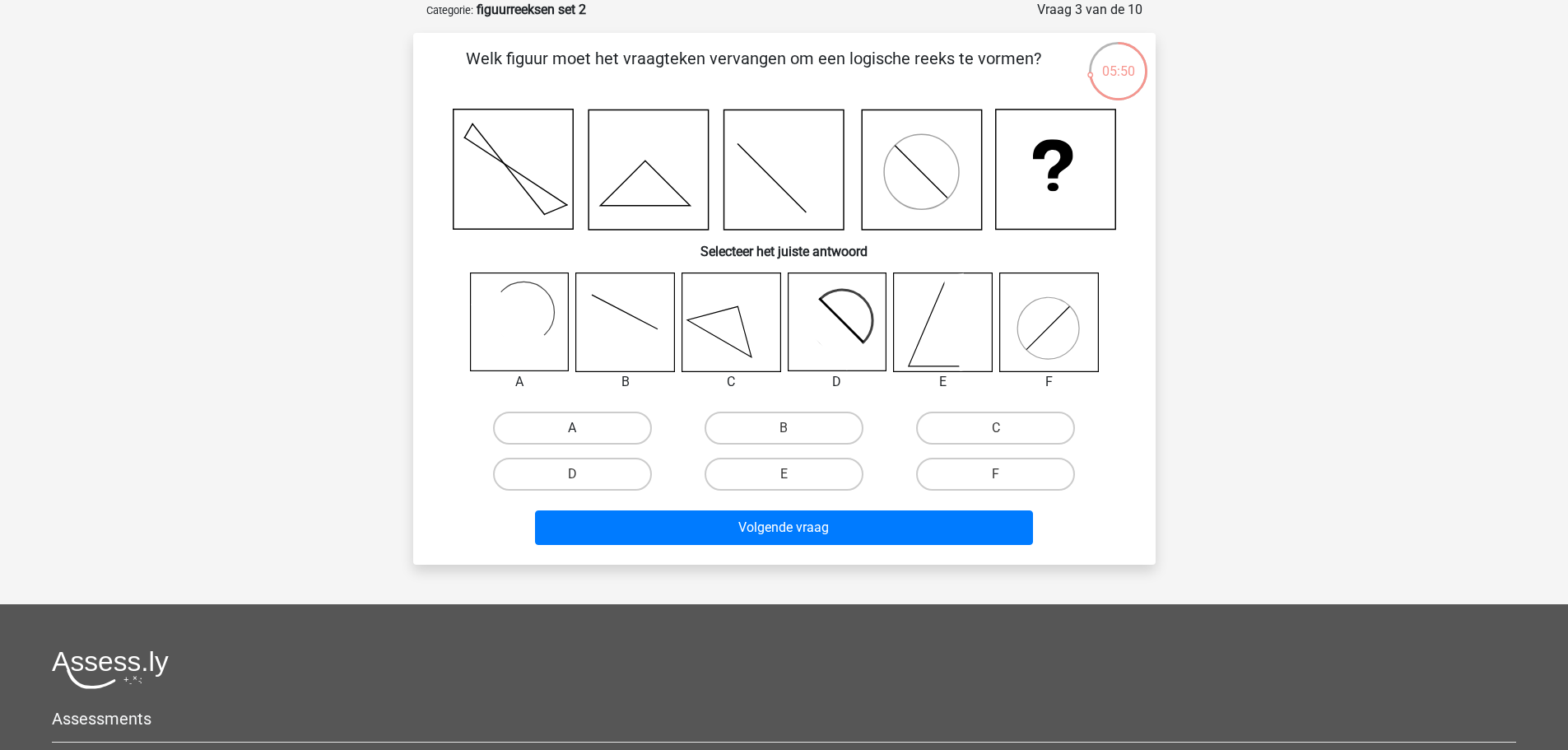
click at [591, 429] on label "A" at bounding box center [572, 428] width 159 height 33
click at [583, 429] on input "A" at bounding box center [577, 433] width 10 height 10
radio input "true"
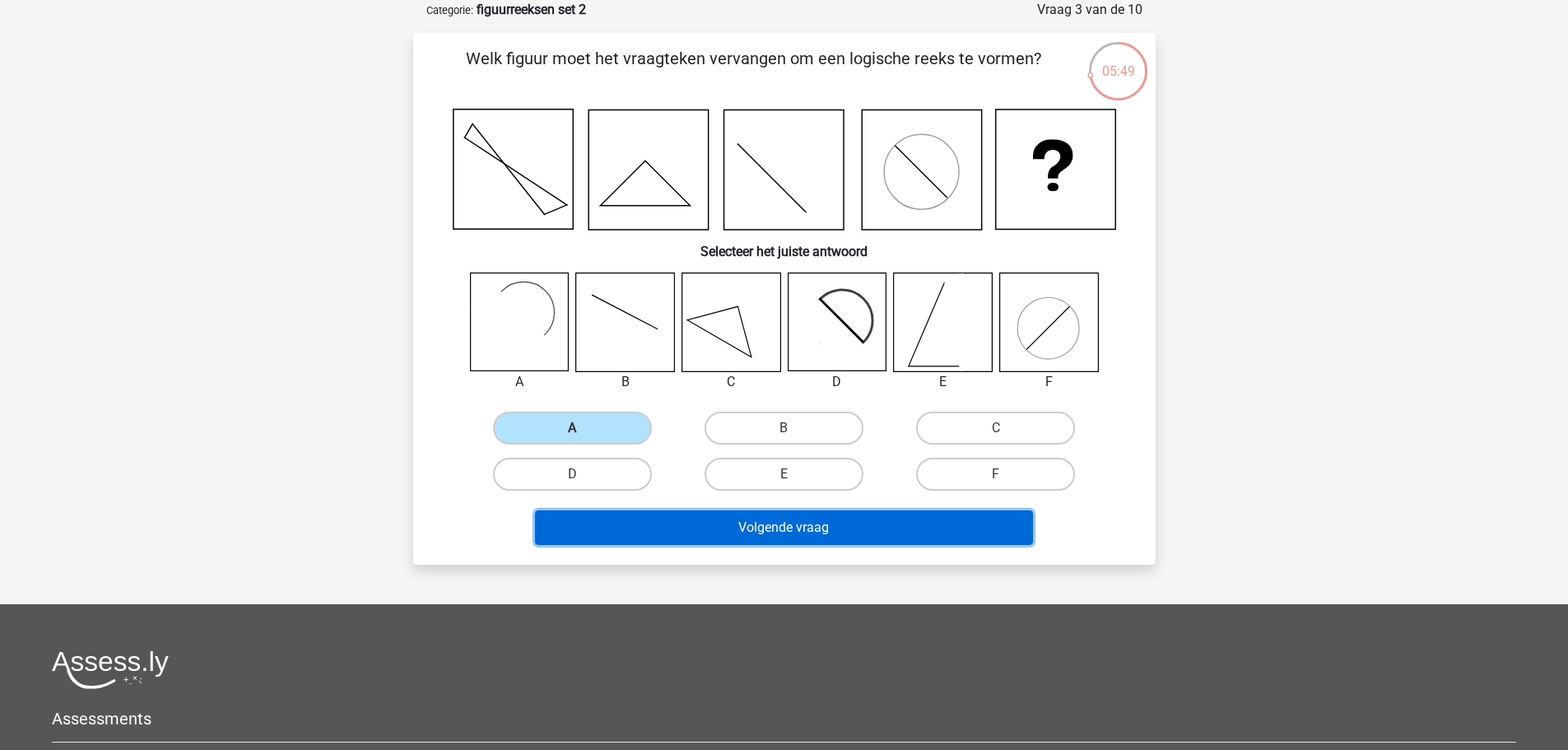
click at [736, 525] on button "Volgende vraag" at bounding box center [783, 527] width 498 height 34
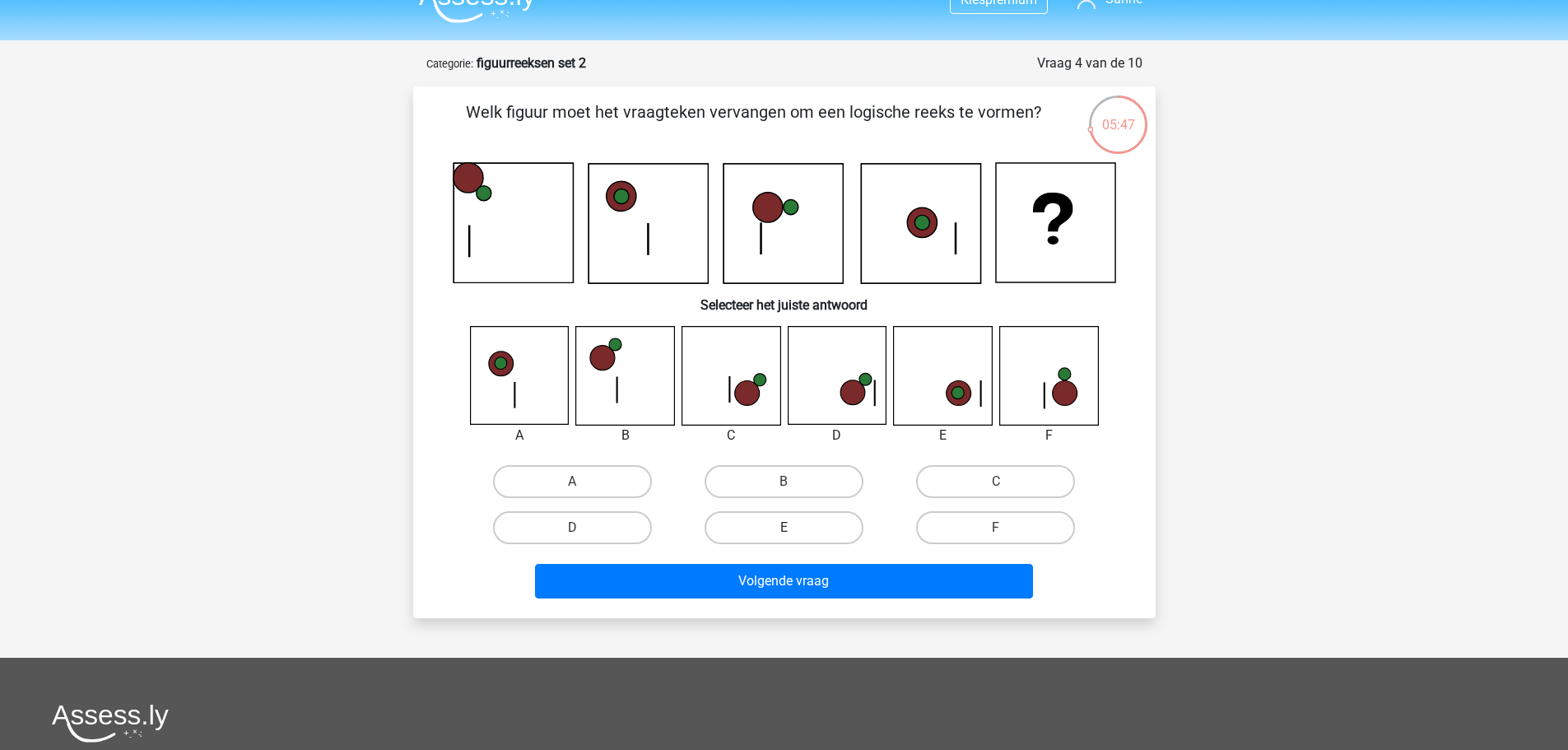
scroll to position [0, 0]
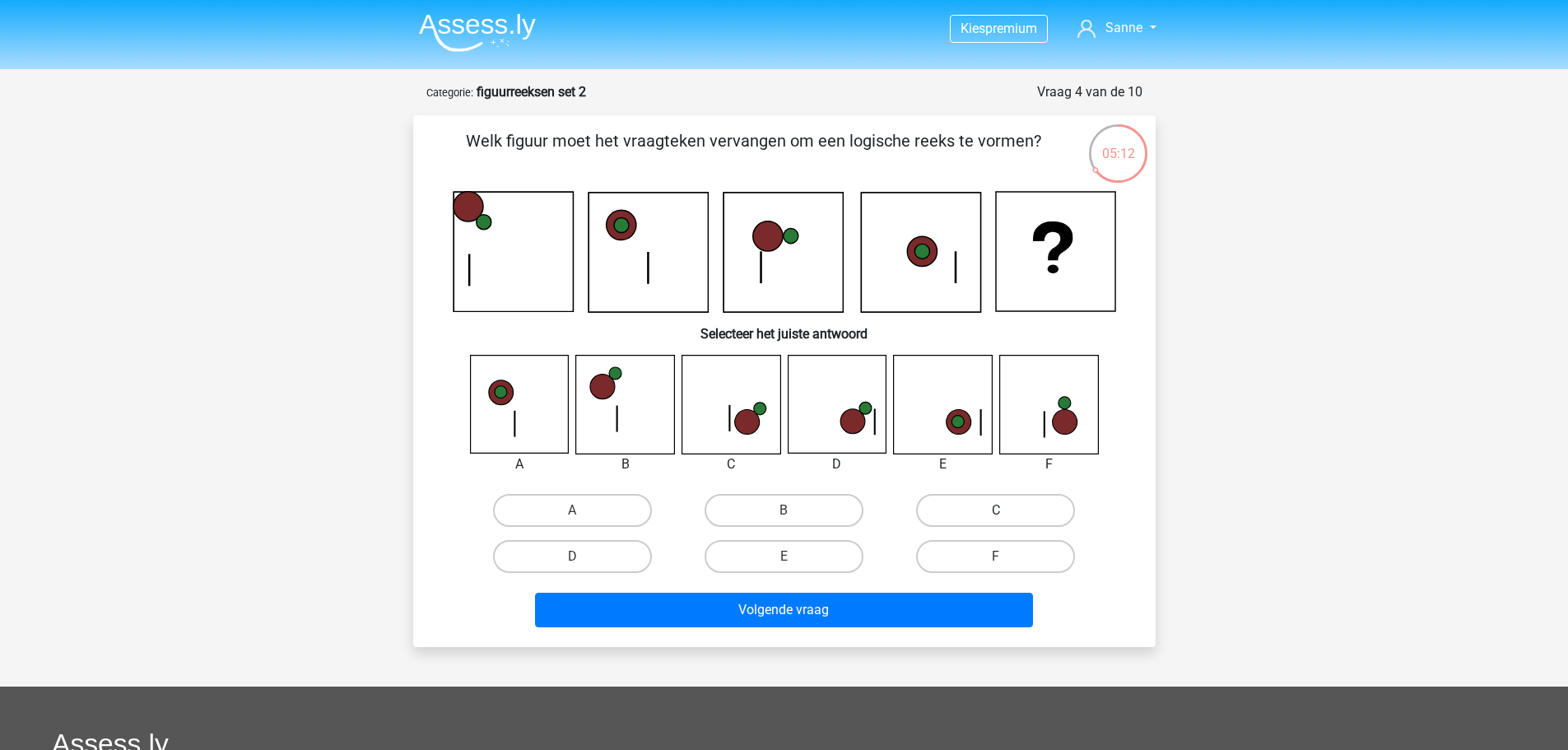
click at [938, 500] on label "C" at bounding box center [995, 510] width 159 height 33
click at [996, 510] on input "C" at bounding box center [1001, 515] width 10 height 10
radio input "true"
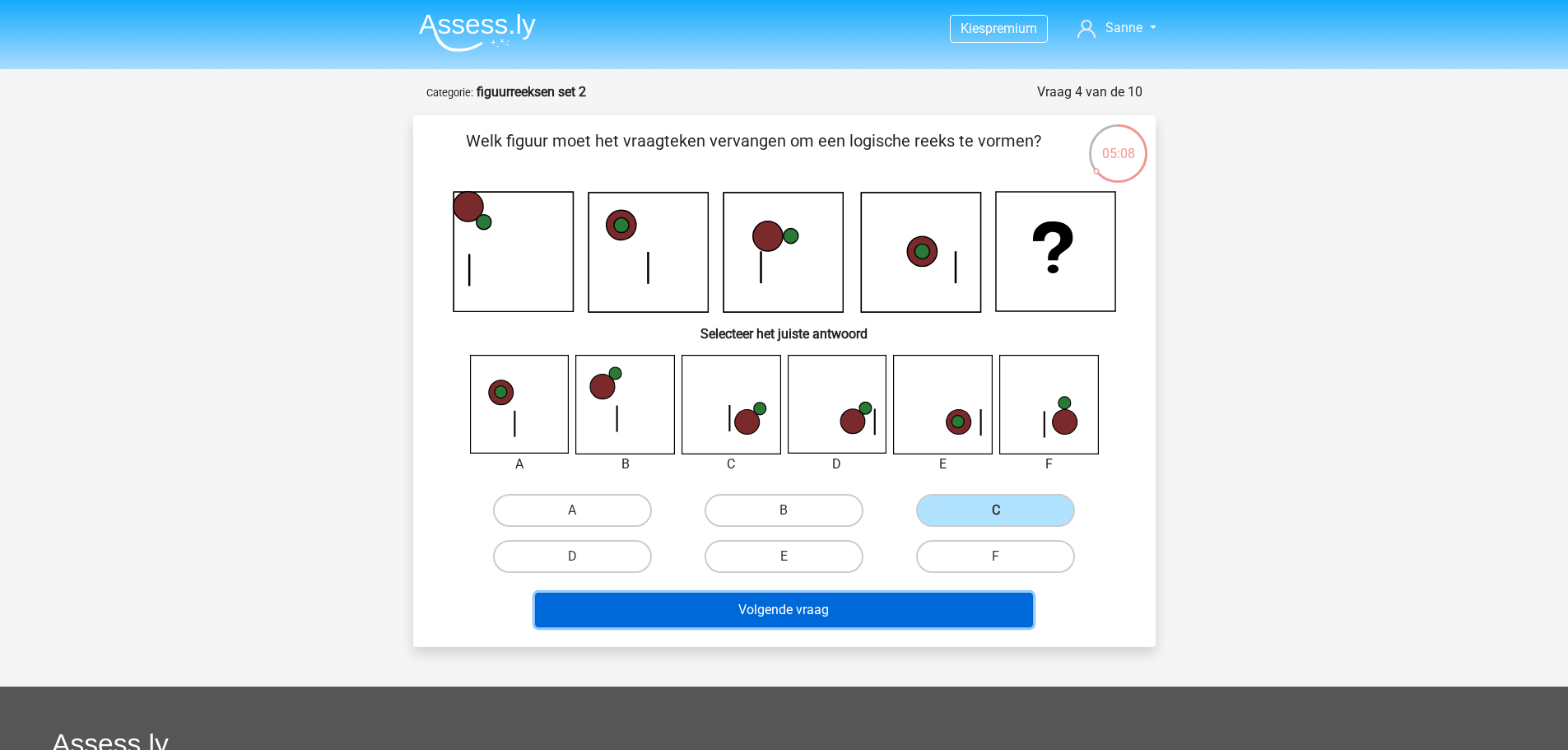
click at [771, 611] on button "Volgende vraag" at bounding box center [783, 610] width 498 height 34
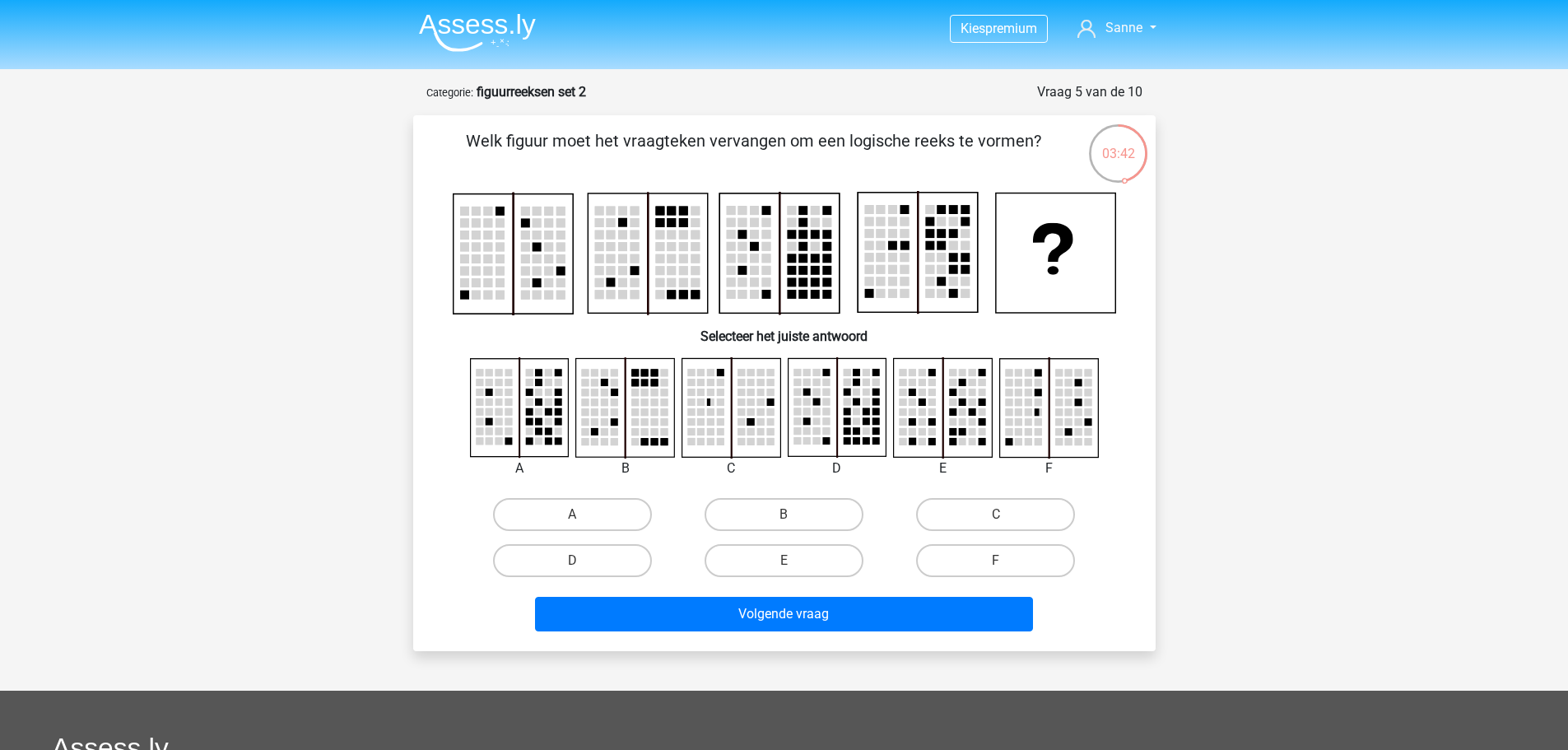
click at [609, 498] on div "A" at bounding box center [573, 514] width 211 height 46
click at [609, 516] on label "A" at bounding box center [572, 514] width 159 height 33
click at [583, 516] on input "A" at bounding box center [577, 520] width 10 height 10
radio input "true"
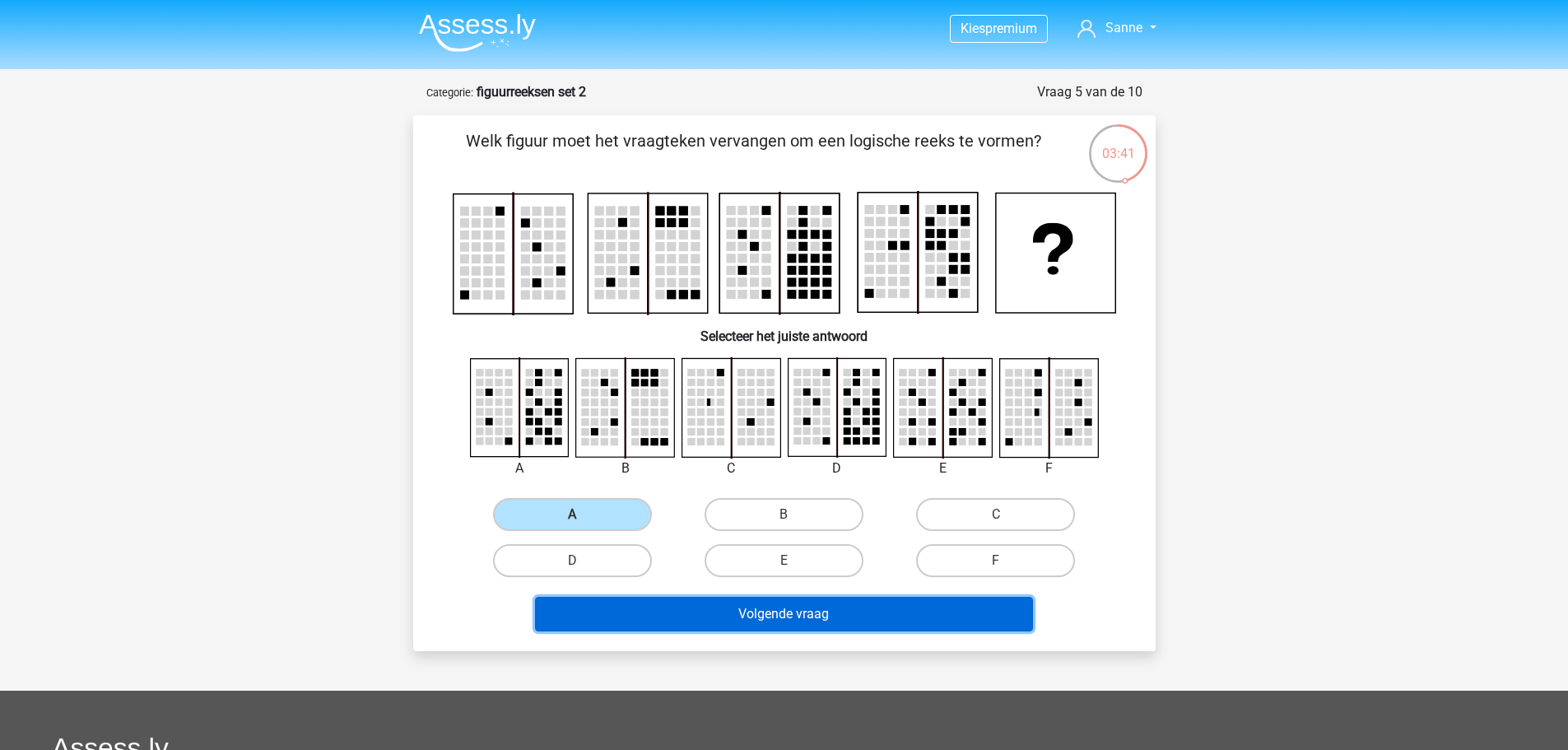
click at [687, 602] on button "Volgende vraag" at bounding box center [783, 614] width 498 height 34
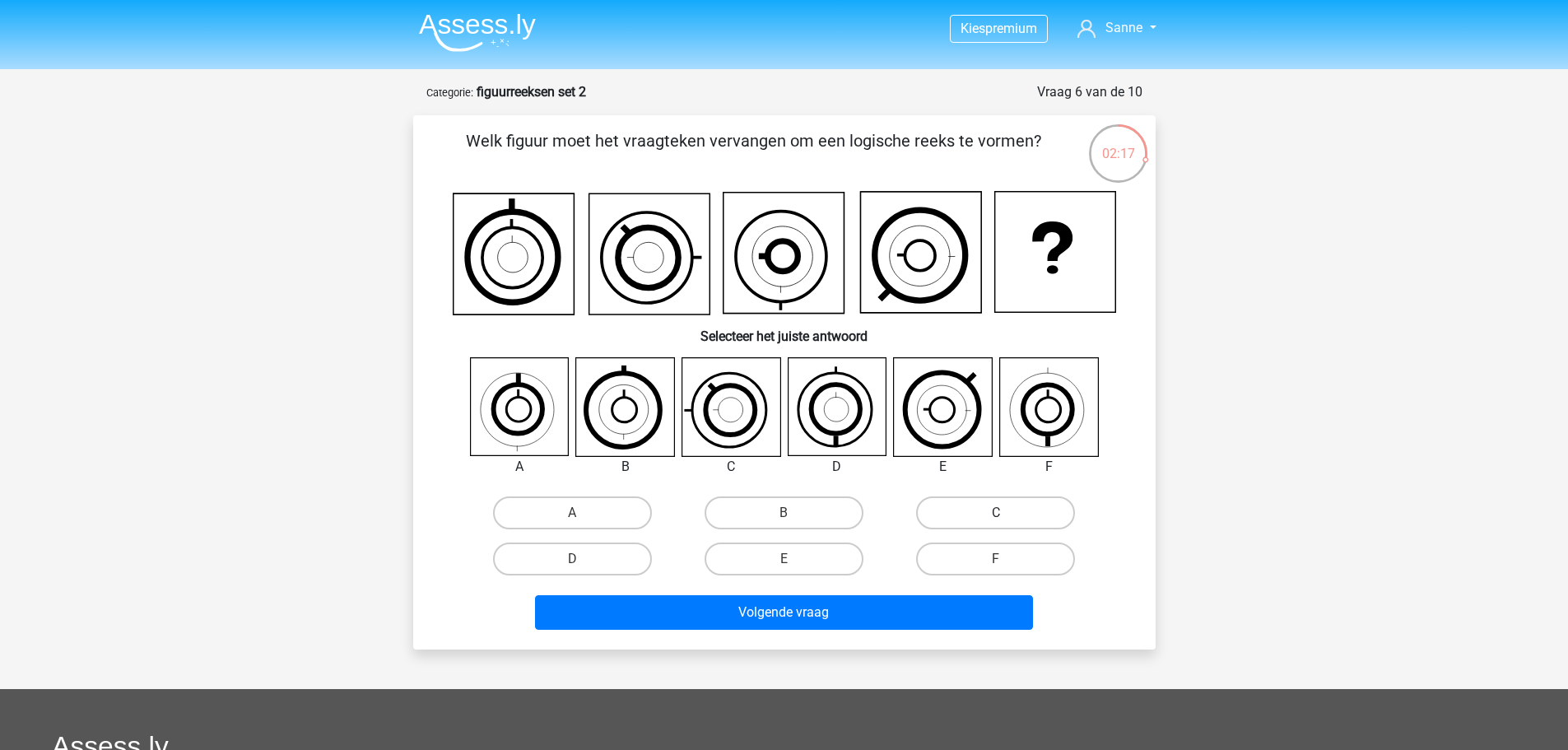
click at [955, 503] on label "C" at bounding box center [995, 513] width 159 height 33
click at [996, 513] on input "C" at bounding box center [1001, 518] width 10 height 10
radio input "true"
click at [616, 560] on label "D" at bounding box center [572, 559] width 159 height 33
click at [583, 560] on input "D" at bounding box center [577, 563] width 10 height 10
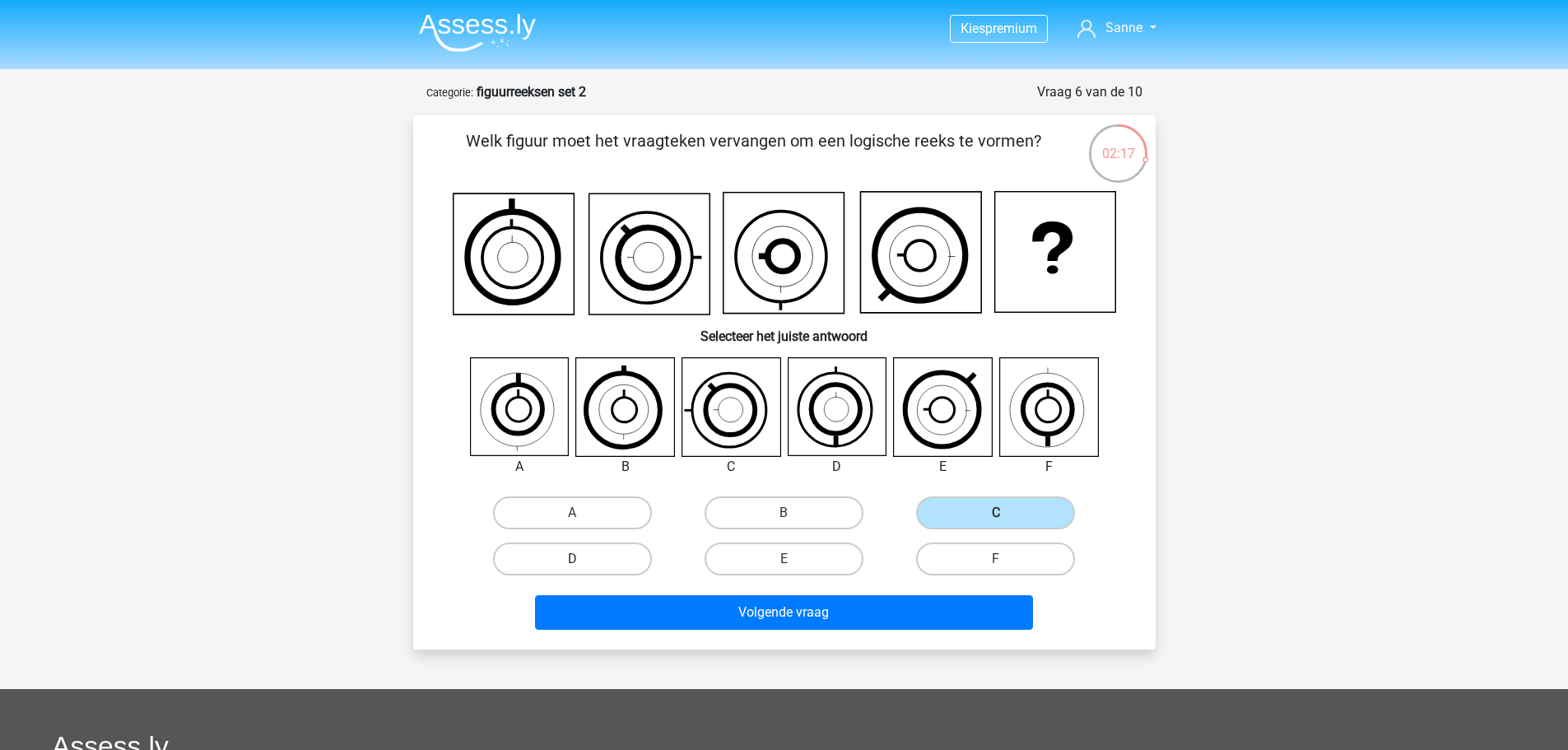
radio input "true"
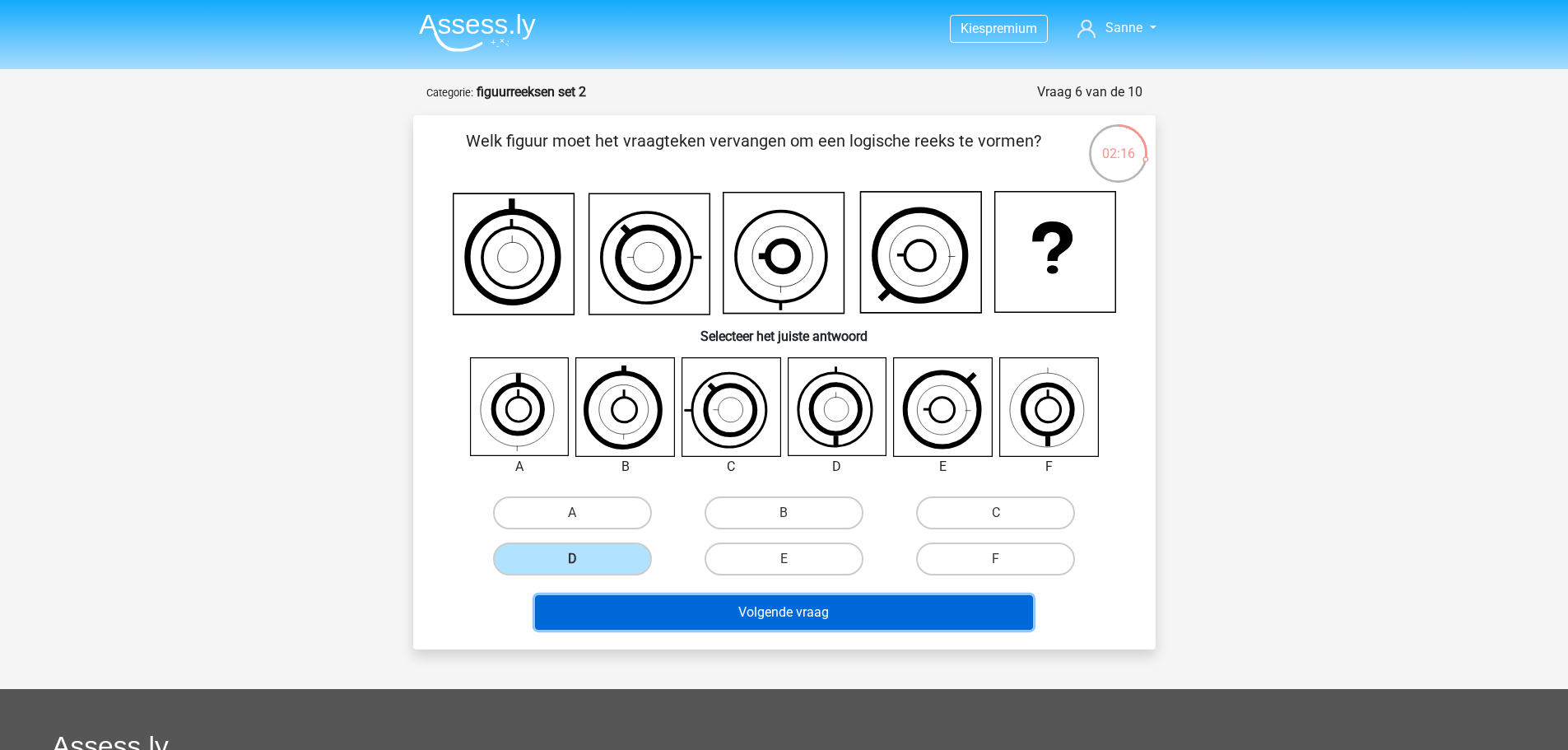
click at [757, 620] on button "Volgende vraag" at bounding box center [783, 613] width 498 height 34
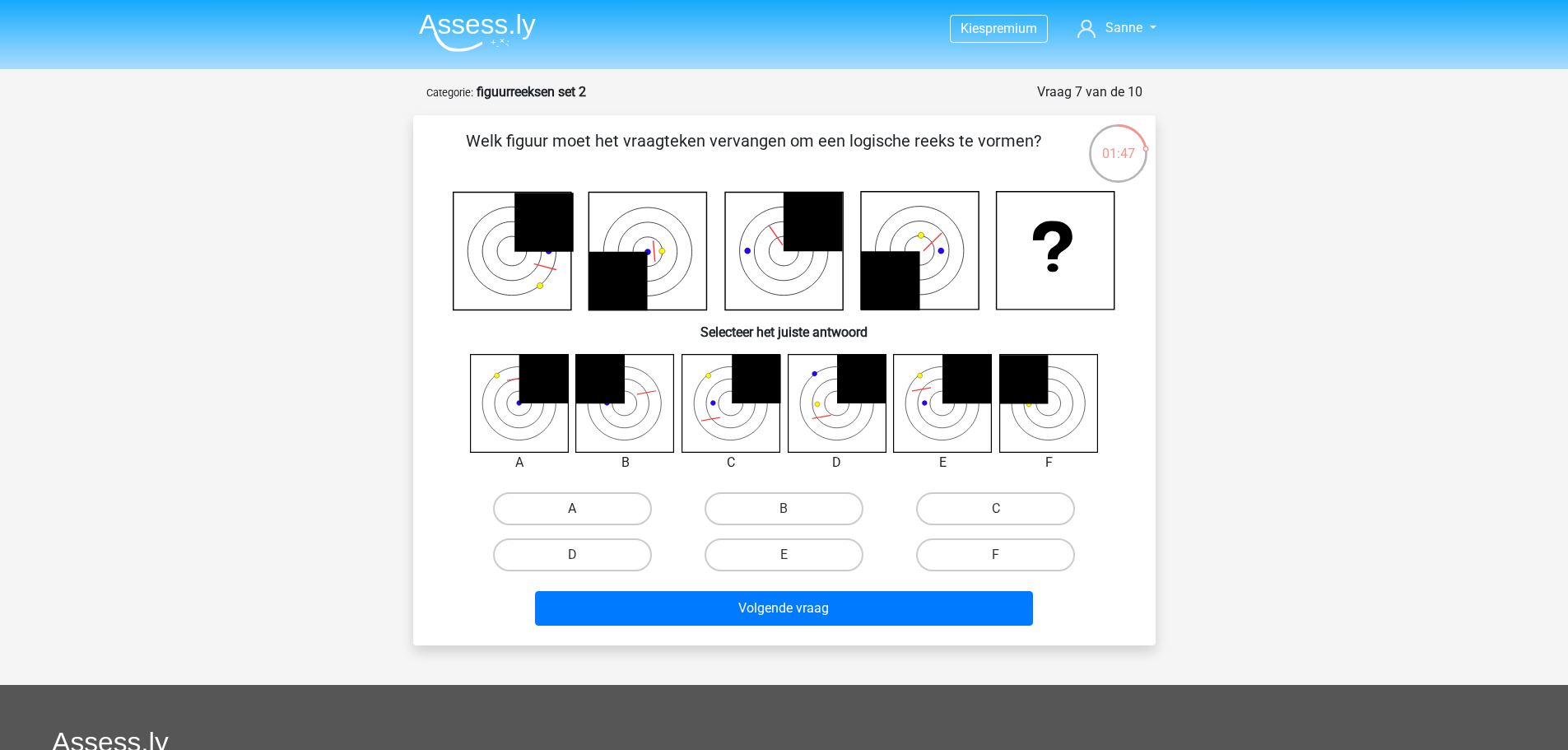
click at [547, 509] on label "A" at bounding box center [572, 508] width 159 height 33
click at [572, 509] on input "A" at bounding box center [577, 514] width 10 height 10
radio input "true"
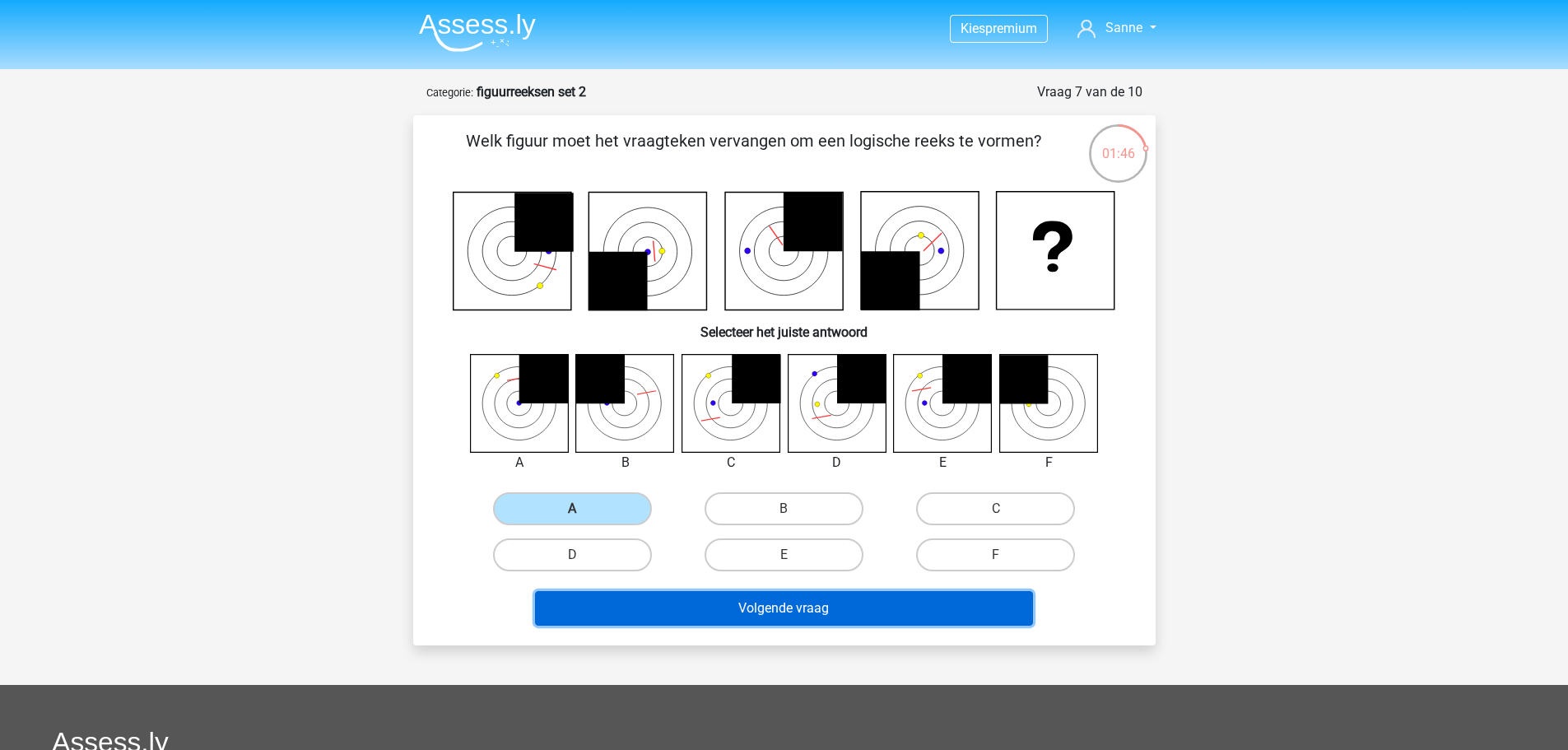
click at [704, 616] on button "Volgende vraag" at bounding box center [783, 608] width 498 height 34
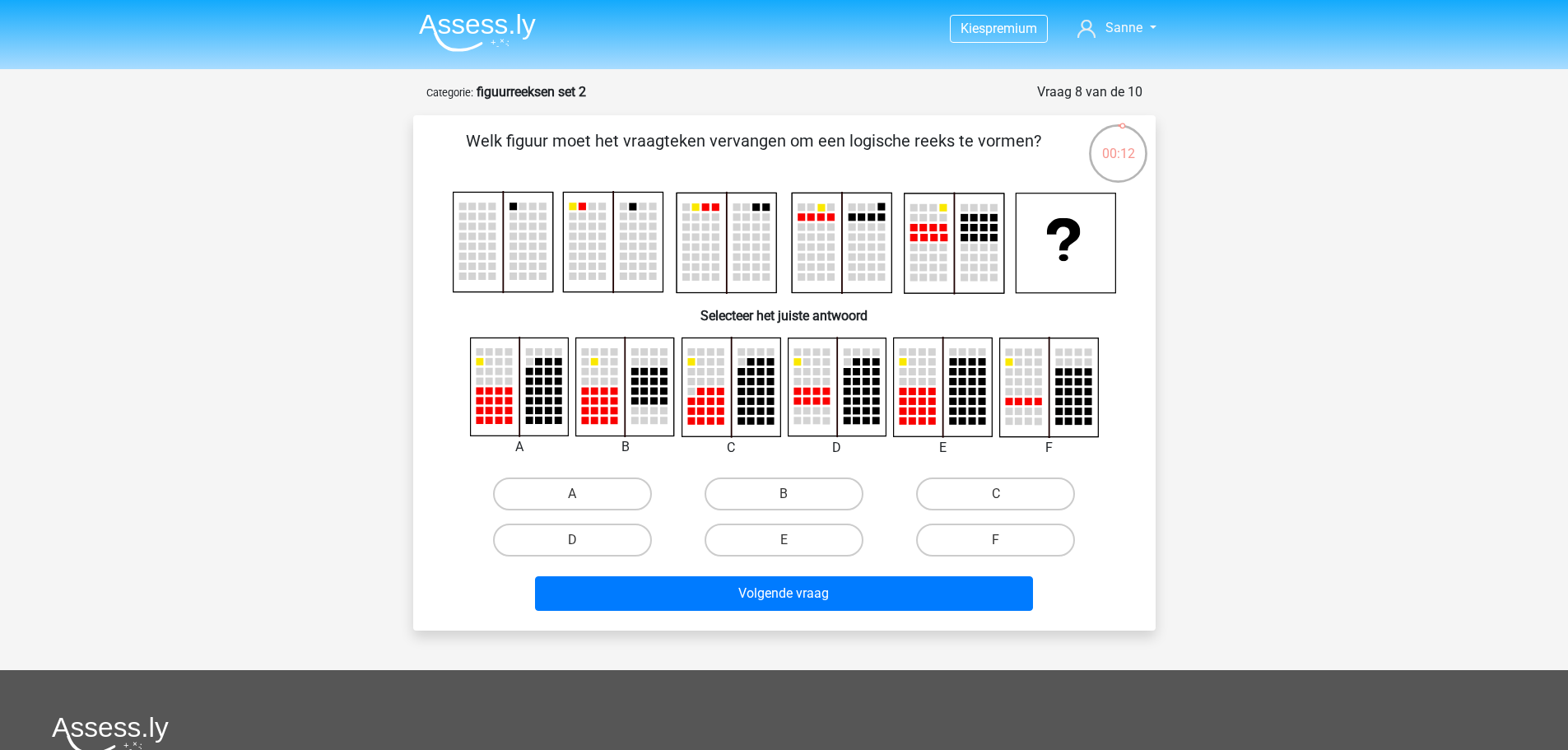
click at [528, 393] on rect at bounding box center [530, 391] width 8 height 8
click at [745, 528] on label "E" at bounding box center [784, 540] width 159 height 33
click at [784, 541] on input "E" at bounding box center [789, 545] width 10 height 10
radio input "true"
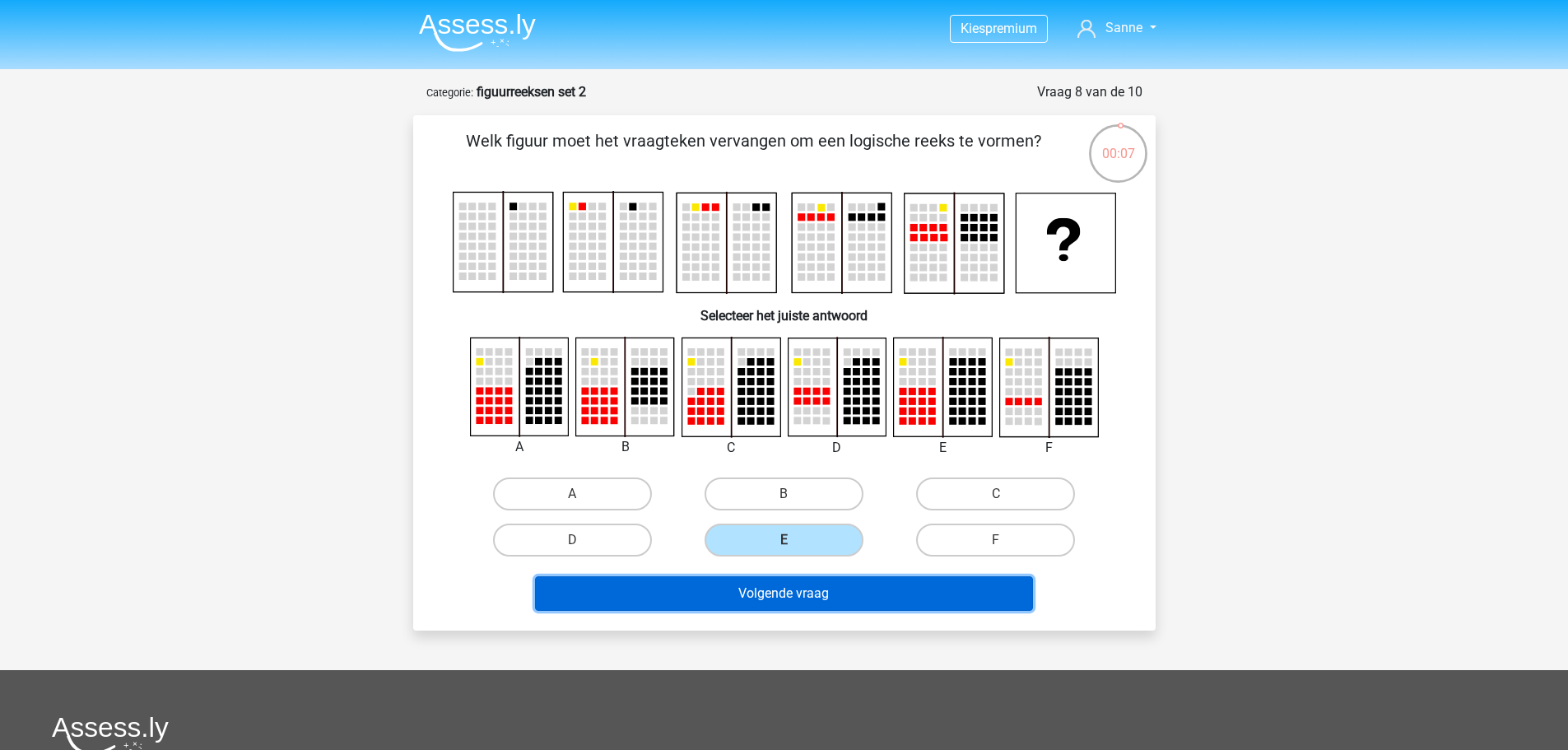
click at [760, 591] on button "Volgende vraag" at bounding box center [783, 594] width 498 height 34
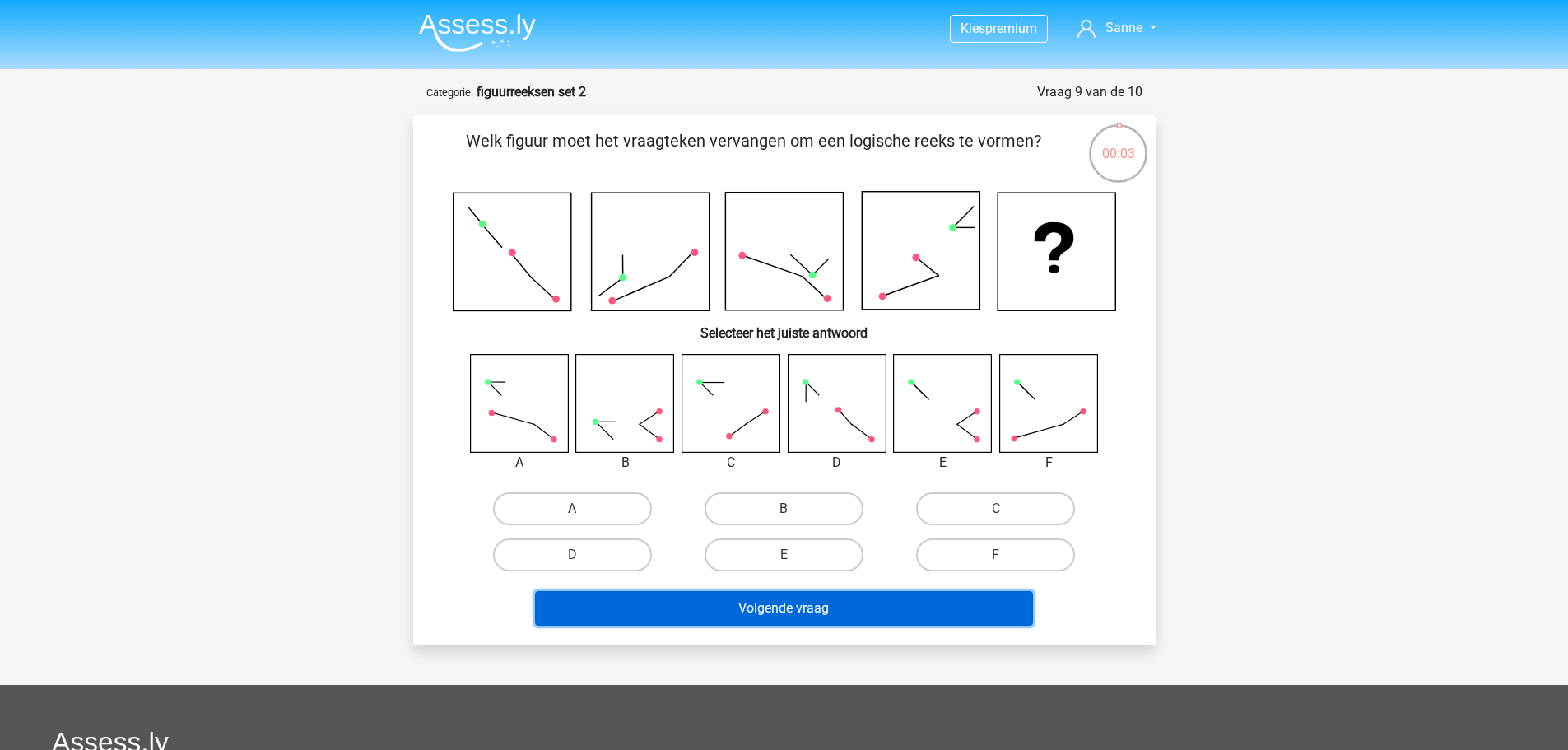
click at [748, 610] on button "Volgende vraag" at bounding box center [783, 608] width 498 height 34
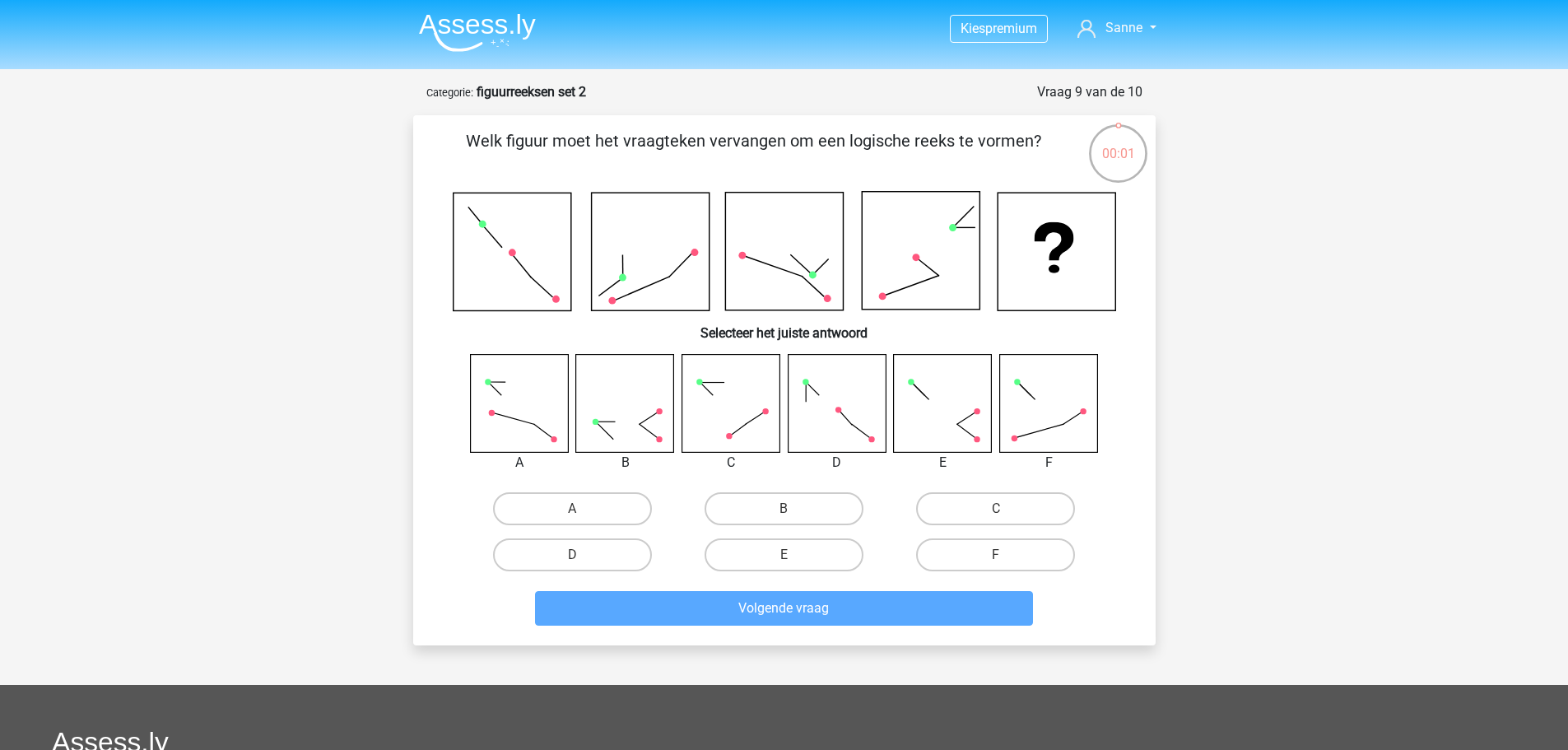
click at [445, 528] on div "A B C D" at bounding box center [784, 466] width 690 height 225
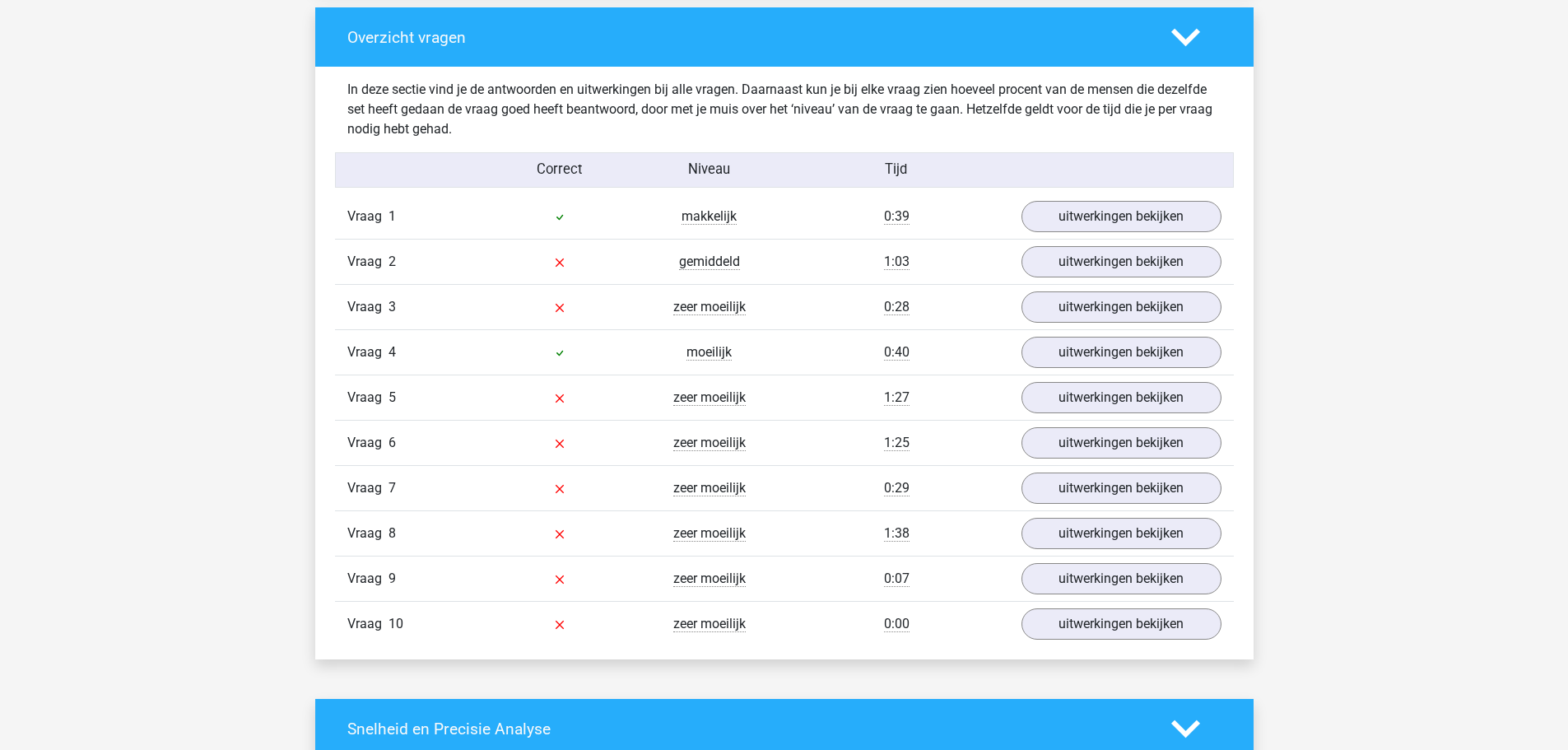
scroll to position [1235, 0]
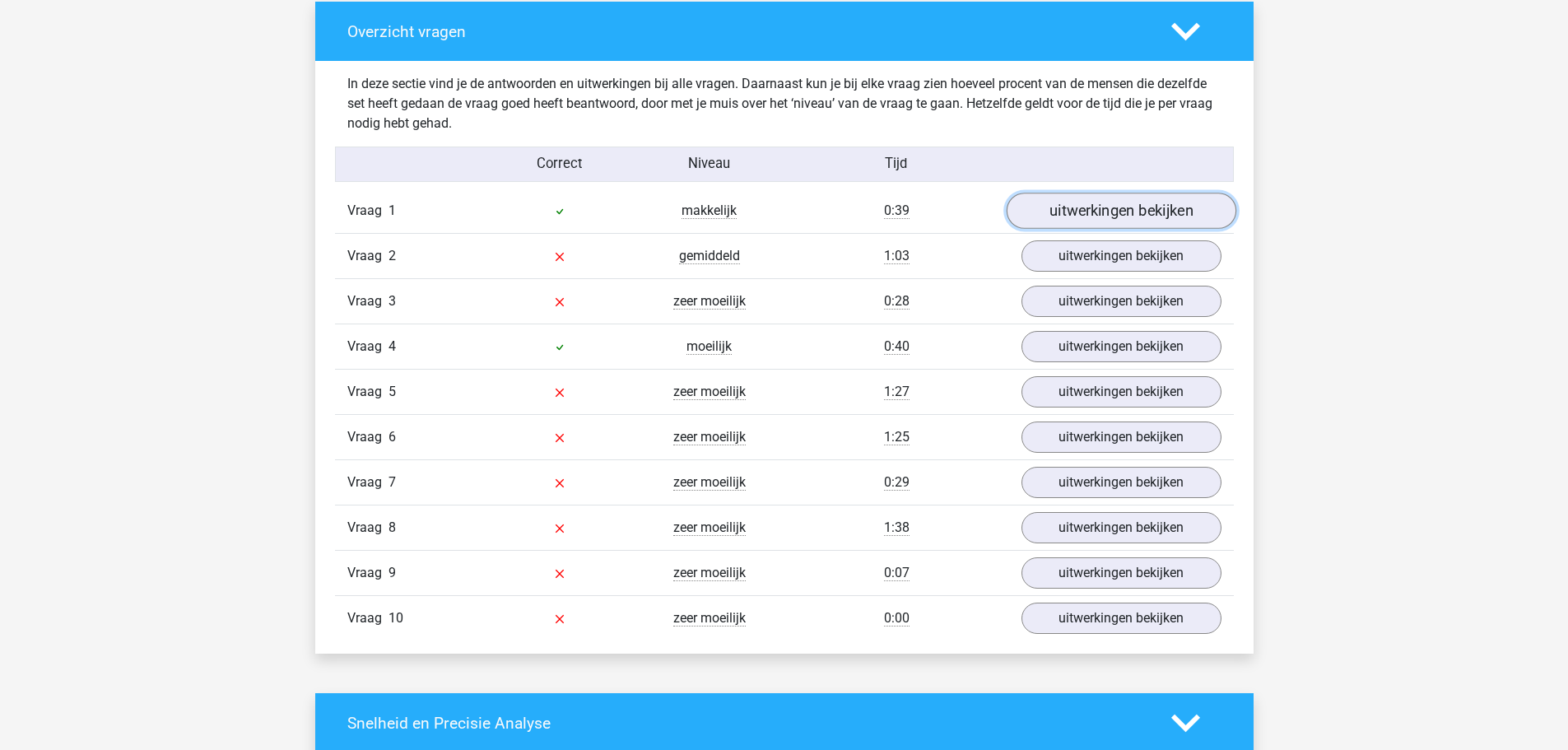
click at [1071, 207] on link "uitwerkingen bekijken" at bounding box center [1120, 211] width 229 height 36
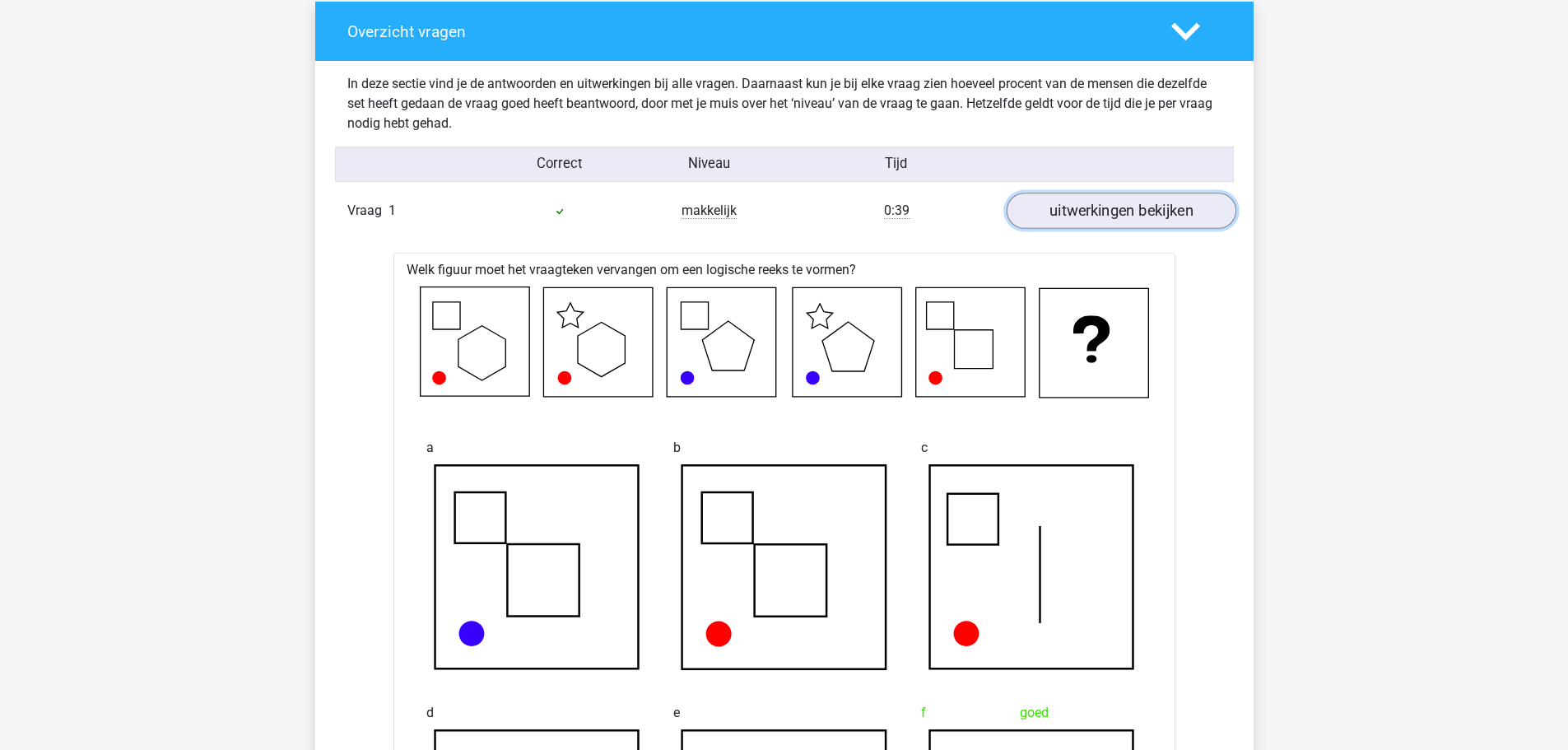
click at [1069, 207] on link "uitwerkingen bekijken" at bounding box center [1120, 211] width 229 height 36
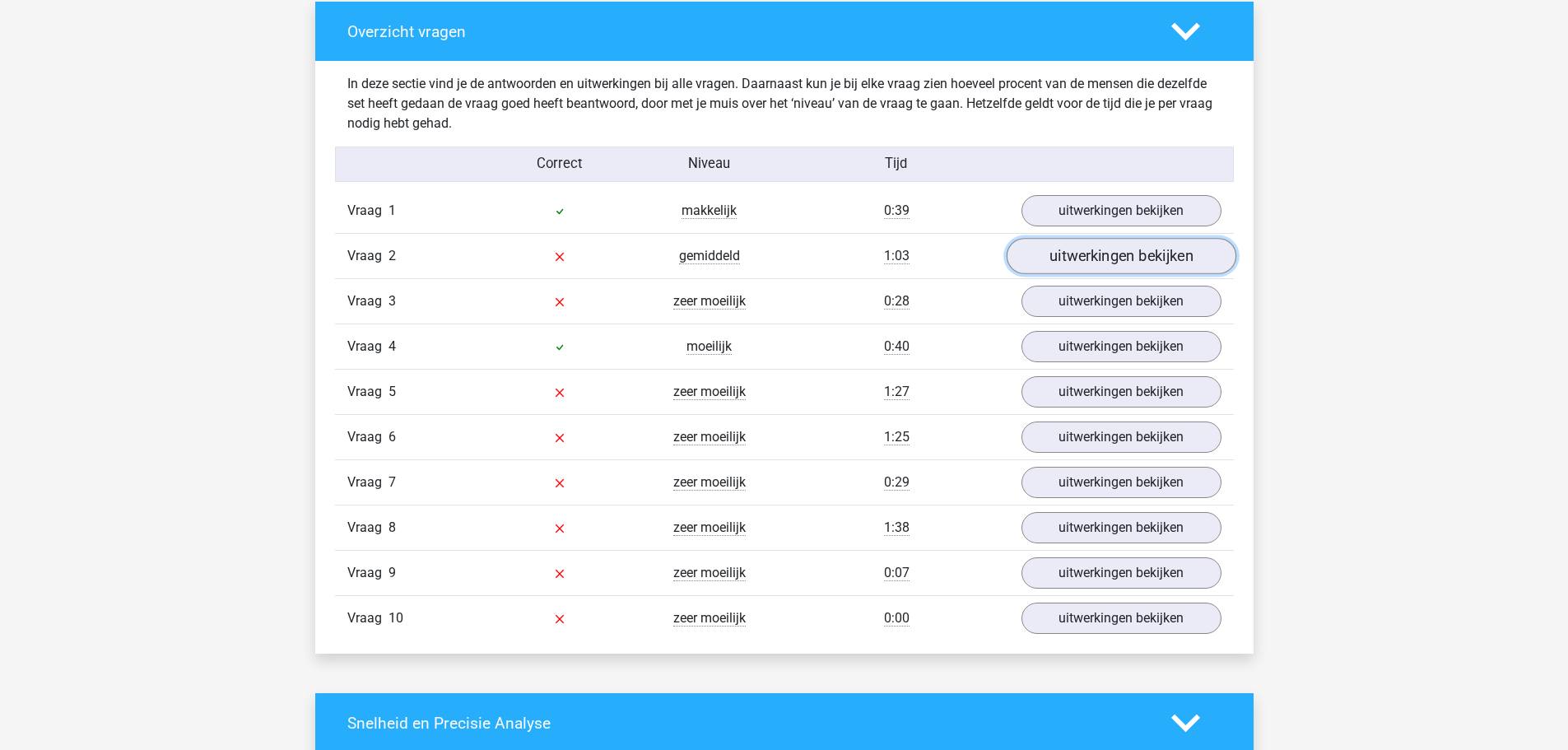
click at [1071, 262] on link "uitwerkingen bekijken" at bounding box center [1120, 257] width 229 height 36
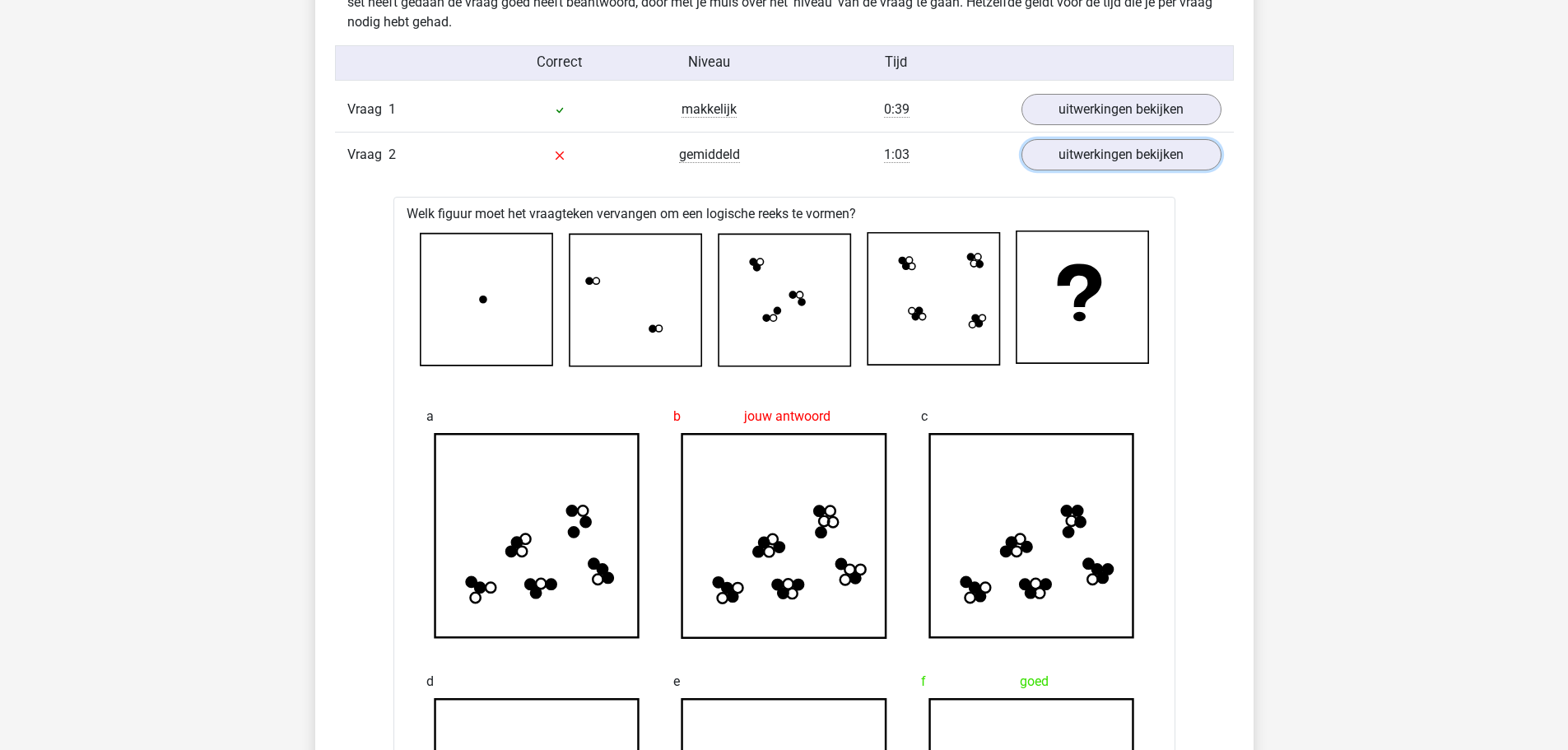
scroll to position [1317, 0]
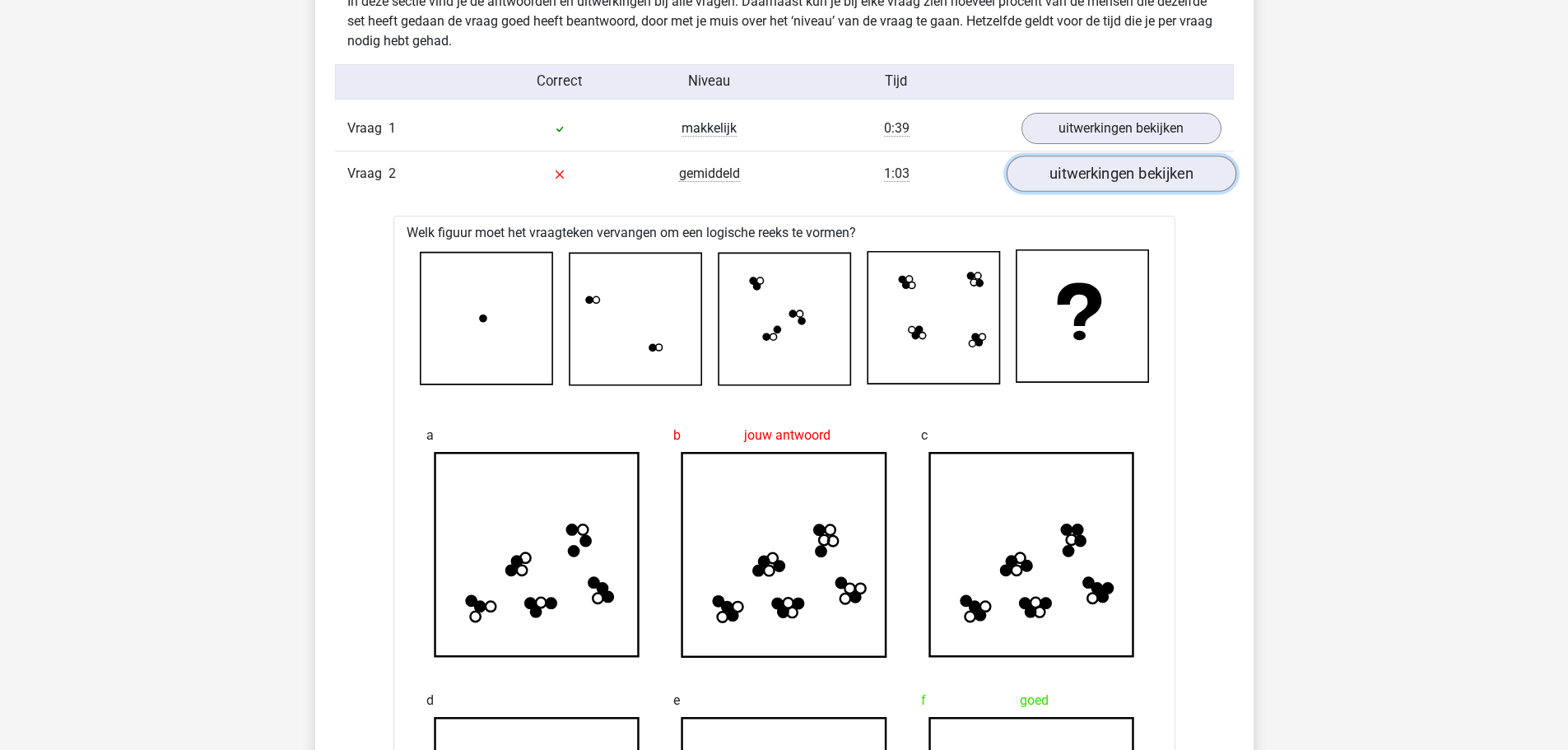
click at [1110, 186] on link "uitwerkingen bekijken" at bounding box center [1120, 174] width 229 height 36
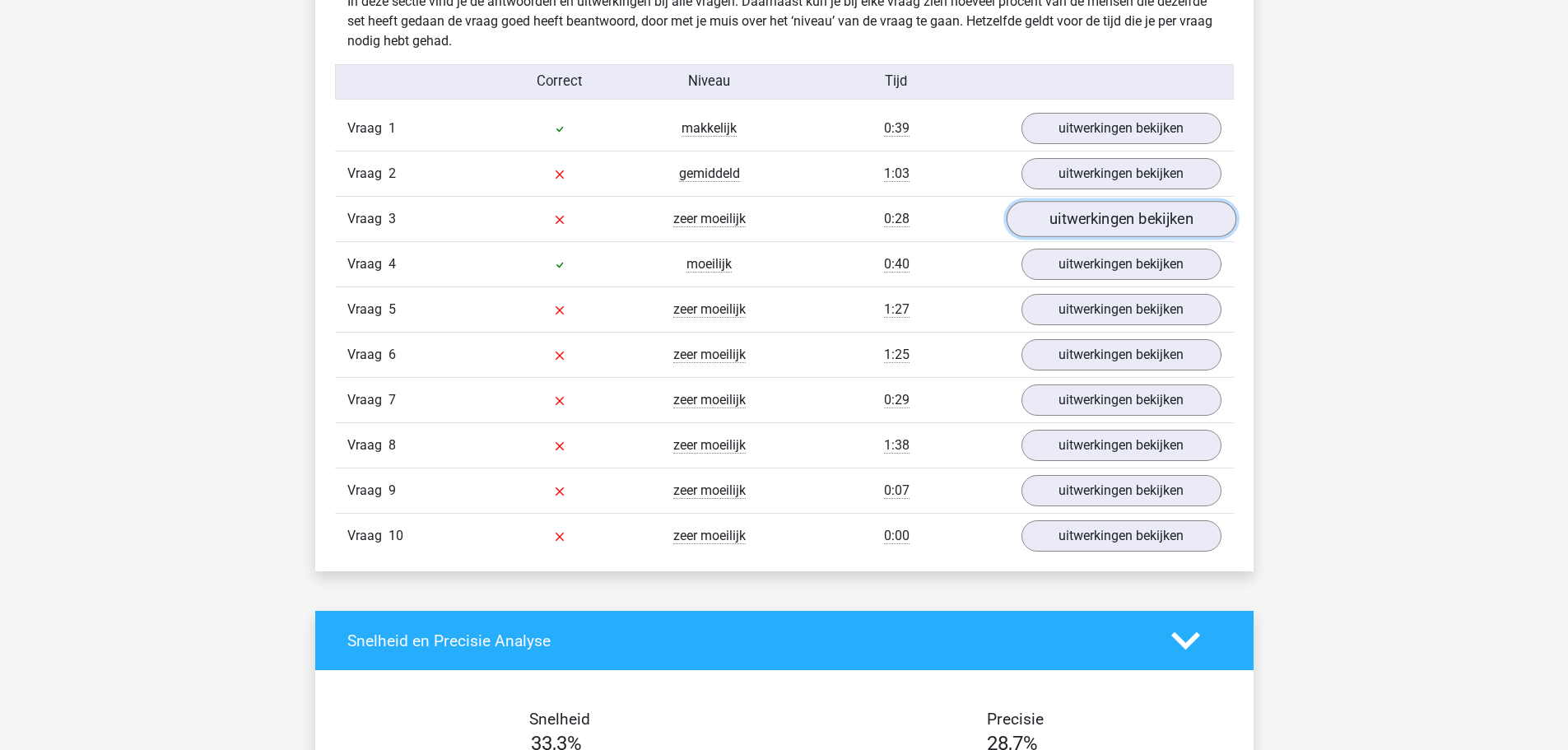
click at [1124, 213] on link "uitwerkingen bekijken" at bounding box center [1120, 220] width 229 height 36
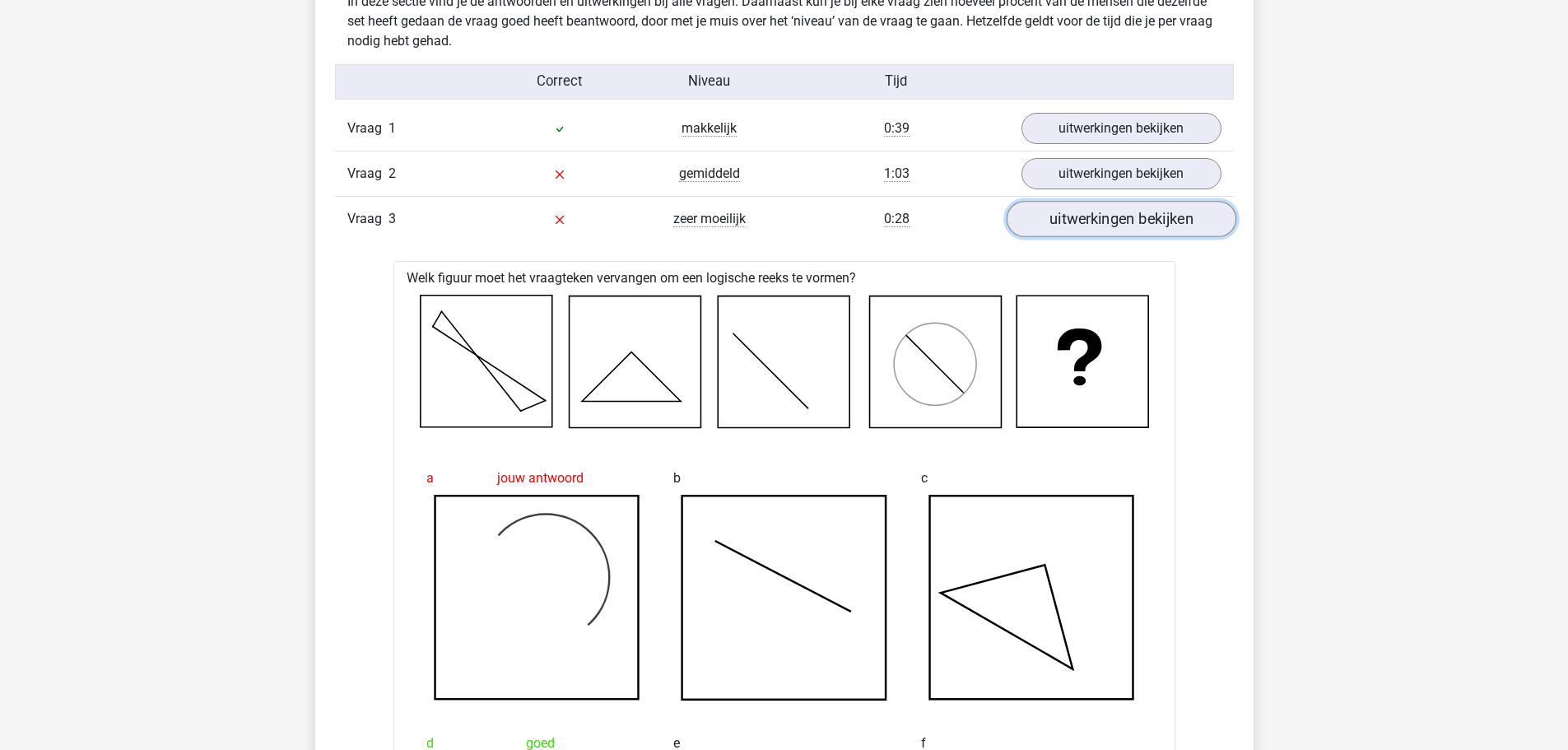
click at [1124, 206] on link "uitwerkingen bekijken" at bounding box center [1120, 220] width 229 height 36
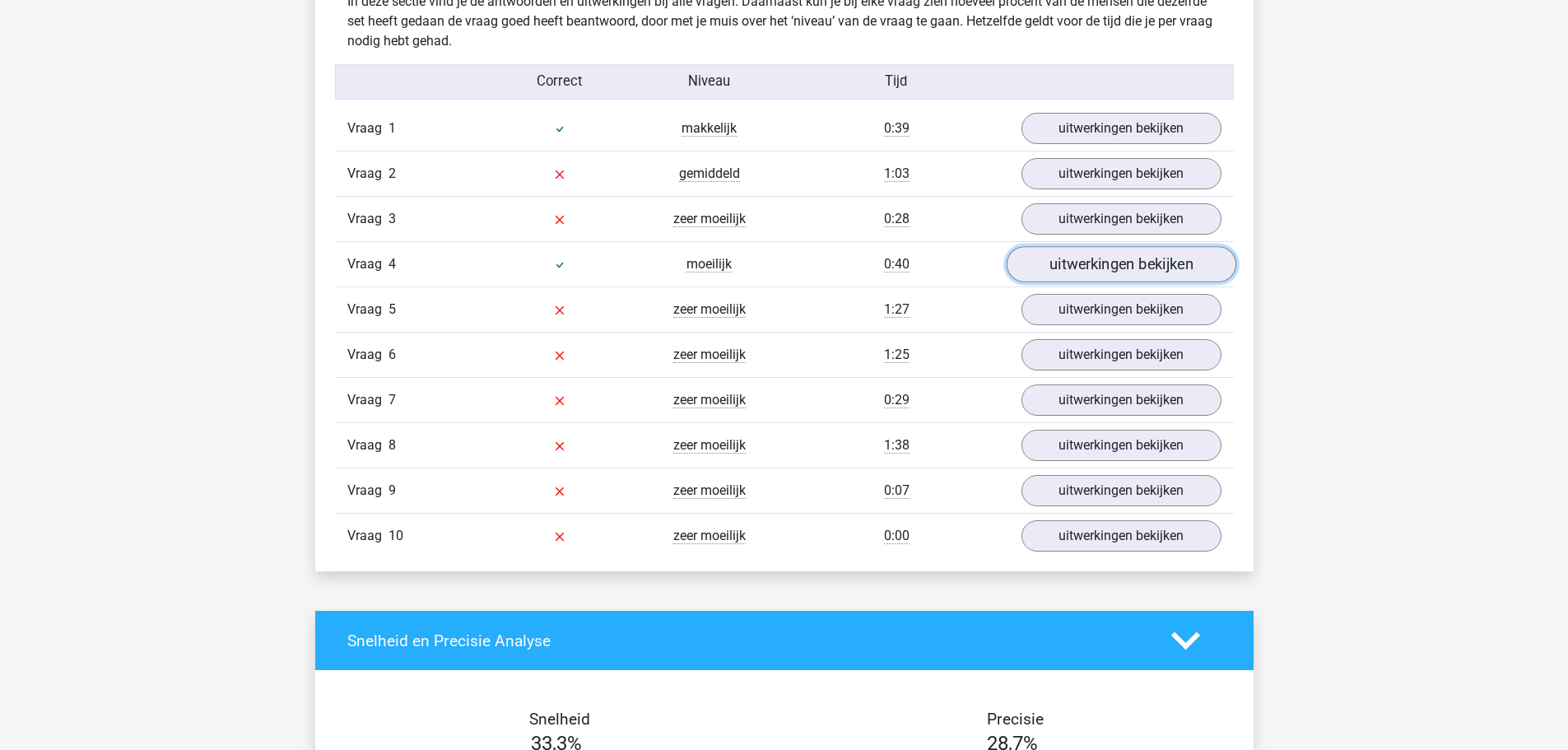
click at [1095, 266] on link "uitwerkingen bekijken" at bounding box center [1120, 266] width 229 height 36
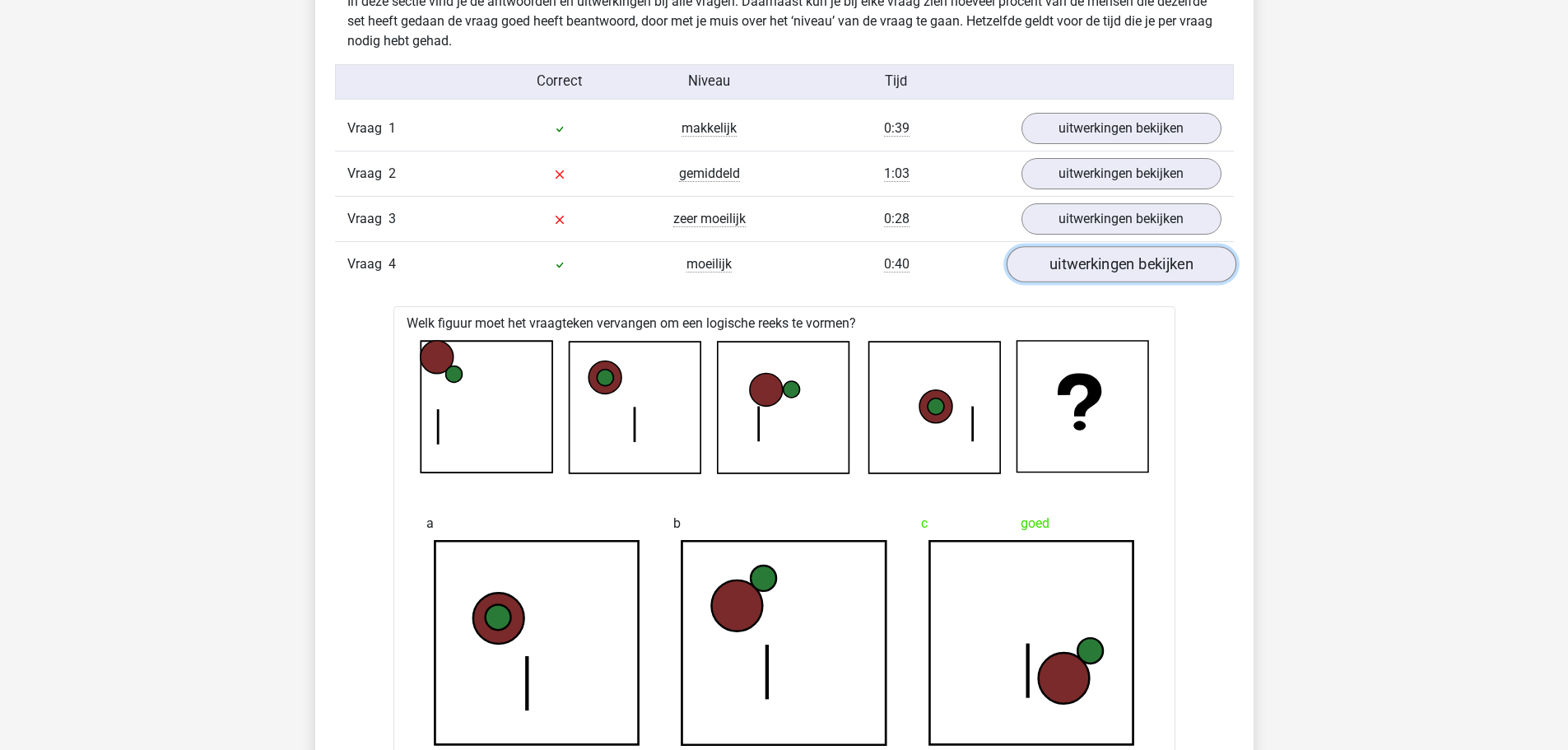
click at [1095, 266] on link "uitwerkingen bekijken" at bounding box center [1120, 266] width 229 height 36
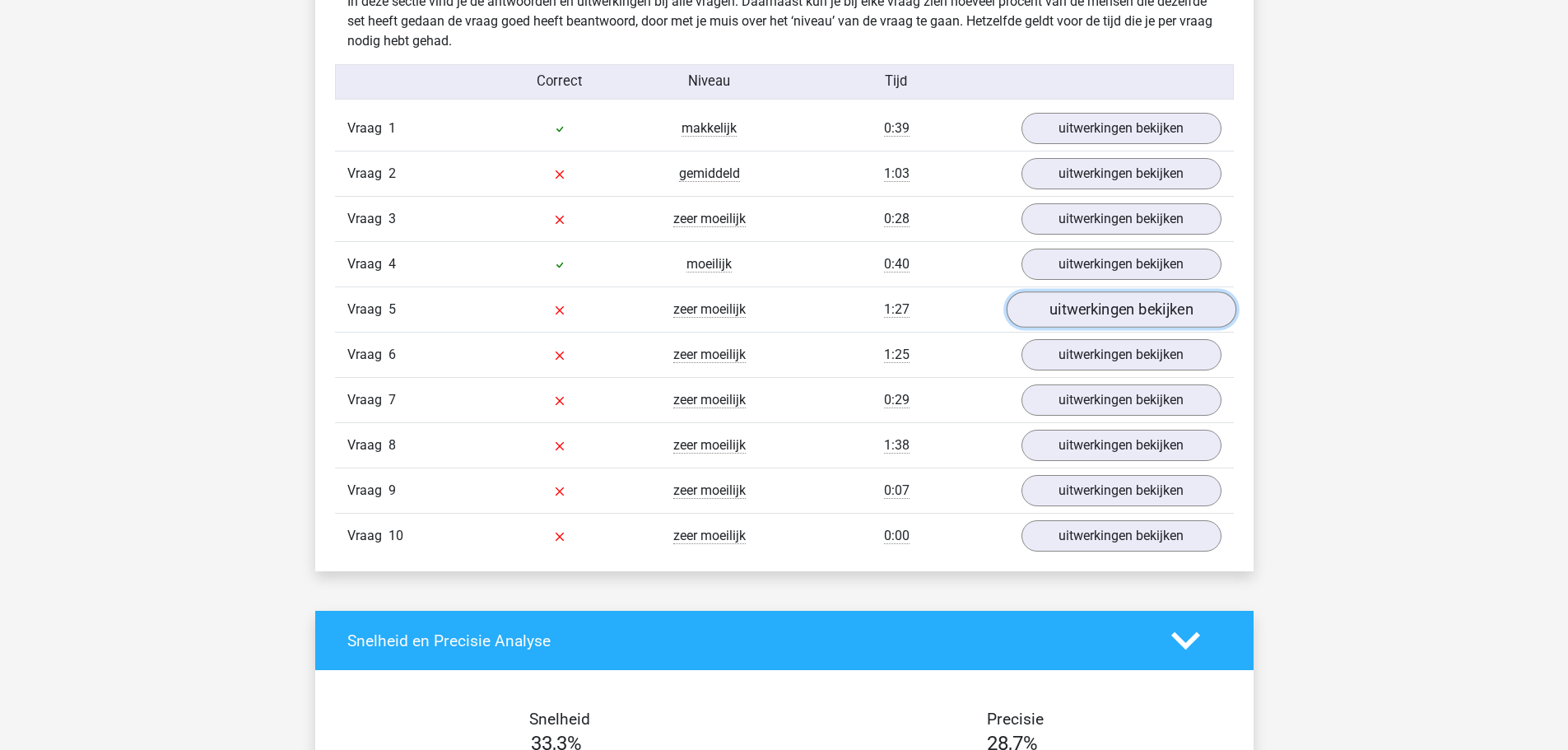
click at [1134, 308] on link "uitwerkingen bekijken" at bounding box center [1120, 310] width 229 height 36
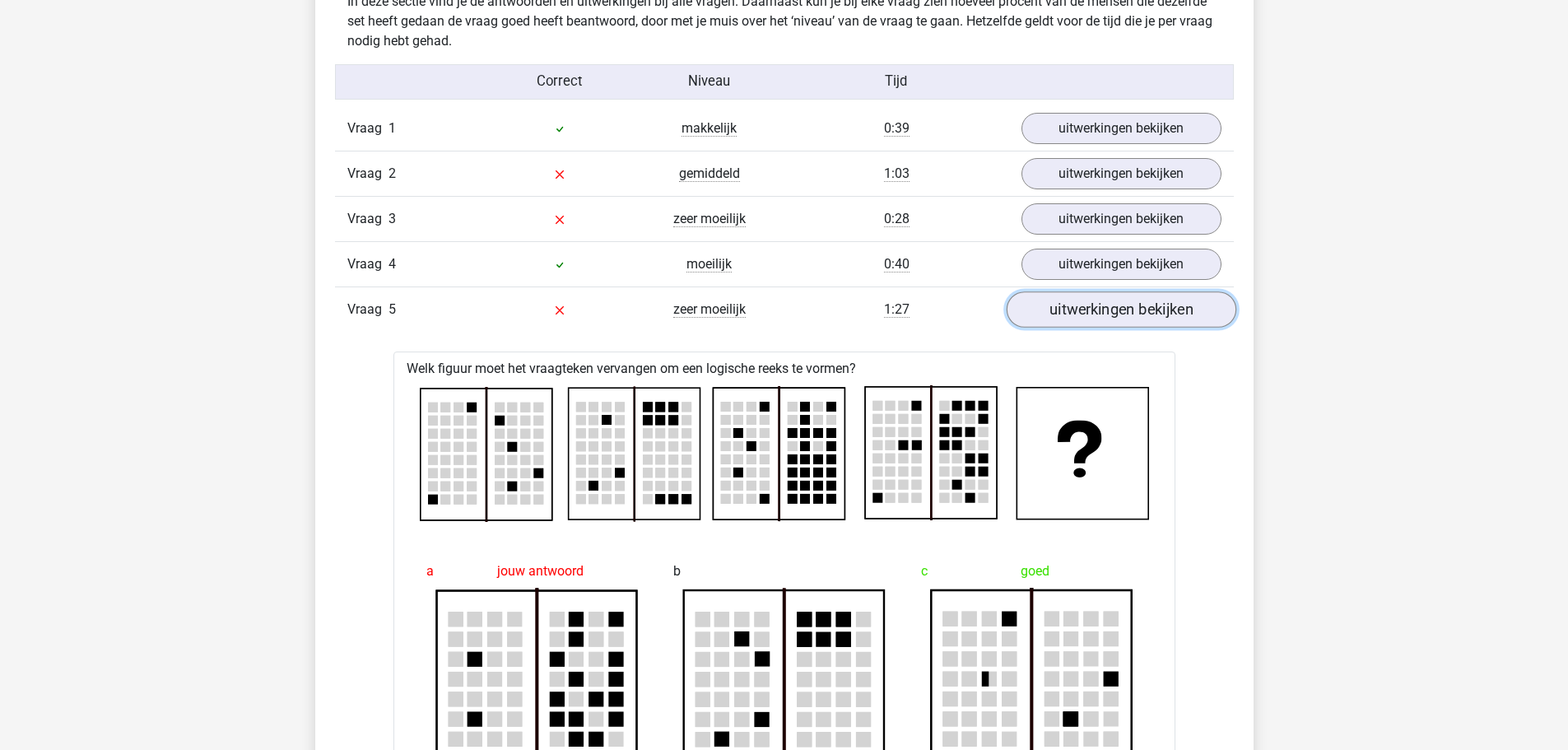
click at [1134, 308] on link "uitwerkingen bekijken" at bounding box center [1120, 310] width 229 height 36
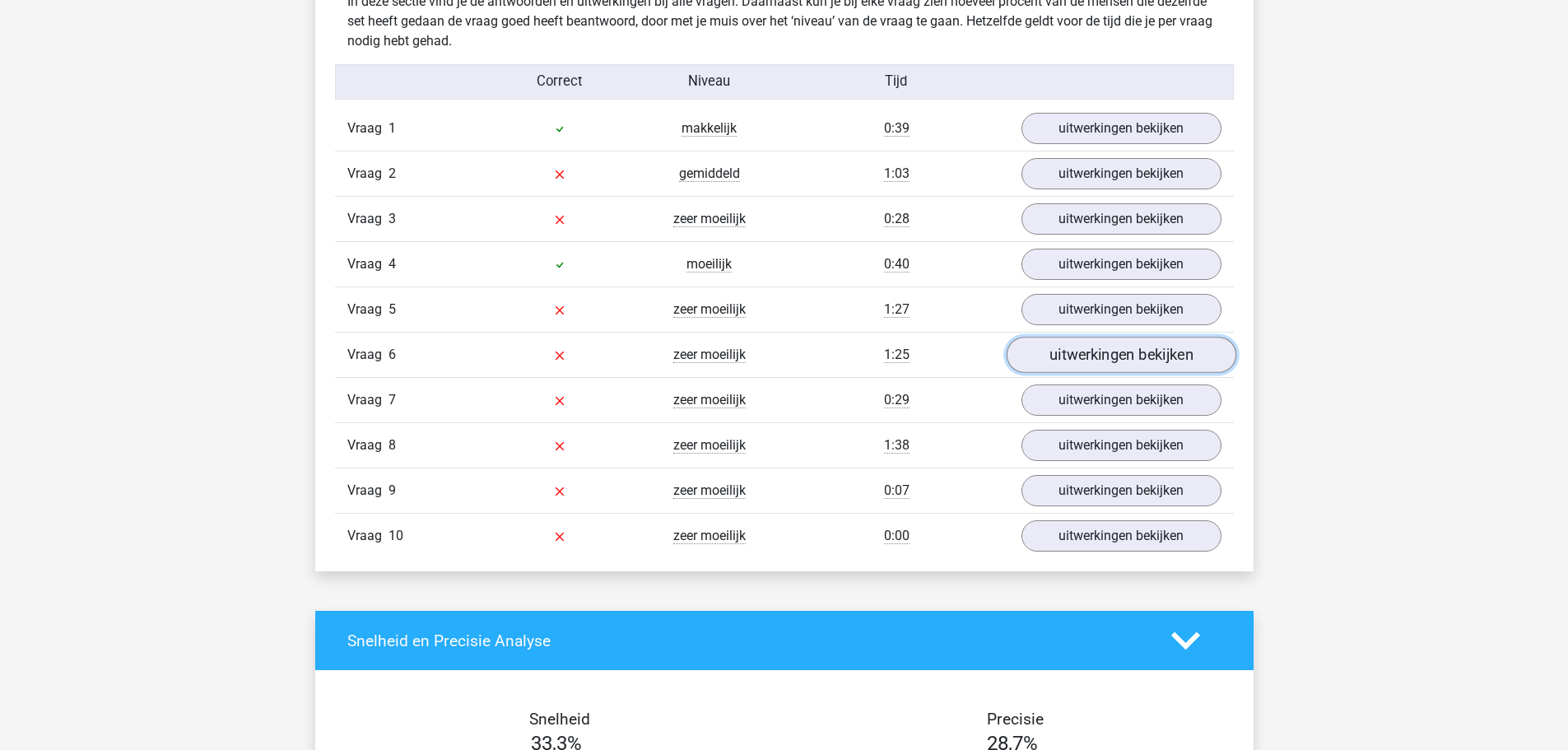
click at [1084, 355] on link "uitwerkingen bekijken" at bounding box center [1120, 356] width 229 height 36
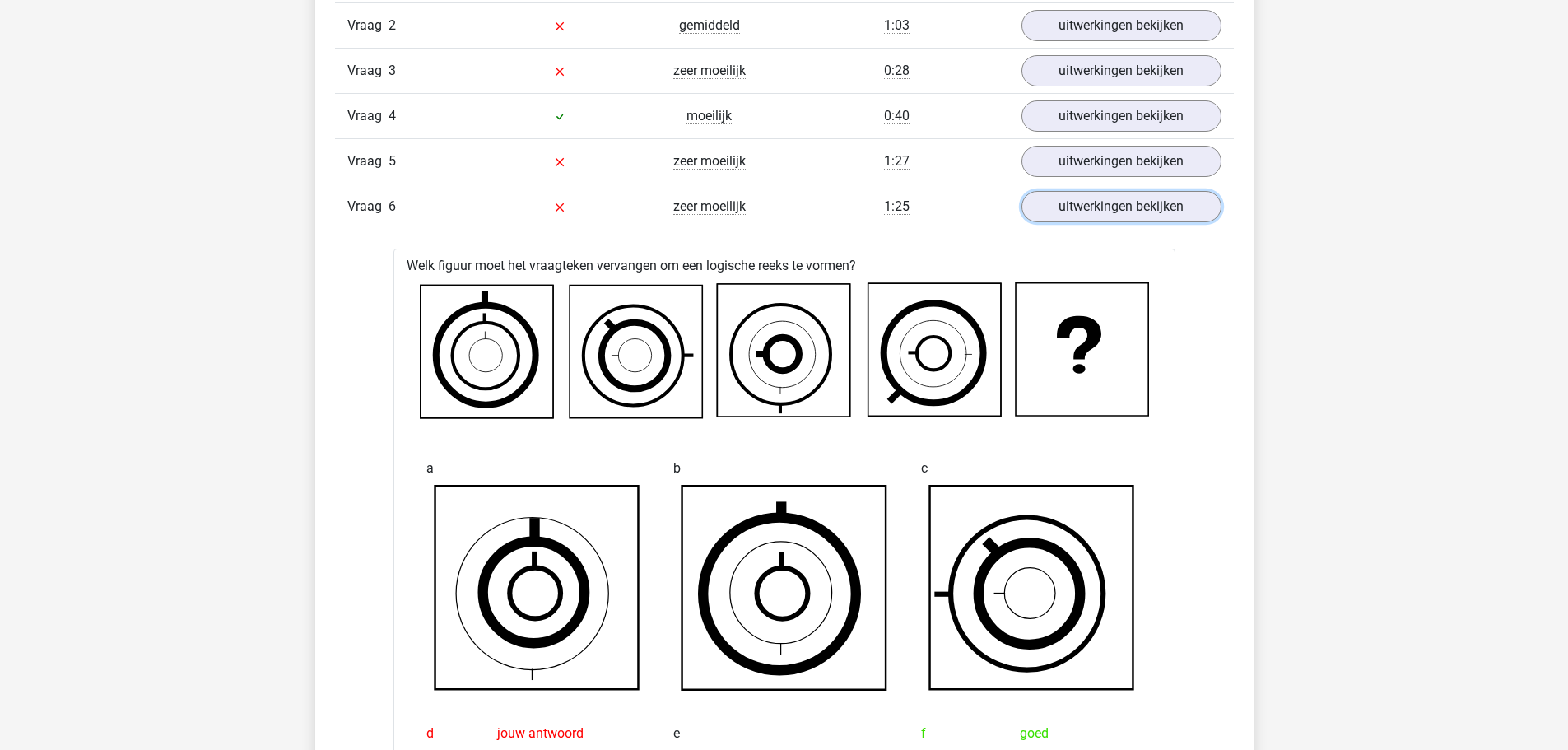
scroll to position [1400, 0]
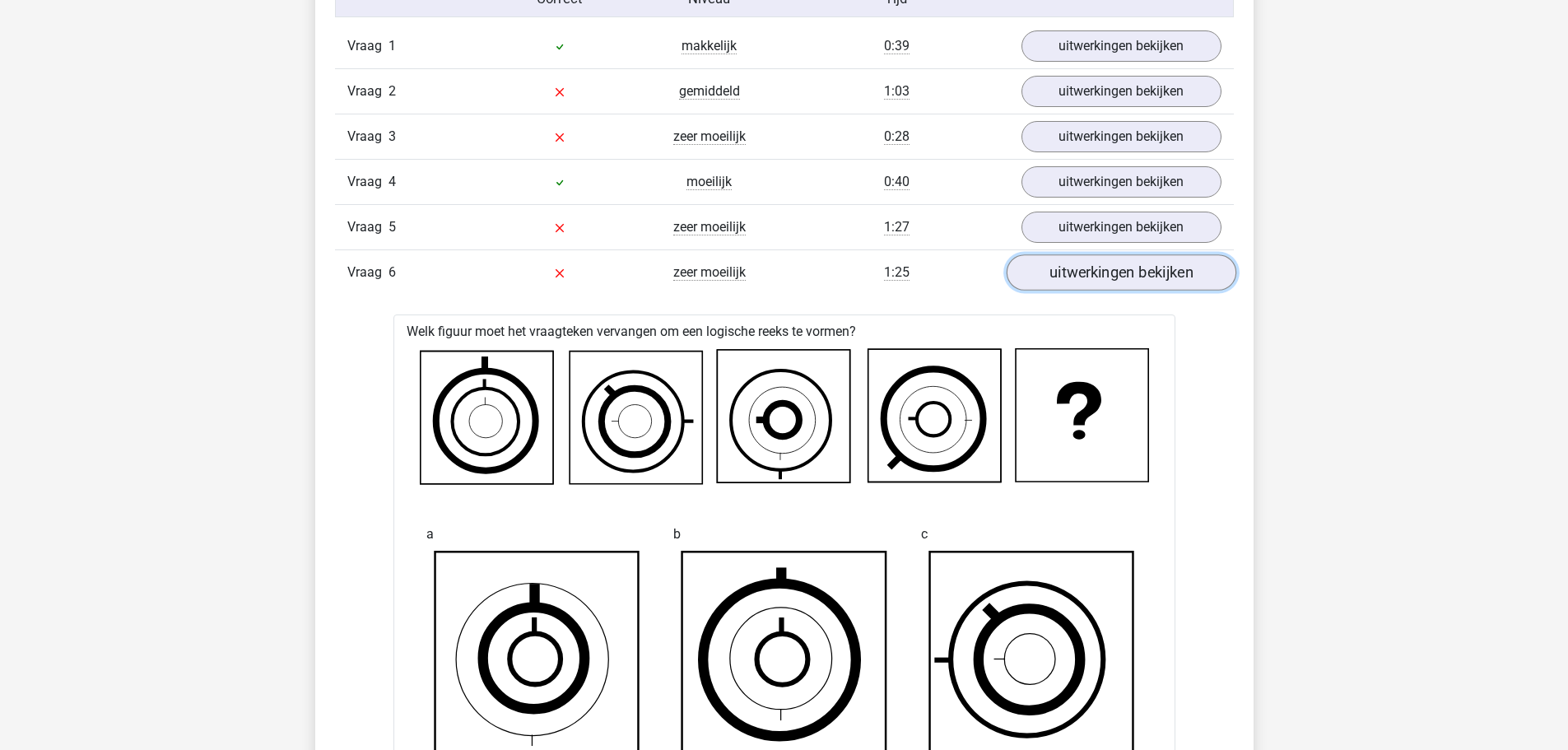
click at [1108, 278] on link "uitwerkingen bekijken" at bounding box center [1120, 273] width 229 height 36
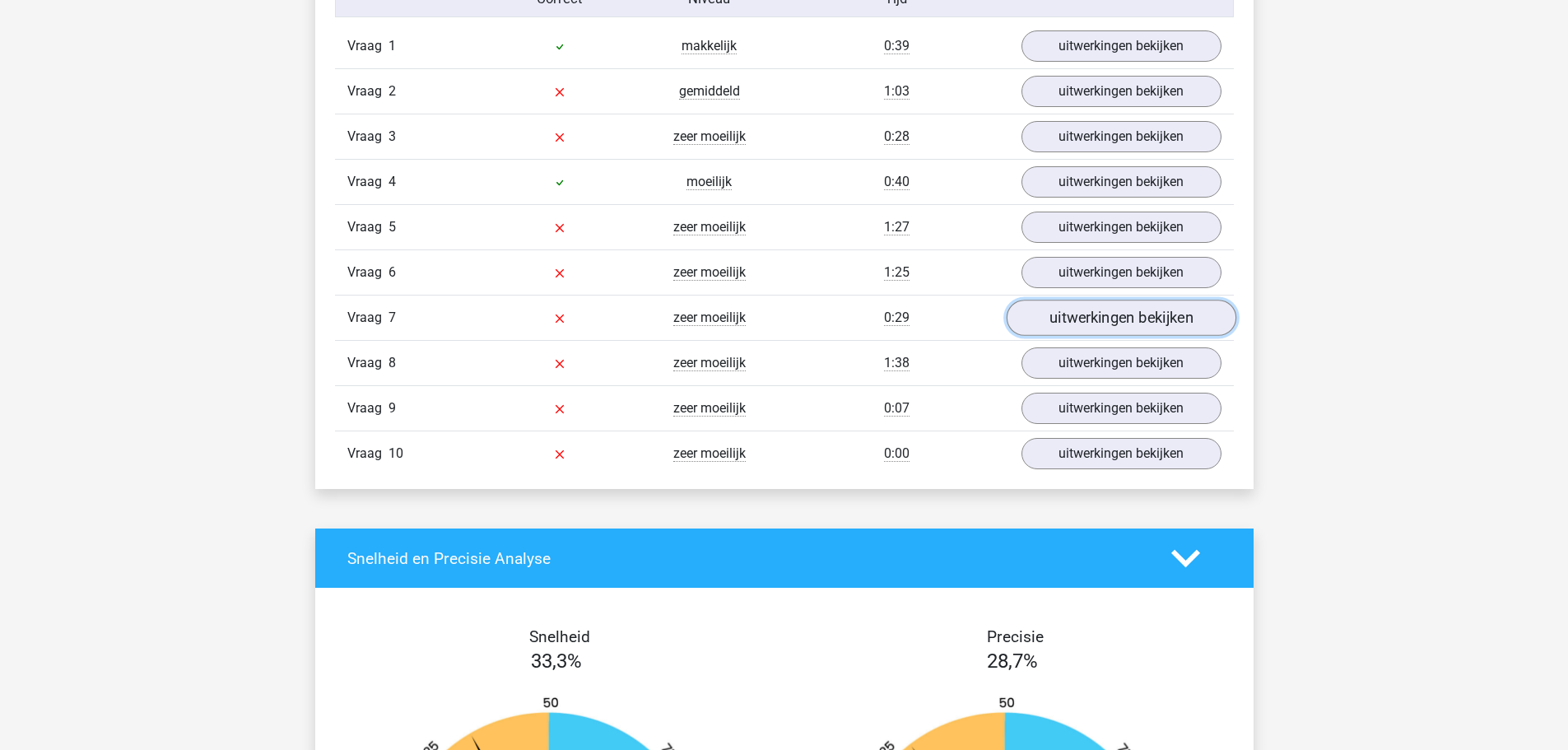
click at [1102, 315] on link "uitwerkingen bekijken" at bounding box center [1120, 319] width 229 height 36
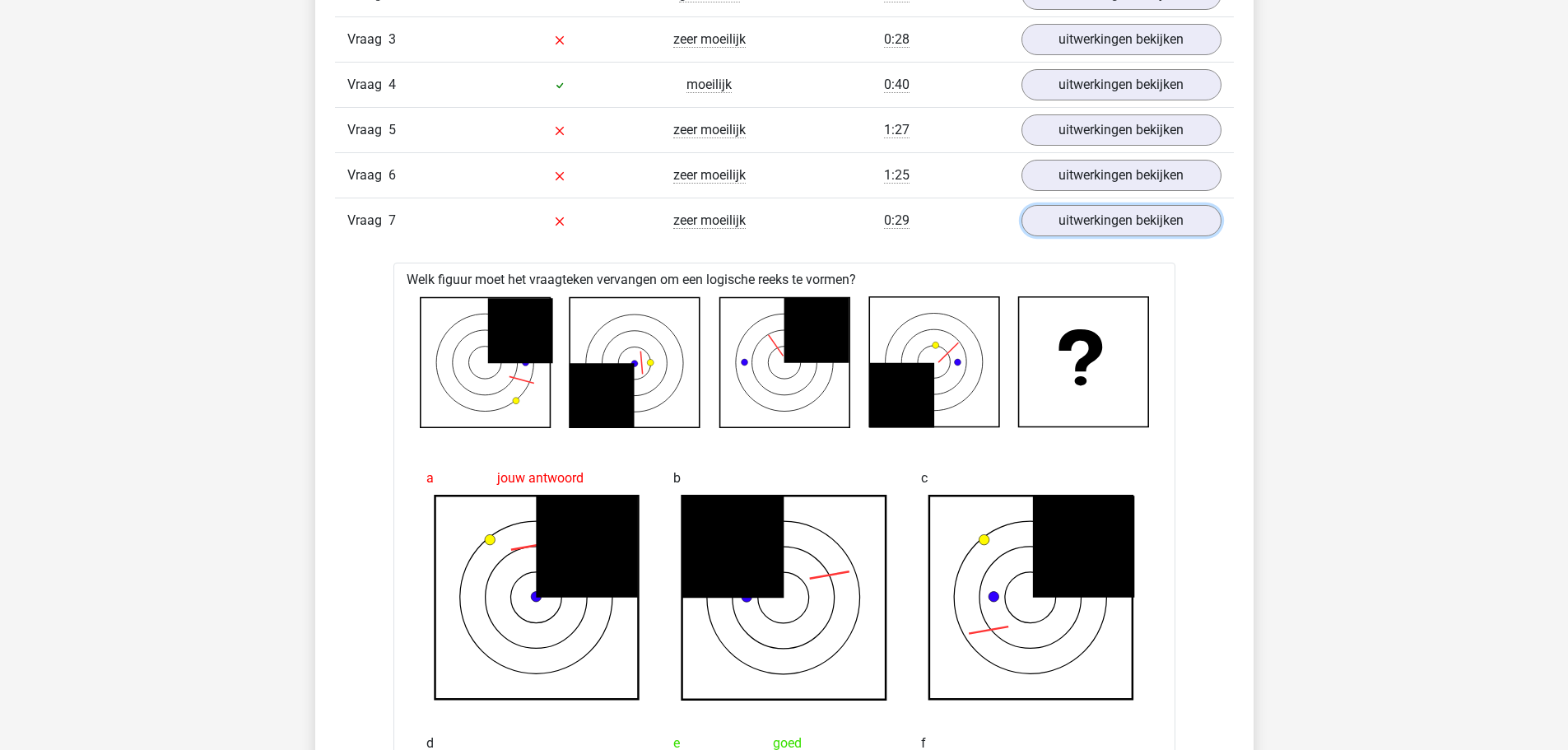
scroll to position [1482, 0]
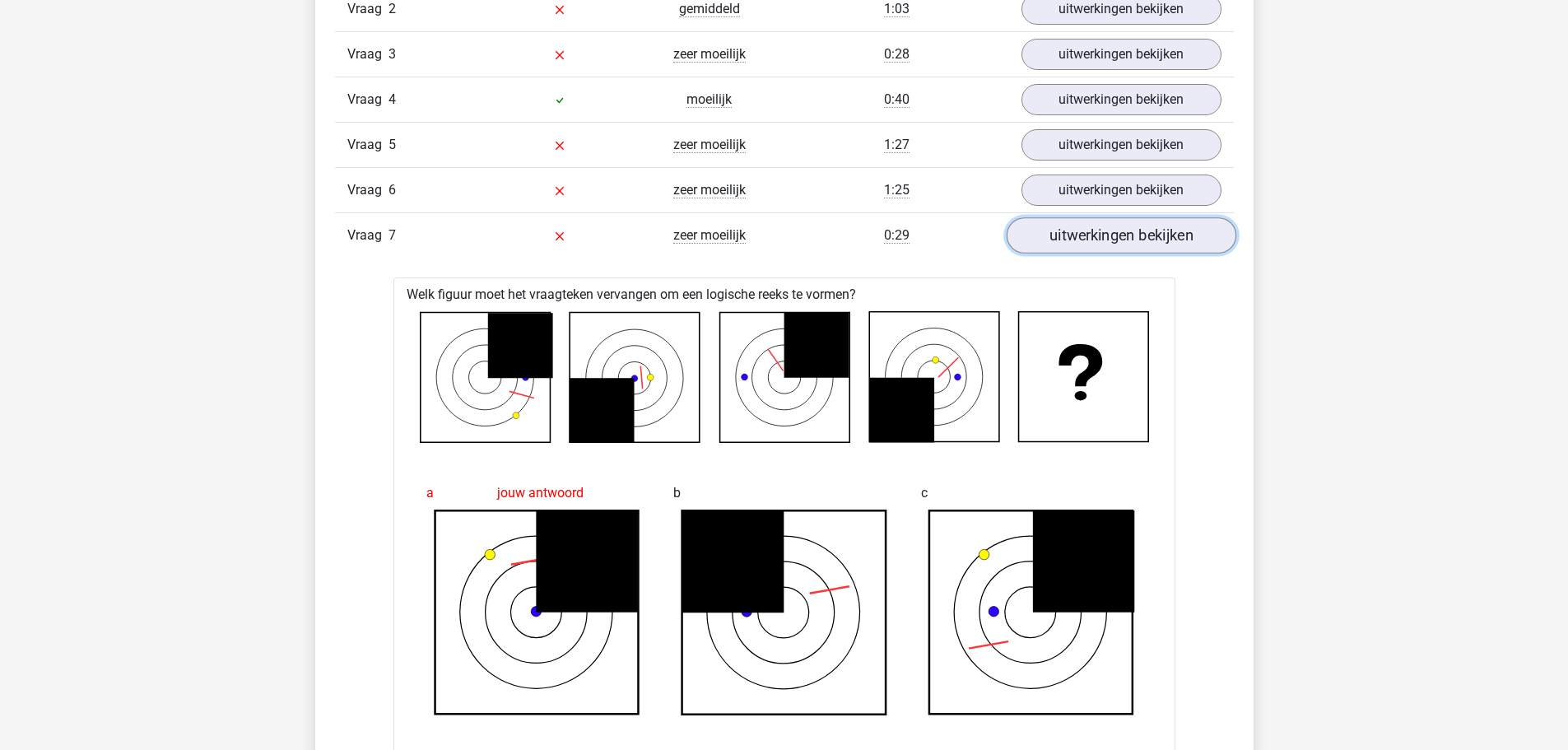
click at [1102, 236] on link "uitwerkingen bekijken" at bounding box center [1120, 236] width 229 height 36
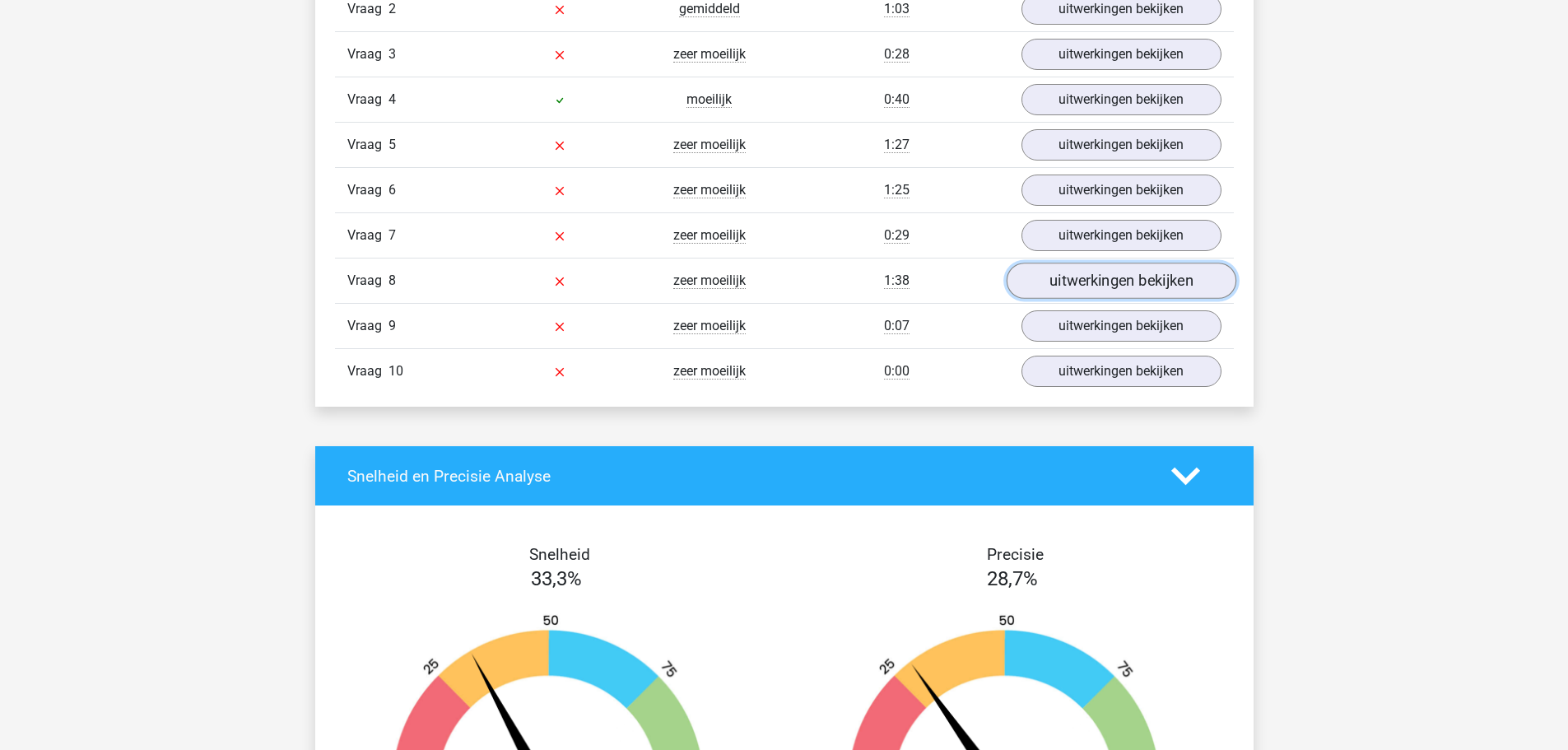
click at [1101, 284] on link "uitwerkingen bekijken" at bounding box center [1120, 282] width 229 height 36
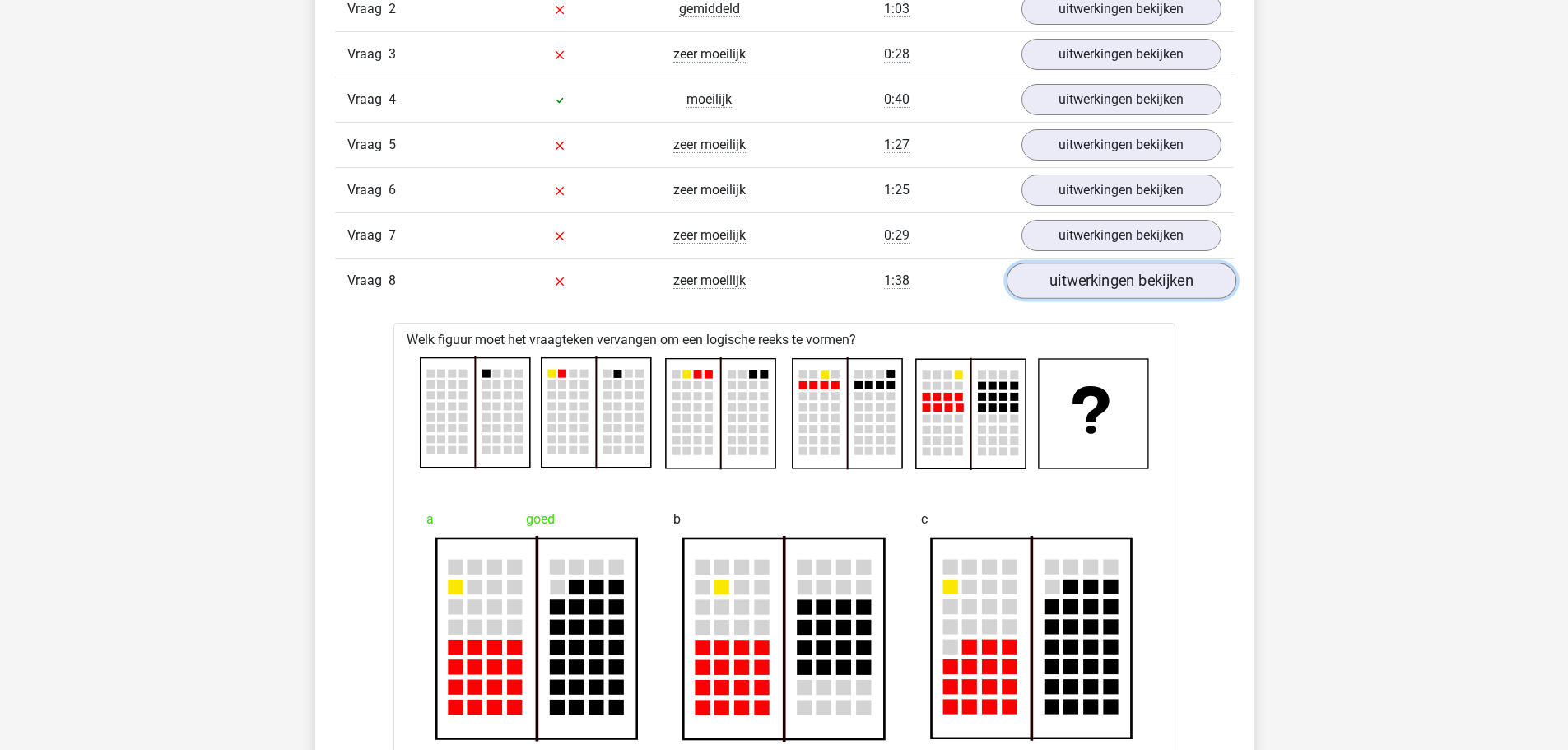
click at [1101, 284] on link "uitwerkingen bekijken" at bounding box center [1120, 282] width 229 height 36
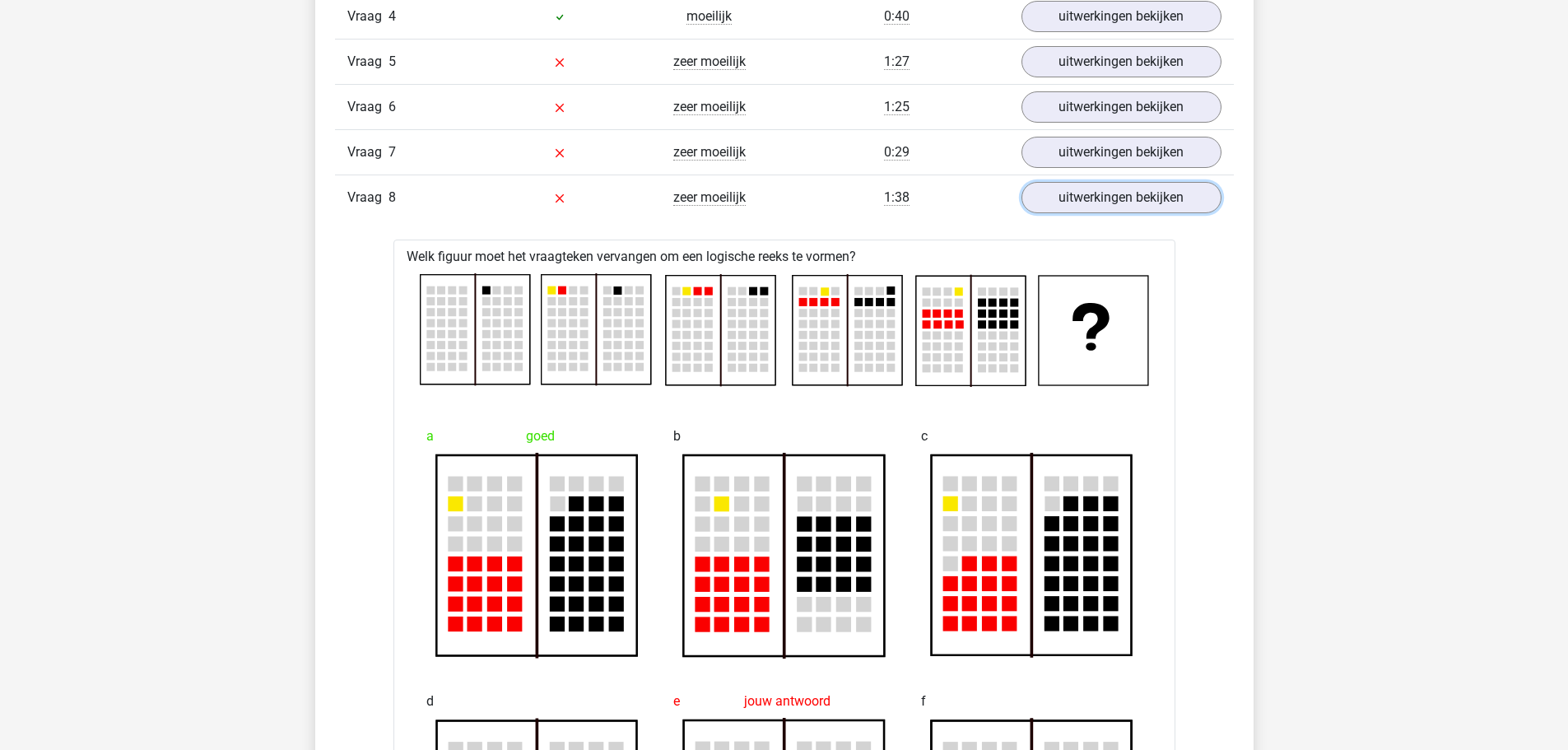
scroll to position [1565, 0]
click at [1107, 209] on link "uitwerkingen bekijken" at bounding box center [1120, 199] width 229 height 36
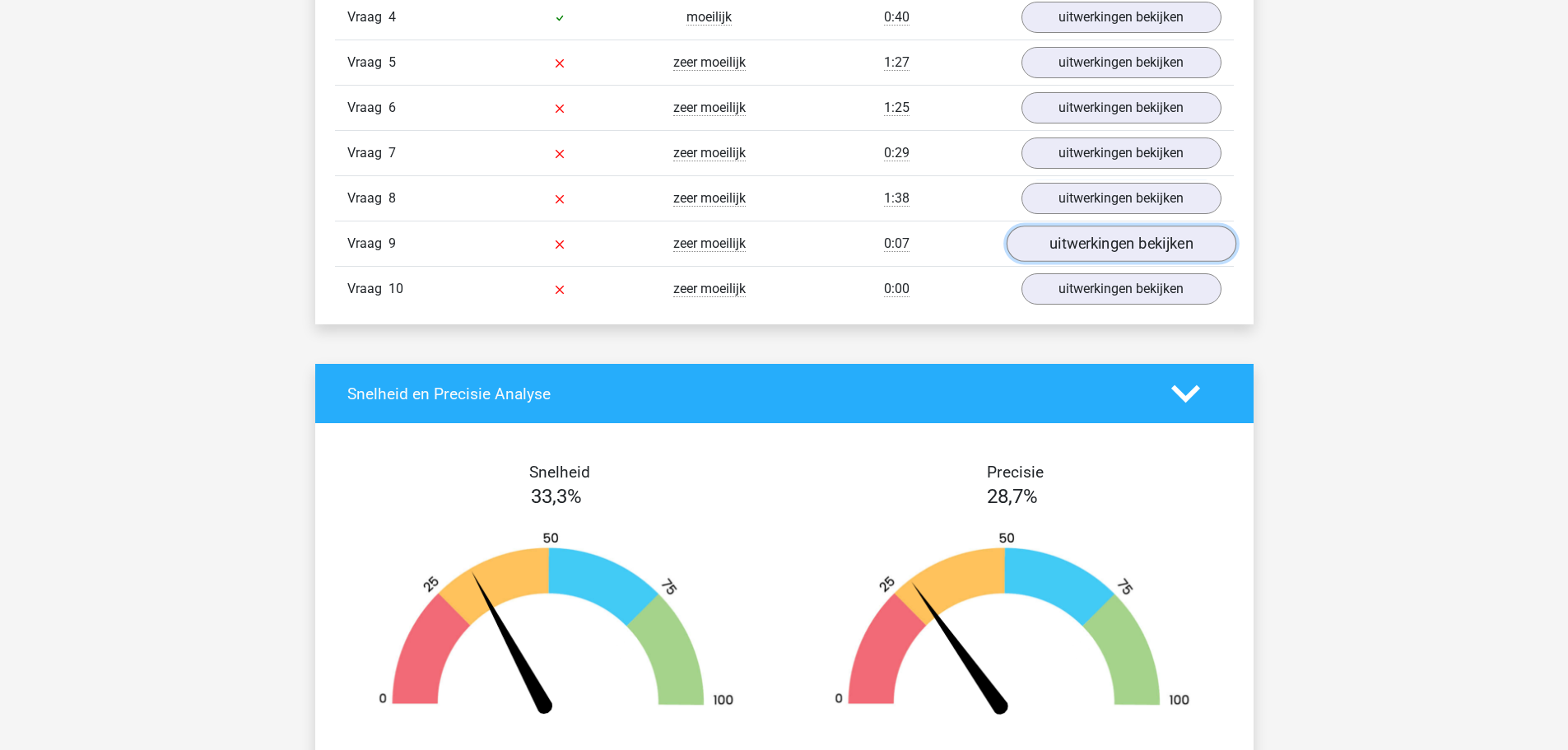
click at [1106, 254] on link "uitwerkingen bekijken" at bounding box center [1120, 245] width 229 height 36
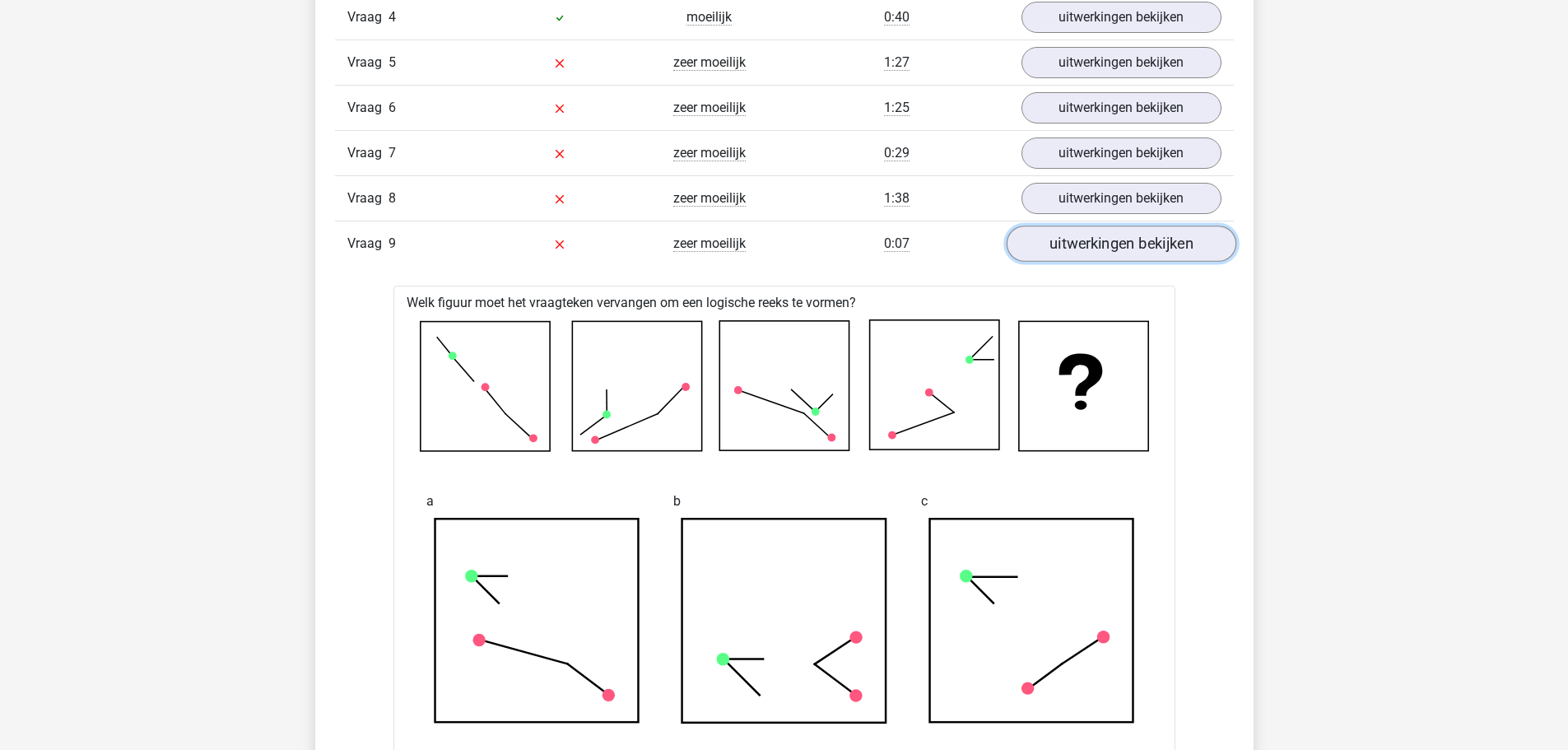
click at [1106, 254] on link "uitwerkingen bekijken" at bounding box center [1120, 245] width 229 height 36
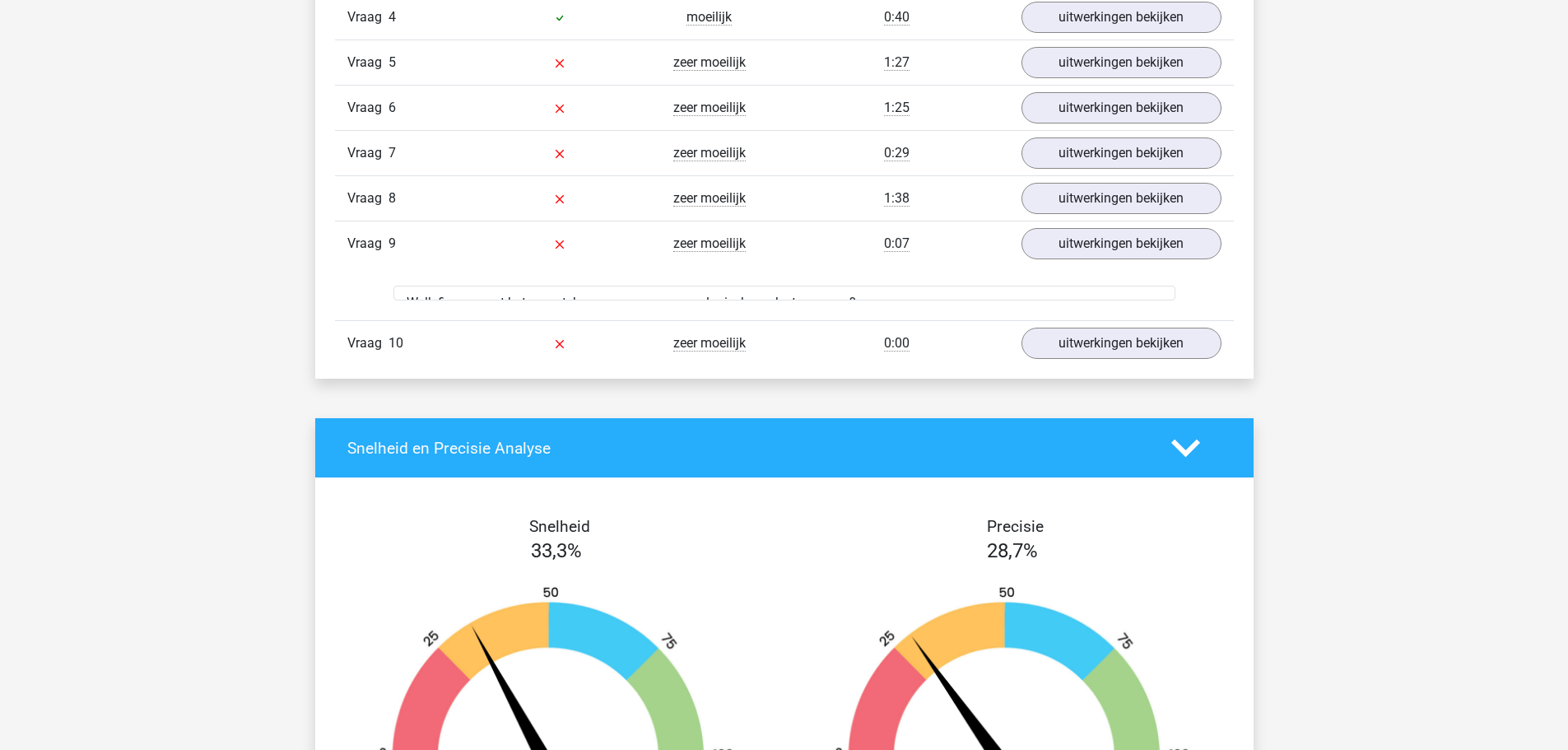
click at [1106, 278] on div "Vraag 1 makkelijk 0:39 uitwerkingen bekijken Welk figuur moet het vraagteken ve…" at bounding box center [784, 112] width 874 height 506
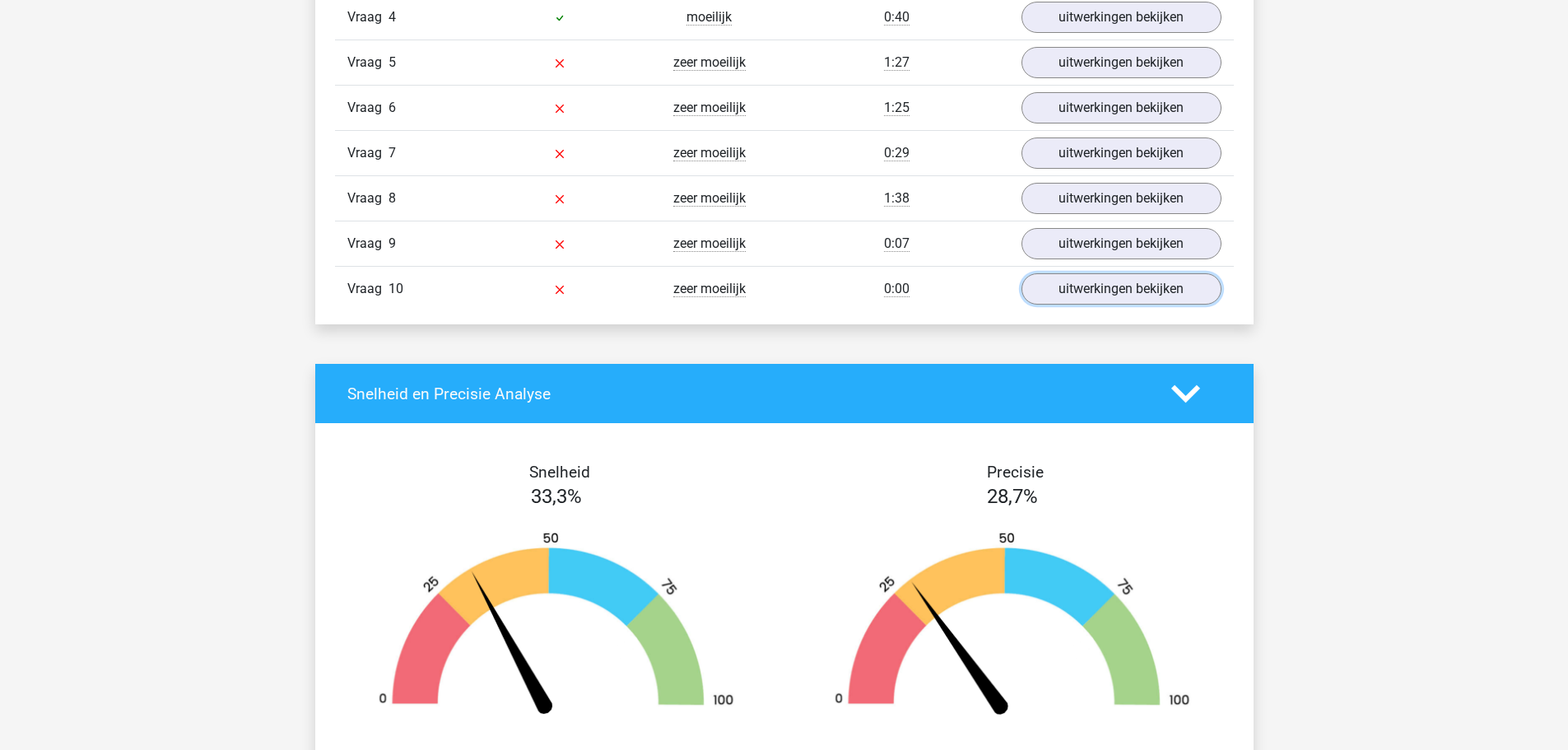
click at [1106, 278] on link "uitwerkingen bekijken" at bounding box center [1122, 288] width 200 height 31
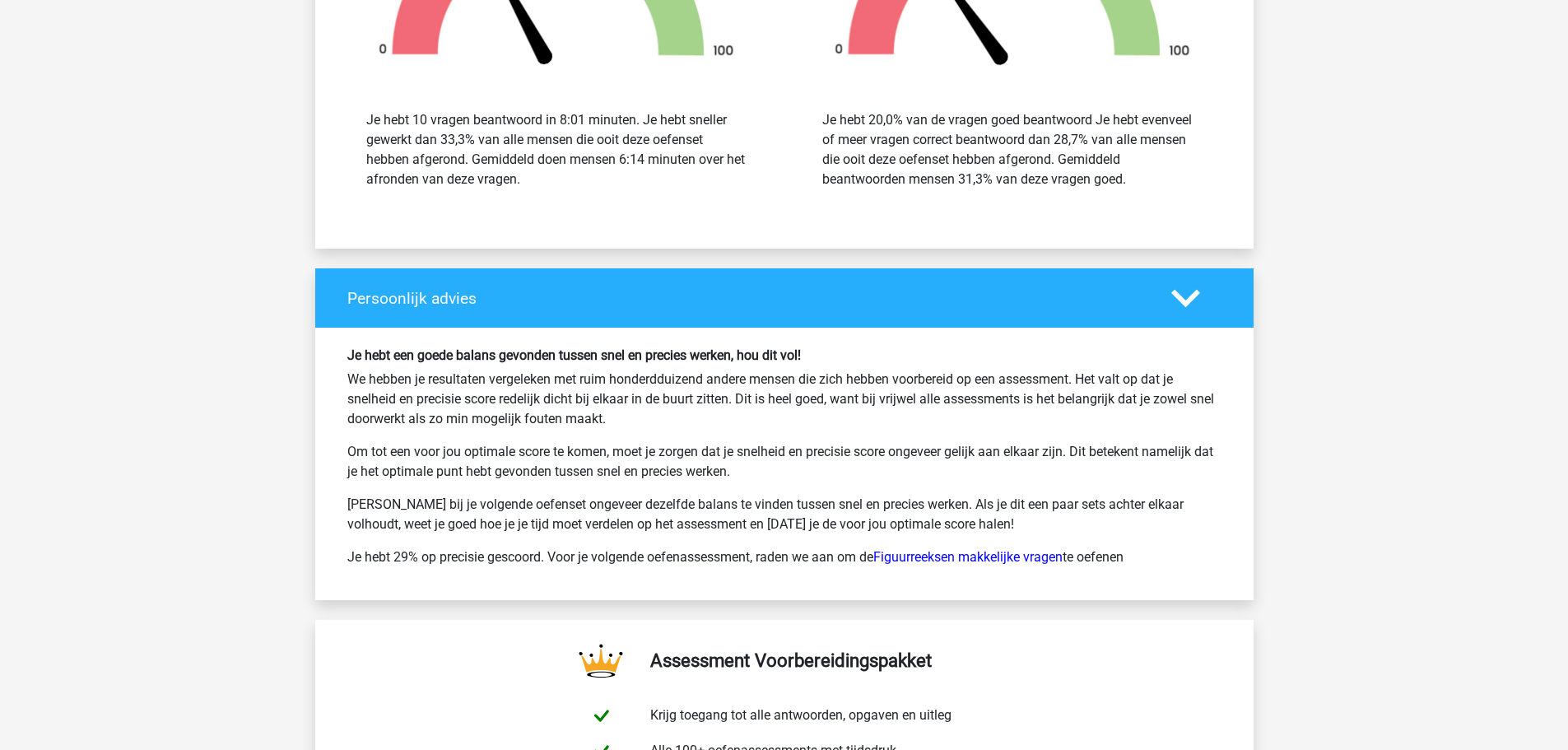
scroll to position [3211, 0]
